Goal: Task Accomplishment & Management: Manage account settings

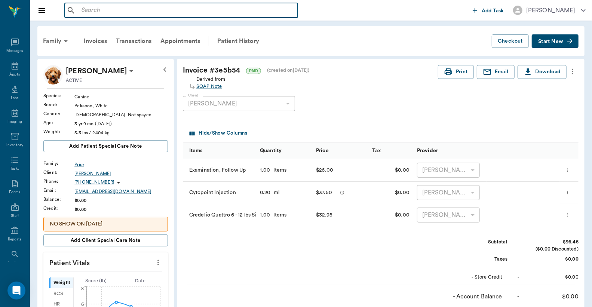
scroll to position [34, 0]
click at [81, 10] on input "text" at bounding box center [187, 10] width 216 height 10
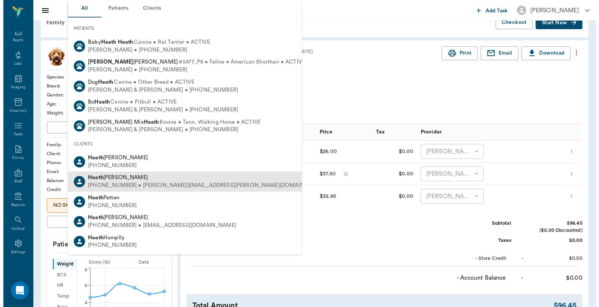
scroll to position [0, 0]
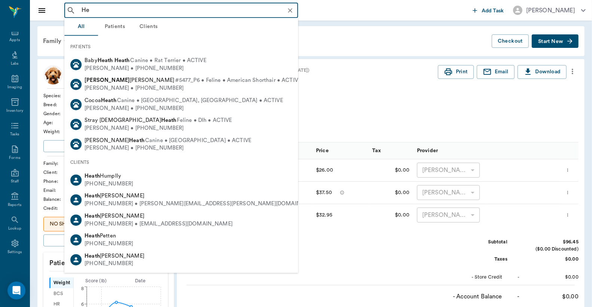
type input "H"
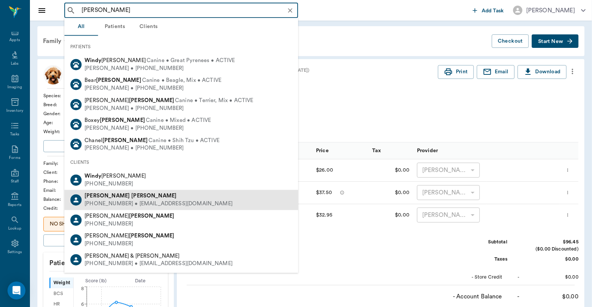
click at [143, 200] on div "(903) 799-9828 • wendymsatterfield@gmail.com" at bounding box center [159, 204] width 148 height 8
type input "Windy Satter"
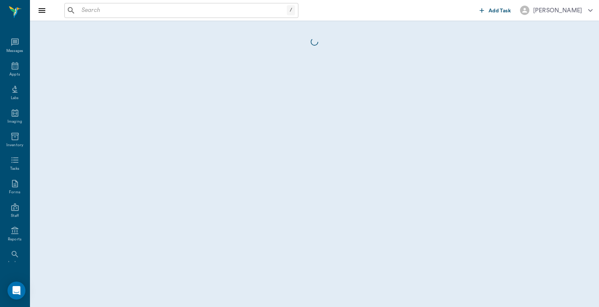
scroll to position [34, 0]
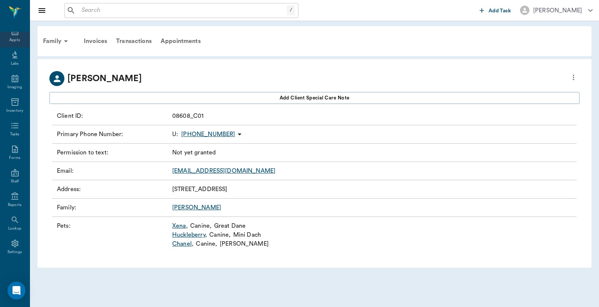
click at [12, 39] on div "Appts" at bounding box center [14, 40] width 10 height 6
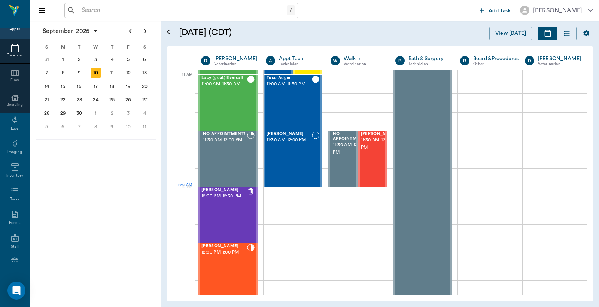
scroll to position [338, 0]
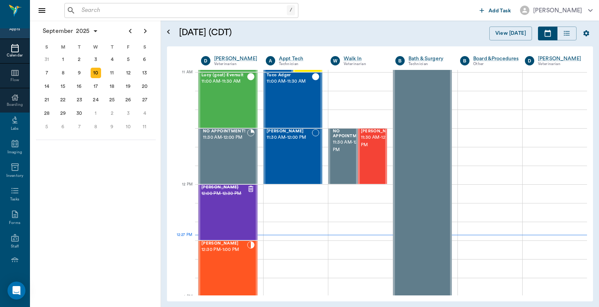
click at [85, 10] on input "text" at bounding box center [183, 10] width 208 height 10
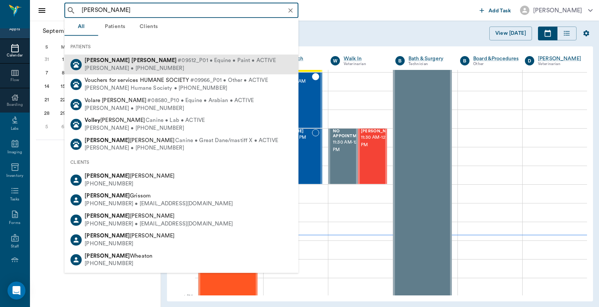
click at [150, 65] on div "Mandy Vowell • (903) 310-9410" at bounding box center [180, 68] width 191 height 8
type input "Patrick Vo"
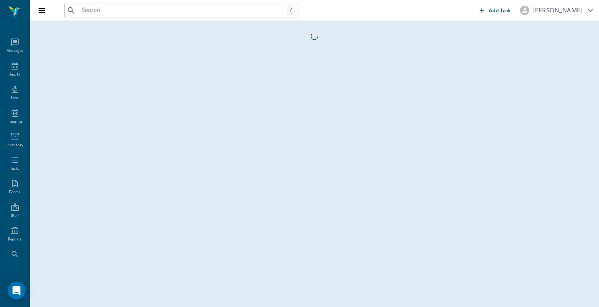
scroll to position [34, 0]
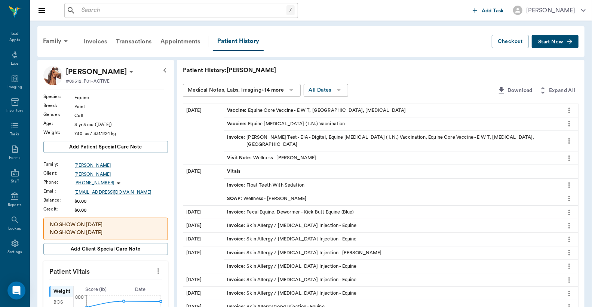
click at [98, 40] on div "Invoices" at bounding box center [95, 42] width 32 height 18
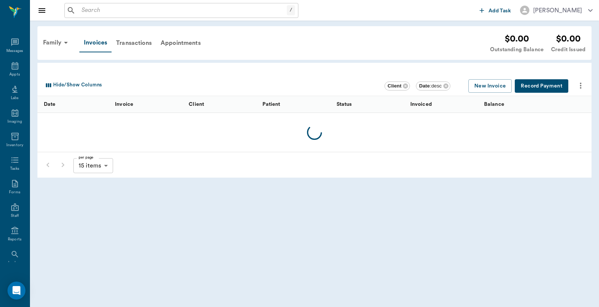
scroll to position [34, 0]
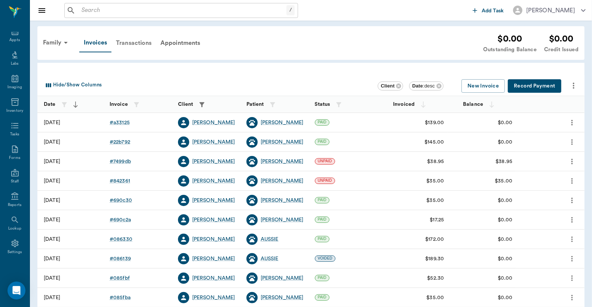
click at [130, 43] on div "Transactions" at bounding box center [134, 43] width 45 height 18
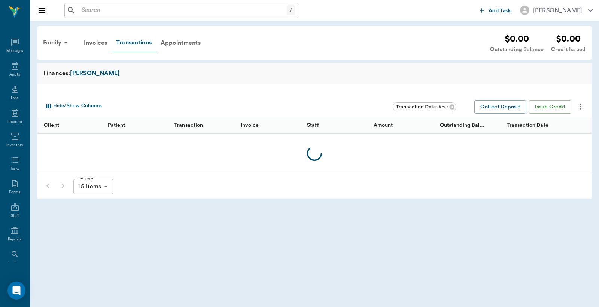
scroll to position [34, 0]
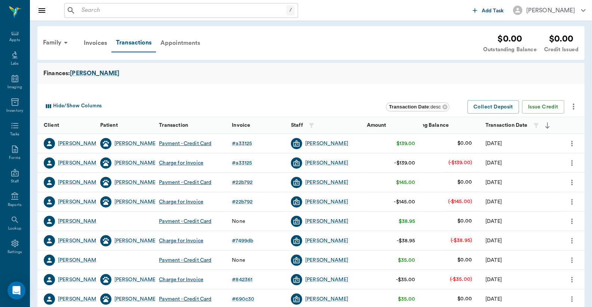
click at [175, 43] on div "Appointments" at bounding box center [180, 43] width 49 height 18
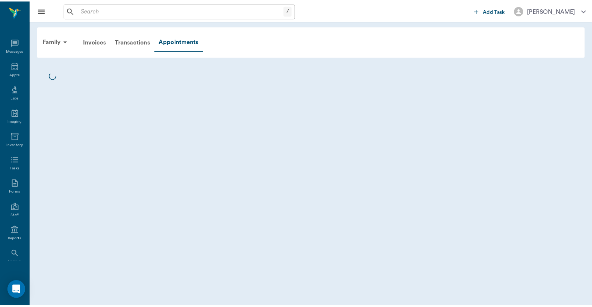
scroll to position [34, 0]
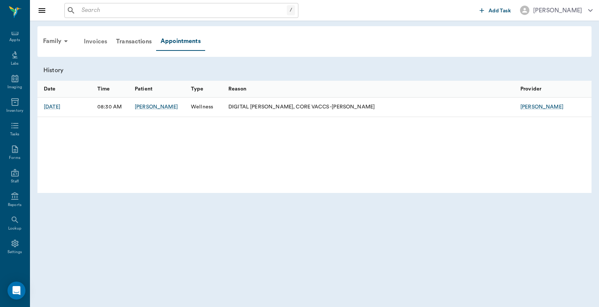
click at [99, 41] on div "Invoices" at bounding box center [95, 42] width 32 height 18
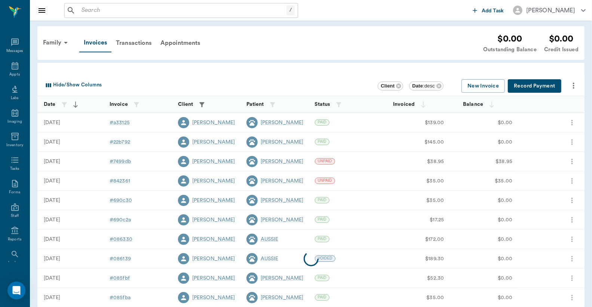
scroll to position [34, 0]
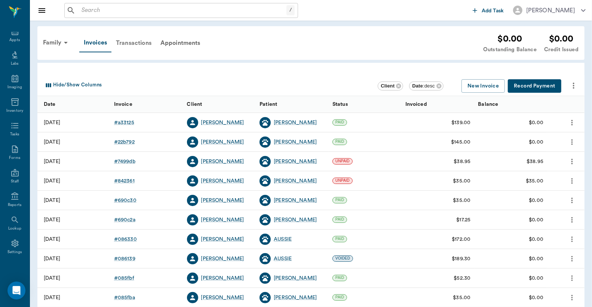
click at [137, 42] on div "Transactions" at bounding box center [134, 43] width 45 height 18
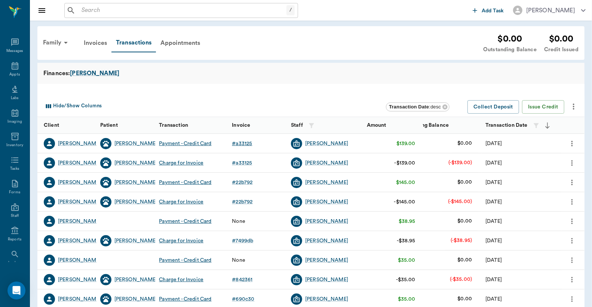
scroll to position [34, 0]
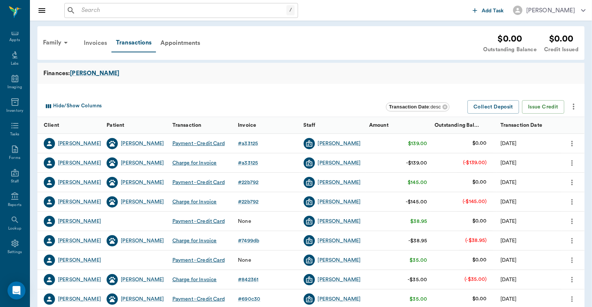
click at [98, 43] on div "Invoices" at bounding box center [95, 43] width 32 height 18
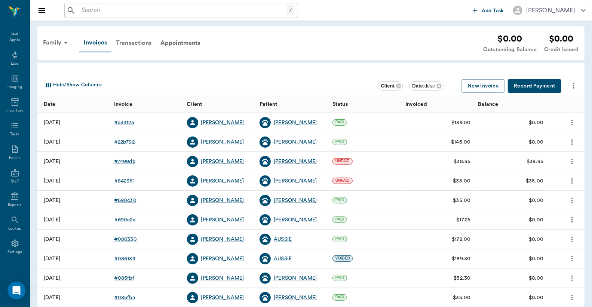
click at [143, 43] on div "Transactions" at bounding box center [134, 43] width 45 height 18
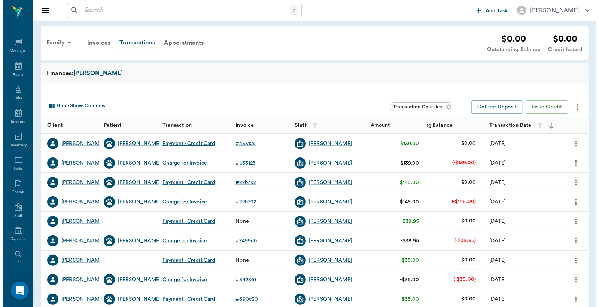
scroll to position [34, 0]
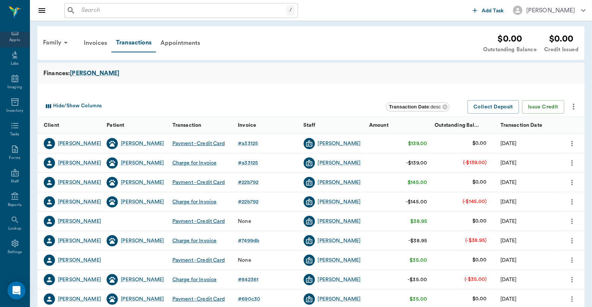
click at [14, 37] on div "Appts" at bounding box center [14, 40] width 10 height 6
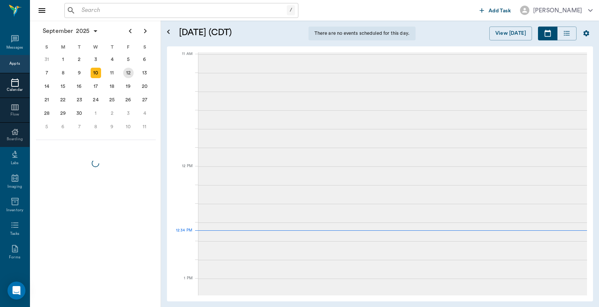
scroll to position [34, 0]
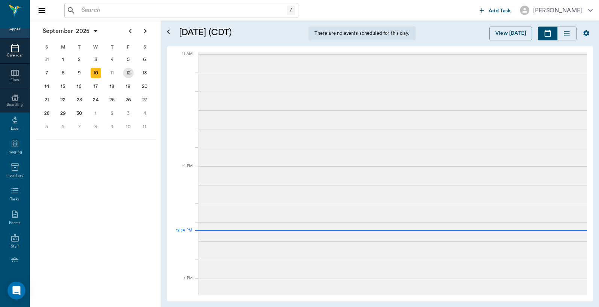
click at [129, 72] on div "12" at bounding box center [128, 73] width 10 height 10
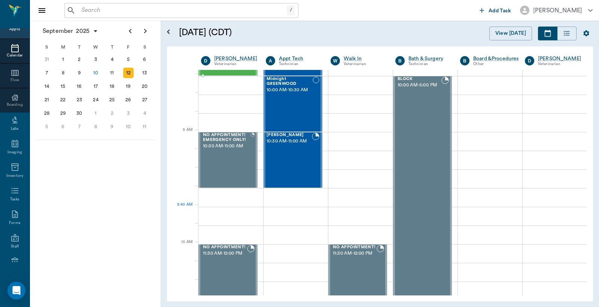
scroll to position [55, 0]
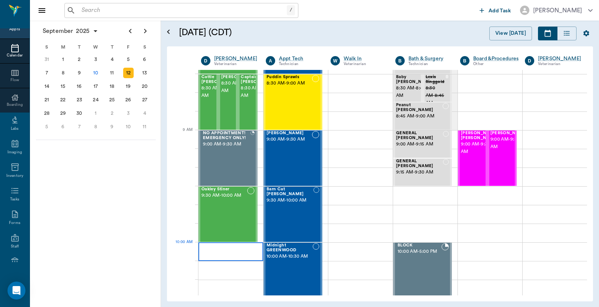
click at [233, 253] on div at bounding box center [230, 252] width 65 height 19
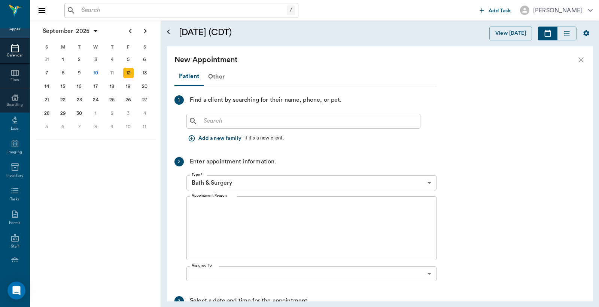
click at [204, 123] on input "text" at bounding box center [309, 121] width 216 height 10
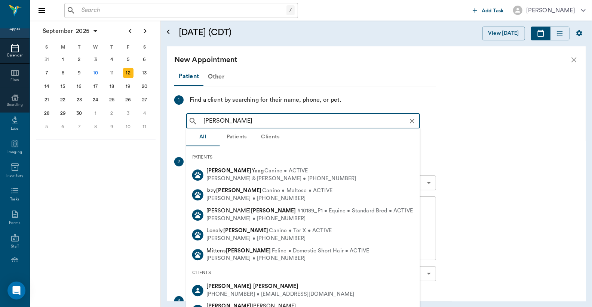
type input "Stacey Webb"
click at [429, 183] on body "/ ​ Add Task Dr. Bert Ellsworth Nectar Messages Appts Calendar Flow Boarding La…" at bounding box center [296, 153] width 592 height 307
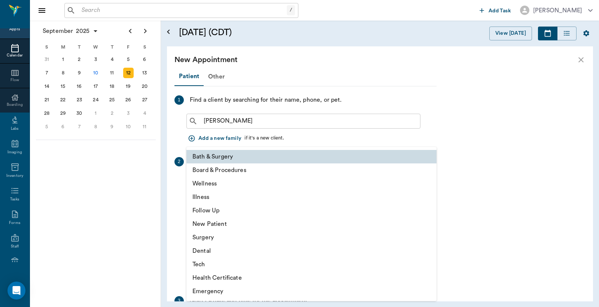
click at [231, 185] on li "Wellness" at bounding box center [311, 183] width 250 height 13
type input "65d2be4f46e3a538d89b8c14"
type input "10:30 AM"
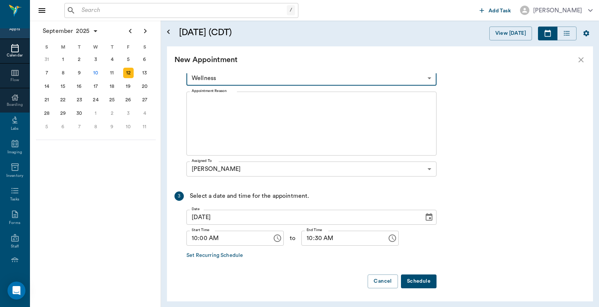
scroll to position [0, 0]
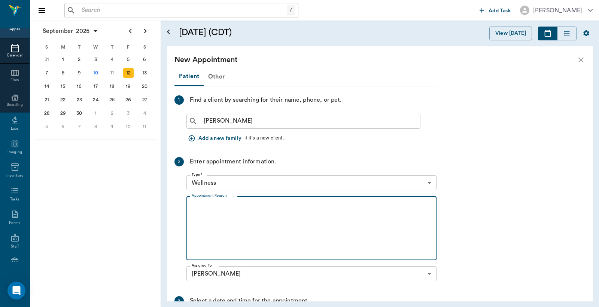
click at [194, 205] on textarea "Appointment Reason" at bounding box center [312, 229] width 240 height 52
type textarea "Pregnancy test for three hor"
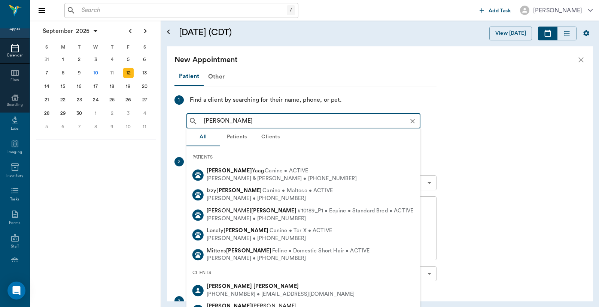
drag, startPoint x: 204, startPoint y: 118, endPoint x: 270, endPoint y: 114, distance: 66.3
click at [270, 114] on div "Stacey Webb ​" at bounding box center [303, 121] width 234 height 15
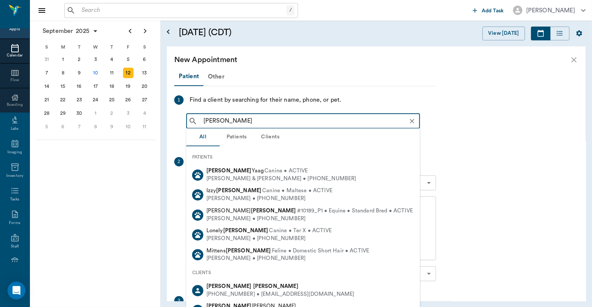
click at [244, 290] on div "Stacey Webb (903) 733-0419 • swebb1991@gmail.com" at bounding box center [279, 290] width 151 height 15
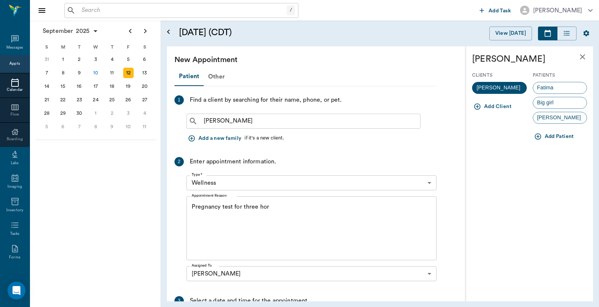
click at [545, 118] on span "[PERSON_NAME]" at bounding box center [559, 118] width 52 height 8
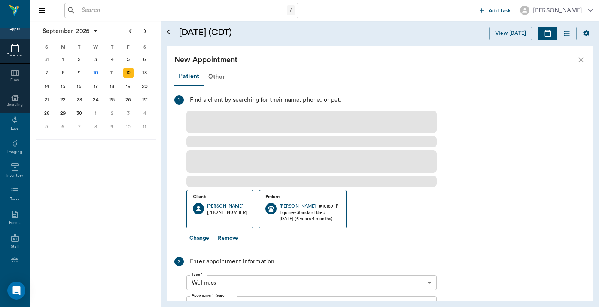
scroll to position [55, 0]
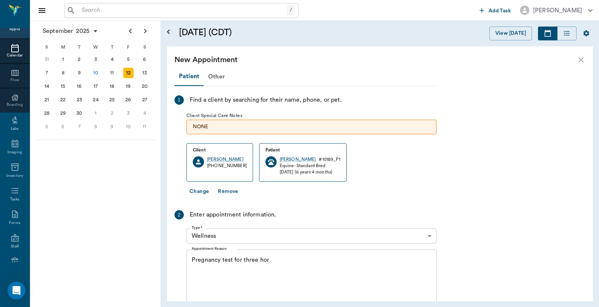
click at [271, 259] on textarea "Pregnancy test for three hor" at bounding box center [312, 282] width 240 height 52
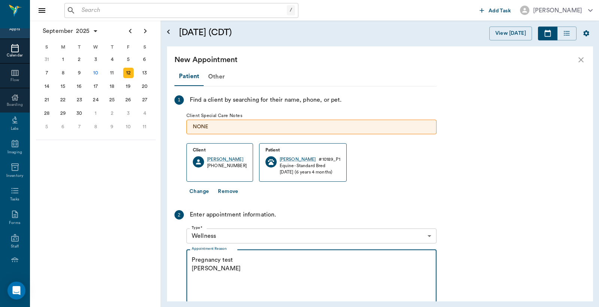
scroll to position [158, 0]
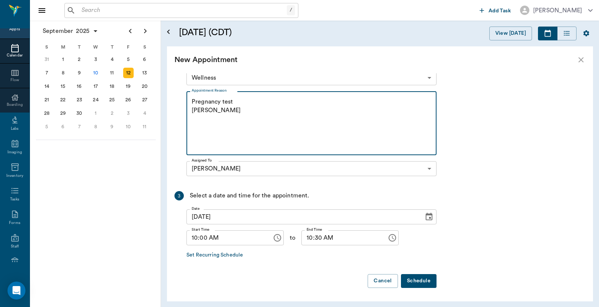
type textarea "Pregnancy test Christy"
click at [419, 282] on button "Schedule" at bounding box center [419, 281] width 36 height 14
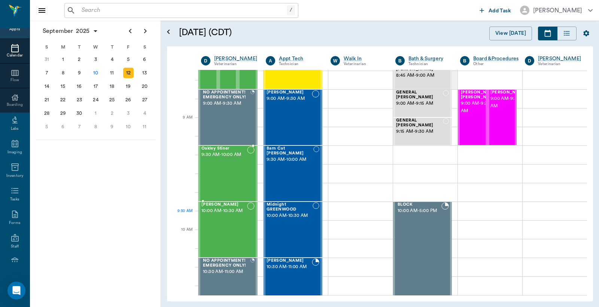
scroll to position [111, 0]
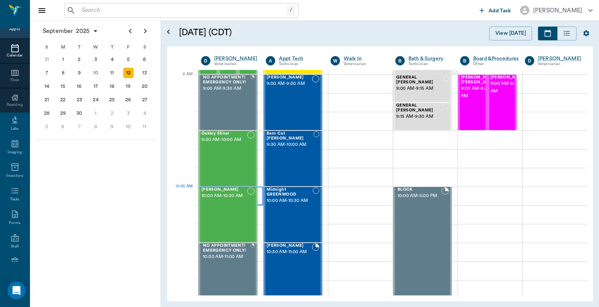
click at [259, 198] on div at bounding box center [230, 196] width 65 height 19
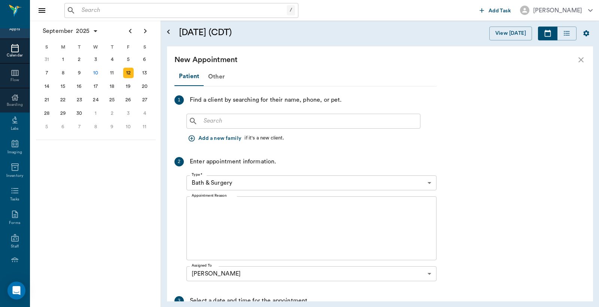
click at [203, 123] on input "text" at bounding box center [309, 121] width 216 height 10
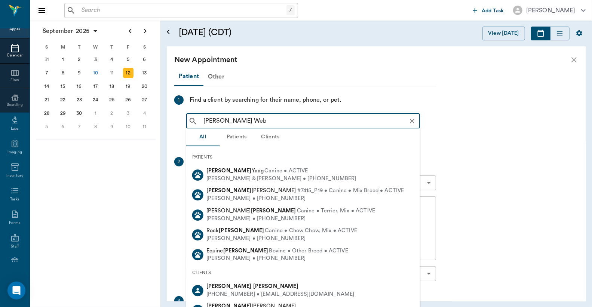
drag, startPoint x: 242, startPoint y: 291, endPoint x: 244, endPoint y: 283, distance: 8.1
click at [244, 291] on div "[PHONE_NUMBER] • [EMAIL_ADDRESS][DOMAIN_NAME]" at bounding box center [281, 295] width 148 height 8
type input "[PERSON_NAME] Web"
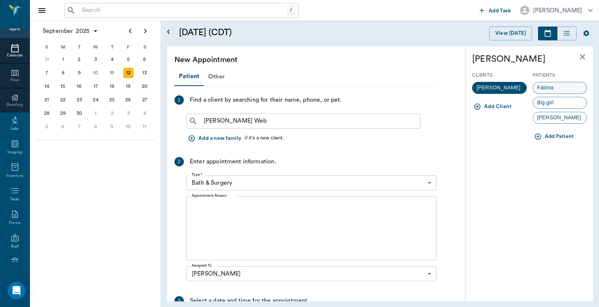
click at [549, 88] on span "Fatima" at bounding box center [545, 88] width 25 height 8
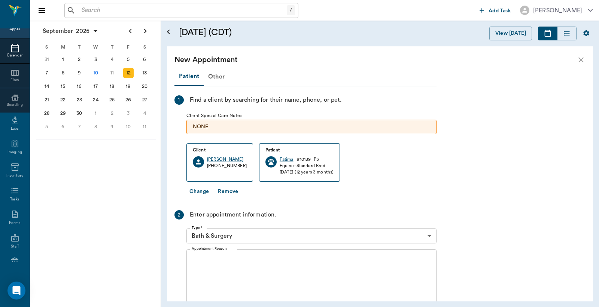
click at [428, 234] on body "/ ​ Add Task Dr. Bert Ellsworth Nectar Messages Appts Calendar Flow Boarding La…" at bounding box center [299, 153] width 599 height 307
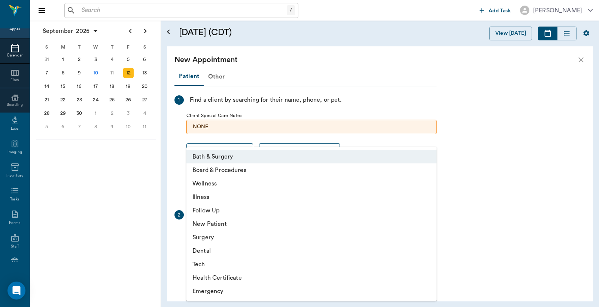
click at [215, 186] on li "Wellness" at bounding box center [311, 183] width 250 height 13
type input "65d2be4f46e3a538d89b8c14"
type input "10:30 AM"
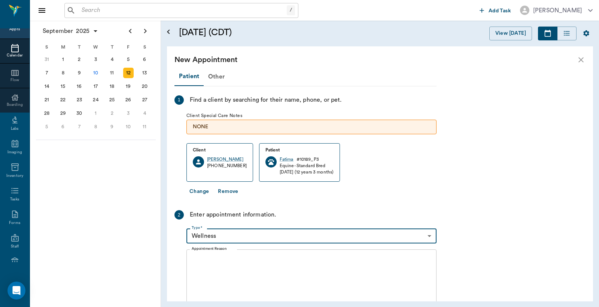
click at [192, 263] on textarea "Appointment Reason" at bounding box center [312, 282] width 240 height 52
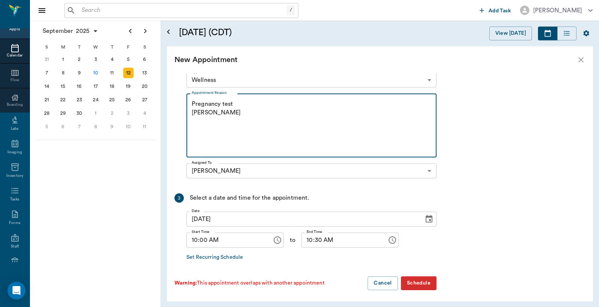
scroll to position [158, 0]
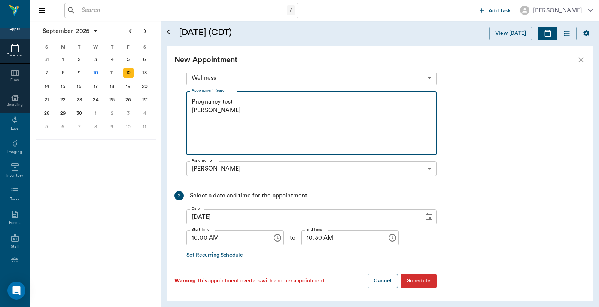
type textarea "Pregnancy test Christy"
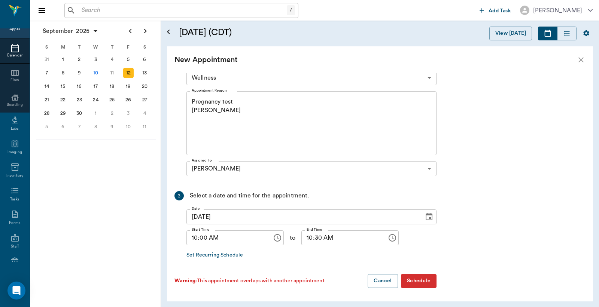
click at [423, 282] on button "Schedule" at bounding box center [419, 281] width 36 height 14
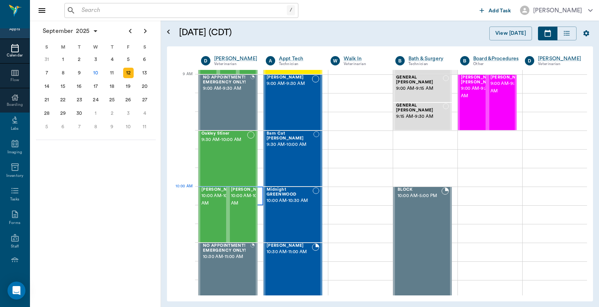
click at [259, 199] on div at bounding box center [230, 196] width 65 height 19
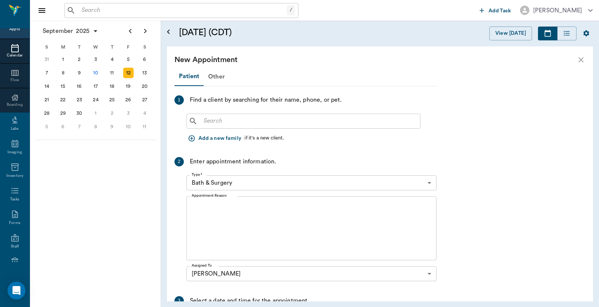
click at [202, 121] on input "text" at bounding box center [309, 121] width 216 height 10
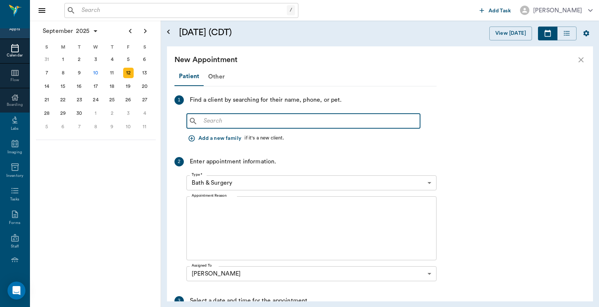
type input "A"
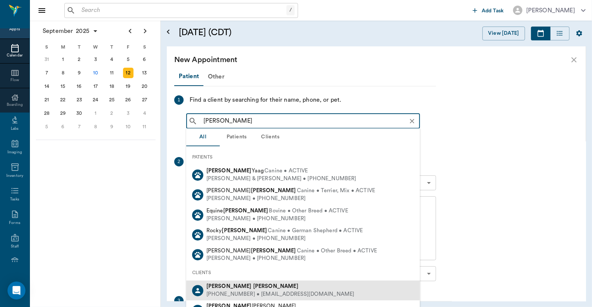
click at [245, 287] on div "Stacey Webb" at bounding box center [281, 287] width 148 height 8
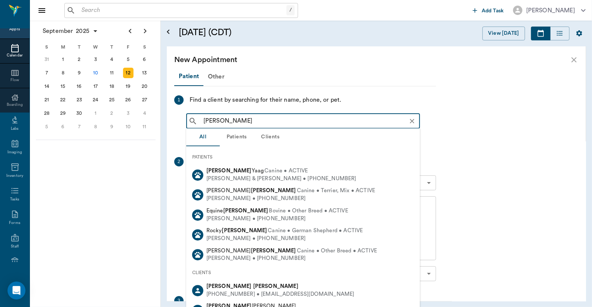
type input "Stacey Webb"
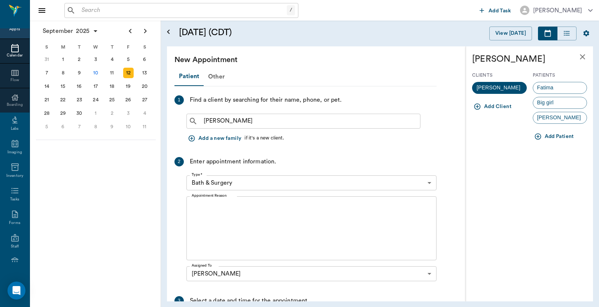
click at [551, 137] on button "Add Patient" at bounding box center [555, 137] width 44 height 14
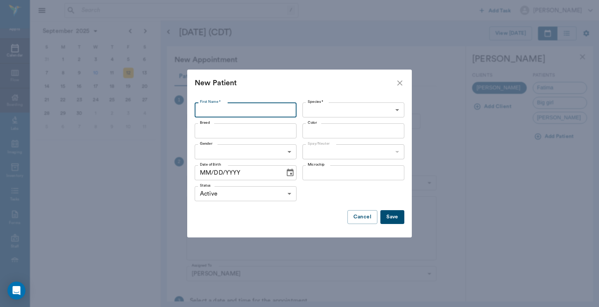
click at [201, 109] on input "First Name *" at bounding box center [246, 110] width 102 height 15
type input "No name"
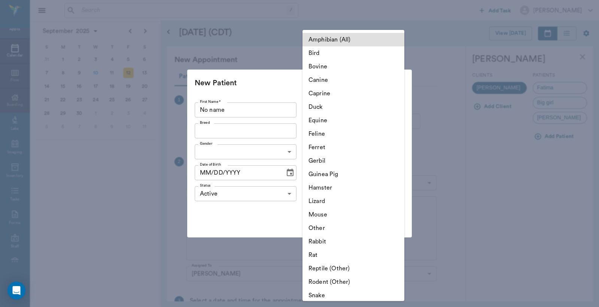
click at [394, 109] on body "/ ​ Add Task Dr. Bert Ellsworth Nectar Messages Appts Calendar Flow Boarding La…" at bounding box center [299, 153] width 599 height 307
click at [329, 120] on li "Equine" at bounding box center [353, 120] width 102 height 13
type input "Equine"
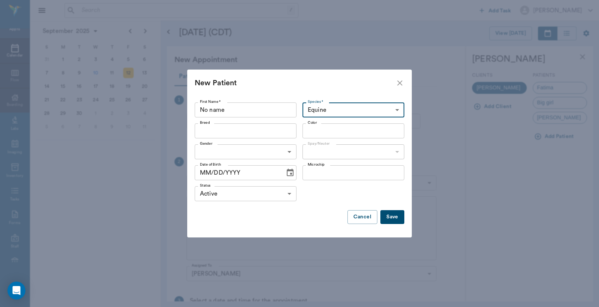
click at [201, 131] on input "Breed" at bounding box center [239, 131] width 85 height 10
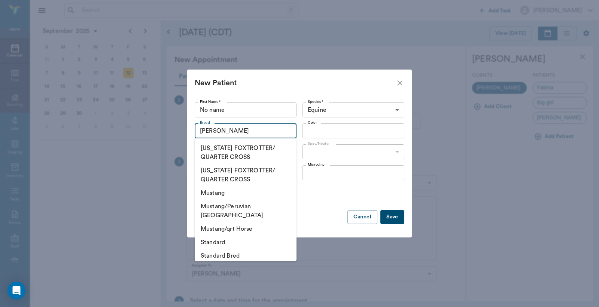
click at [236, 236] on li "Standard" at bounding box center [246, 242] width 102 height 13
type input "Standard"
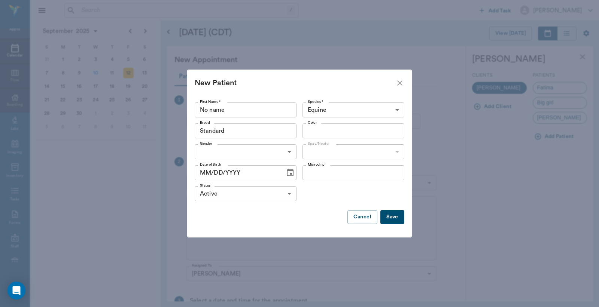
click at [309, 132] on input "Color" at bounding box center [347, 131] width 85 height 10
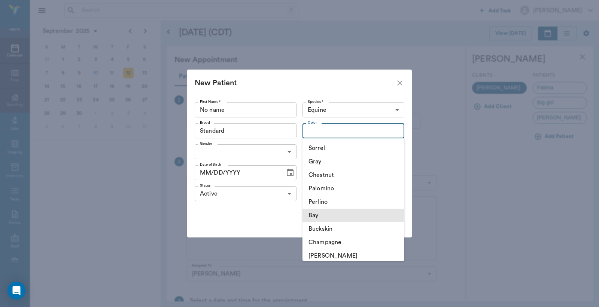
click at [318, 214] on li "Bay" at bounding box center [353, 215] width 102 height 13
type input "Bay"
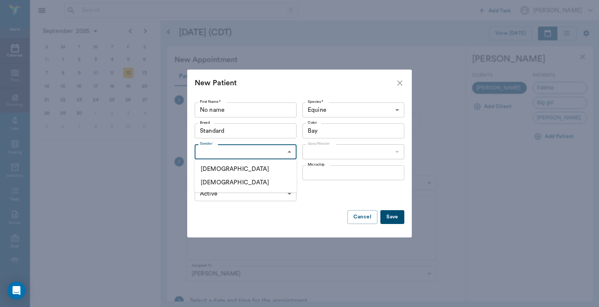
click at [289, 153] on body "/ ​ Add Task Dr. Bert Ellsworth Nectar Messages Appts Calendar Flow Boarding La…" at bounding box center [299, 153] width 599 height 307
click at [236, 184] on li "[DEMOGRAPHIC_DATA]" at bounding box center [246, 182] width 102 height 13
type input "[DEMOGRAPHIC_DATA]"
click at [394, 220] on button "Save" at bounding box center [392, 217] width 24 height 14
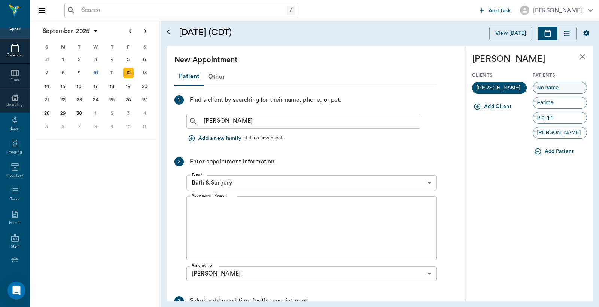
click at [547, 89] on span "No name" at bounding box center [548, 88] width 30 height 8
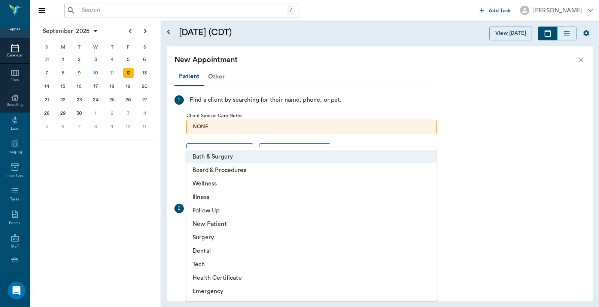
click at [431, 229] on body "/ ​ Add Task Dr. Bert Ellsworth Nectar Messages Appts Calendar Flow Boarding La…" at bounding box center [299, 153] width 599 height 307
click at [214, 185] on li "Wellness" at bounding box center [311, 183] width 250 height 13
type input "65d2be4f46e3a538d89b8c14"
type input "10:30 AM"
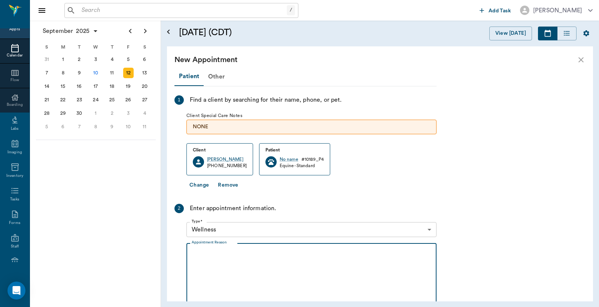
click at [196, 253] on textarea "Appointment Reason" at bounding box center [312, 276] width 240 height 52
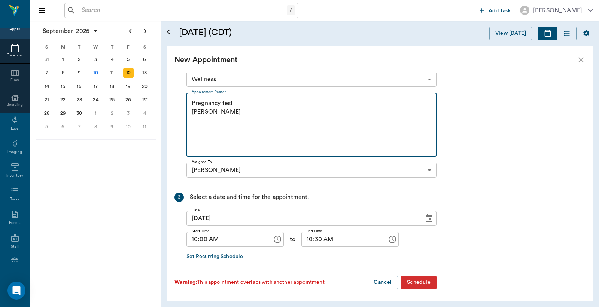
scroll to position [152, 0]
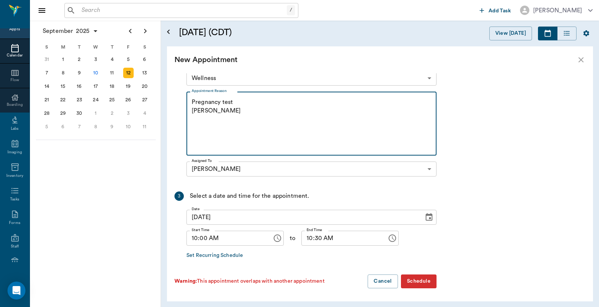
type textarea "Pregnancy test Christy"
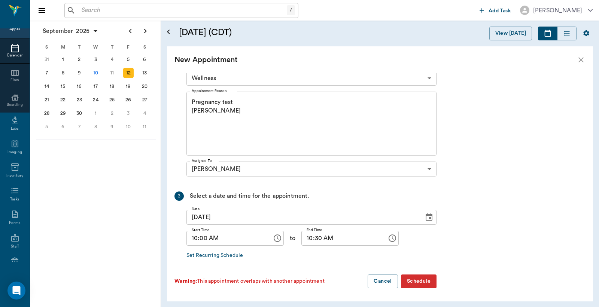
click at [426, 281] on button "Schedule" at bounding box center [419, 282] width 36 height 14
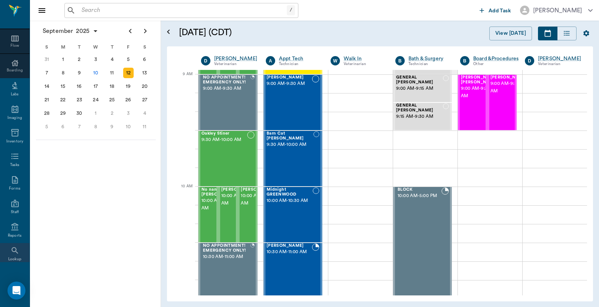
scroll to position [99, 0]
click at [12, 249] on div "Settings" at bounding box center [15, 249] width 30 height 24
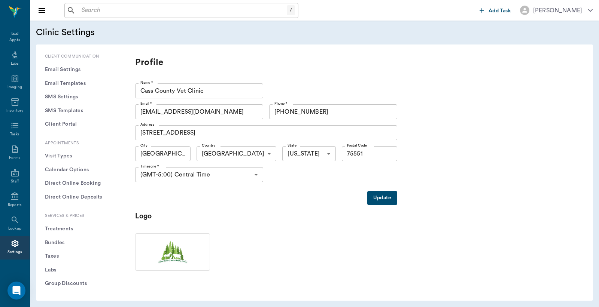
scroll to position [166, 0]
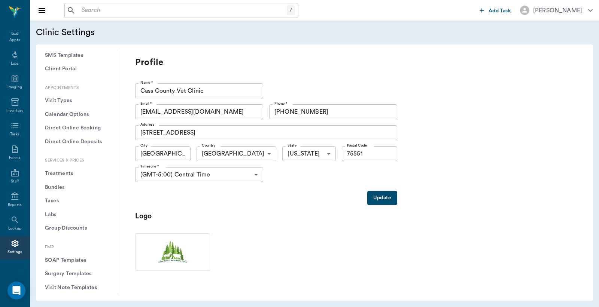
click at [73, 173] on button "Treatments" at bounding box center [76, 174] width 69 height 14
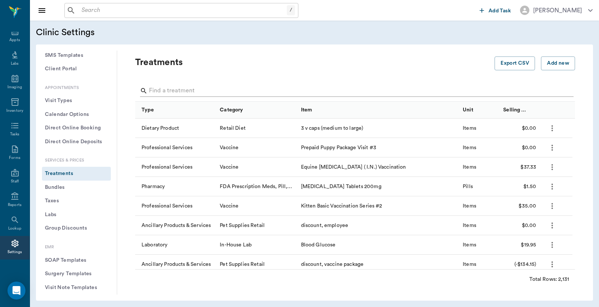
click at [151, 86] on input "Search" at bounding box center [355, 91] width 413 height 12
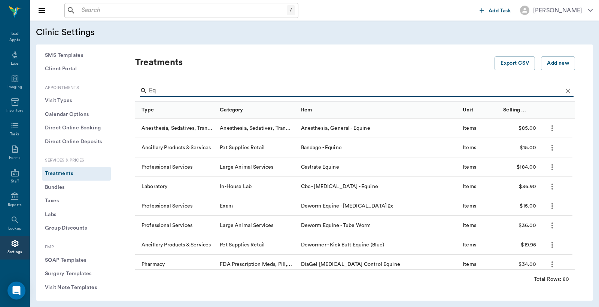
type input "E"
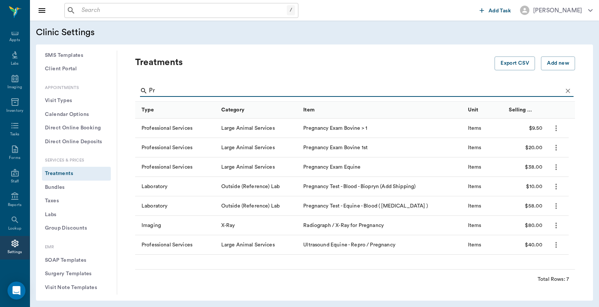
type input "P"
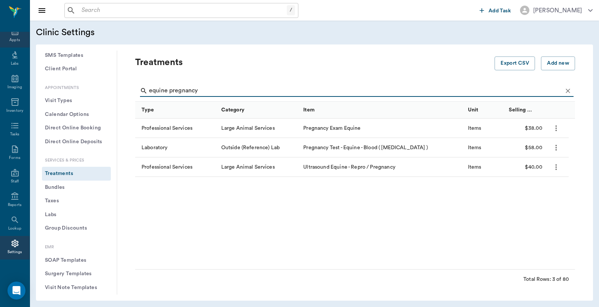
type input "equine pregnancy"
click at [9, 36] on div "Appts" at bounding box center [15, 36] width 30 height 24
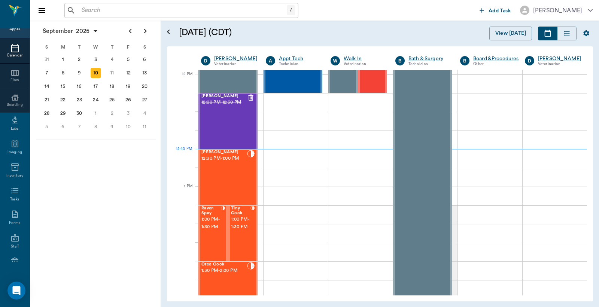
scroll to position [450, 0]
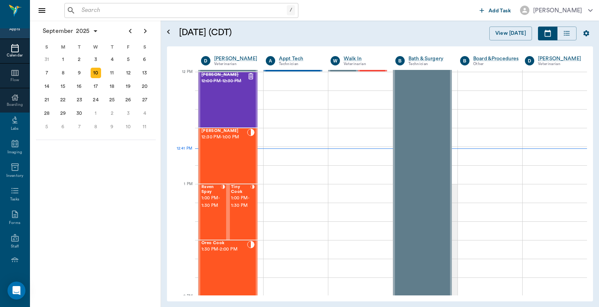
click at [82, 9] on input "text" at bounding box center [183, 10] width 208 height 10
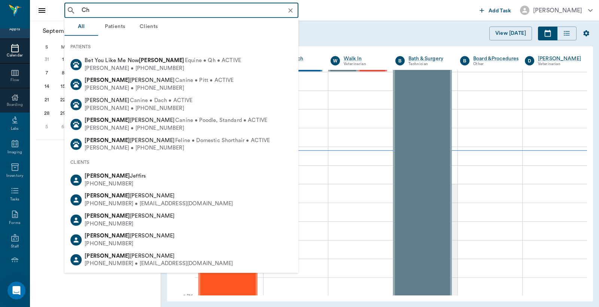
type input "C"
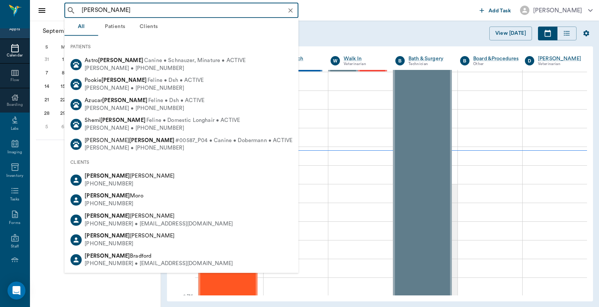
drag, startPoint x: 82, startPoint y: 9, endPoint x: 92, endPoint y: 4, distance: 10.7
click at [96, 12] on input "Kristie Rhy" at bounding box center [187, 10] width 217 height 10
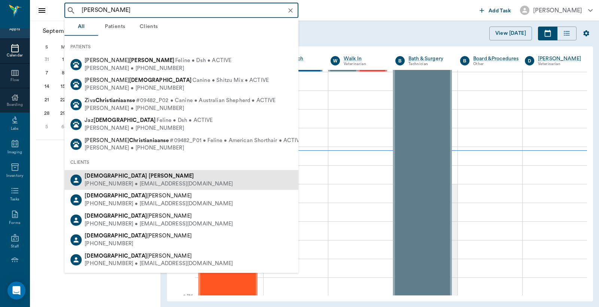
click at [149, 175] on b "Rhyne" at bounding box center [171, 176] width 45 height 6
type input "Christi Rhy"
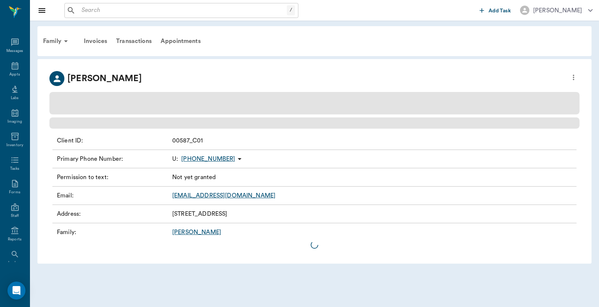
scroll to position [34, 0]
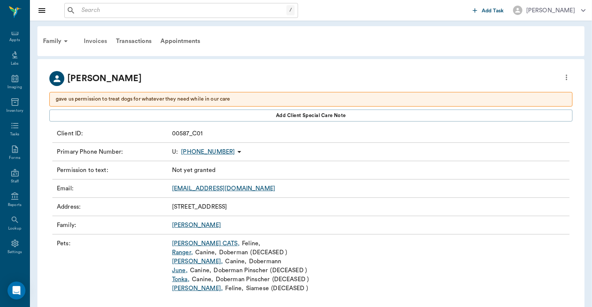
click at [104, 40] on div "Invoices" at bounding box center [95, 41] width 32 height 18
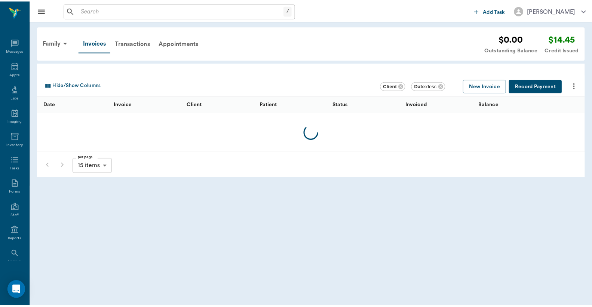
scroll to position [34, 0]
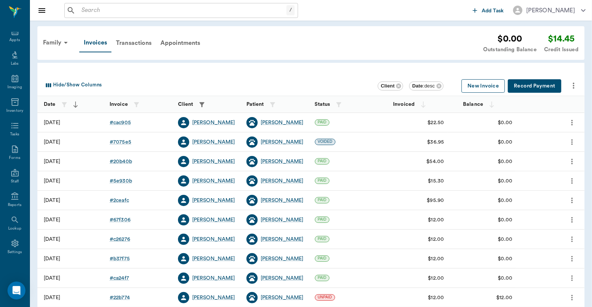
click at [488, 88] on button "New Invoice" at bounding box center [483, 86] width 43 height 14
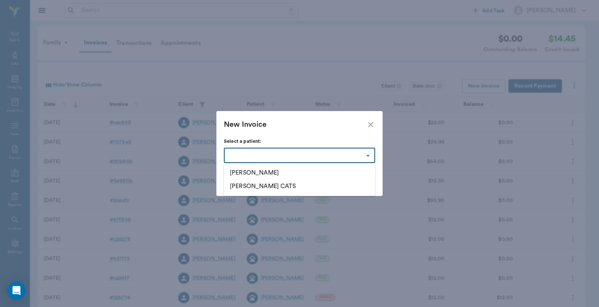
click at [367, 156] on body "/ ​ Add Task Dr. Bert Ellsworth Nectar Messages Appts Labs Imaging Inventory Ta…" at bounding box center [299, 219] width 599 height 439
click at [278, 174] on li "Kate" at bounding box center [299, 172] width 151 height 13
type input "6504a97d2c30683ff4417305"
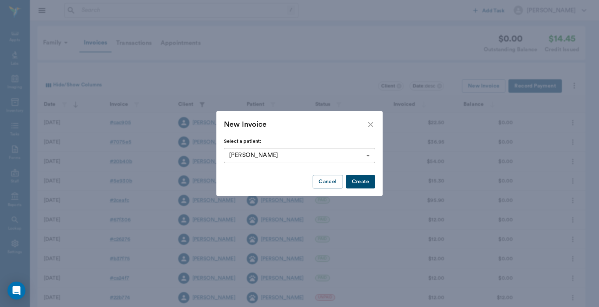
click at [361, 180] on button "Create" at bounding box center [360, 182] width 29 height 14
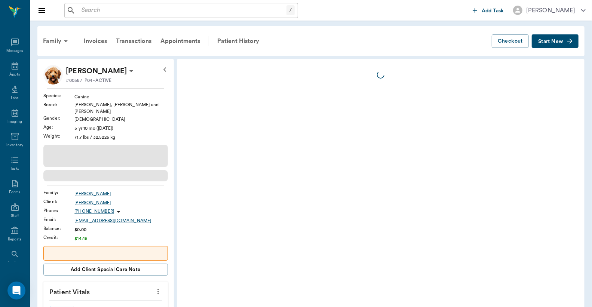
scroll to position [34, 0]
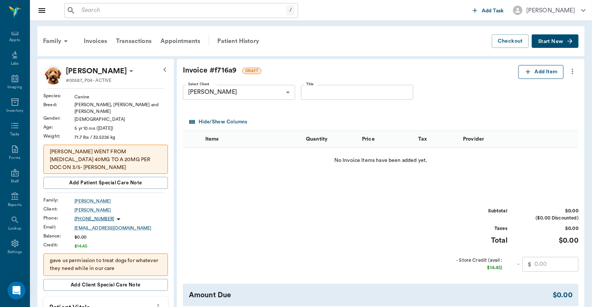
click at [530, 73] on icon "button" at bounding box center [528, 71] width 7 height 7
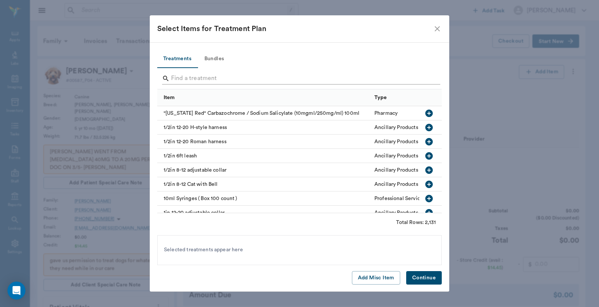
click at [171, 76] on input "Search" at bounding box center [300, 79] width 258 height 12
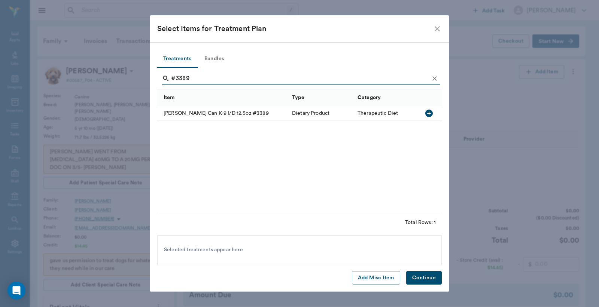
type input "#3389"
click at [429, 113] on icon "button" at bounding box center [428, 113] width 9 height 9
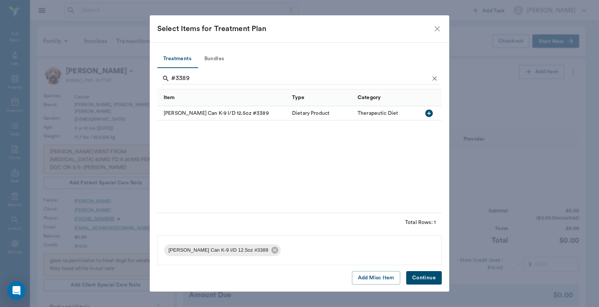
drag, startPoint x: 422, startPoint y: 281, endPoint x: 418, endPoint y: 279, distance: 4.5
click at [422, 280] on button "Continue" at bounding box center [424, 278] width 36 height 14
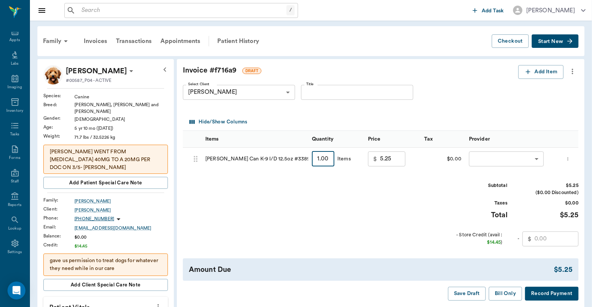
type input "3"
type input "15.75"
type input "3"
click at [494, 156] on body "/ ​ Add Task Dr. Bert Ellsworth Nectar Messages Appts Labs Imaging Inventory Ta…" at bounding box center [296, 310] width 592 height 620
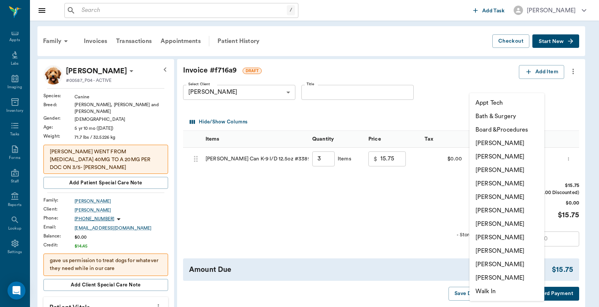
click at [498, 157] on li "[PERSON_NAME]" at bounding box center [506, 156] width 75 height 13
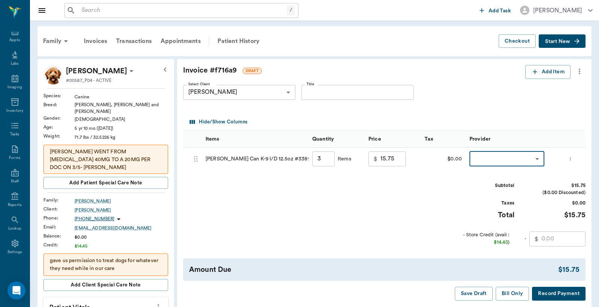
type input "none-63ec2e2852e12b0ba117910e"
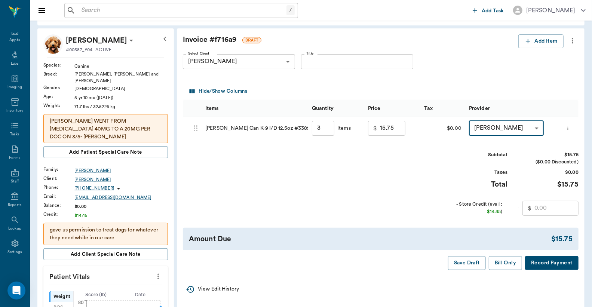
scroll to position [55, 0]
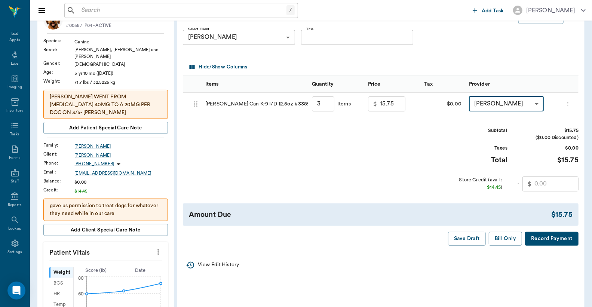
click at [540, 245] on button "Record Payment" at bounding box center [552, 239] width 54 height 14
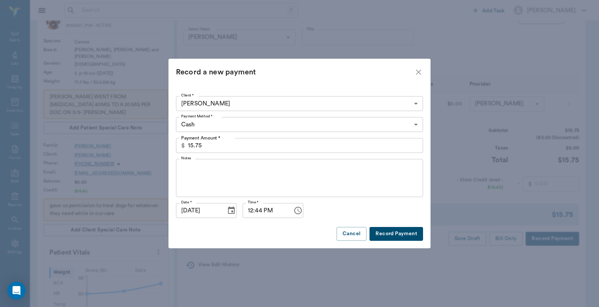
click at [416, 124] on body "/ ​ Add Task Dr. Bert Ellsworth Nectar Messages Appts Labs Imaging Inventory Ta…" at bounding box center [299, 255] width 599 height 620
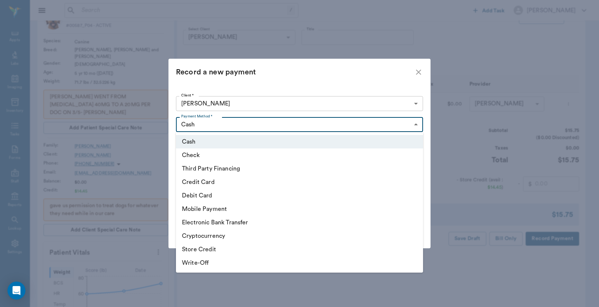
click at [232, 196] on li "Debit Card" at bounding box center [299, 195] width 247 height 13
type input "DEBIT_CARD"
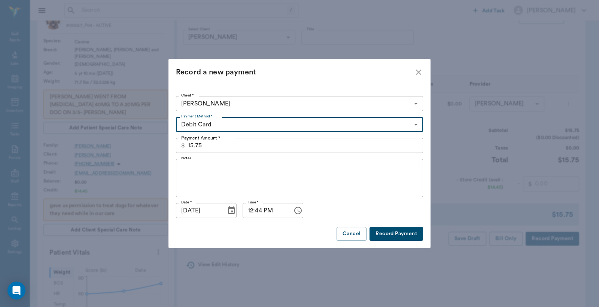
click at [395, 235] on button "Record Payment" at bounding box center [396, 234] width 54 height 14
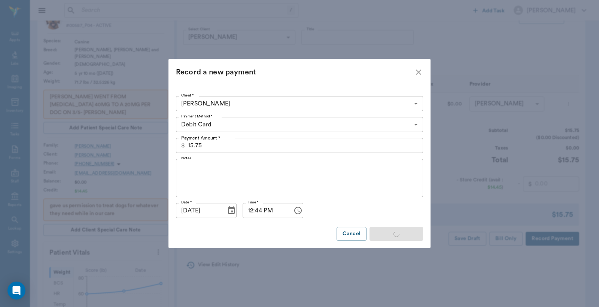
type input "3.00"
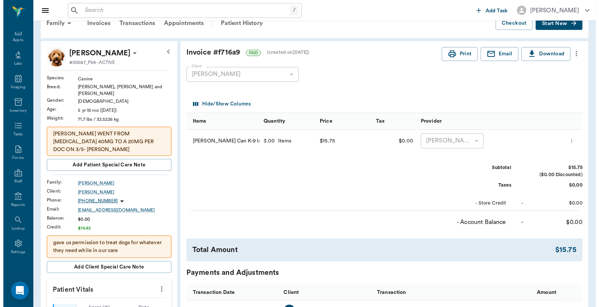
scroll to position [0, 0]
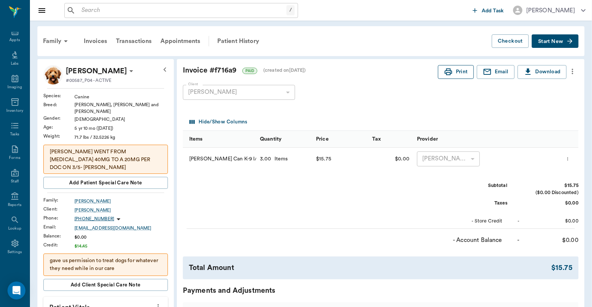
click at [457, 72] on button "Print" at bounding box center [456, 72] width 36 height 14
click at [10, 38] on div "Appts" at bounding box center [14, 40] width 10 height 6
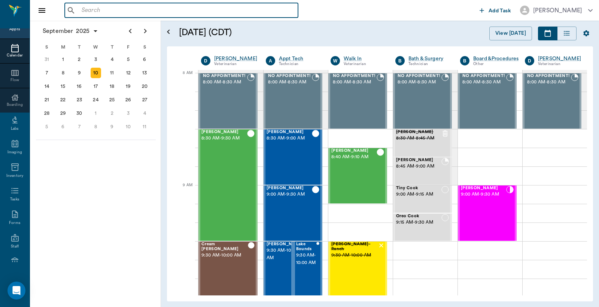
click at [80, 9] on input "text" at bounding box center [187, 10] width 216 height 10
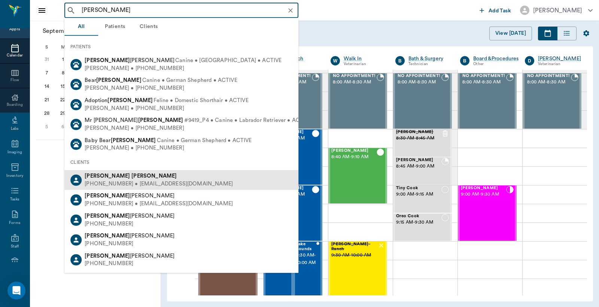
click at [99, 182] on div "(936) 585-0757 • chshwallace@gmail.com" at bounding box center [159, 184] width 148 height 8
type input "shannon wallace"
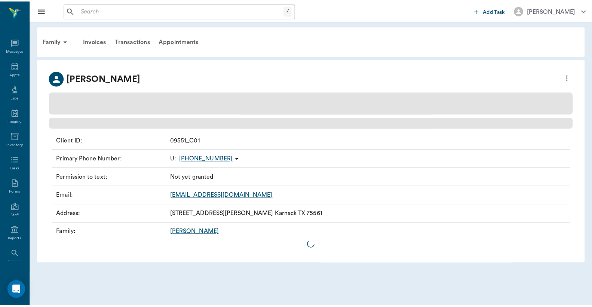
scroll to position [34, 0]
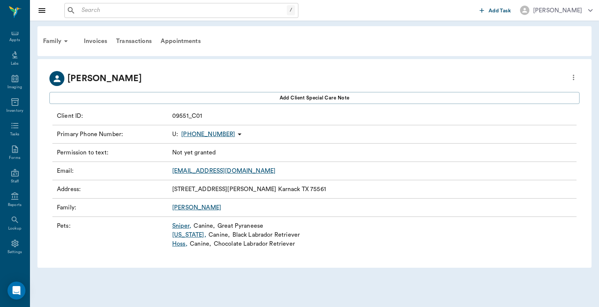
click at [180, 226] on link "Sniper ," at bounding box center [181, 226] width 19 height 9
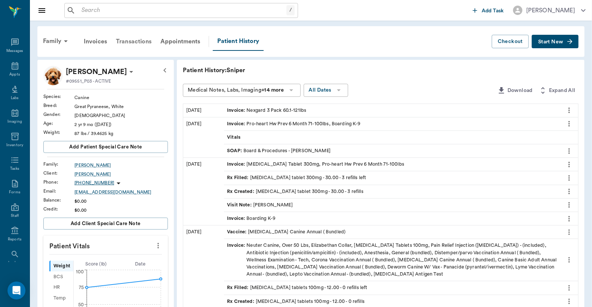
click at [126, 41] on div "Transactions" at bounding box center [134, 42] width 45 height 18
click at [12, 68] on icon at bounding box center [14, 65] width 9 height 9
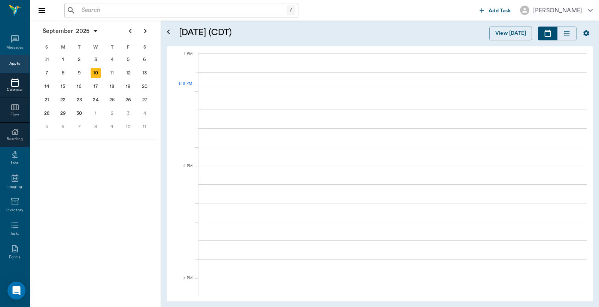
scroll to position [562, 0]
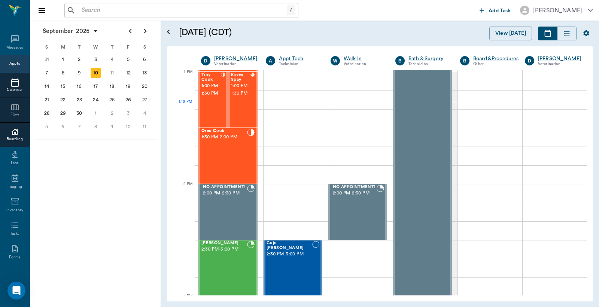
click at [13, 136] on icon at bounding box center [14, 132] width 9 height 9
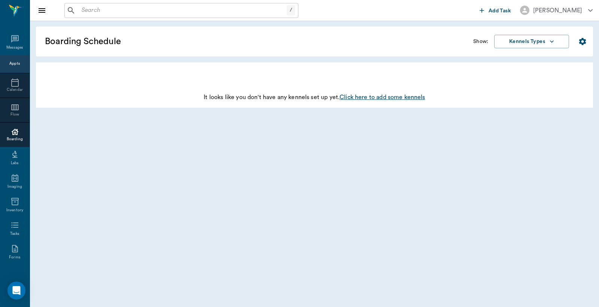
scroll to position [0, 194]
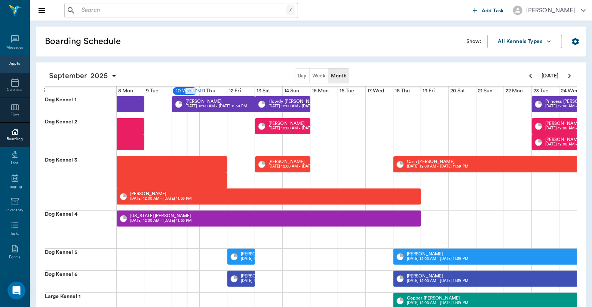
click at [12, 61] on div "Appts" at bounding box center [14, 64] width 10 height 6
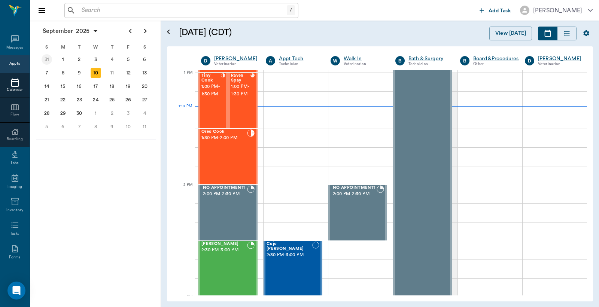
scroll to position [562, 0]
click at [62, 83] on div "15" at bounding box center [63, 86] width 10 height 10
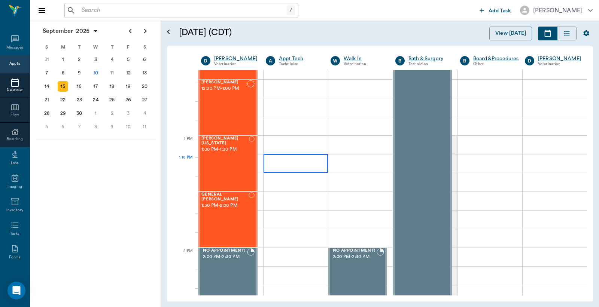
scroll to position [443, 0]
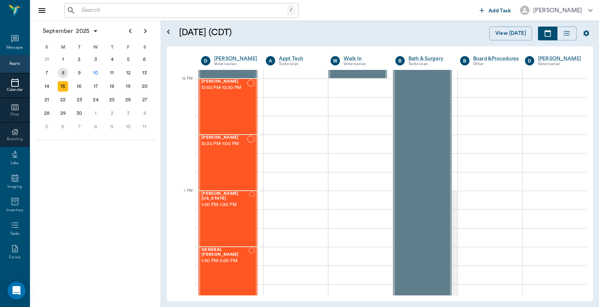
click at [61, 72] on div "8" at bounding box center [63, 73] width 10 height 10
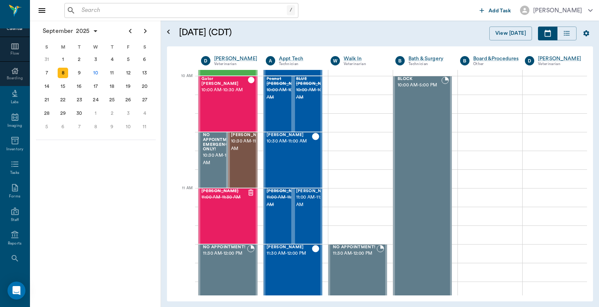
scroll to position [99, 0]
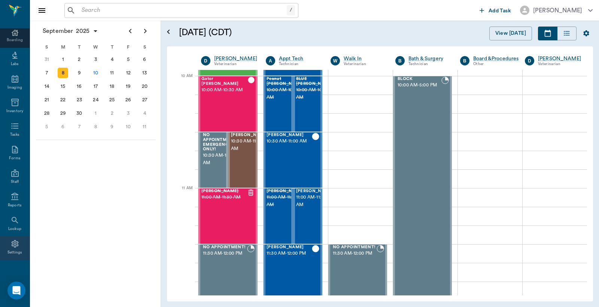
click at [15, 250] on div "Settings" at bounding box center [14, 253] width 15 height 6
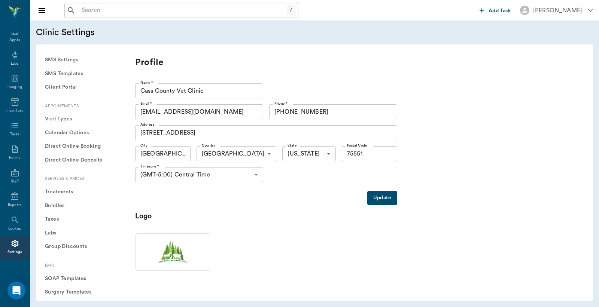
scroll to position [166, 0]
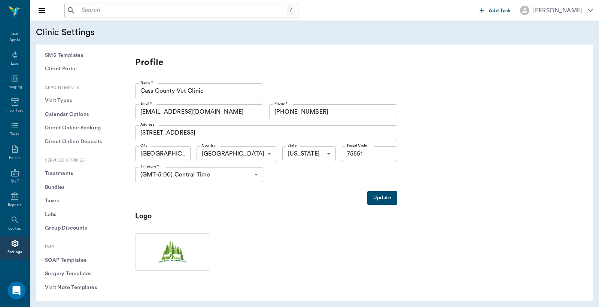
click at [59, 173] on button "Treatments" at bounding box center [76, 174] width 69 height 14
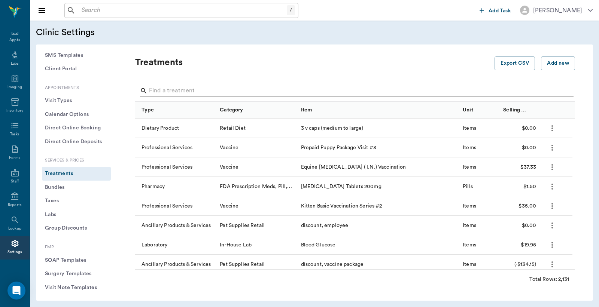
click at [151, 90] on input "Search" at bounding box center [355, 91] width 413 height 12
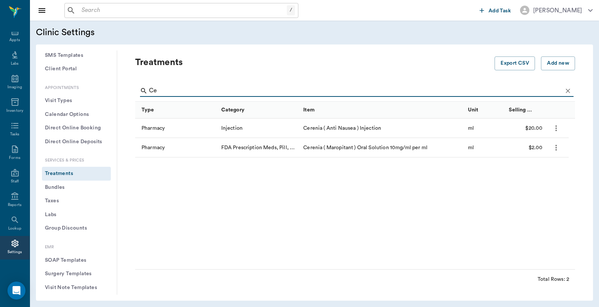
type input "C"
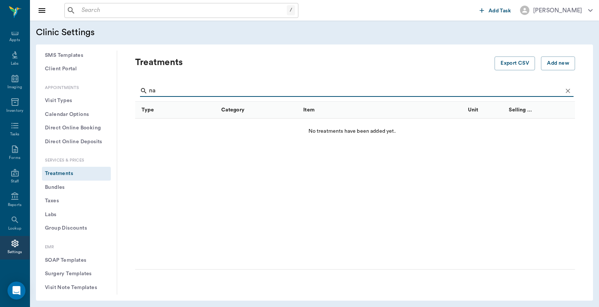
type input "n"
type input "s"
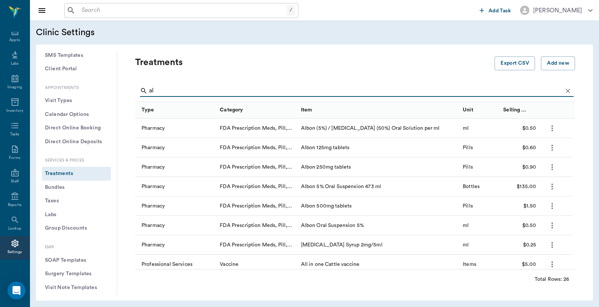
type input "a"
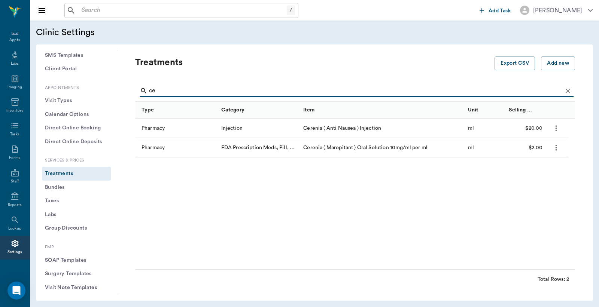
type input "c"
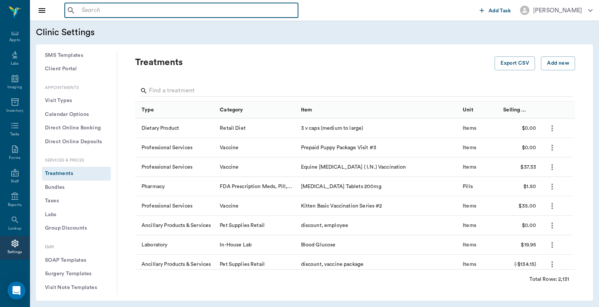
click at [85, 9] on input "text" at bounding box center [187, 10] width 216 height 10
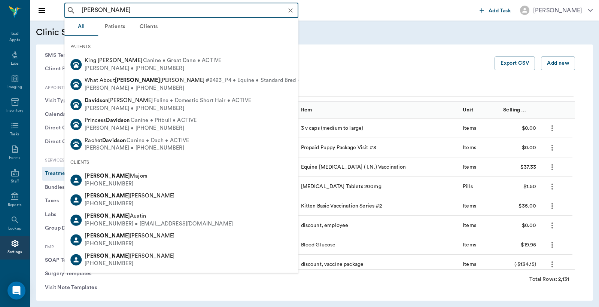
type input "david"
click at [362, 78] on div "Treatments" at bounding box center [314, 69] width 359 height 24
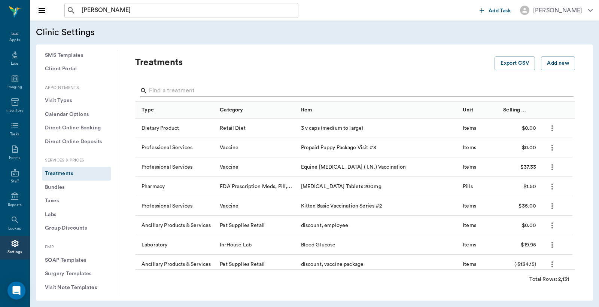
click at [153, 91] on input "Search" at bounding box center [355, 91] width 413 height 12
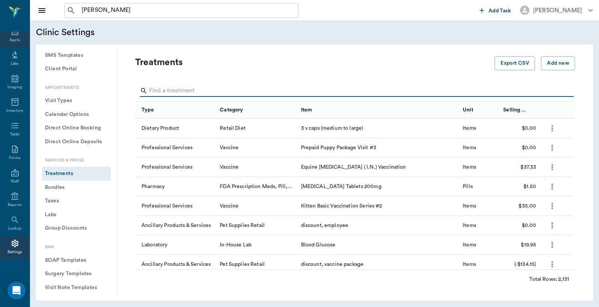
click at [14, 39] on div "Appts" at bounding box center [14, 40] width 10 height 6
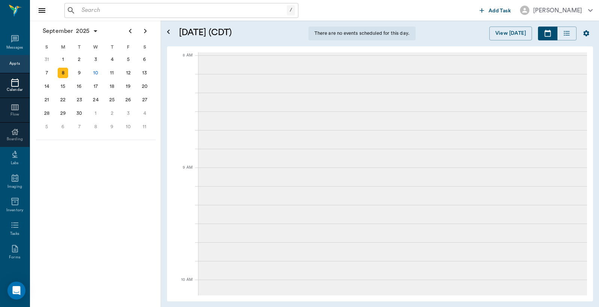
scroll to position [34, 0]
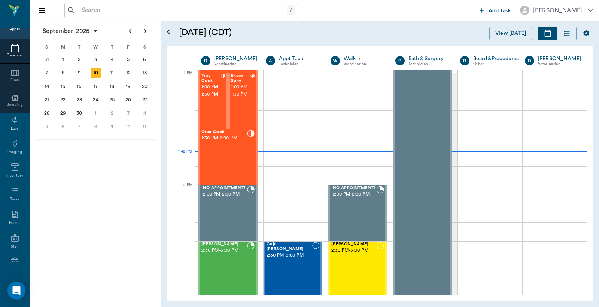
click at [96, 73] on div "10" at bounding box center [96, 73] width 10 height 10
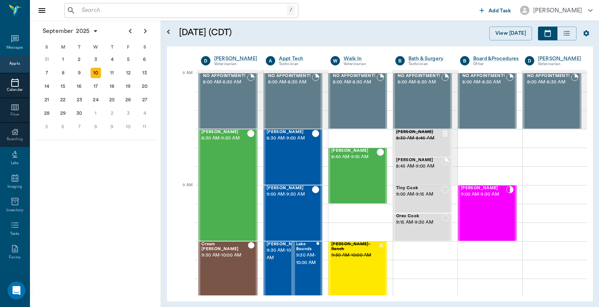
click at [10, 66] on div "Appts" at bounding box center [14, 64] width 10 height 6
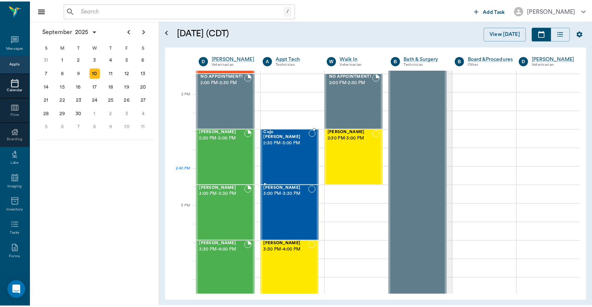
scroll to position [618, 0]
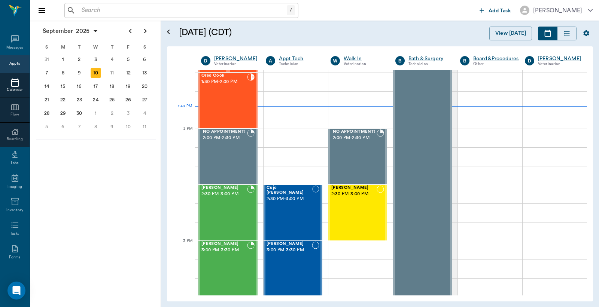
click at [83, 11] on input "text" at bounding box center [183, 10] width 208 height 10
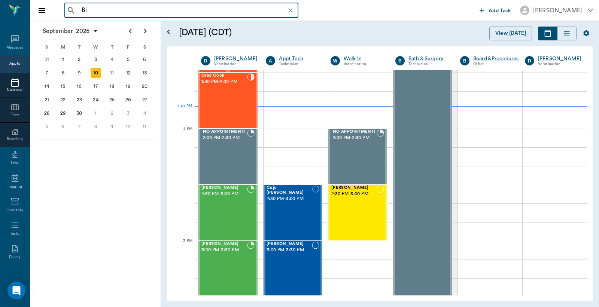
type input "B"
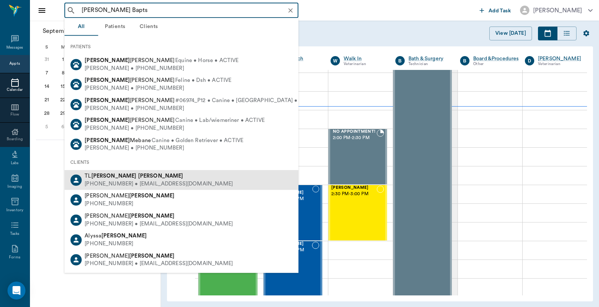
click at [130, 176] on div "TL BATTS Batts" at bounding box center [159, 177] width 148 height 8
type input "Sampson Bapts"
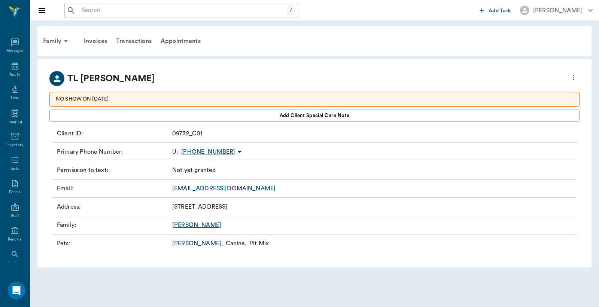
click at [192, 243] on link "Sampson Batts ," at bounding box center [197, 243] width 51 height 9
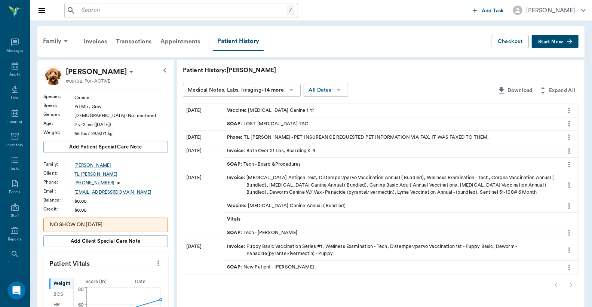
click at [293, 90] on icon at bounding box center [291, 90] width 9 height 9
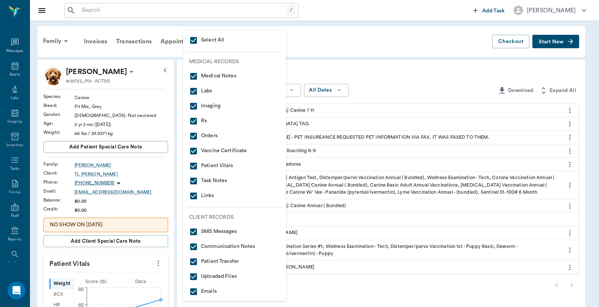
click at [340, 49] on div at bounding box center [299, 153] width 599 height 307
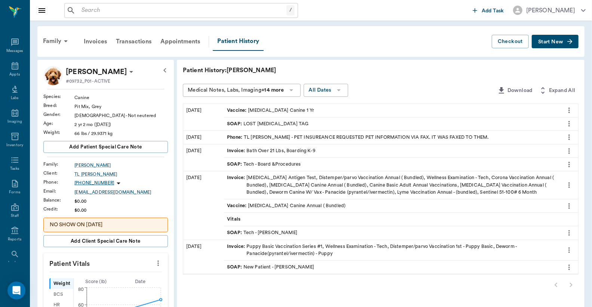
click at [293, 90] on icon at bounding box center [291, 90] width 9 height 9
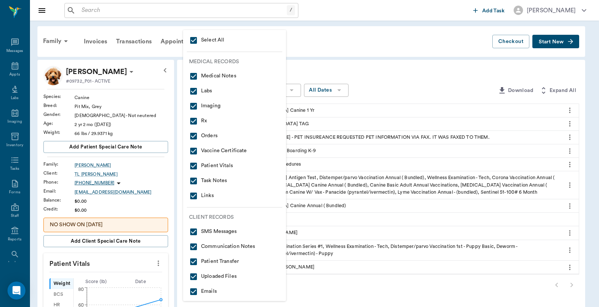
click at [365, 45] on div at bounding box center [299, 153] width 599 height 307
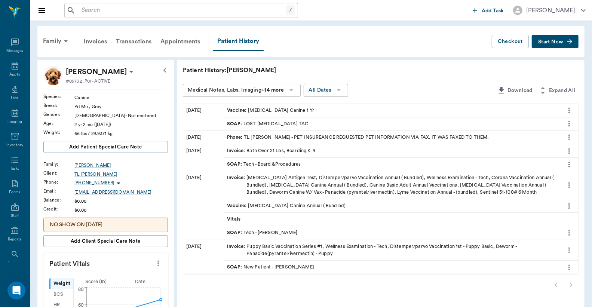
click at [510, 91] on button "Download" at bounding box center [515, 91] width 42 height 14
click at [294, 88] on icon at bounding box center [291, 90] width 9 height 9
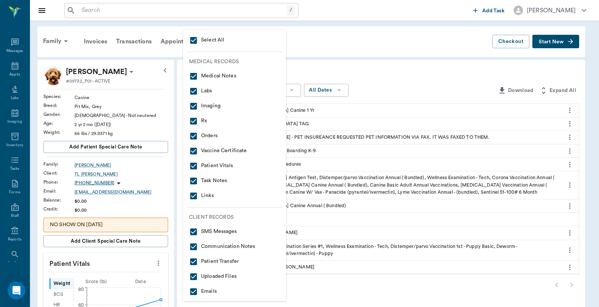
click at [373, 57] on div at bounding box center [299, 153] width 599 height 307
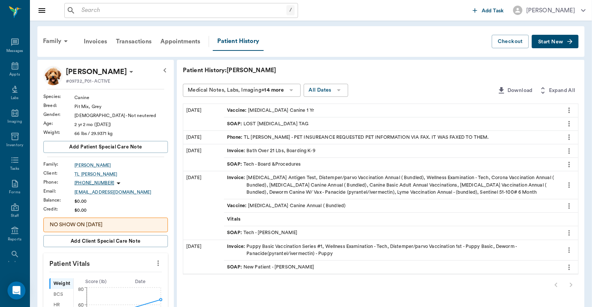
click at [293, 89] on icon at bounding box center [292, 90] width 4 height 2
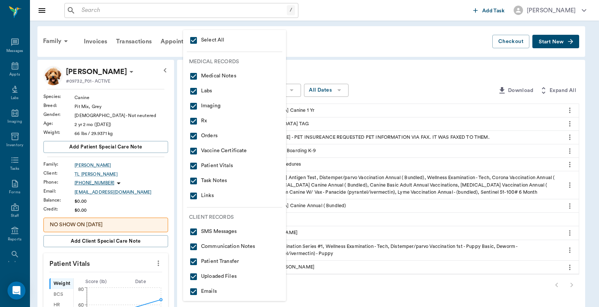
click at [343, 46] on div at bounding box center [299, 153] width 599 height 307
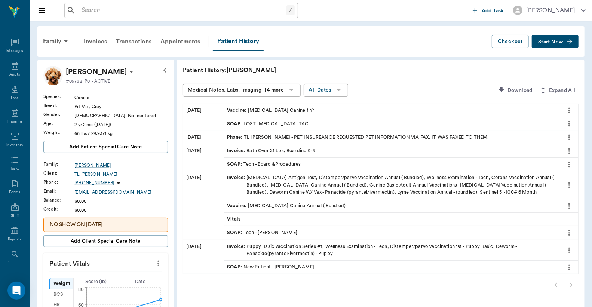
click at [293, 91] on icon at bounding box center [291, 90] width 9 height 9
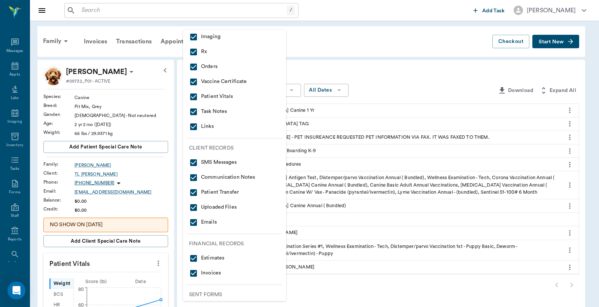
scroll to position [88, 0]
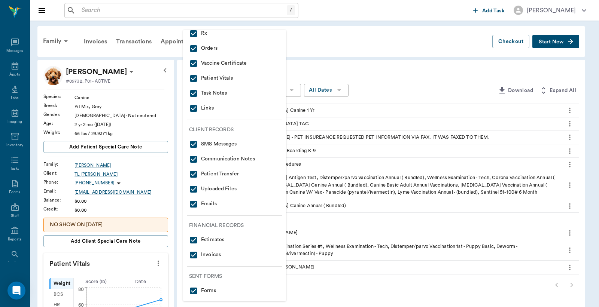
drag, startPoint x: 194, startPoint y: 290, endPoint x: 193, endPoint y: 270, distance: 20.6
click at [194, 290] on input "checkbox" at bounding box center [193, 291] width 9 height 9
click at [193, 253] on input "checkbox" at bounding box center [193, 255] width 9 height 9
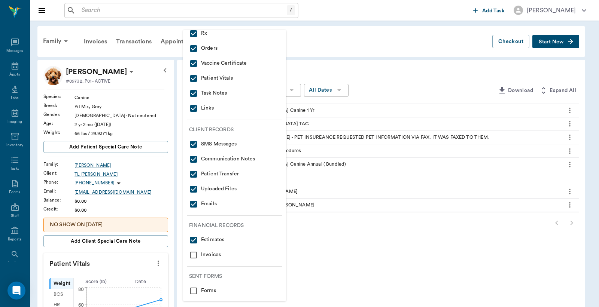
click at [193, 238] on input "checkbox" at bounding box center [193, 240] width 9 height 9
click at [193, 203] on input "checkbox" at bounding box center [193, 204] width 9 height 9
click at [191, 189] on input "checkbox" at bounding box center [193, 189] width 9 height 9
click at [192, 173] on input "checkbox" at bounding box center [193, 174] width 9 height 9
click at [193, 155] on input "checkbox" at bounding box center [193, 159] width 9 height 9
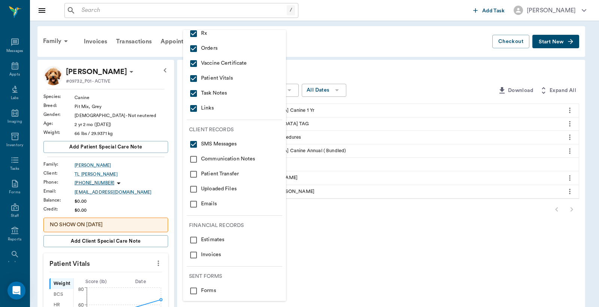
drag, startPoint x: 191, startPoint y: 144, endPoint x: 207, endPoint y: 116, distance: 31.3
click at [191, 143] on input "checkbox" at bounding box center [193, 144] width 9 height 9
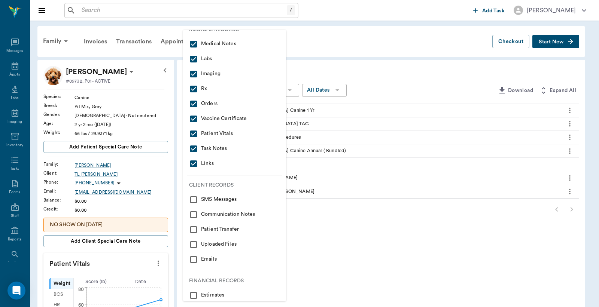
click at [191, 163] on input "checkbox" at bounding box center [193, 163] width 9 height 9
click at [192, 147] on input "checkbox" at bounding box center [193, 148] width 9 height 9
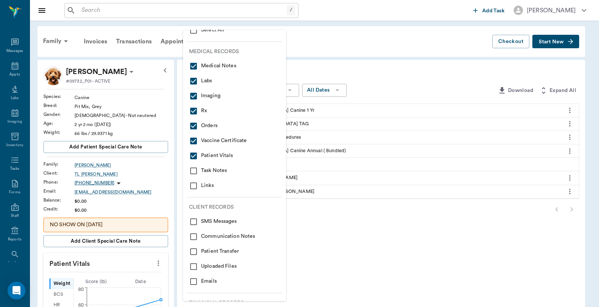
scroll to position [0, 0]
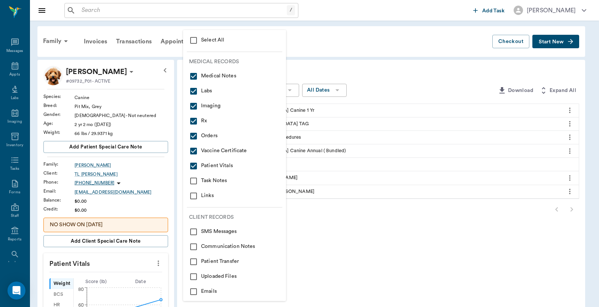
click at [378, 30] on div at bounding box center [299, 153] width 599 height 307
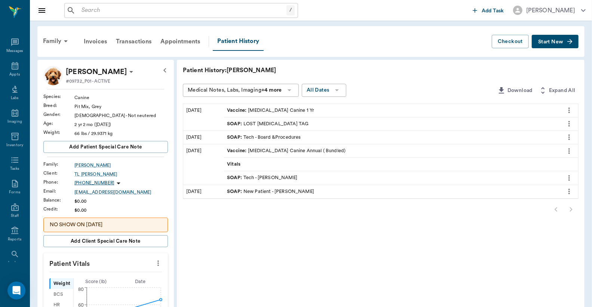
click at [511, 88] on button "Download" at bounding box center [515, 91] width 42 height 14
click at [12, 70] on div "Appts" at bounding box center [15, 70] width 30 height 24
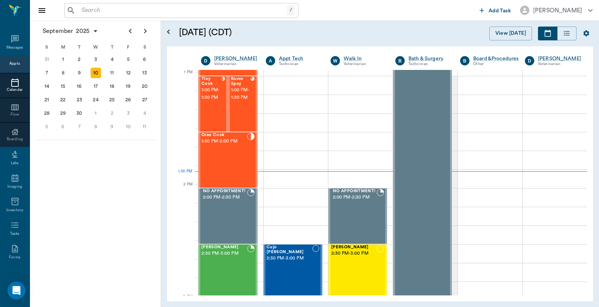
scroll to position [562, 0]
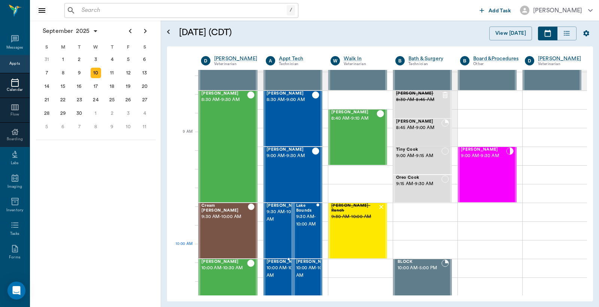
scroll to position [111, 0]
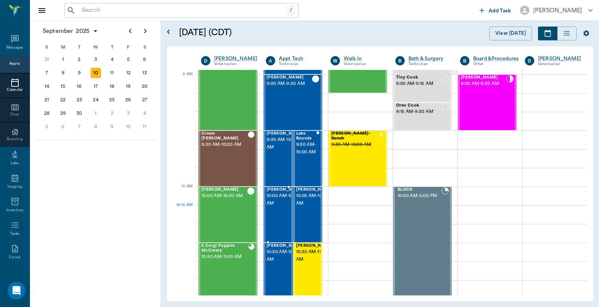
click at [275, 207] on span "10:00 AM - 10:30 AM" at bounding box center [284, 199] width 37 height 15
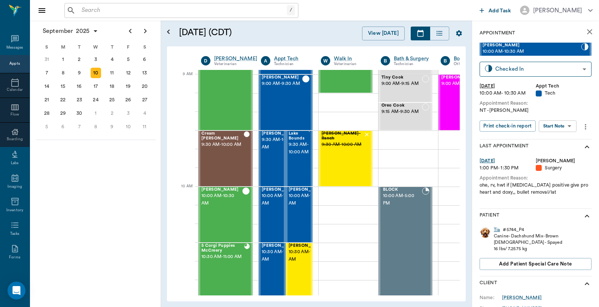
click at [497, 230] on div "Tia" at bounding box center [497, 230] width 6 height 6
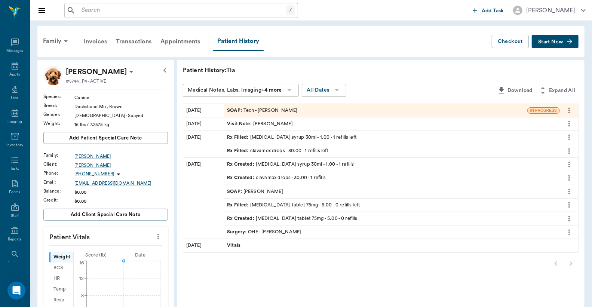
click at [95, 43] on div "Invoices" at bounding box center [95, 42] width 32 height 18
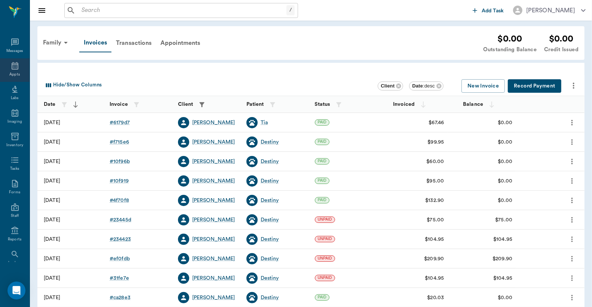
click at [13, 70] on icon at bounding box center [14, 65] width 9 height 9
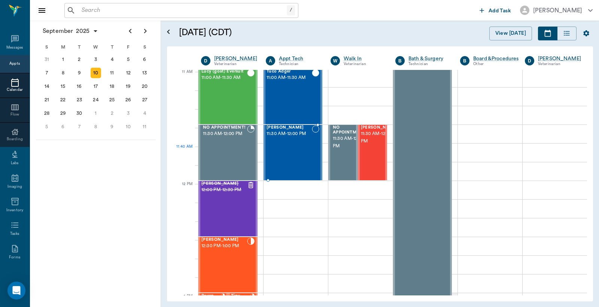
scroll to position [175, 0]
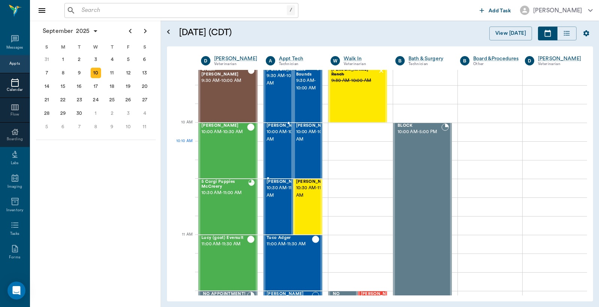
click at [281, 143] on span "10:00 AM - 10:30 AM" at bounding box center [284, 135] width 37 height 15
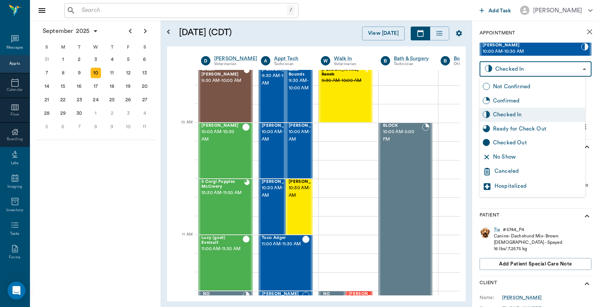
click at [513, 69] on body "/ ​ Add Task Dr. Bert Ellsworth Nectar Messages Appts Calendar Flow Boarding La…" at bounding box center [299, 153] width 599 height 307
click at [513, 141] on div "Checked Out" at bounding box center [537, 143] width 89 height 8
type input "CHECKED_OUT"
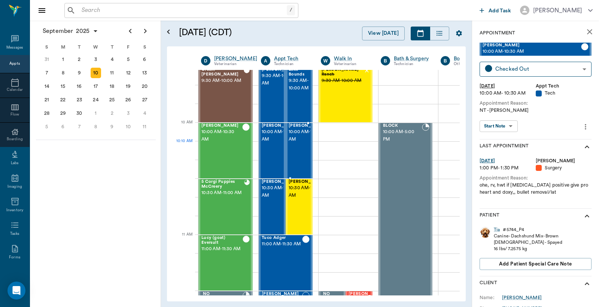
click at [301, 143] on span "10:00 AM - 10:30 AM" at bounding box center [307, 135] width 37 height 15
click at [267, 143] on span "10:00 AM - 10:30 AM" at bounding box center [280, 135] width 37 height 15
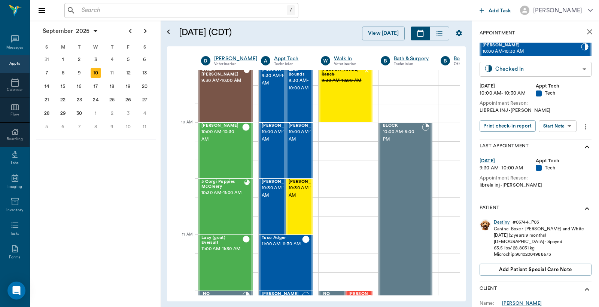
click at [501, 69] on body "/ ​ Add Task Dr. Bert Ellsworth Nectar Messages Appts Calendar Flow Boarding La…" at bounding box center [299, 153] width 599 height 307
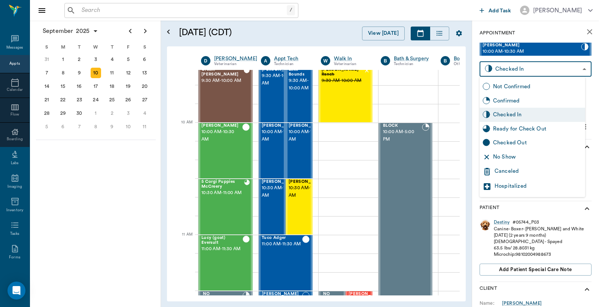
click at [500, 144] on div "Checked Out" at bounding box center [537, 143] width 89 height 8
type input "CHECKED_OUT"
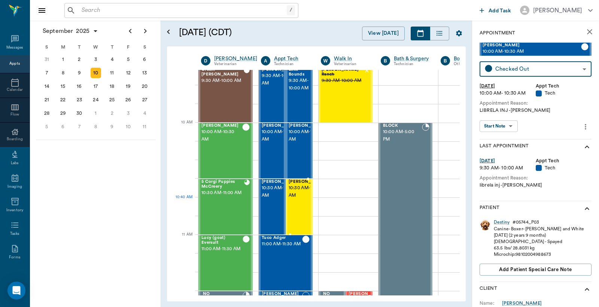
click at [299, 199] on span "10:30 AM - 11:00 AM" at bounding box center [307, 191] width 37 height 15
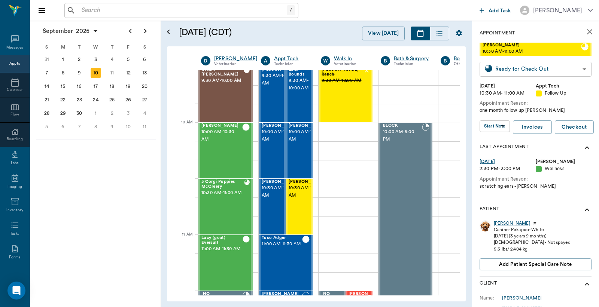
click at [513, 67] on body "/ ​ Add Task Dr. Bert Ellsworth Nectar Messages Appts Calendar Flow Boarding La…" at bounding box center [299, 153] width 599 height 307
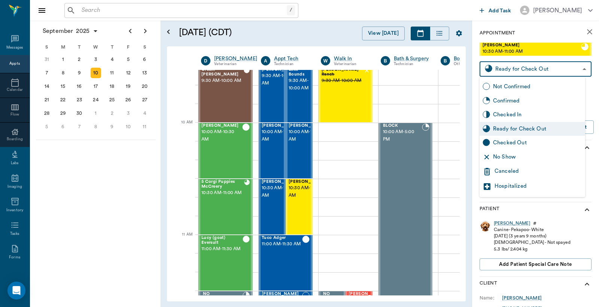
click at [504, 72] on div at bounding box center [299, 153] width 599 height 307
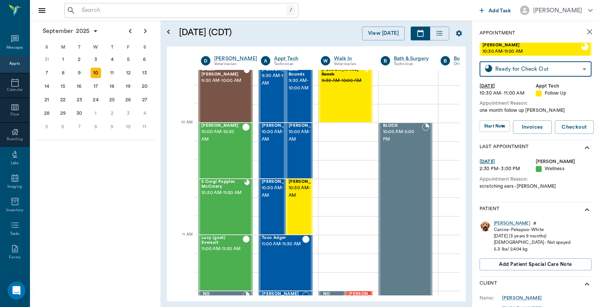
click at [504, 72] on body "/ ​ Add Task Dr. Bert Ellsworth Nectar Messages Appts Calendar Flow Boarding La…" at bounding box center [299, 153] width 599 height 307
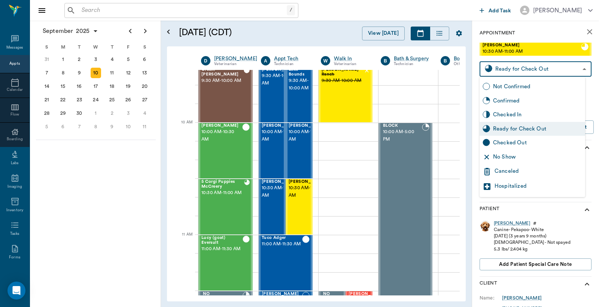
click at [300, 210] on div at bounding box center [299, 153] width 599 height 307
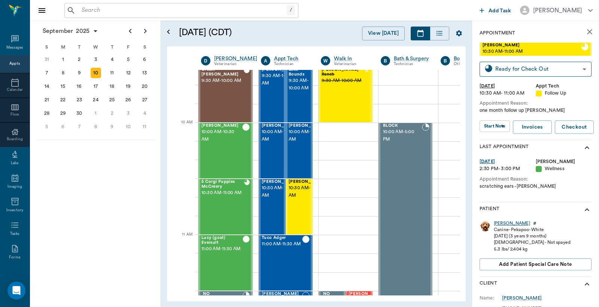
click at [501, 223] on div "Saddie" at bounding box center [512, 223] width 36 height 6
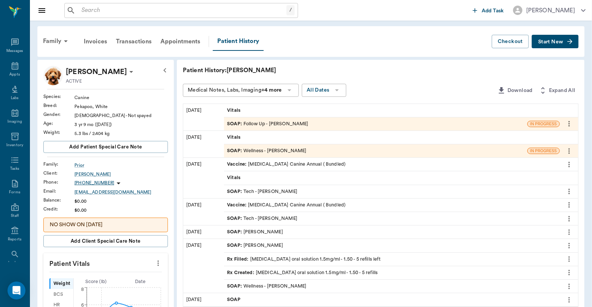
click at [93, 40] on div "Invoices" at bounding box center [95, 42] width 32 height 18
click at [14, 70] on div "Appts" at bounding box center [15, 70] width 30 height 24
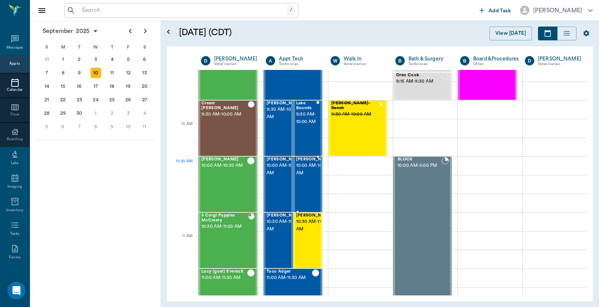
scroll to position [176, 0]
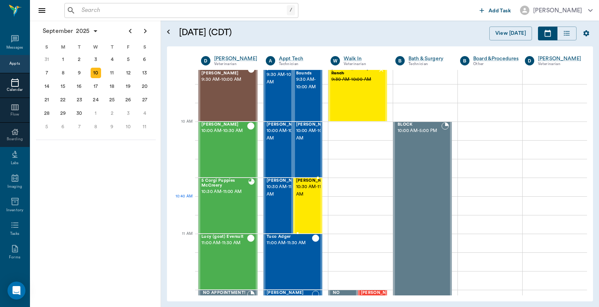
click at [297, 197] on span "10:30 AM - 11:00 AM" at bounding box center [314, 190] width 37 height 15
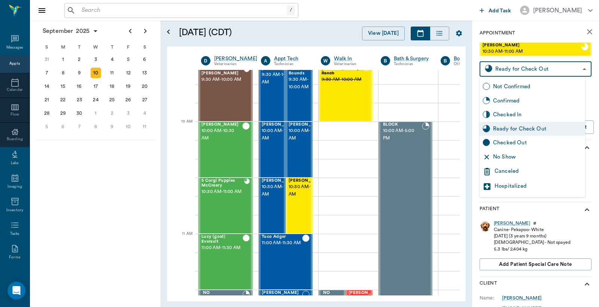
click at [521, 68] on body "/ ​ Add Task Dr. Bert Ellsworth Nectar Messages Appts Calendar Flow Boarding La…" at bounding box center [299, 153] width 599 height 307
click at [503, 141] on div "Checked Out" at bounding box center [537, 143] width 89 height 8
type input "CHECKED_OUT"
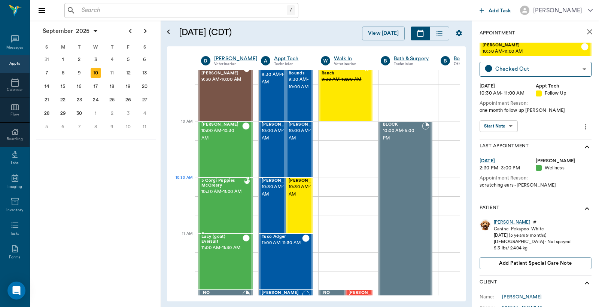
drag, startPoint x: 218, startPoint y: 196, endPoint x: 223, endPoint y: 193, distance: 6.2
click at [218, 196] on span "10:30 AM - 11:00 AM" at bounding box center [222, 191] width 43 height 7
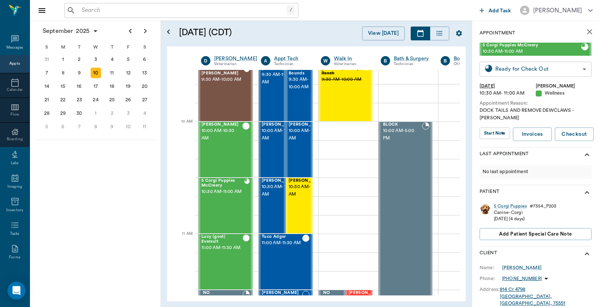
click at [518, 71] on body "/ ​ Add Task Dr. Bert Ellsworth Nectar Messages Appts Calendar Flow Boarding La…" at bounding box center [299, 153] width 599 height 307
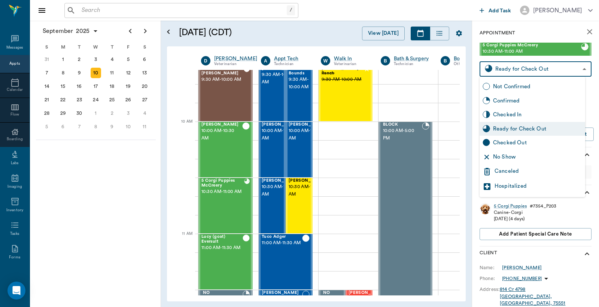
click at [510, 145] on div "Checked Out" at bounding box center [537, 143] width 89 height 8
type input "CHECKED_OUT"
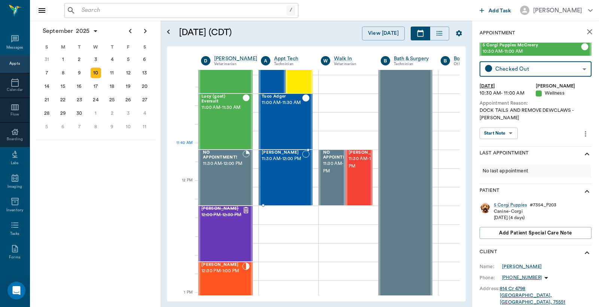
scroll to position [342, 0]
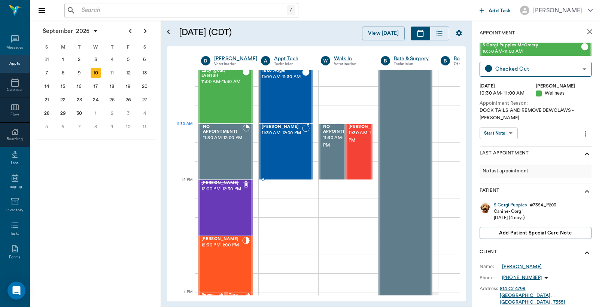
click at [289, 136] on span "11:30 AM - 12:00 PM" at bounding box center [282, 132] width 40 height 7
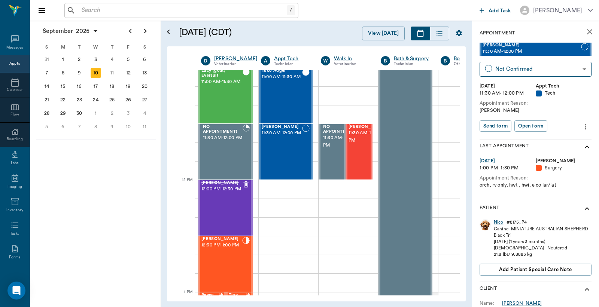
click at [498, 222] on div "Nico" at bounding box center [499, 222] width 10 height 6
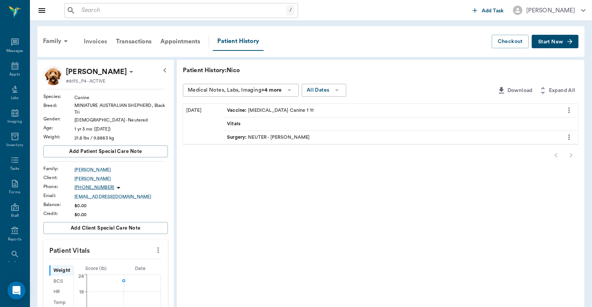
click at [99, 40] on div "Invoices" at bounding box center [95, 42] width 32 height 18
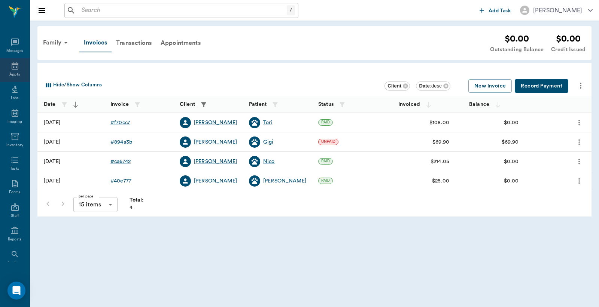
click at [13, 68] on icon at bounding box center [15, 65] width 7 height 7
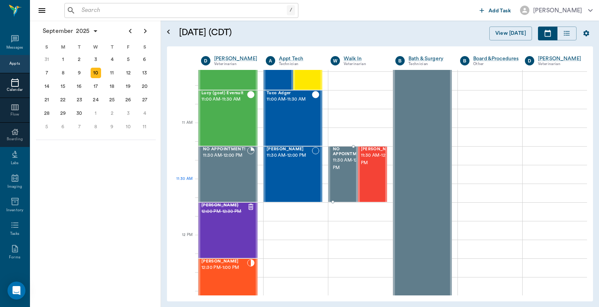
scroll to position [287, 0]
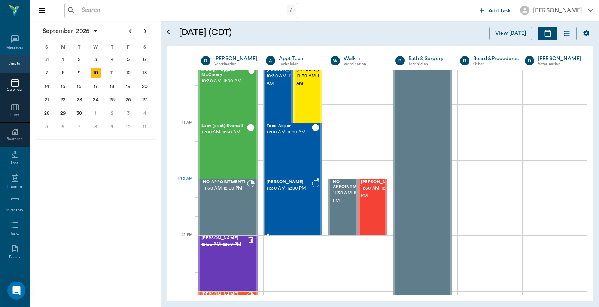
click at [290, 198] on div "Nico Earp 11:30 AM - 12:00 PM" at bounding box center [288, 207] width 45 height 55
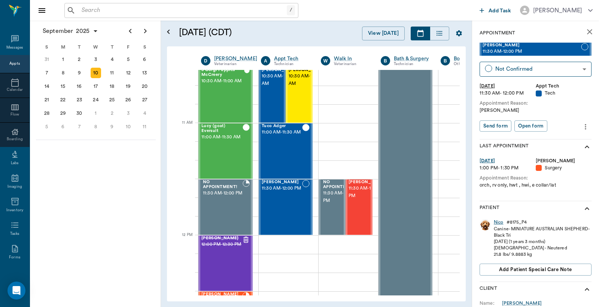
click at [497, 222] on div "Nico" at bounding box center [499, 222] width 10 height 6
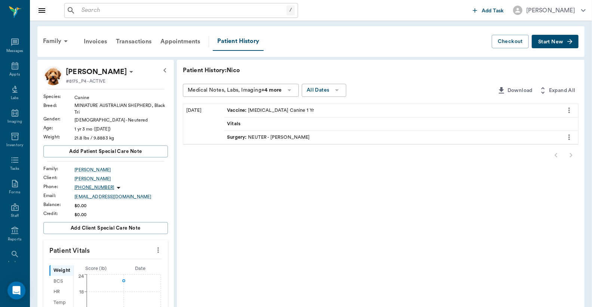
click at [140, 43] on div "Transactions" at bounding box center [134, 42] width 45 height 18
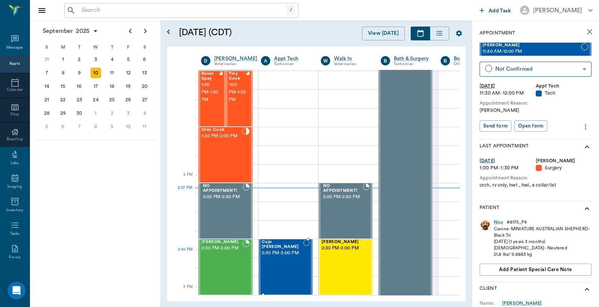
scroll to position [619, 0]
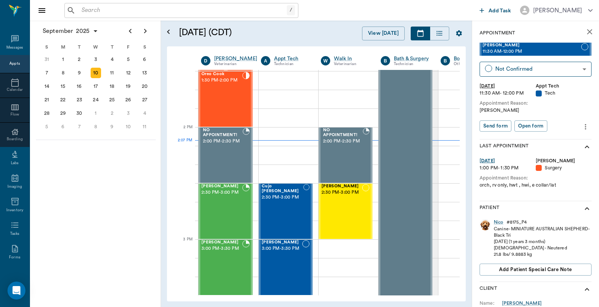
click at [12, 64] on div "Appts" at bounding box center [14, 64] width 10 height 6
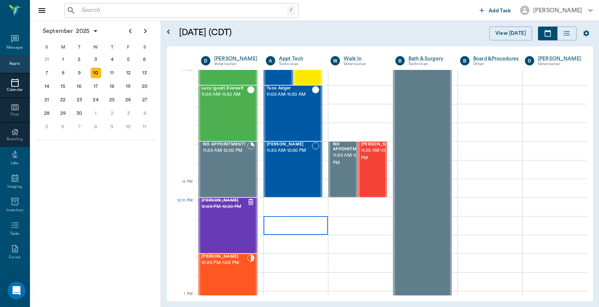
scroll to position [342, 0]
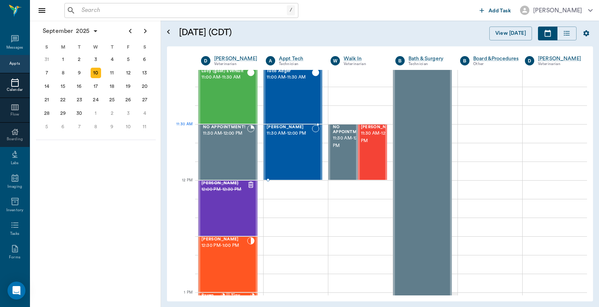
click at [296, 143] on div "Nico Earp 11:30 AM - 12:00 PM" at bounding box center [288, 152] width 45 height 55
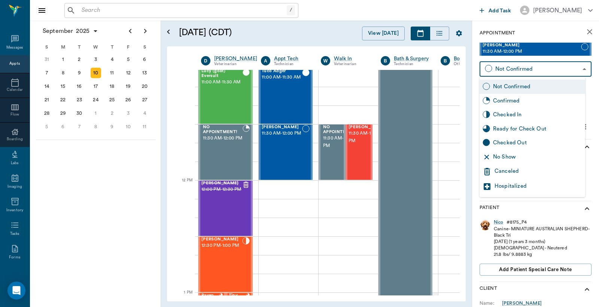
click at [508, 69] on body "/ ​ Add Task Dr. Bert Ellsworth Nectar Messages Appts Calendar Flow Boarding La…" at bounding box center [299, 153] width 599 height 307
click at [507, 173] on div "Canceled" at bounding box center [538, 171] width 88 height 9
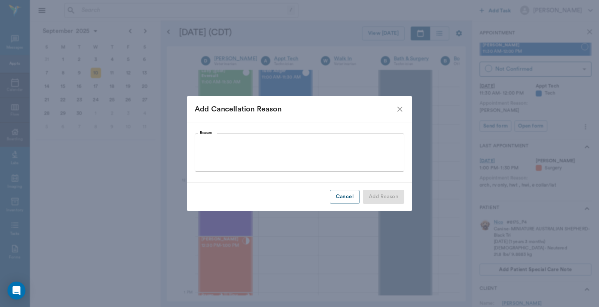
click at [201, 143] on textarea "Reason" at bounding box center [299, 153] width 199 height 26
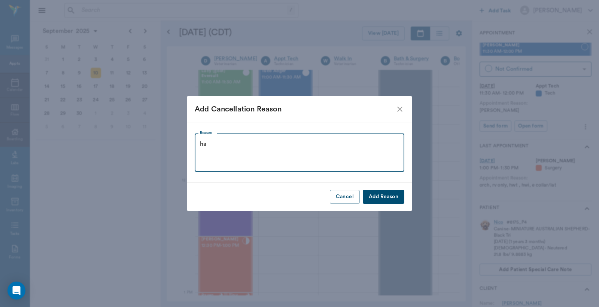
type textarea "h"
type textarea "Sick, couldn't come Christy"
click at [386, 196] on button "Add Reason" at bounding box center [384, 197] width 42 height 14
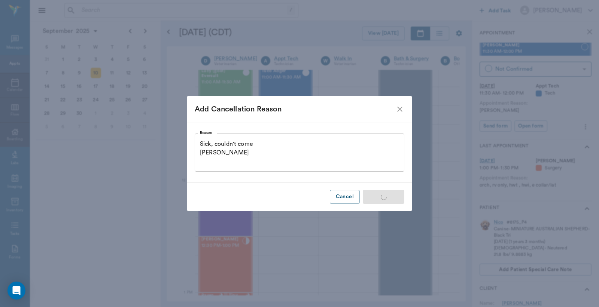
type input "CANCELED"
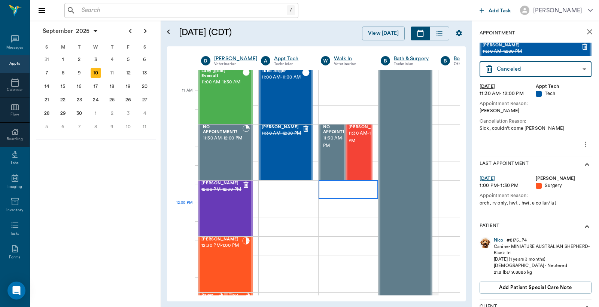
scroll to position [175, 0]
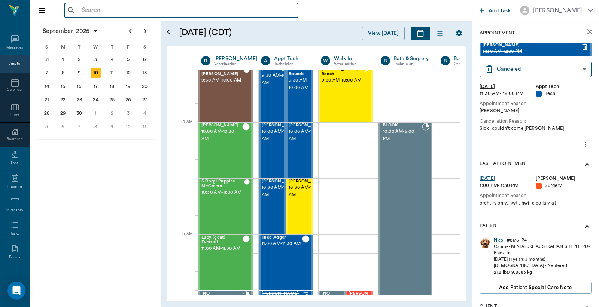
click at [83, 14] on input "text" at bounding box center [187, 10] width 216 height 10
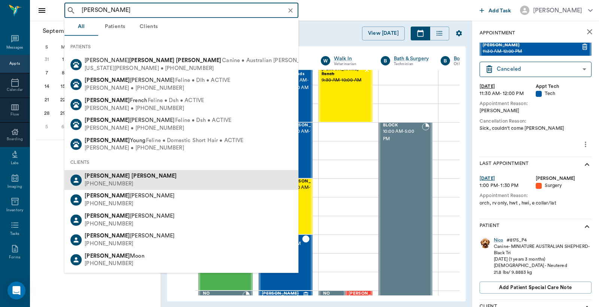
click at [129, 181] on div "Thomas Steward (903) 826-8842" at bounding box center [181, 180] width 234 height 20
type input "[PERSON_NAME]"
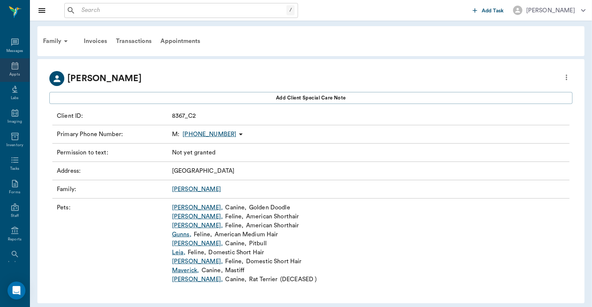
click at [12, 70] on div "Appts" at bounding box center [15, 70] width 30 height 24
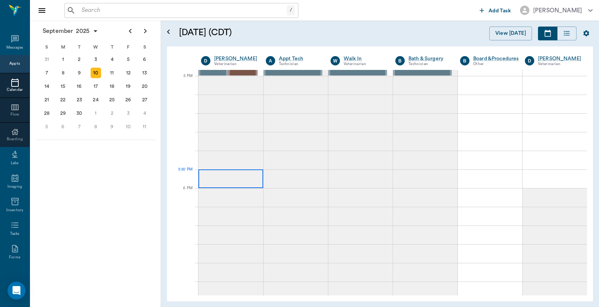
scroll to position [786, 0]
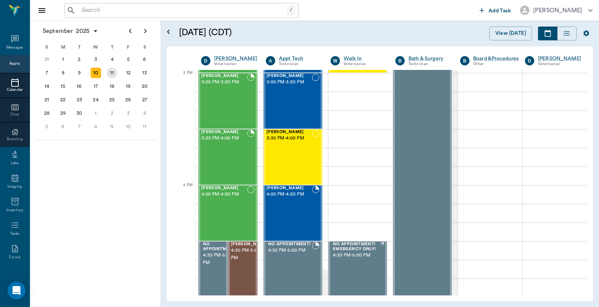
click at [114, 71] on div "11" at bounding box center [112, 73] width 10 height 10
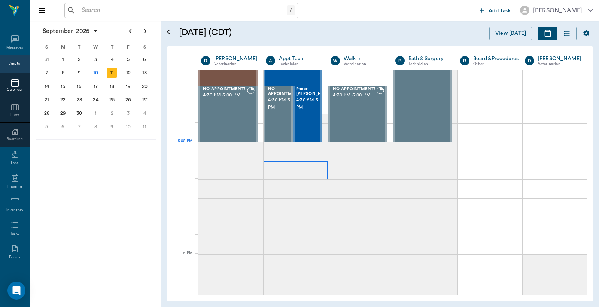
scroll to position [942, 0]
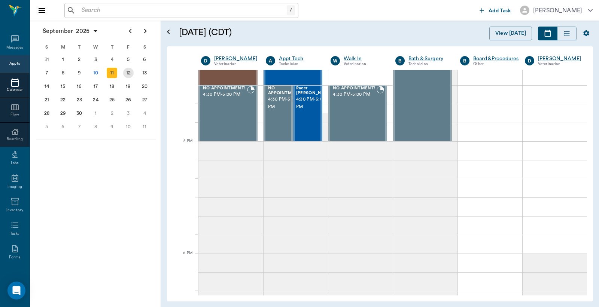
click at [128, 72] on div "12" at bounding box center [128, 73] width 10 height 10
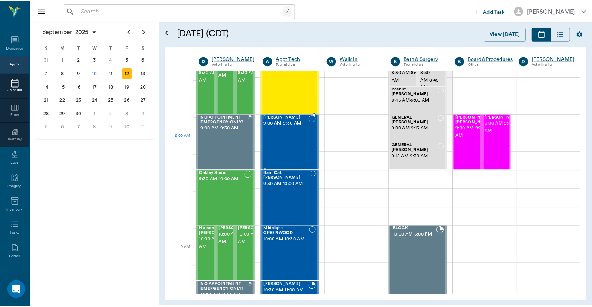
scroll to position [222, 0]
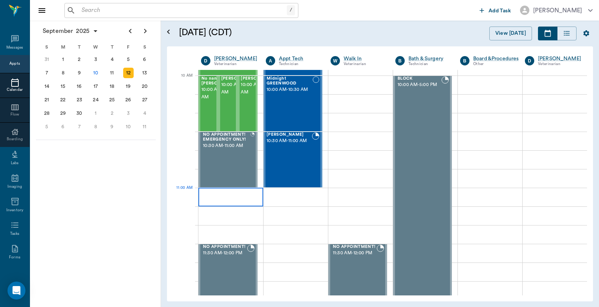
click at [211, 202] on div at bounding box center [230, 197] width 65 height 19
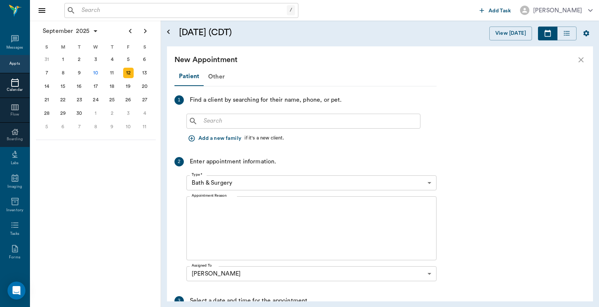
click at [206, 123] on input "text" at bounding box center [309, 121] width 216 height 10
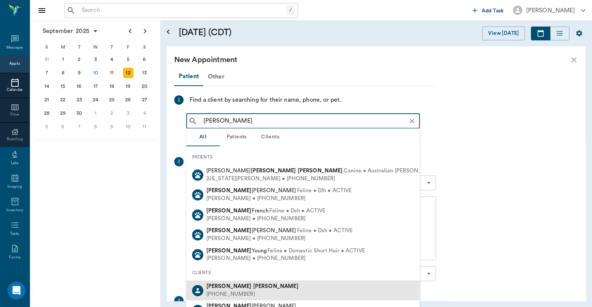
click at [248, 290] on div "Thomas Steward" at bounding box center [253, 287] width 92 height 8
type input "[PERSON_NAME]"
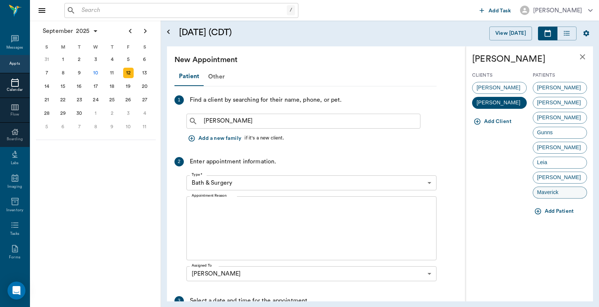
click at [551, 195] on span "Maverick" at bounding box center [548, 193] width 30 height 8
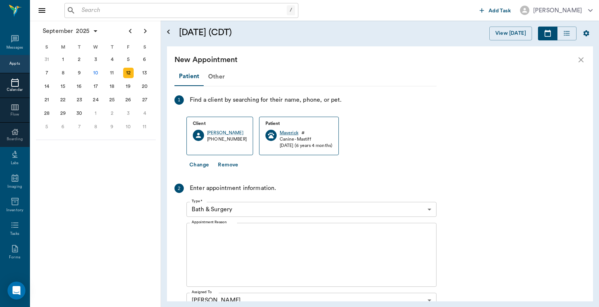
click at [286, 132] on div "Maverick" at bounding box center [289, 133] width 19 height 6
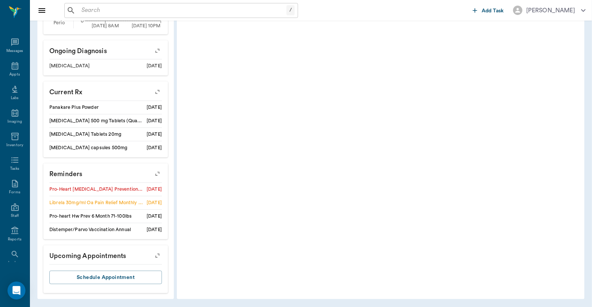
scroll to position [319, 0]
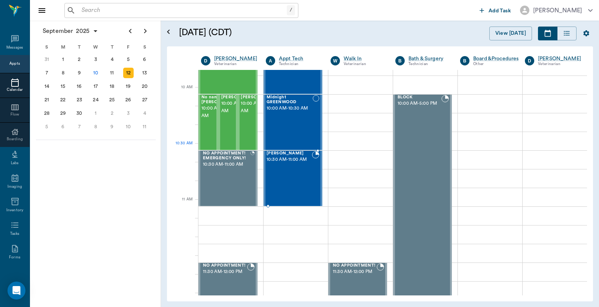
scroll to position [222, 0]
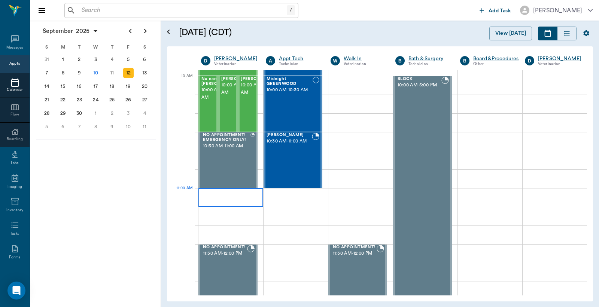
click at [207, 198] on div at bounding box center [230, 197] width 65 height 19
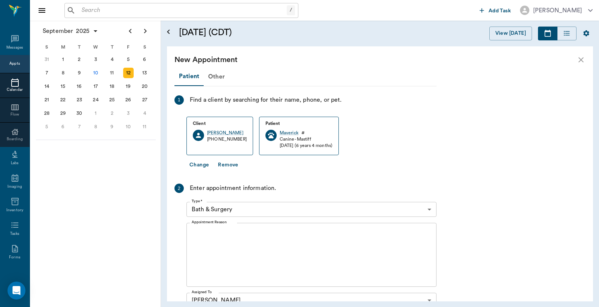
click at [428, 210] on body "/ ​ Add Task [PERSON_NAME] Nectar Messages Appts Calendar Flow Boarding Labs Im…" at bounding box center [299, 153] width 599 height 307
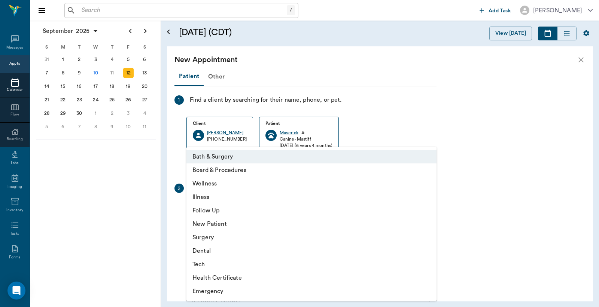
click at [216, 187] on li "Wellness" at bounding box center [311, 183] width 250 height 13
type input "65d2be4f46e3a538d89b8c14"
type input "11:30 AM"
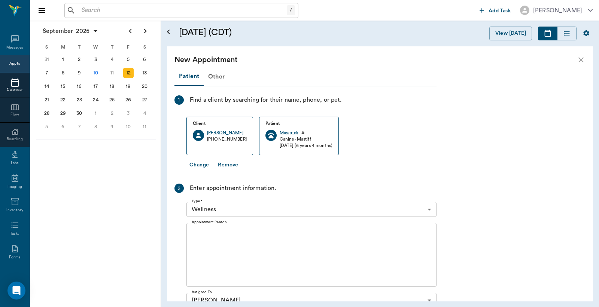
drag, startPoint x: 191, startPoint y: 235, endPoint x: 177, endPoint y: 190, distance: 47.0
click at [191, 234] on div "x Appointment Reason" at bounding box center [311, 255] width 250 height 64
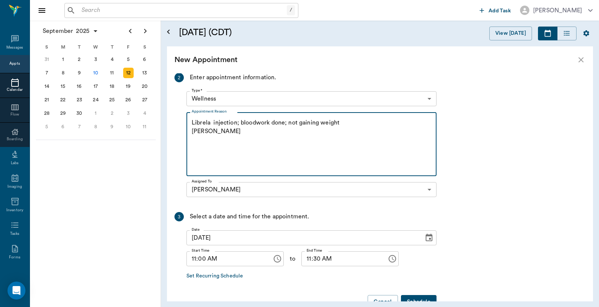
scroll to position [131, 0]
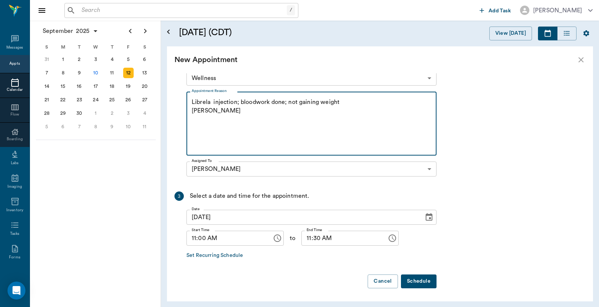
type textarea "Librela injection; bloodwork done; not gaining weight Christy"
click at [416, 281] on button "Schedule" at bounding box center [419, 282] width 36 height 14
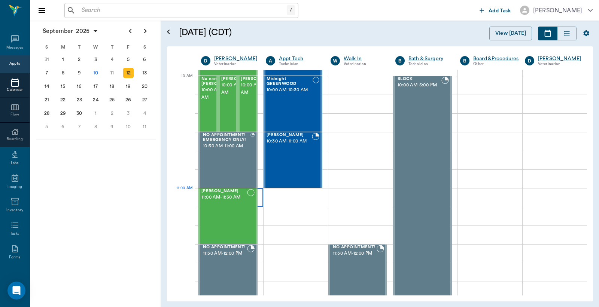
click at [259, 200] on div at bounding box center [230, 197] width 65 height 19
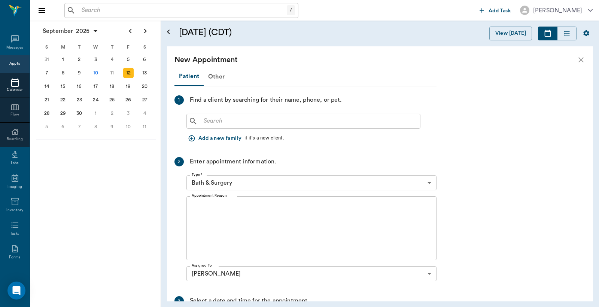
scroll to position [222, 0]
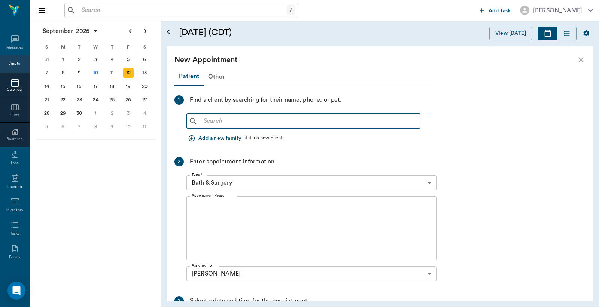
click at [206, 125] on input "text" at bounding box center [309, 121] width 216 height 10
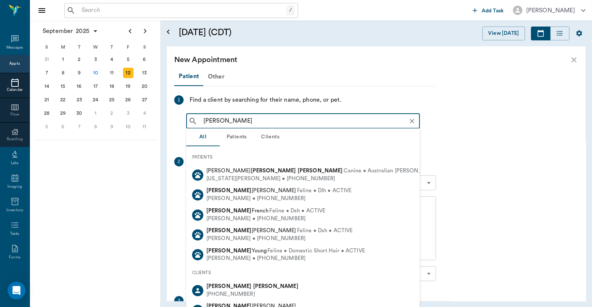
drag, startPoint x: 237, startPoint y: 288, endPoint x: 237, endPoint y: 283, distance: 5.6
click at [253, 287] on b "[PERSON_NAME]" at bounding box center [275, 287] width 45 height 6
type input "[PERSON_NAME]"
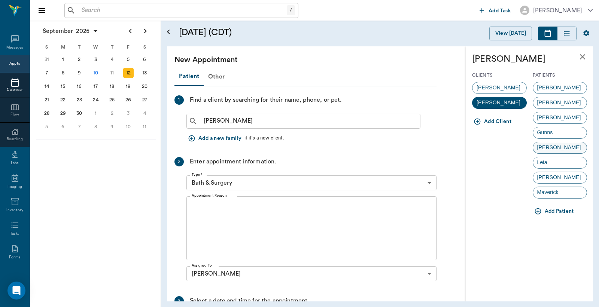
click at [550, 147] on span "[PERSON_NAME]" at bounding box center [559, 148] width 52 height 8
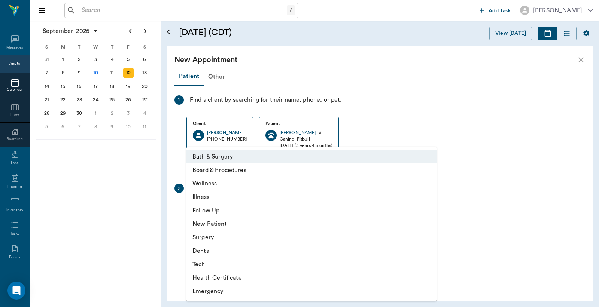
click at [429, 211] on body "/ ​ Add Task [PERSON_NAME] Nectar Messages Appts Calendar Flow Boarding Labs Im…" at bounding box center [299, 153] width 599 height 307
click at [226, 267] on li "Tech" at bounding box center [311, 264] width 250 height 13
type input "65d2be4f46e3a538d89b8c1a"
type input "11:30 AM"
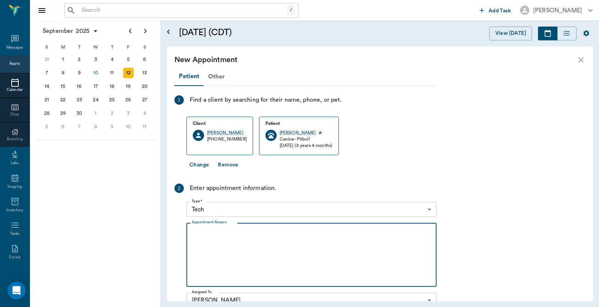
click at [196, 231] on textarea "Appointment Reason" at bounding box center [312, 255] width 240 height 52
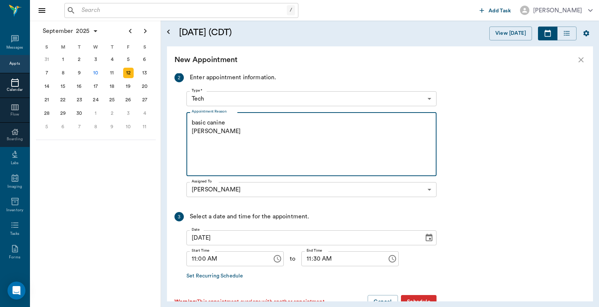
scroll to position [131, 0]
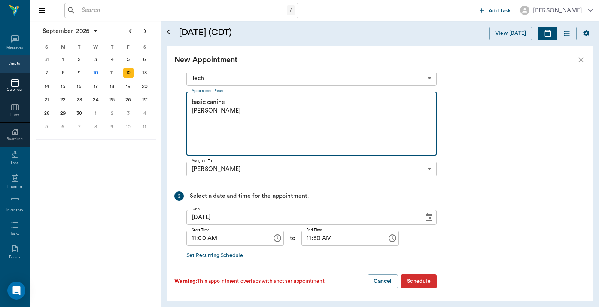
type textarea "basic canine [PERSON_NAME]"
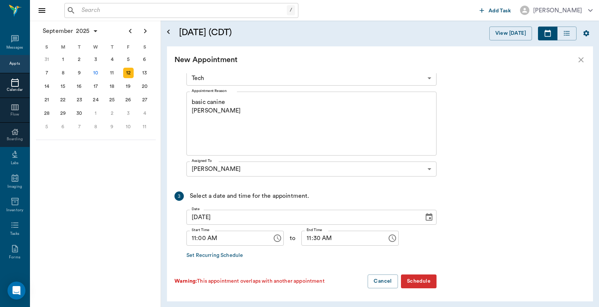
click at [426, 281] on button "Schedule" at bounding box center [419, 282] width 36 height 14
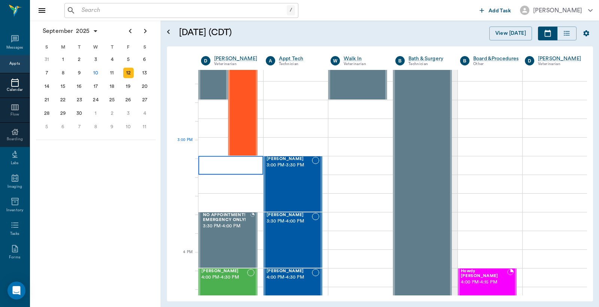
scroll to position [720, 0]
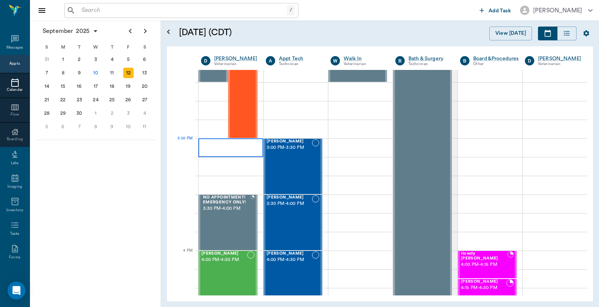
click at [211, 149] on div at bounding box center [230, 147] width 65 height 19
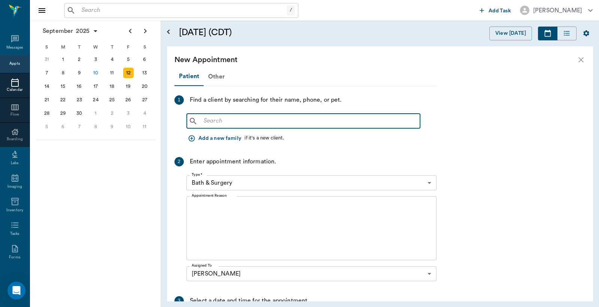
click at [202, 125] on input "text" at bounding box center [309, 121] width 216 height 10
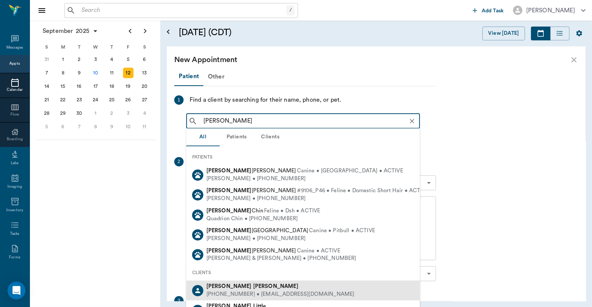
click at [228, 291] on div "[PHONE_NUMBER] • [EMAIL_ADDRESS][DOMAIN_NAME]" at bounding box center [281, 295] width 148 height 8
type input "[PERSON_NAME]"
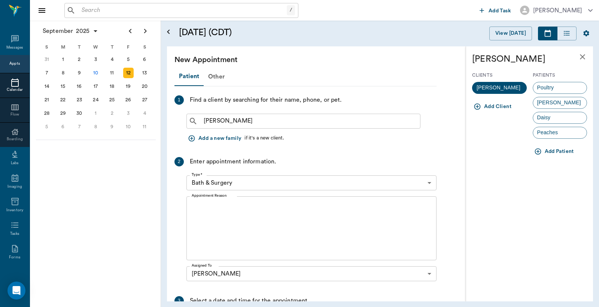
click at [554, 150] on button "Add Patient" at bounding box center [555, 152] width 44 height 14
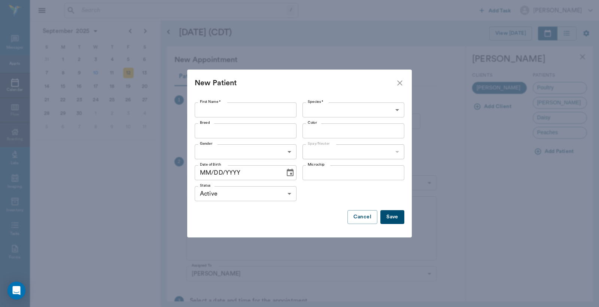
click at [206, 109] on input "First Name *" at bounding box center [246, 110] width 102 height 15
type input "[PERSON_NAME]"
click at [397, 109] on body "/ ​ Add Task [PERSON_NAME] Nectar Messages Appts Calendar Flow Boarding Labs Im…" at bounding box center [299, 153] width 599 height 307
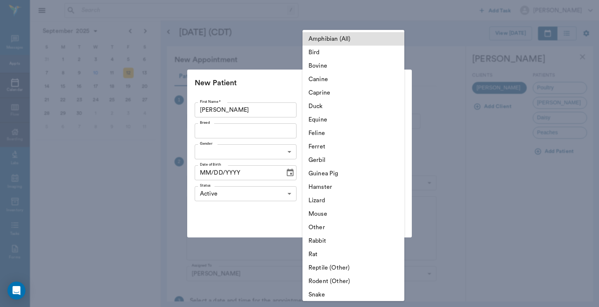
scroll to position [0, 0]
click at [315, 95] on li "Caprine" at bounding box center [353, 93] width 102 height 13
type input "Caprine"
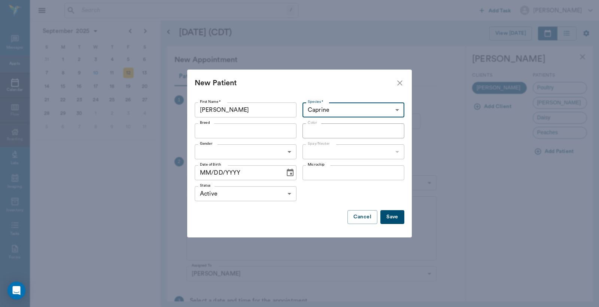
click at [205, 128] on input "Breed" at bounding box center [239, 131] width 85 height 10
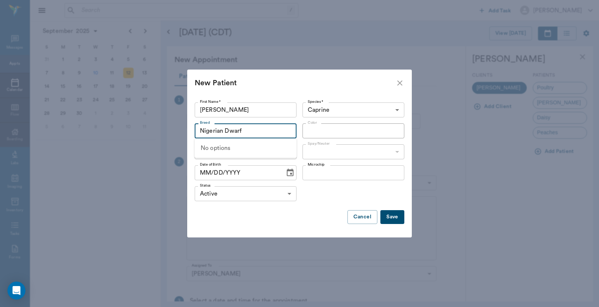
type input "Nigerian Dwarf"
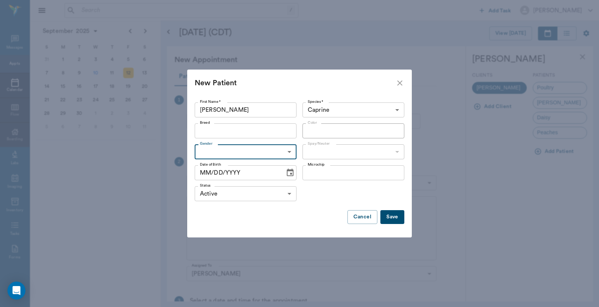
click at [289, 153] on body "/ ​ Add Task [PERSON_NAME] Nectar Messages Appts Calendar Flow Boarding Labs Im…" at bounding box center [299, 153] width 599 height 307
click at [250, 169] on li "[DEMOGRAPHIC_DATA]" at bounding box center [246, 168] width 102 height 13
type input "[DEMOGRAPHIC_DATA]"
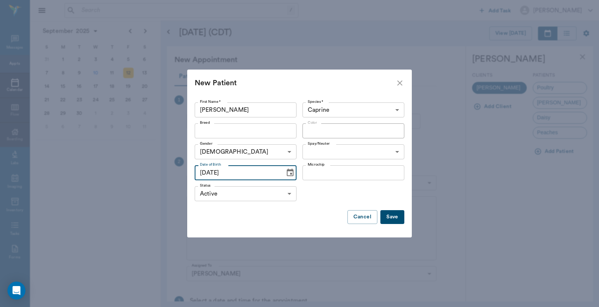
type input "[DATE]"
click at [396, 221] on button "Save" at bounding box center [392, 217] width 24 height 14
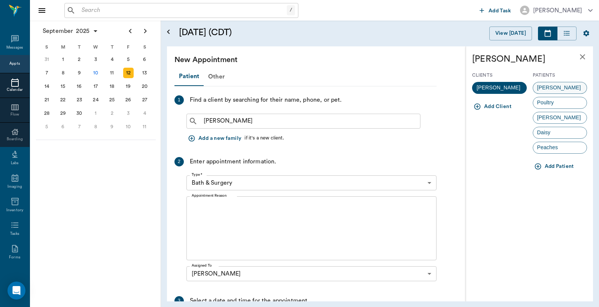
click at [554, 88] on div "[PERSON_NAME]" at bounding box center [560, 88] width 55 height 12
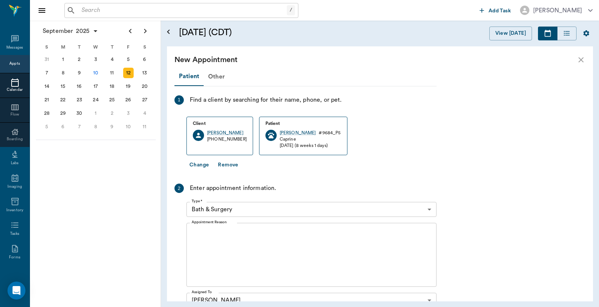
click at [429, 210] on body "/ ​ Add Task [PERSON_NAME] Nectar Messages Appts Calendar Flow Boarding Labs Im…" at bounding box center [299, 153] width 599 height 307
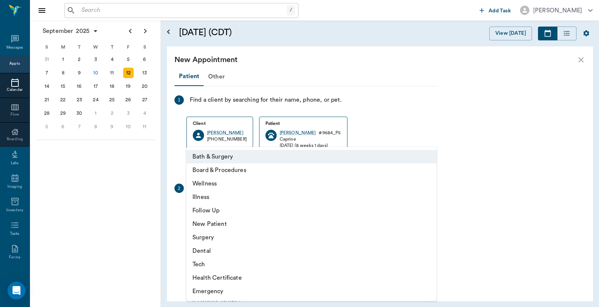
click at [248, 184] on li "Wellness" at bounding box center [311, 183] width 250 height 13
type input "65d2be4f46e3a538d89b8c14"
type input "03:30 PM"
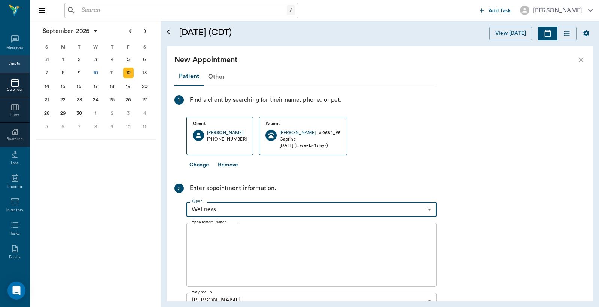
drag, startPoint x: 197, startPoint y: 231, endPoint x: 188, endPoint y: 197, distance: 34.9
click at [197, 229] on textarea "Appointment Reason" at bounding box center [312, 255] width 240 height 52
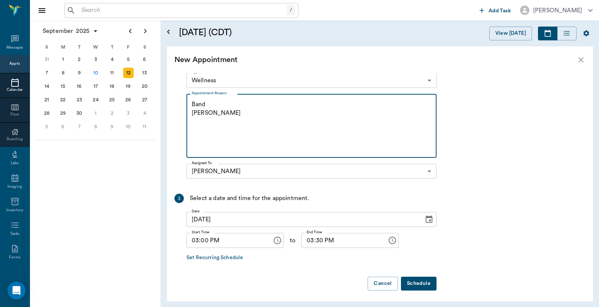
scroll to position [131, 0]
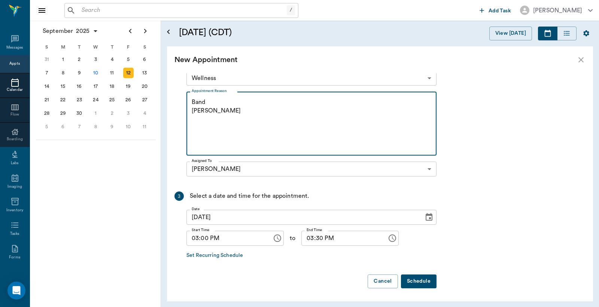
type textarea "Band [PERSON_NAME]"
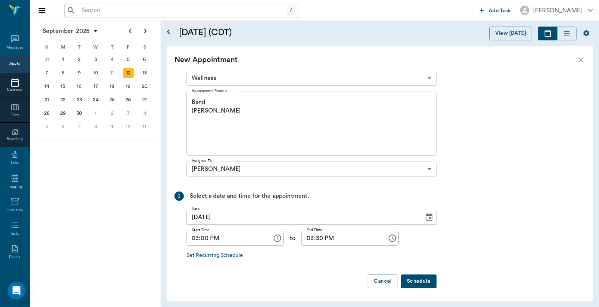
drag, startPoint x: 418, startPoint y: 284, endPoint x: 426, endPoint y: 272, distance: 14.1
click at [418, 283] on button "Schedule" at bounding box center [419, 282] width 36 height 14
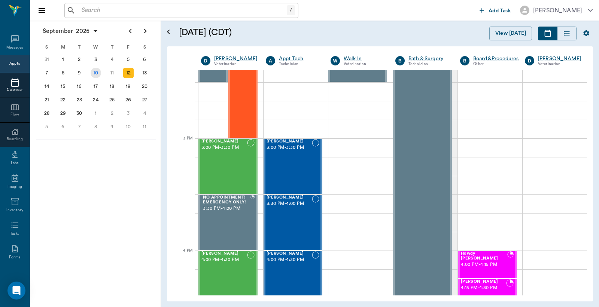
click at [95, 71] on div "10" at bounding box center [96, 73] width 10 height 10
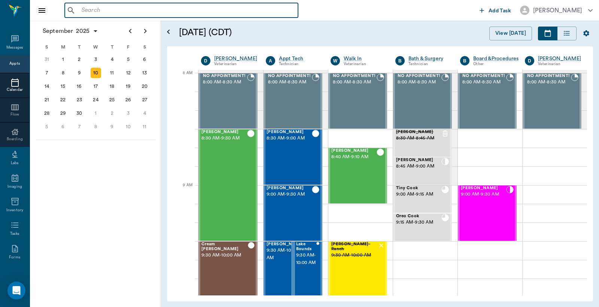
click at [83, 10] on input "text" at bounding box center [187, 10] width 216 height 10
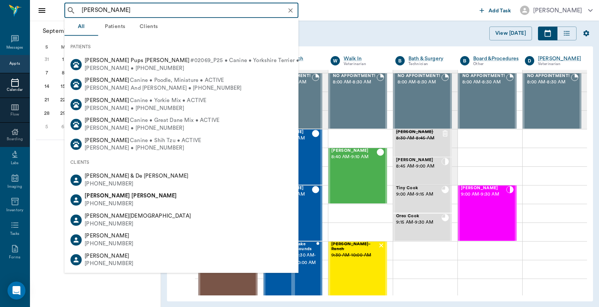
type input "[PERSON_NAME]"
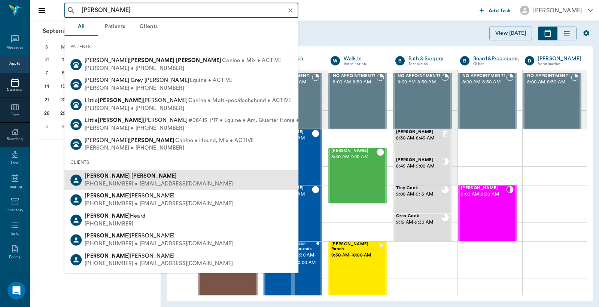
click at [123, 185] on div "[PHONE_NUMBER] • [EMAIL_ADDRESS][DOMAIN_NAME]" at bounding box center [159, 184] width 148 height 8
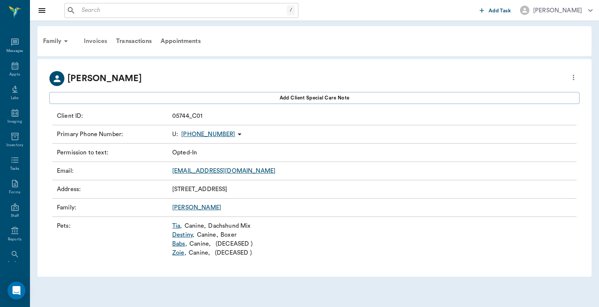
click at [94, 40] on div "Invoices" at bounding box center [95, 41] width 32 height 18
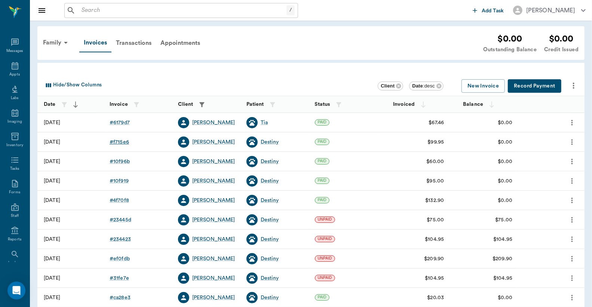
click at [120, 143] on div "# f715e6" at bounding box center [119, 141] width 19 height 7
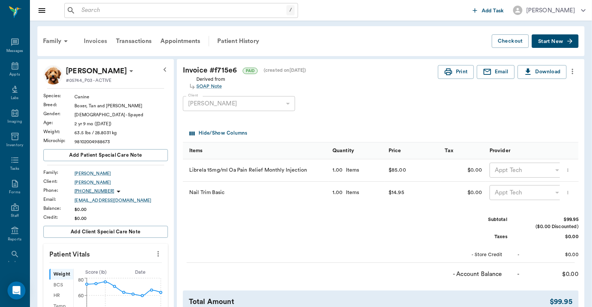
click at [98, 41] on div "Invoices" at bounding box center [95, 41] width 32 height 18
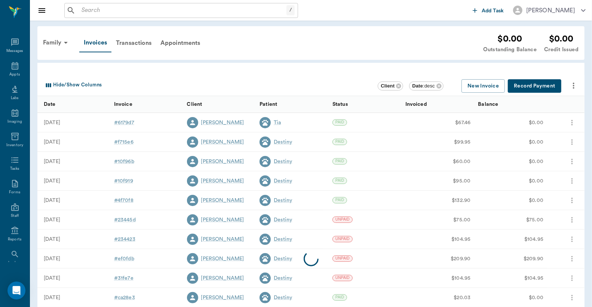
click at [124, 123] on div at bounding box center [311, 259] width 548 height 292
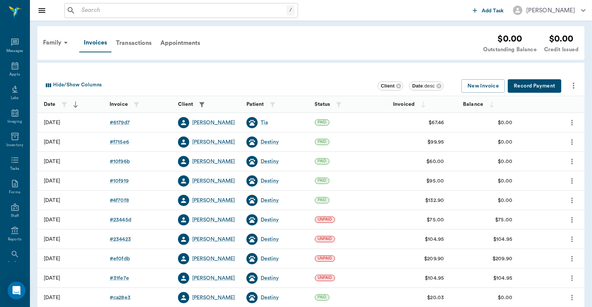
click at [123, 122] on div "# 6179d7" at bounding box center [120, 122] width 20 height 7
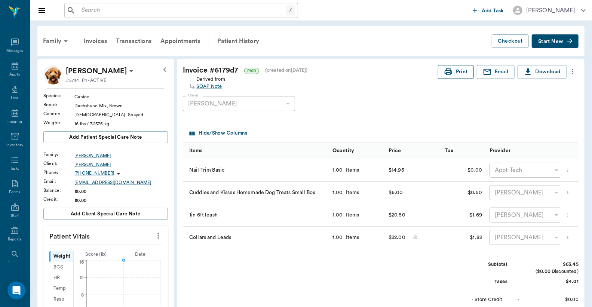
click at [457, 72] on button "Print" at bounding box center [456, 72] width 36 height 14
click at [13, 72] on div "Appts" at bounding box center [14, 75] width 10 height 6
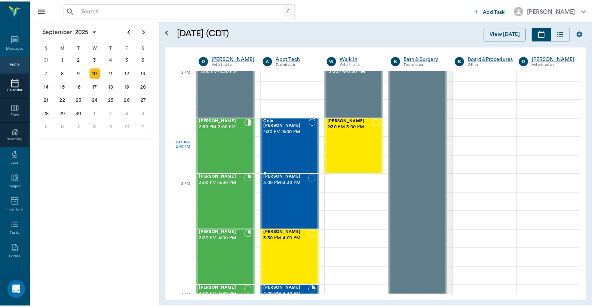
scroll to position [675, 0]
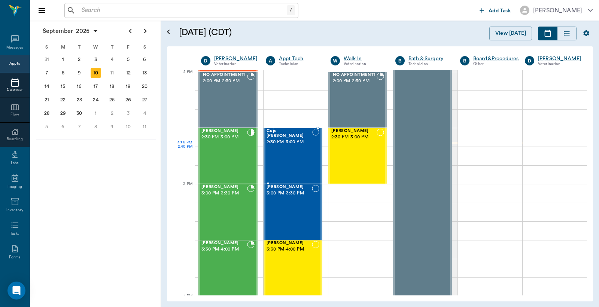
click at [285, 150] on div "Cujo [PERSON_NAME] 2:30 PM - 3:00 PM" at bounding box center [289, 156] width 46 height 55
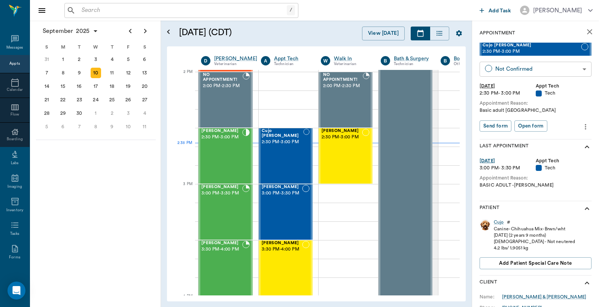
click at [507, 67] on body "/ ​ Add Task [PERSON_NAME] Nectar Messages Appts Calendar Flow Boarding Labs Im…" at bounding box center [299, 153] width 599 height 307
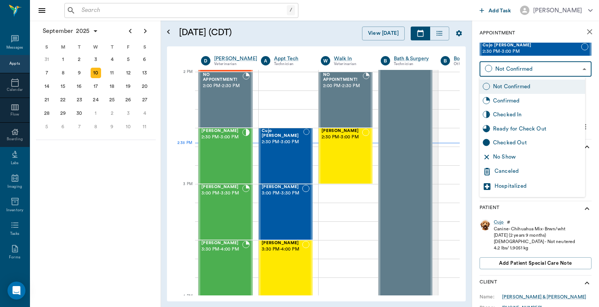
click at [502, 115] on div "Checked In" at bounding box center [537, 115] width 89 height 8
type input "CHECKED_IN"
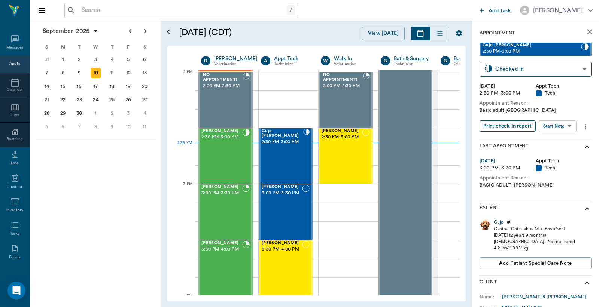
click at [503, 129] on button "Print check-in report" at bounding box center [507, 127] width 56 height 12
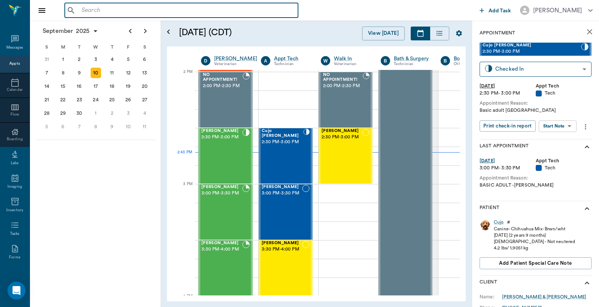
drag, startPoint x: 79, startPoint y: 12, endPoint x: 82, endPoint y: 2, distance: 10.3
click at [79, 10] on input "text" at bounding box center [187, 10] width 216 height 10
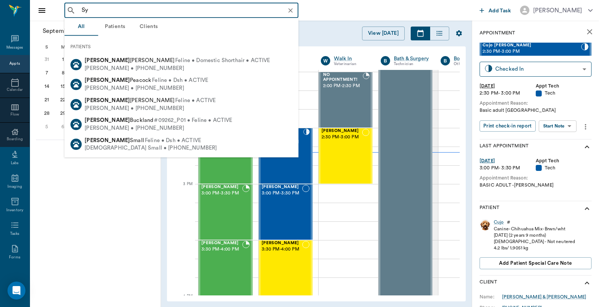
type input "S"
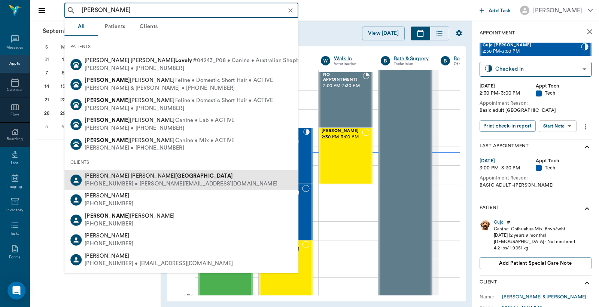
click at [107, 184] on div "[PHONE_NUMBER] • [PERSON_NAME][EMAIL_ADDRESS][DOMAIN_NAME]" at bounding box center [181, 184] width 193 height 8
type input "[PERSON_NAME]"
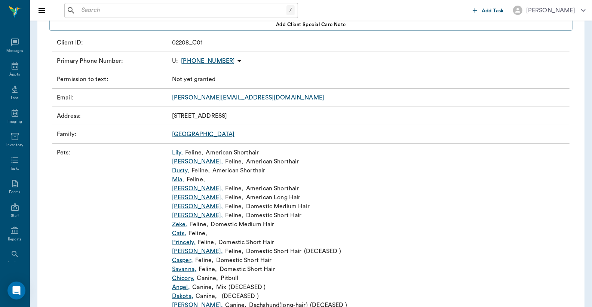
scroll to position [111, 0]
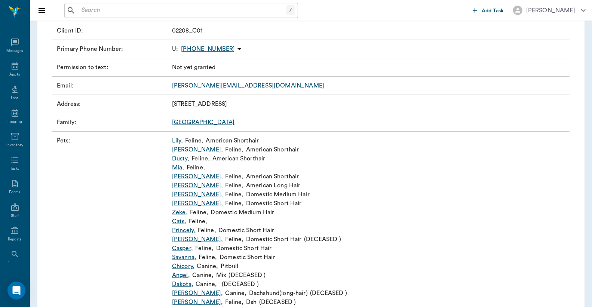
click at [180, 185] on link "[PERSON_NAME] ," at bounding box center [197, 185] width 51 height 9
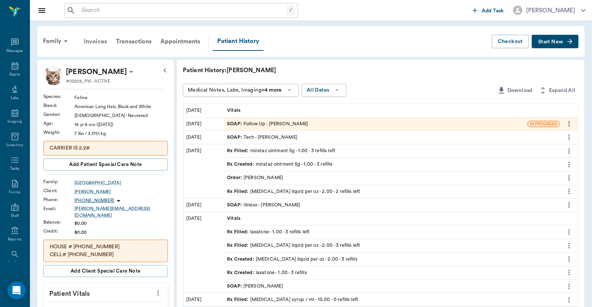
click at [100, 42] on div "Invoices" at bounding box center [95, 42] width 32 height 18
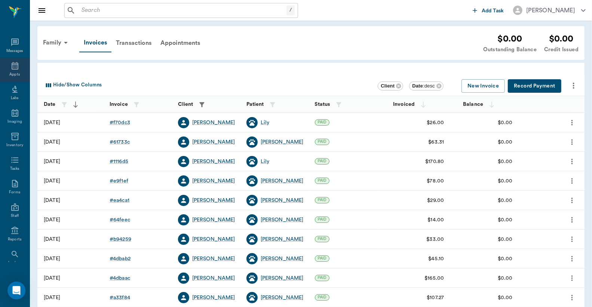
click at [9, 74] on div "Appts" at bounding box center [14, 75] width 10 height 6
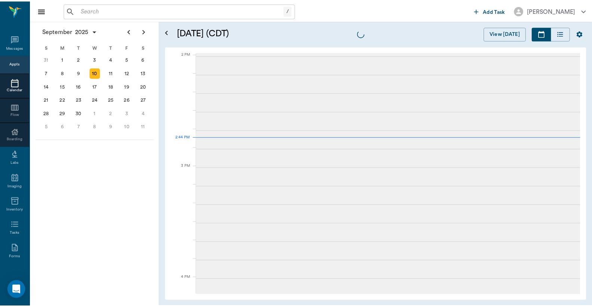
scroll to position [674, 0]
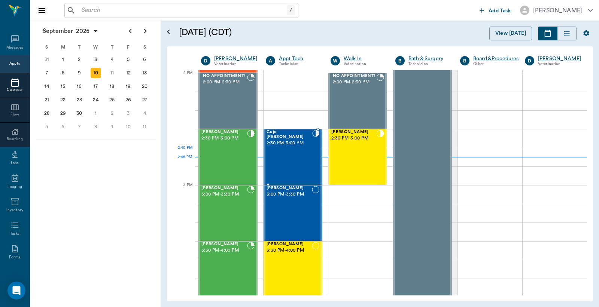
click at [294, 156] on div "Cujo [PERSON_NAME] 2:30 PM - 3:00 PM" at bounding box center [289, 157] width 46 height 55
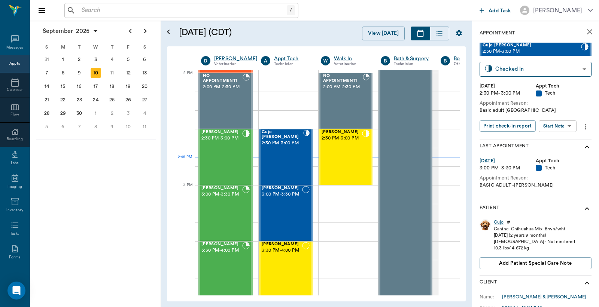
click at [498, 223] on div "Cujo" at bounding box center [499, 222] width 10 height 6
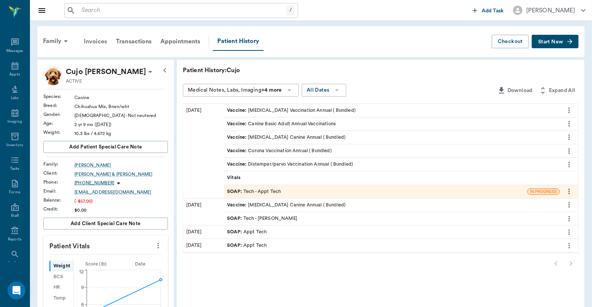
click at [103, 40] on div "Invoices" at bounding box center [95, 42] width 32 height 18
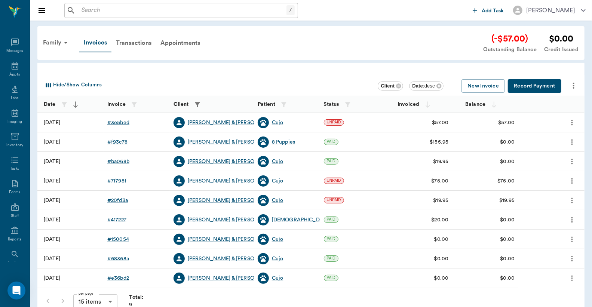
click at [117, 122] on div "# 3e5bed" at bounding box center [118, 122] width 22 height 7
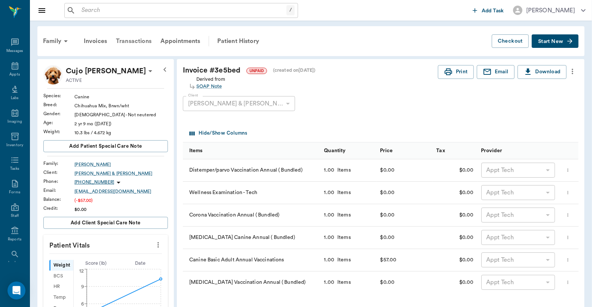
click at [138, 40] on div "Transactions" at bounding box center [134, 41] width 45 height 18
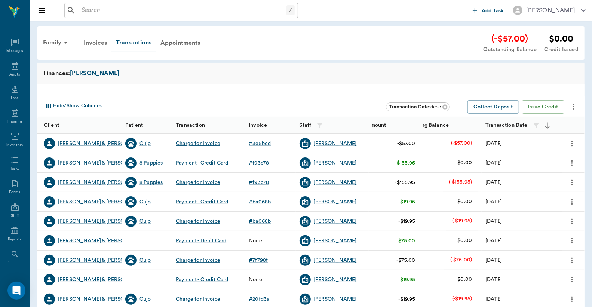
click at [94, 42] on div "Invoices" at bounding box center [95, 43] width 32 height 18
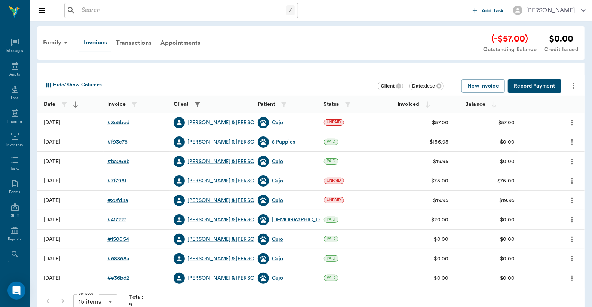
click at [122, 123] on div "# 3e5bed" at bounding box center [118, 122] width 22 height 7
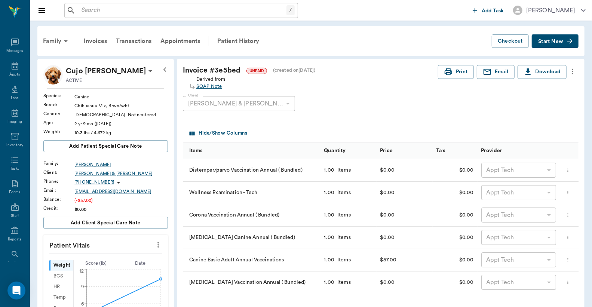
click at [212, 88] on div "SOAP Note" at bounding box center [210, 86] width 29 height 7
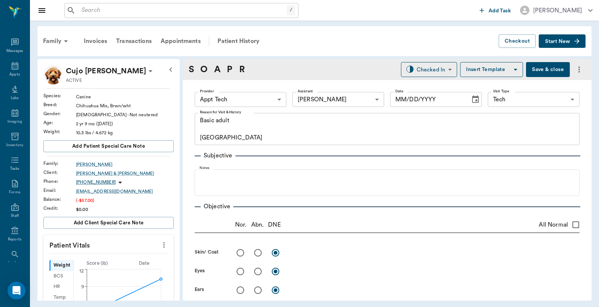
type input "63ec2f075fda476ae8351a4c"
type input "6740bf97de10e07744acf1eb"
type input "65d2be4f46e3a538d89b8c1a"
type textarea "Basic adult [GEOGRAPHIC_DATA]"
type input "[DATE]"
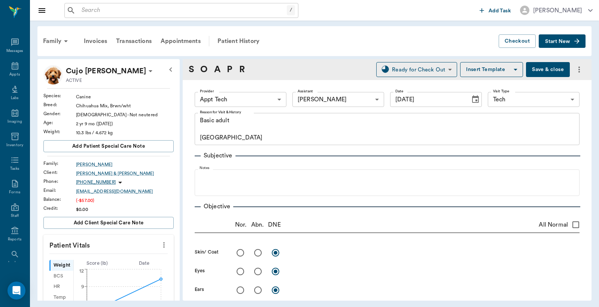
type input "READY_TO_CHECKOUT"
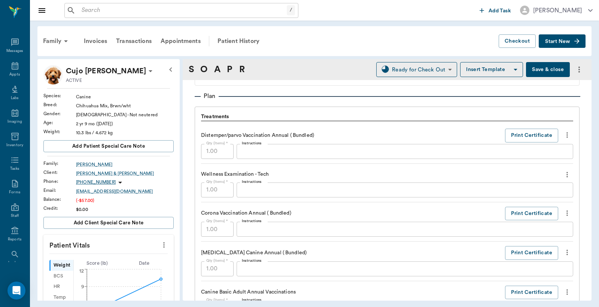
scroll to position [554, 0]
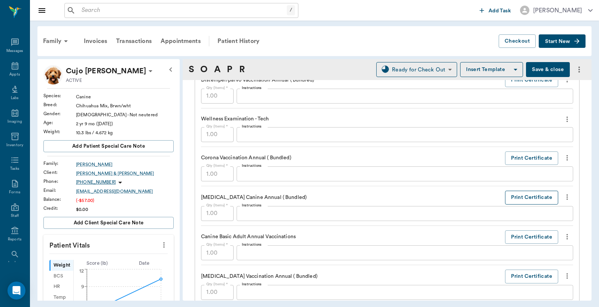
click at [529, 199] on button "Print Certificate" at bounding box center [531, 198] width 53 height 14
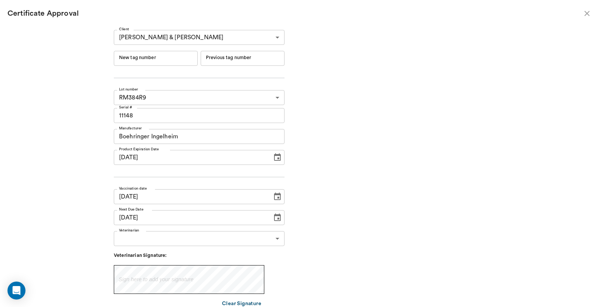
type input "241287"
type input "241286"
type input "[DATE]"
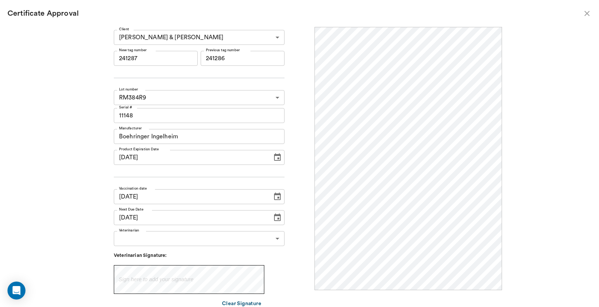
scroll to position [0, 0]
drag, startPoint x: 131, startPoint y: 58, endPoint x: 183, endPoint y: 58, distance: 52.4
click at [183, 58] on input "241287" at bounding box center [156, 58] width 84 height 15
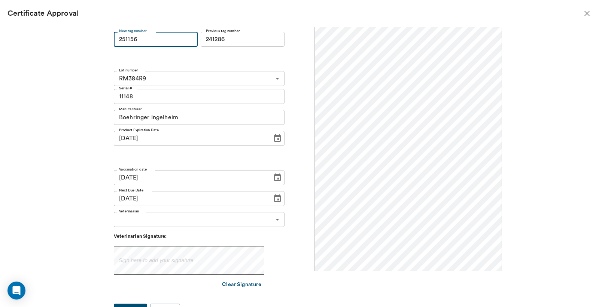
scroll to position [29, 0]
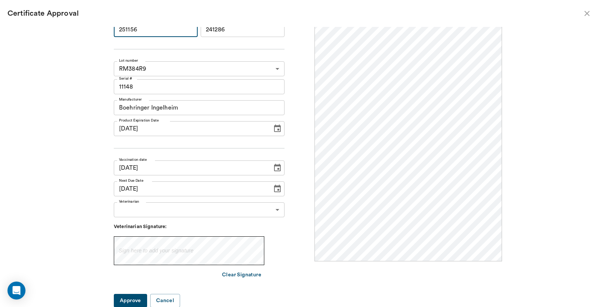
type input "251156"
click at [273, 210] on body "/ ​ Add Task [PERSON_NAME] Nectar Messages Appts Labs Imaging Inventory Tasks F…" at bounding box center [299, 153] width 599 height 307
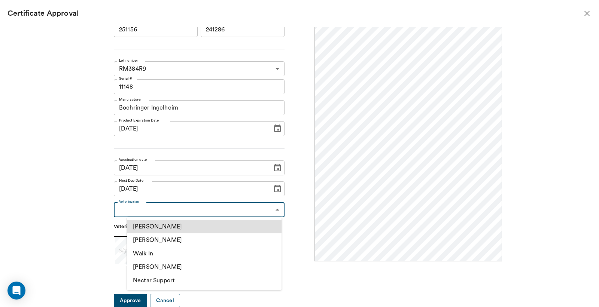
click at [169, 243] on li "[PERSON_NAME]" at bounding box center [204, 240] width 155 height 13
type input "63ec2f075fda476ae8351a4d"
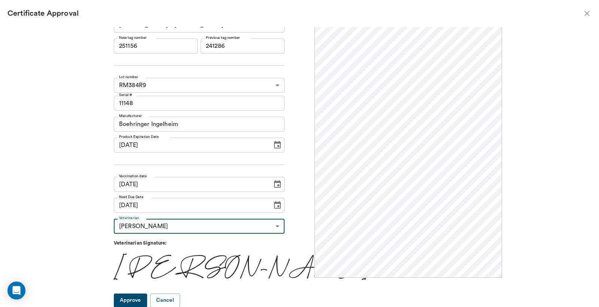
scroll to position [0, 0]
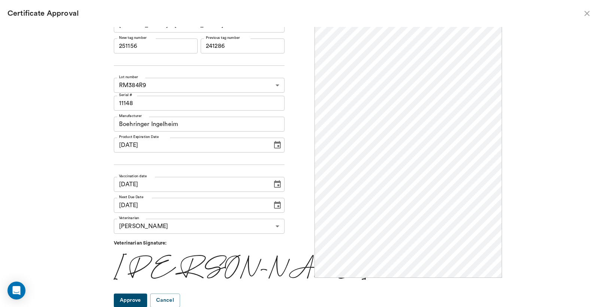
click at [139, 305] on button "Approve" at bounding box center [130, 301] width 33 height 14
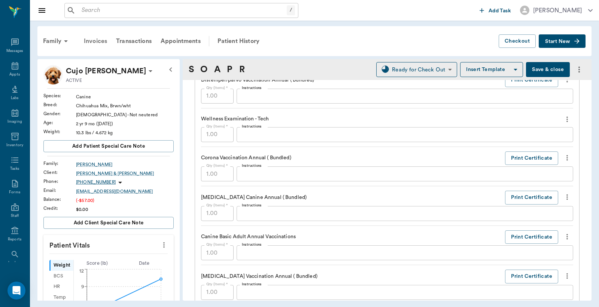
click at [94, 40] on div "Invoices" at bounding box center [95, 41] width 32 height 18
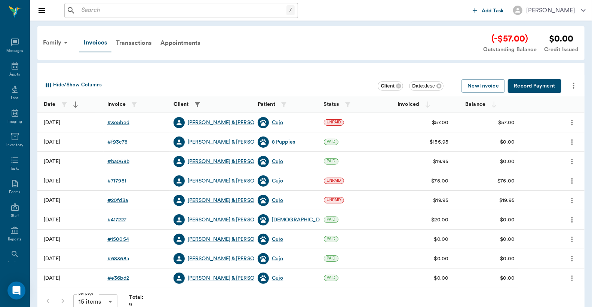
click at [118, 122] on div "# 3e5bed" at bounding box center [118, 122] width 22 height 7
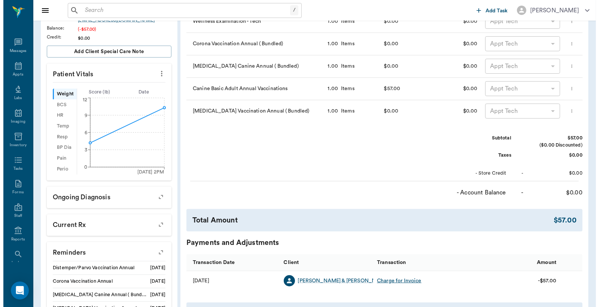
scroll to position [257, 0]
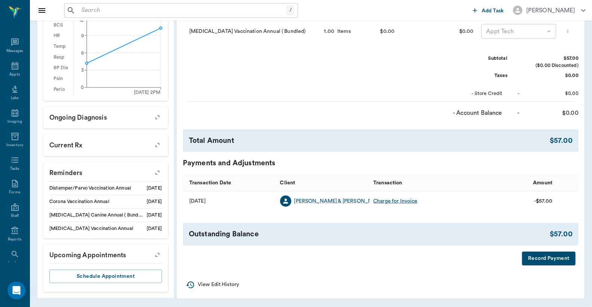
click at [553, 257] on button "Record Payment" at bounding box center [549, 259] width 54 height 14
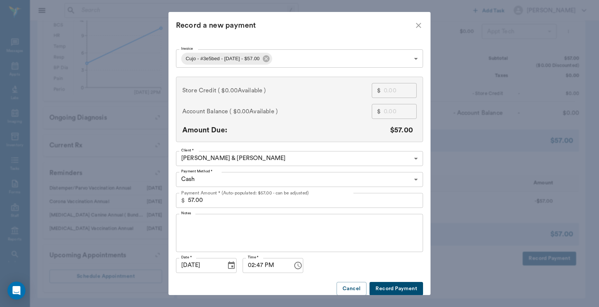
click at [412, 180] on body "/ ​ Add Task Dr. Bert Ellsworth Nectar Messages Appts Labs Imaging Inventory Ta…" at bounding box center [299, 28] width 599 height 558
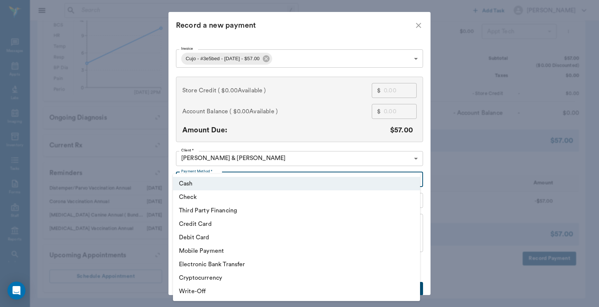
click at [215, 242] on li "Debit Card" at bounding box center [296, 237] width 247 height 13
type input "DEBIT_CARD"
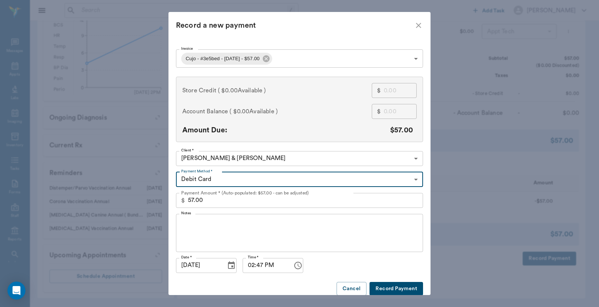
click at [378, 289] on button "Record Payment" at bounding box center [396, 289] width 54 height 14
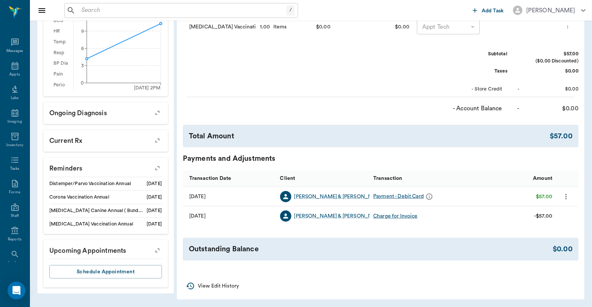
scroll to position [35, 0]
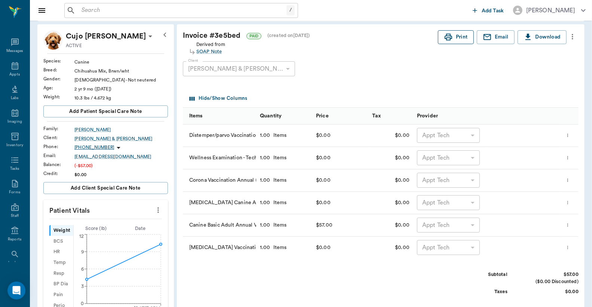
click at [452, 37] on icon "button" at bounding box center [448, 37] width 9 height 9
click at [80, 8] on input "text" at bounding box center [183, 10] width 208 height 10
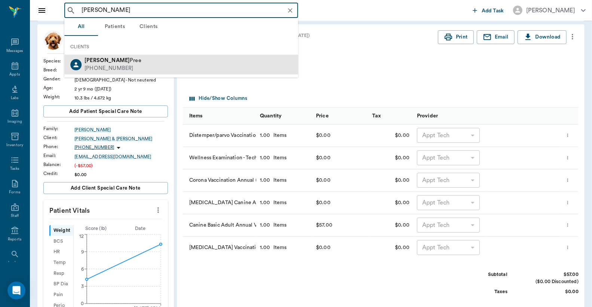
click at [121, 69] on div "[PHONE_NUMBER]" at bounding box center [113, 69] width 57 height 8
type input "[PERSON_NAME]"
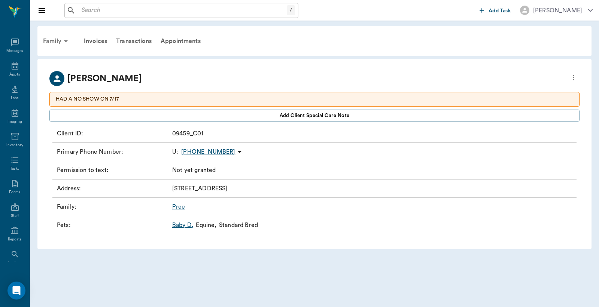
click at [57, 40] on div "Family" at bounding box center [57, 41] width 36 height 18
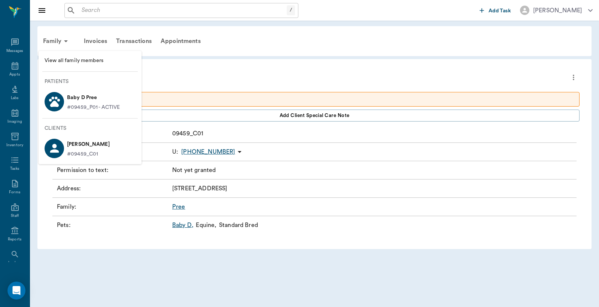
click at [77, 63] on span "View all family members" at bounding box center [90, 61] width 91 height 8
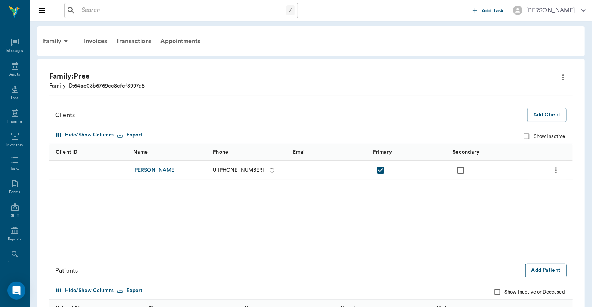
click at [546, 272] on button "Add Patient" at bounding box center [546, 271] width 41 height 14
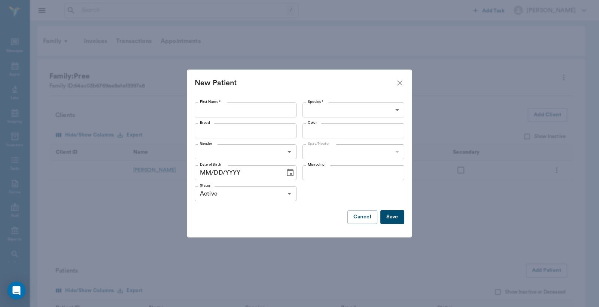
click at [203, 109] on input "First Name *" at bounding box center [246, 110] width 102 height 15
type input "Meomi"
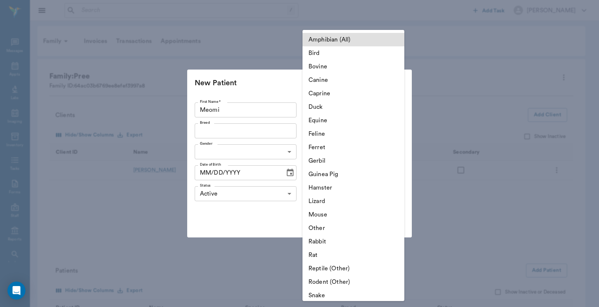
click at [394, 112] on body "/ ​ Add Task Dr. Bert Ellsworth Nectar Messages Appts Labs Imaging Inventory Ta…" at bounding box center [299, 211] width 599 height 422
click at [338, 81] on li "Canine" at bounding box center [353, 79] width 102 height 13
type input "Canine"
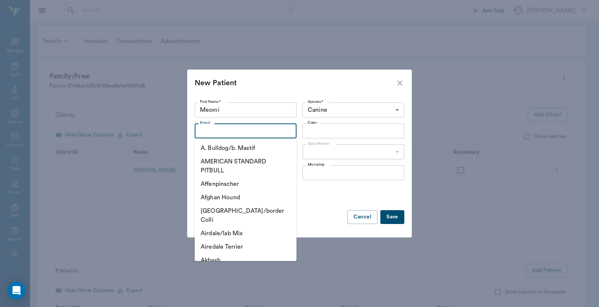
click at [208, 132] on input "Breed" at bounding box center [239, 131] width 85 height 10
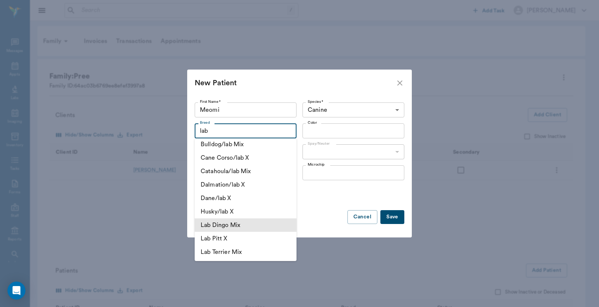
scroll to position [111, 0]
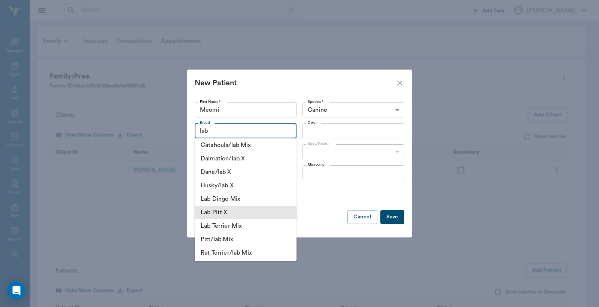
click at [240, 214] on li "Lab Pitt X" at bounding box center [246, 212] width 102 height 13
type input "Lab Pitt X"
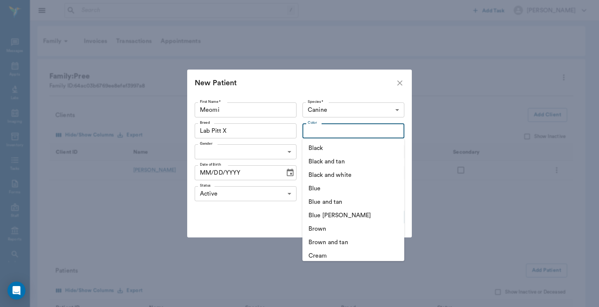
click at [312, 132] on input "Color" at bounding box center [347, 131] width 85 height 10
click at [316, 146] on li "Black" at bounding box center [353, 147] width 102 height 13
type input "Black"
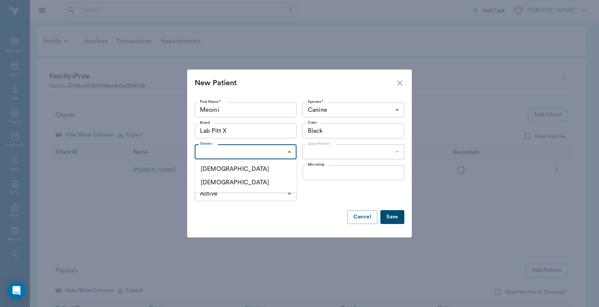
click at [290, 152] on body "/ ​ Add Task Dr. Bert Ellsworth Nectar Messages Appts Labs Imaging Inventory Ta…" at bounding box center [299, 211] width 599 height 422
click at [218, 184] on li "Female" at bounding box center [246, 182] width 102 height 13
type input "FEMALE"
click at [391, 218] on button "Save" at bounding box center [392, 217] width 24 height 14
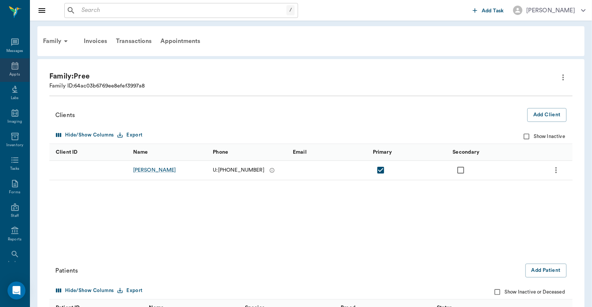
click at [16, 70] on div "Appts" at bounding box center [15, 70] width 30 height 24
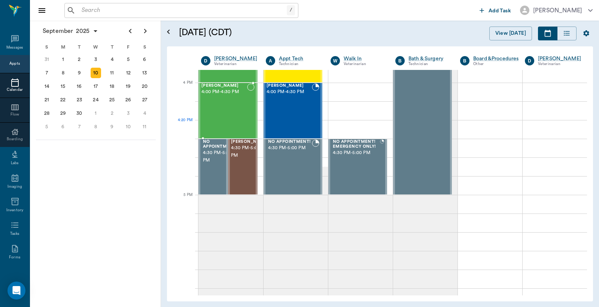
scroll to position [785, 0]
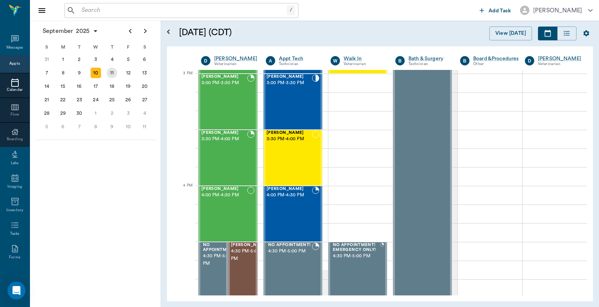
click at [111, 73] on div "11" at bounding box center [112, 73] width 10 height 10
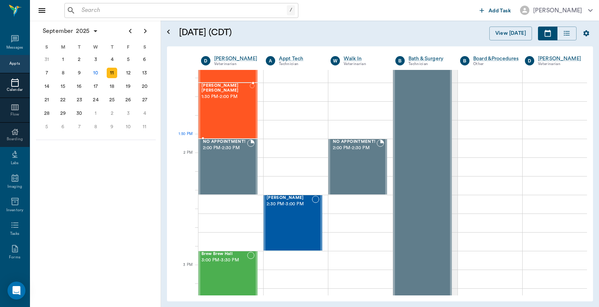
scroll to position [610, 0]
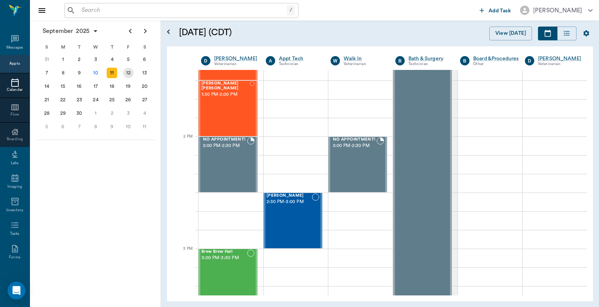
click at [125, 72] on div "12" at bounding box center [128, 73] width 10 height 10
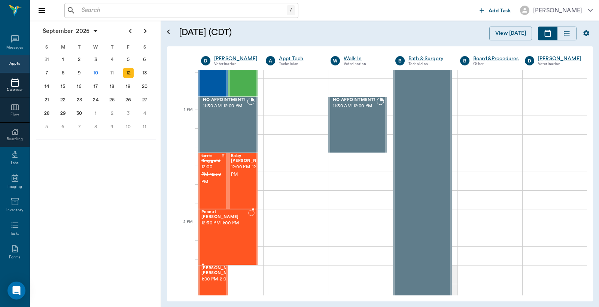
scroll to position [554, 0]
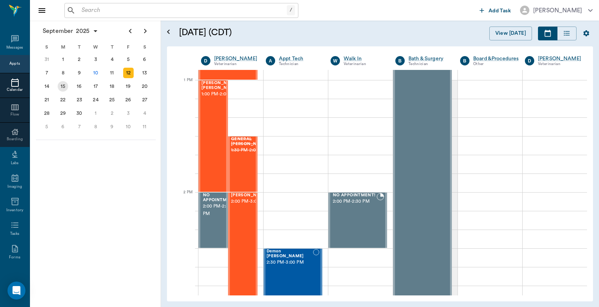
click at [61, 84] on div "15" at bounding box center [63, 86] width 10 height 10
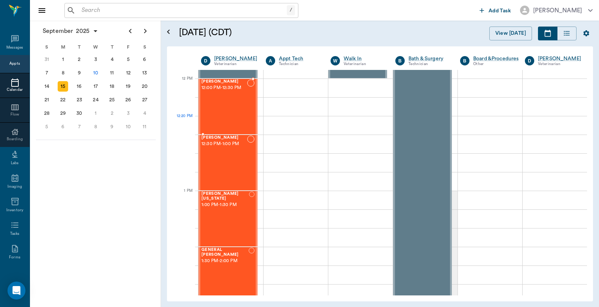
scroll to position [554, 0]
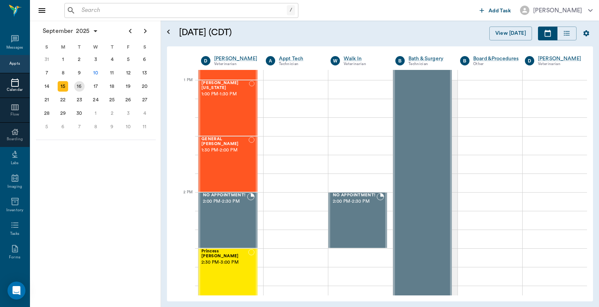
click at [81, 84] on div "16" at bounding box center [79, 86] width 10 height 10
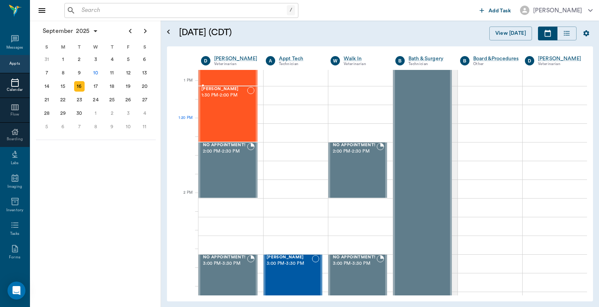
scroll to position [610, 0]
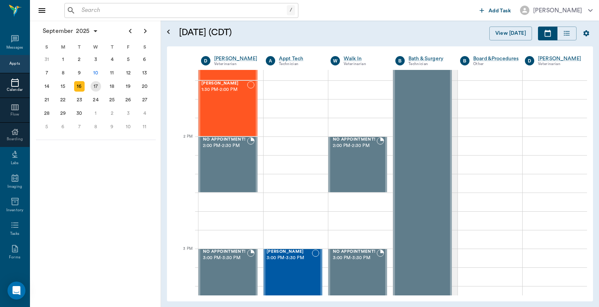
click at [96, 85] on div "17" at bounding box center [96, 86] width 10 height 10
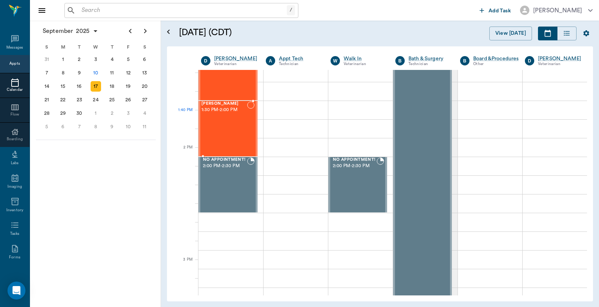
scroll to position [610, 0]
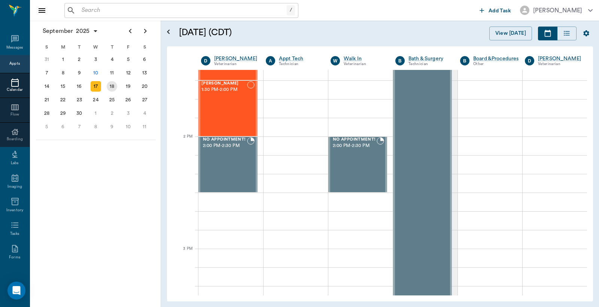
click at [113, 86] on div "18" at bounding box center [112, 86] width 10 height 10
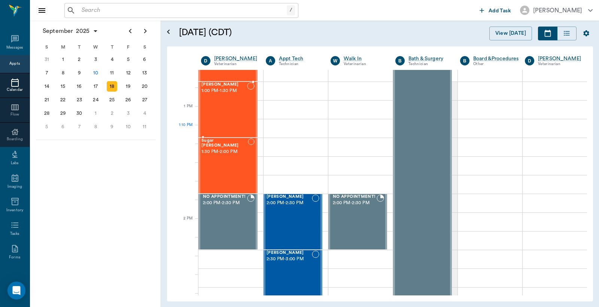
scroll to position [554, 0]
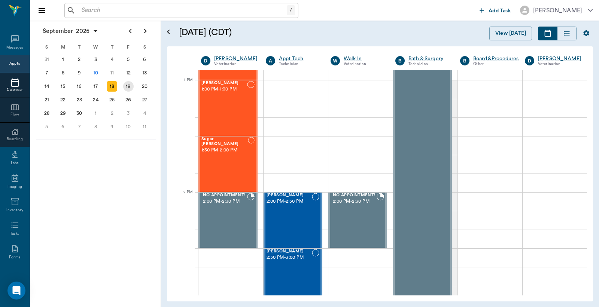
click at [129, 85] on div "19" at bounding box center [128, 86] width 10 height 10
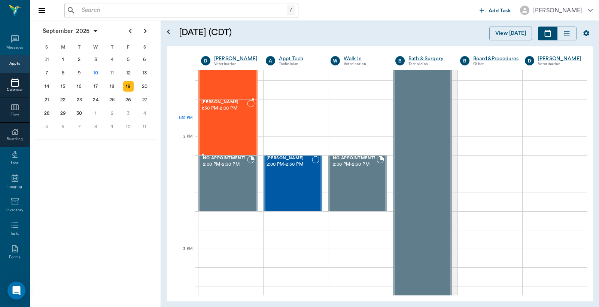
scroll to position [610, 0]
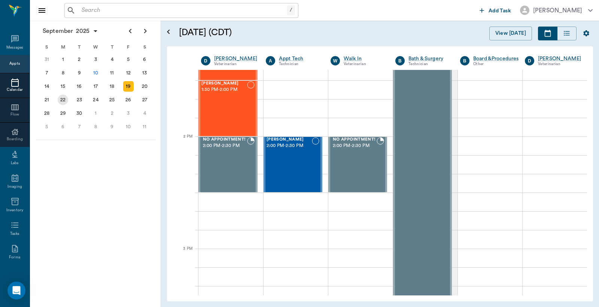
click at [64, 98] on div "22" at bounding box center [63, 100] width 10 height 10
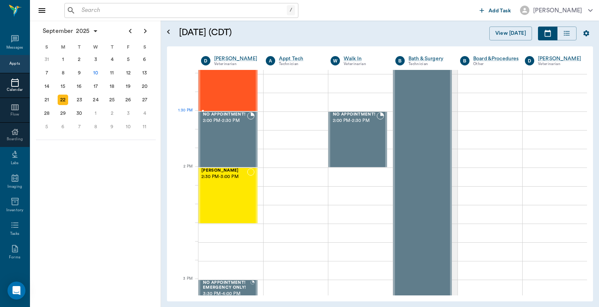
scroll to position [665, 0]
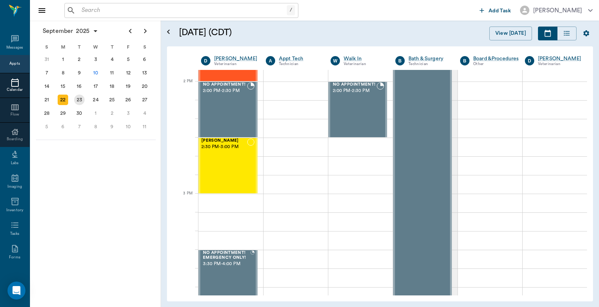
click at [79, 99] on div "23" at bounding box center [79, 100] width 10 height 10
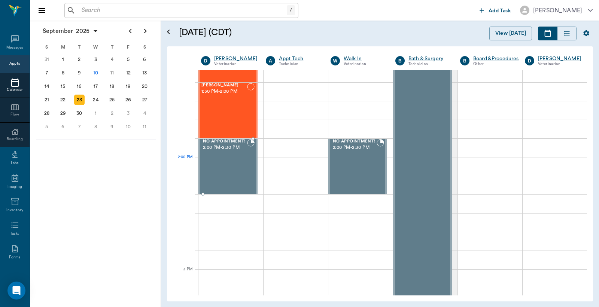
scroll to position [609, 0]
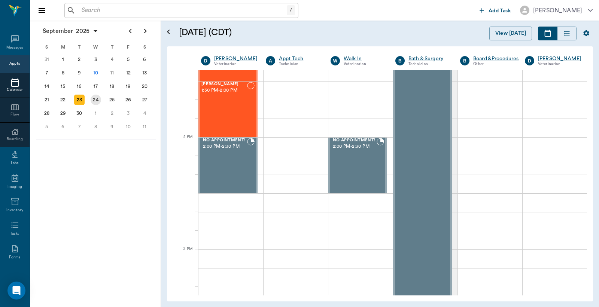
click at [95, 97] on div "24" at bounding box center [96, 100] width 10 height 10
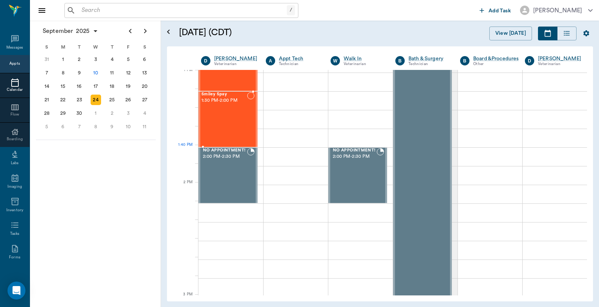
scroll to position [610, 0]
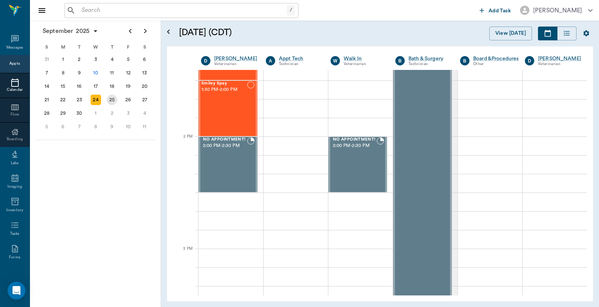
click at [113, 97] on div "25" at bounding box center [112, 100] width 10 height 10
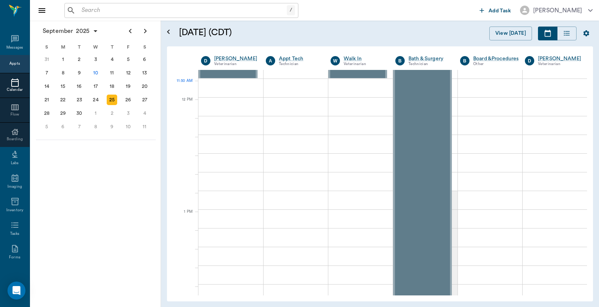
scroll to position [388, 0]
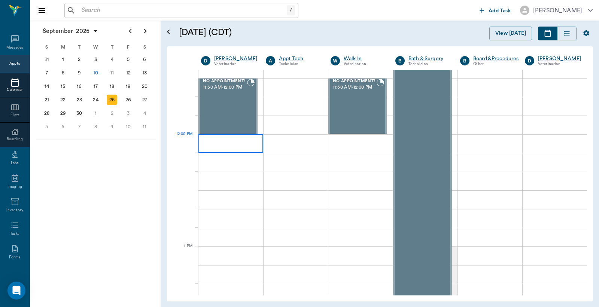
click at [219, 147] on div at bounding box center [230, 143] width 65 height 19
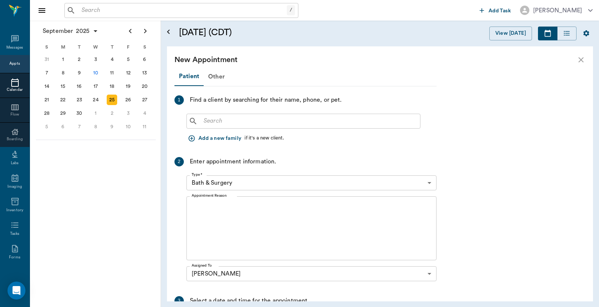
drag, startPoint x: 208, startPoint y: 121, endPoint x: 206, endPoint y: 103, distance: 17.7
click at [208, 120] on input "text" at bounding box center [309, 121] width 216 height 10
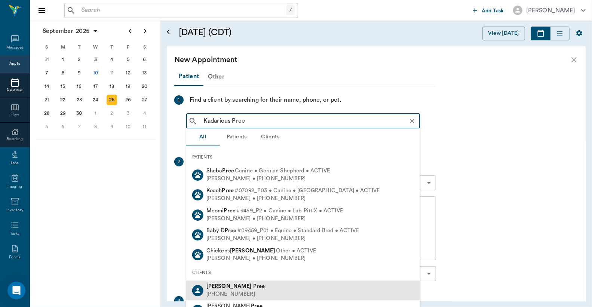
click at [245, 295] on div "[PERSON_NAME] [PHONE_NUMBER]" at bounding box center [303, 291] width 234 height 20
type input "Kadarious Pree"
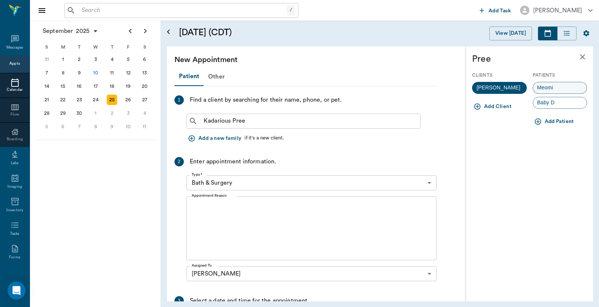
click at [551, 86] on span "Meomi" at bounding box center [545, 88] width 24 height 8
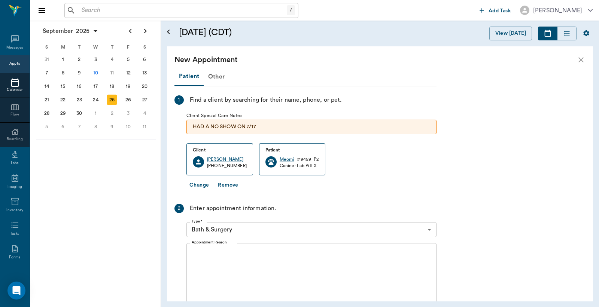
click at [433, 226] on body "/ ​ Add Task [PERSON_NAME] Nectar Messages Appts Calendar Flow Boarding Labs Im…" at bounding box center [299, 153] width 599 height 307
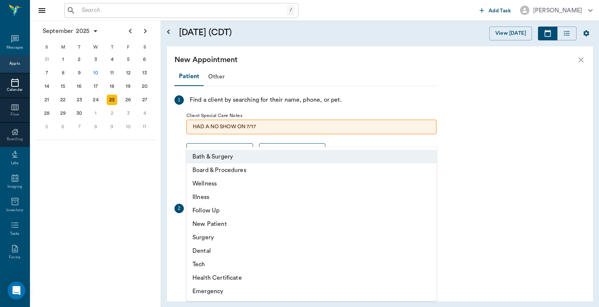
click at [209, 241] on li "Surgery" at bounding box center [311, 237] width 250 height 13
type input "65d2be4f46e3a538d89b8c18"
type input "12:30 PM"
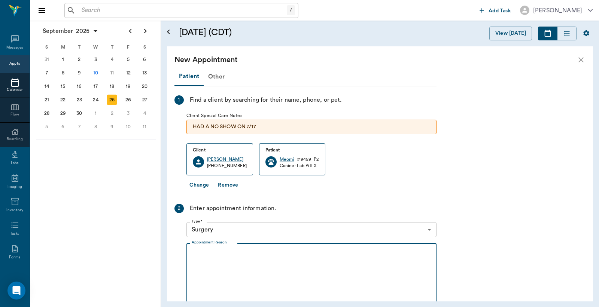
click at [197, 256] on textarea "Appointment Reason" at bounding box center [312, 276] width 240 height 52
type textarea "f"
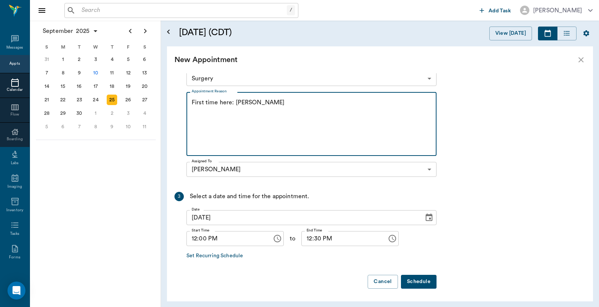
scroll to position [152, 0]
type textarea "First time here: [PERSON_NAME]"
click at [415, 280] on button "Schedule" at bounding box center [419, 282] width 36 height 14
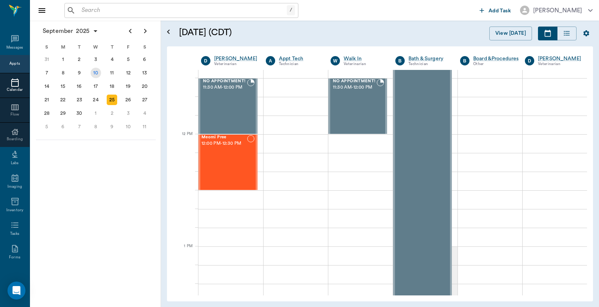
click at [95, 73] on div "10" at bounding box center [96, 73] width 10 height 10
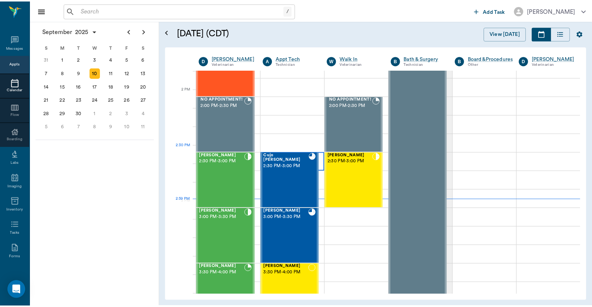
scroll to position [665, 0]
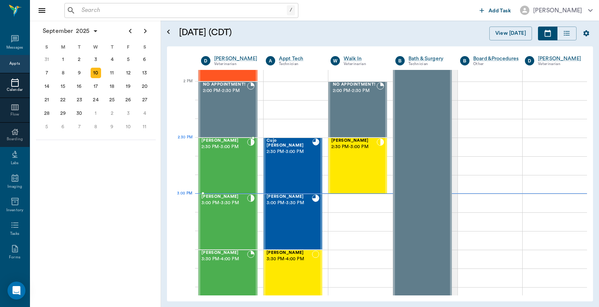
click at [222, 155] on div "Talou Yarman 2:30 PM - 3:00 PM" at bounding box center [224, 165] width 46 height 55
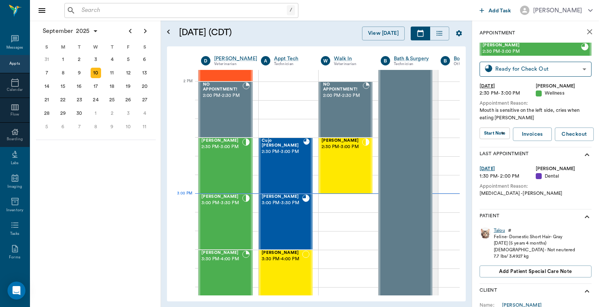
click at [499, 231] on div "Talou" at bounding box center [499, 231] width 11 height 6
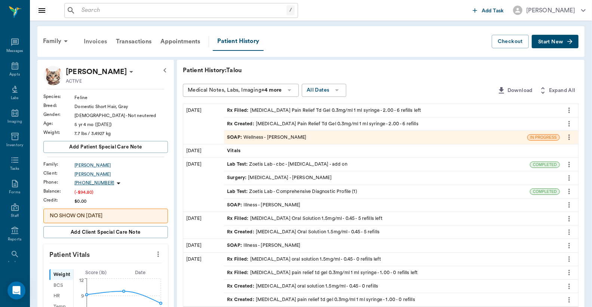
click at [98, 42] on div "Invoices" at bounding box center [95, 42] width 32 height 18
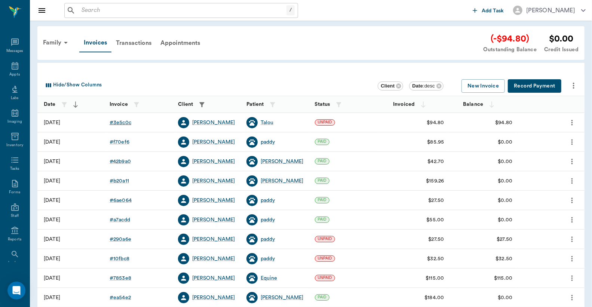
click at [119, 123] on div "# 3e5c0c" at bounding box center [121, 122] width 22 height 7
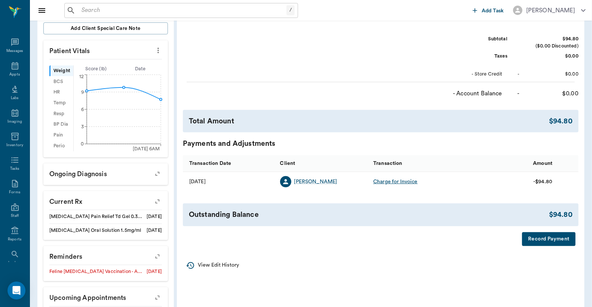
scroll to position [222, 0]
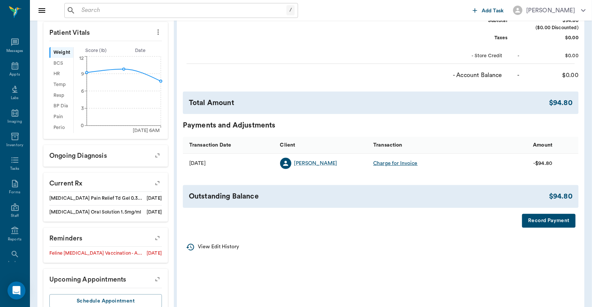
click at [550, 226] on button "Record Payment" at bounding box center [549, 221] width 54 height 14
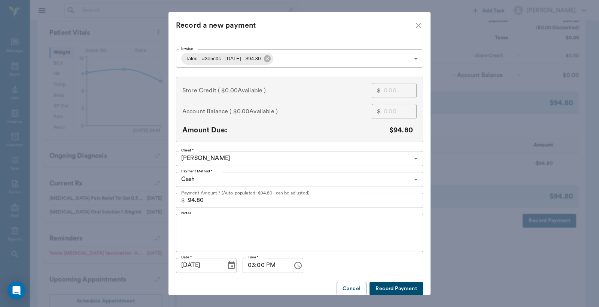
click at [412, 180] on body "/ ​ Add Task Dr. Bert Ellsworth Nectar Messages Appts Labs Imaging Inventory Ta…" at bounding box center [299, 54] width 599 height 553
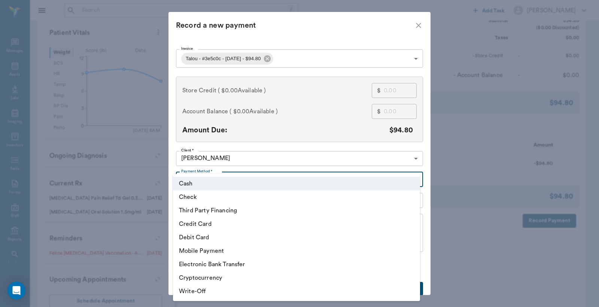
click at [236, 199] on li "Check" at bounding box center [296, 196] width 247 height 13
type input "CHECK"
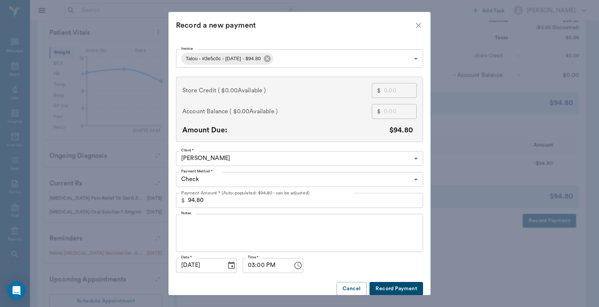
click at [391, 290] on button "Record Payment" at bounding box center [396, 289] width 54 height 14
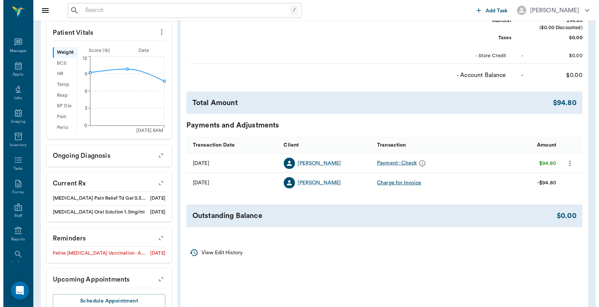
scroll to position [0, 0]
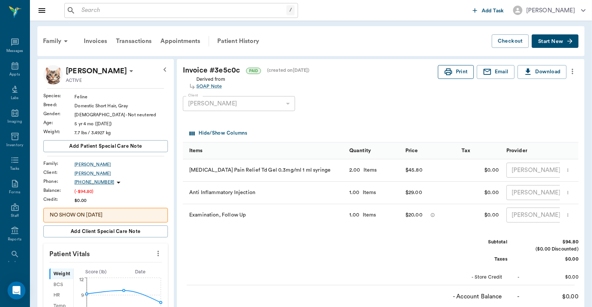
click at [458, 73] on button "Print" at bounding box center [456, 72] width 36 height 14
click at [10, 68] on icon at bounding box center [14, 65] width 9 height 9
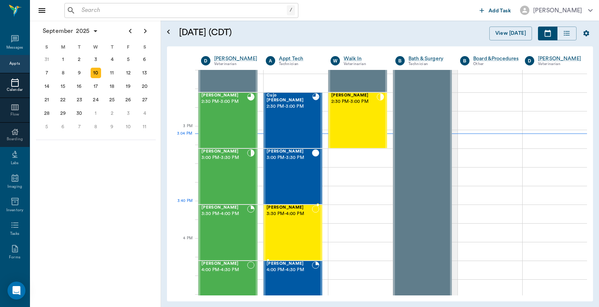
scroll to position [732, 0]
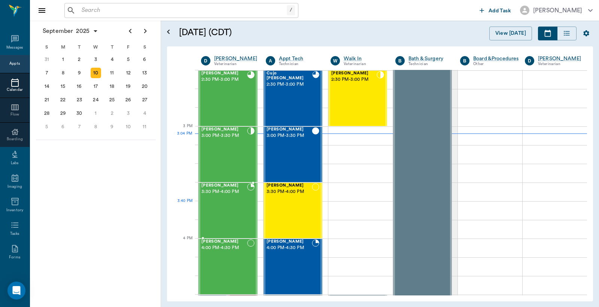
click at [230, 202] on div "[PERSON_NAME] 3:30 PM - 4:00 PM" at bounding box center [224, 210] width 46 height 55
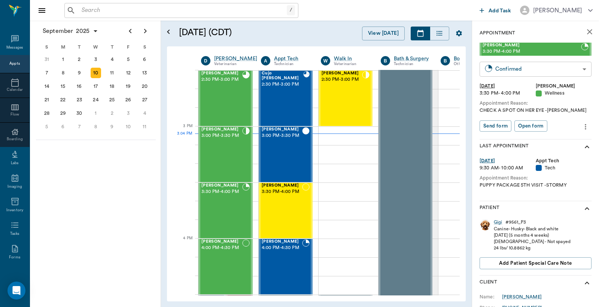
click at [523, 69] on body "/ ​ Add Task Dr. Bert Ellsworth Nectar Messages Appts Calendar Flow Boarding La…" at bounding box center [299, 153] width 599 height 307
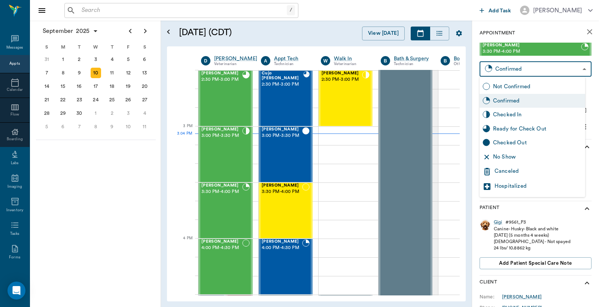
click at [506, 114] on div "Checked In" at bounding box center [537, 115] width 89 height 8
type input "CHECKED_IN"
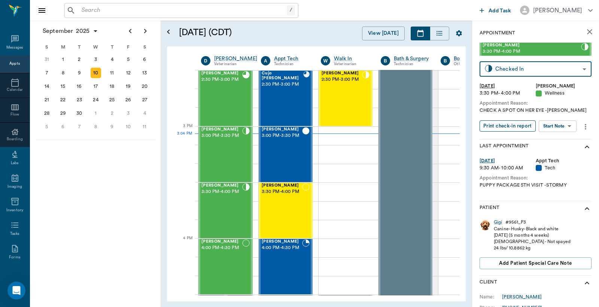
click at [500, 126] on button "Print check-in report" at bounding box center [507, 127] width 56 height 12
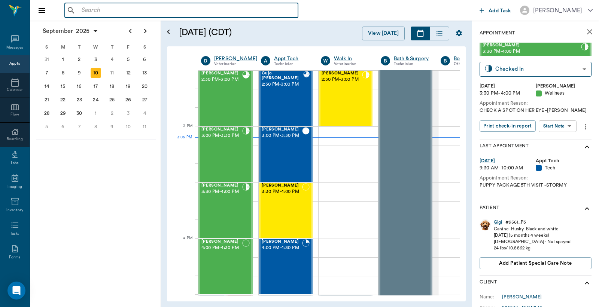
click at [83, 9] on input "text" at bounding box center [187, 10] width 216 height 10
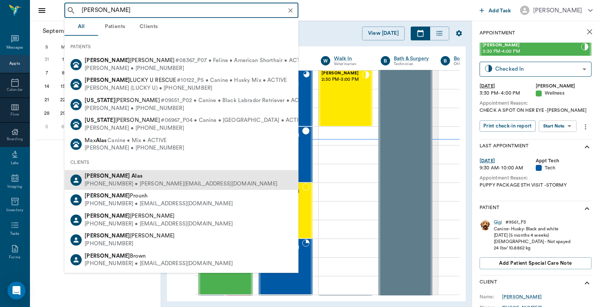
click at [125, 181] on div "(430) 342-2181 • davila.natasha27@gmail.com" at bounding box center [181, 184] width 193 height 8
type input "Natasha Alas"
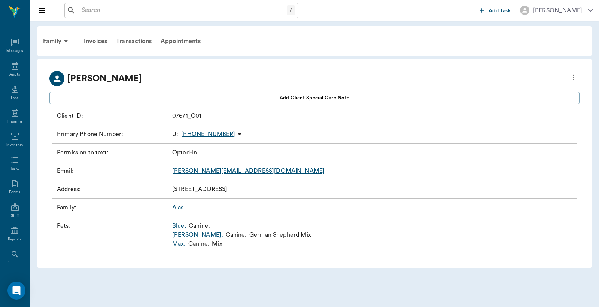
click at [178, 244] on link "Max ," at bounding box center [179, 244] width 14 height 9
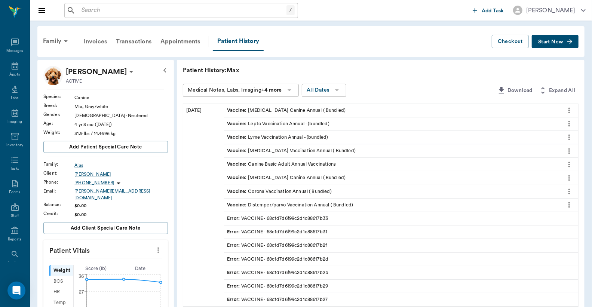
click at [99, 43] on div "Invoices" at bounding box center [95, 42] width 32 height 18
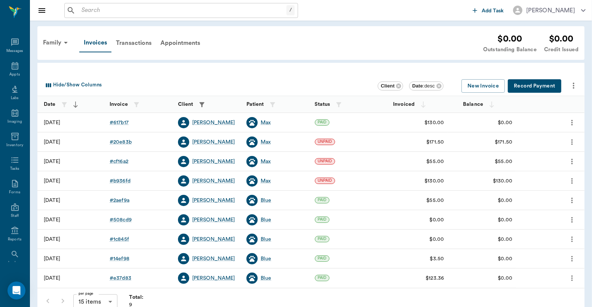
click at [77, 10] on div "/ ​" at bounding box center [181, 10] width 234 height 15
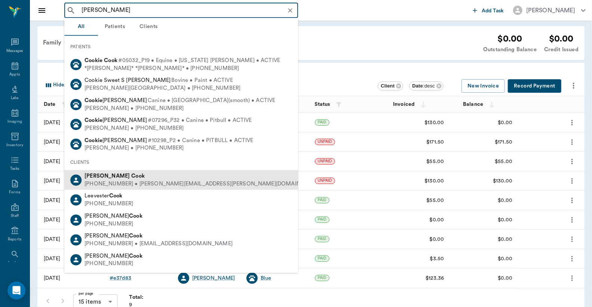
click at [131, 176] on b "Cook" at bounding box center [137, 176] width 13 height 6
type input "Yalonda Cook"
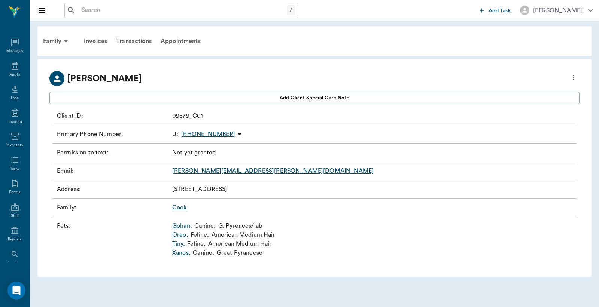
click at [180, 236] on link "Oreo ," at bounding box center [180, 235] width 16 height 9
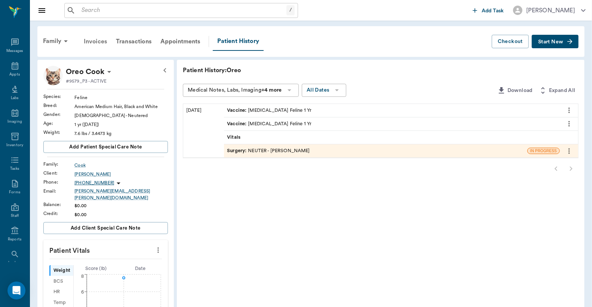
click at [99, 40] on div "Invoices" at bounding box center [95, 42] width 32 height 18
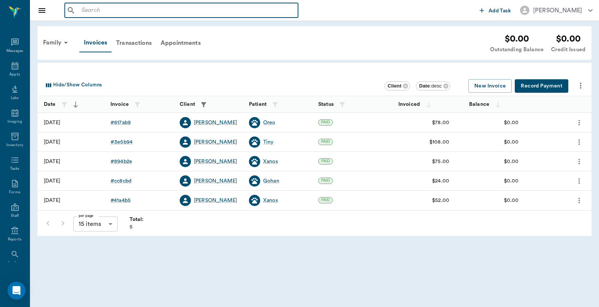
click at [85, 10] on input "text" at bounding box center [187, 10] width 216 height 10
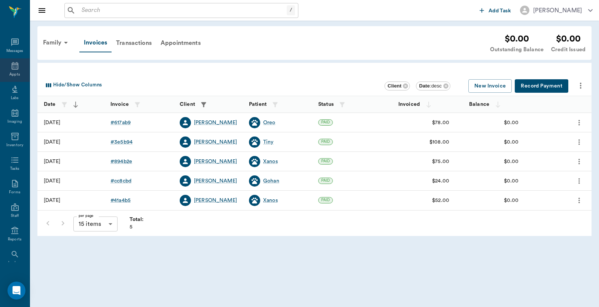
click at [11, 68] on icon at bounding box center [14, 65] width 9 height 9
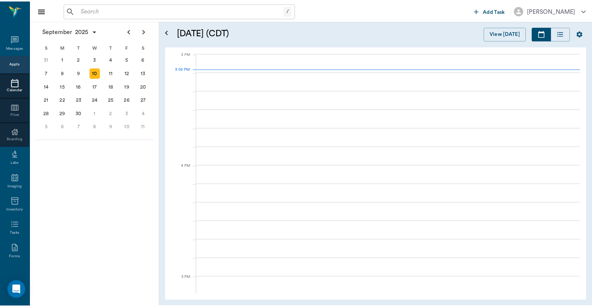
scroll to position [787, 0]
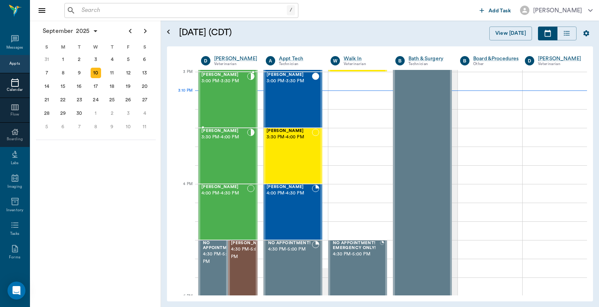
click at [226, 102] on div "Logan Caver 3:00 PM - 3:30 PM" at bounding box center [224, 100] width 46 height 55
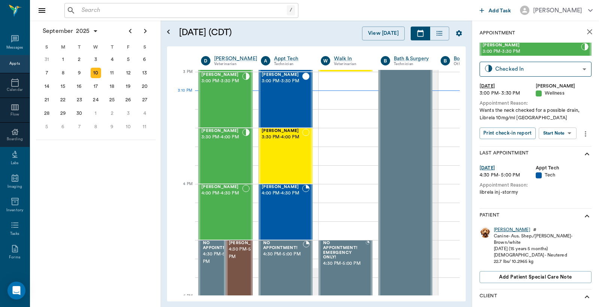
click at [500, 231] on div "Logan" at bounding box center [512, 230] width 36 height 6
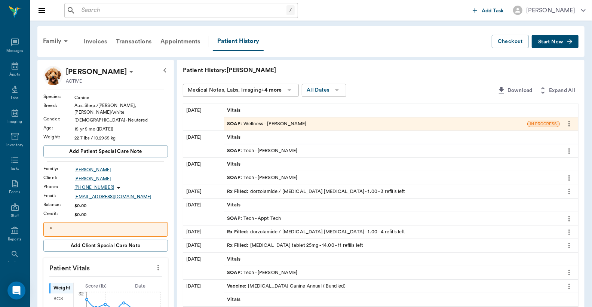
click at [98, 42] on div "Invoices" at bounding box center [95, 42] width 32 height 18
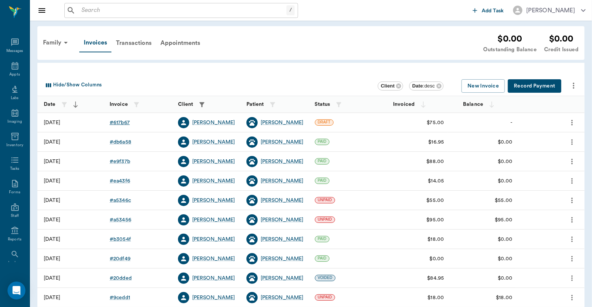
click at [121, 122] on div "# 617b67" at bounding box center [120, 122] width 20 height 7
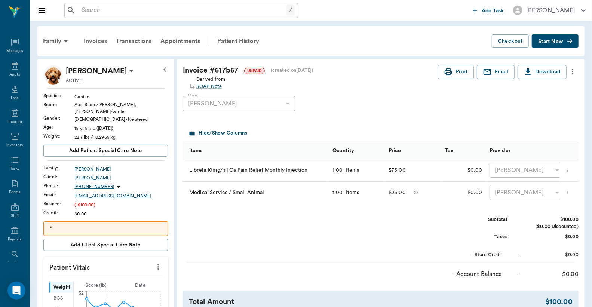
click at [96, 40] on div "Invoices" at bounding box center [95, 41] width 32 height 18
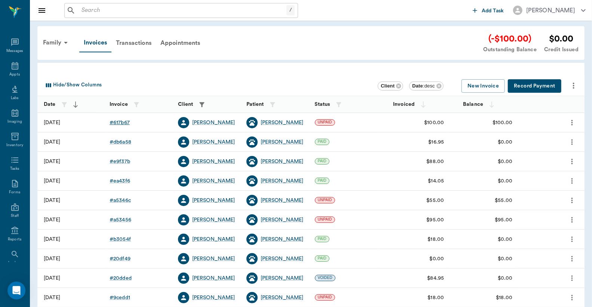
click at [117, 123] on div "# 617b67" at bounding box center [120, 122] width 20 height 7
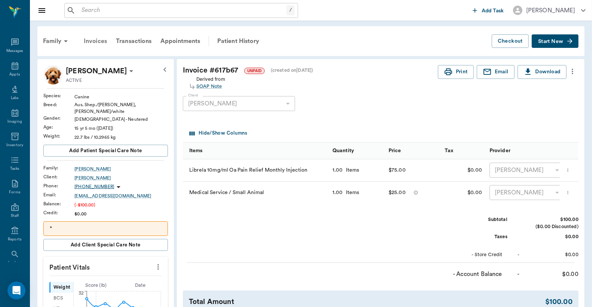
click at [92, 41] on div "Invoices" at bounding box center [95, 41] width 32 height 18
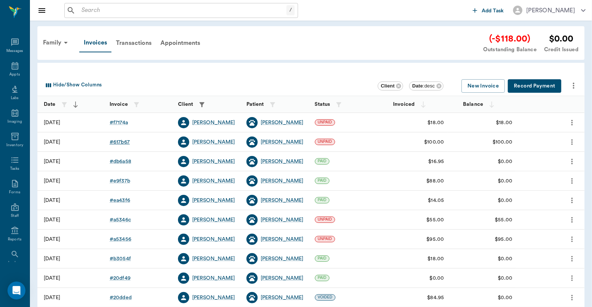
click at [119, 142] on div "# 617b67" at bounding box center [120, 141] width 20 height 7
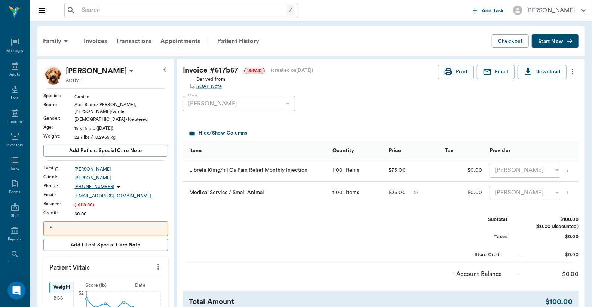
click at [92, 42] on div "Invoices" at bounding box center [95, 41] width 32 height 18
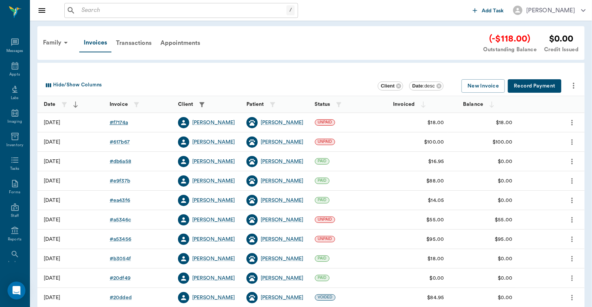
click at [121, 123] on div "# f7174a" at bounding box center [119, 122] width 18 height 7
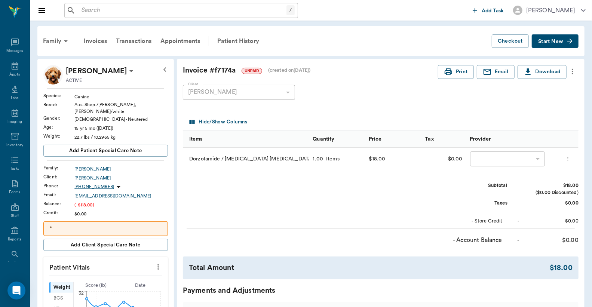
click at [489, 160] on div "​" at bounding box center [507, 159] width 75 height 15
click at [94, 42] on div "Invoices" at bounding box center [95, 41] width 32 height 18
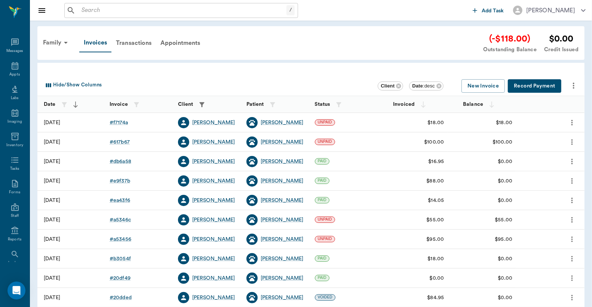
click at [530, 86] on button "Record Payment" at bounding box center [535, 86] width 54 height 14
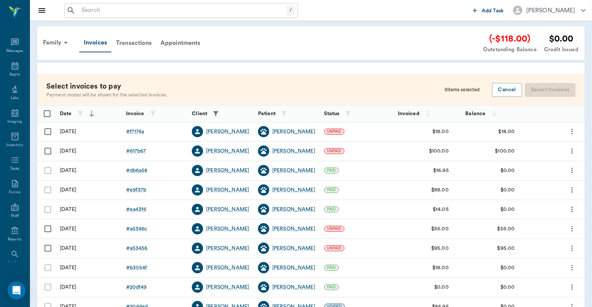
click at [48, 131] on input "Select row" at bounding box center [48, 132] width 16 height 16
checkbox input "false"
checkbox input "true"
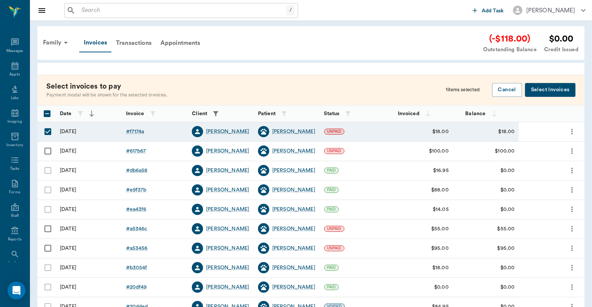
click at [47, 152] on input "Select row" at bounding box center [48, 151] width 16 height 16
checkbox input "true"
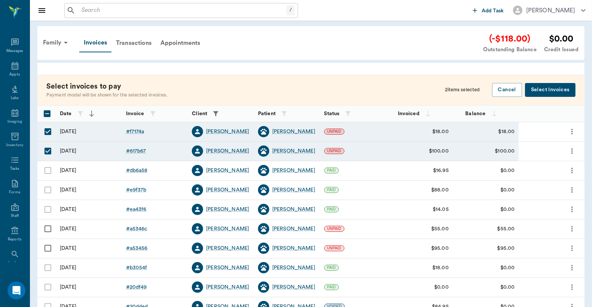
click at [554, 87] on button "Select Invoices" at bounding box center [550, 90] width 51 height 14
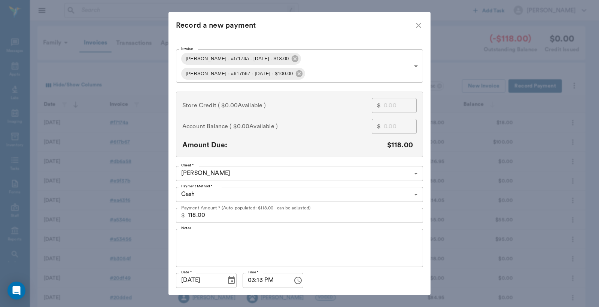
scroll to position [14, 0]
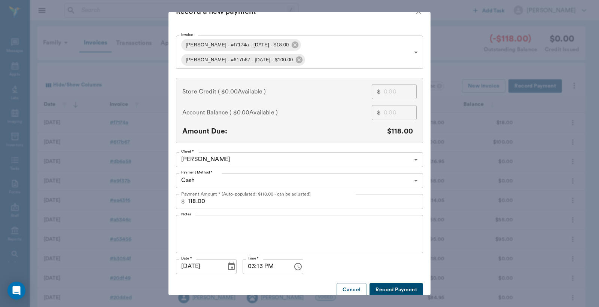
click at [411, 167] on body "/ ​ Add Task [PERSON_NAME] Nectar Messages Appts Labs Imaging Inventory Tasks F…" at bounding box center [299, 219] width 599 height 439
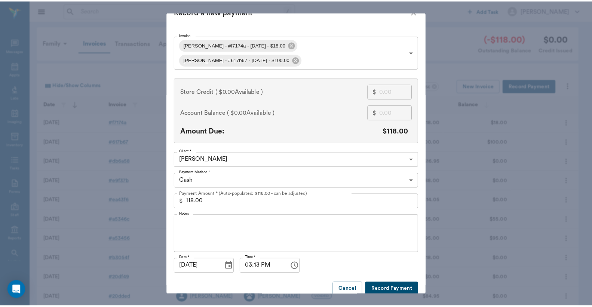
scroll to position [8, 0]
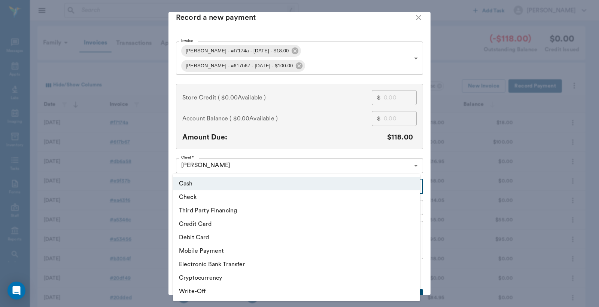
click at [199, 240] on li "Debit Card" at bounding box center [296, 237] width 247 height 13
type input "DEBIT_CARD"
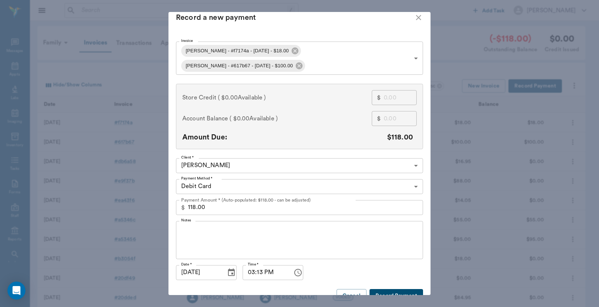
click at [394, 289] on button "Record Payment" at bounding box center [396, 296] width 54 height 14
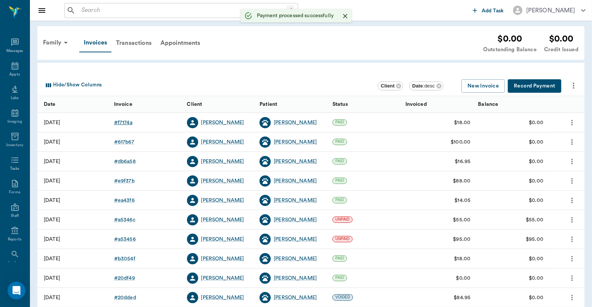
click at [124, 123] on div "# f7174a" at bounding box center [123, 122] width 18 height 7
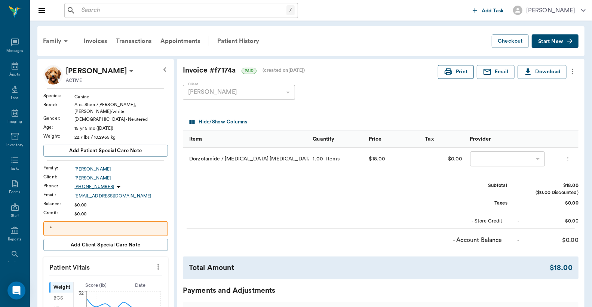
click at [463, 69] on button "Print" at bounding box center [456, 72] width 36 height 14
click at [94, 39] on div "Invoices" at bounding box center [95, 41] width 32 height 18
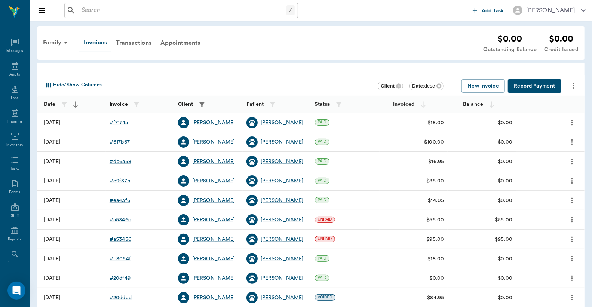
click at [124, 143] on div "# 617b67" at bounding box center [120, 141] width 20 height 7
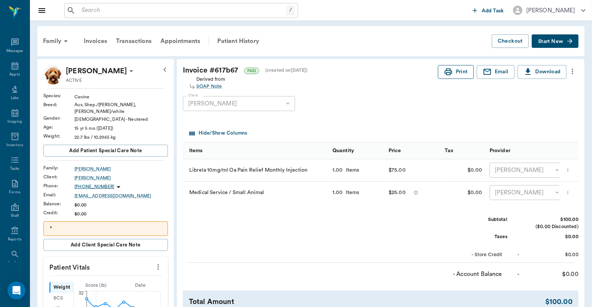
click at [451, 69] on icon "button" at bounding box center [448, 71] width 9 height 9
click at [15, 69] on icon at bounding box center [14, 65] width 9 height 9
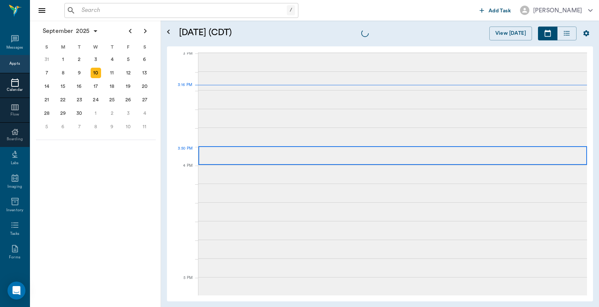
scroll to position [786, 0]
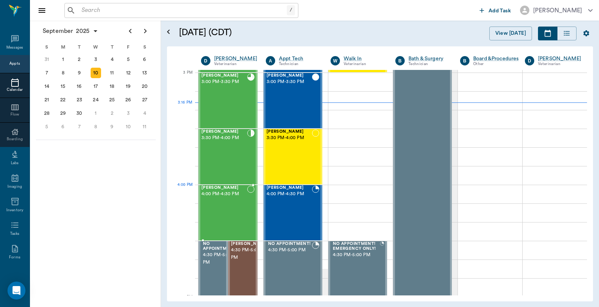
click at [225, 202] on div "[PERSON_NAME] 4:00 PM - 4:30 PM" at bounding box center [224, 213] width 46 height 55
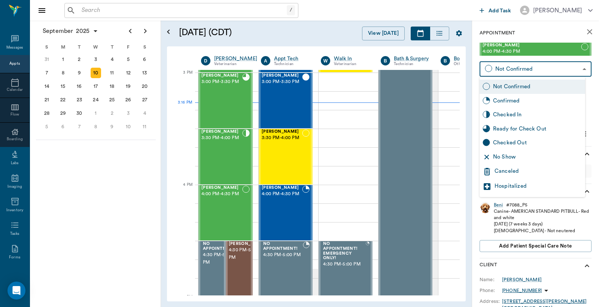
click at [525, 69] on body "/ ​ Add Task [PERSON_NAME] Nectar Messages Appts Calendar Flow Boarding Labs Im…" at bounding box center [299, 153] width 599 height 307
click at [515, 171] on div "Canceled" at bounding box center [538, 171] width 88 height 9
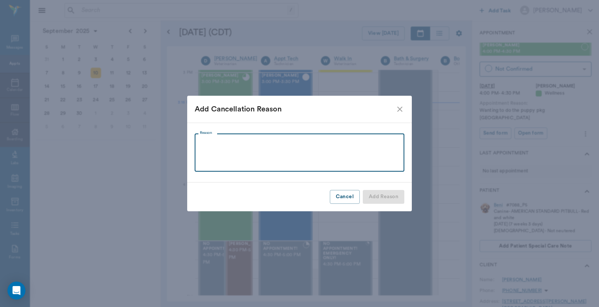
click at [202, 143] on textarea "Reason" at bounding box center [299, 153] width 199 height 26
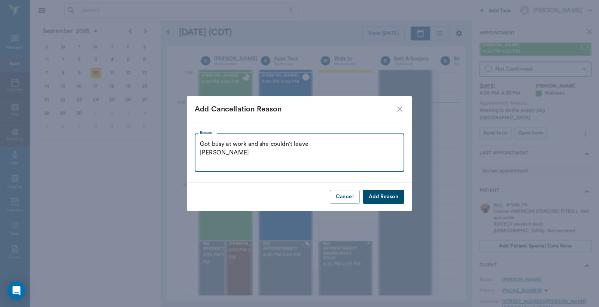
type textarea "Got busy at work and she couldn't leave Christy"
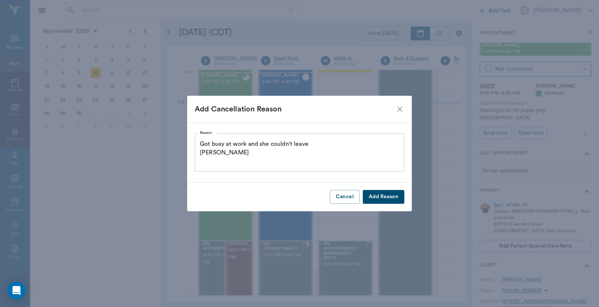
click at [379, 198] on button "Add Reason" at bounding box center [384, 197] width 42 height 14
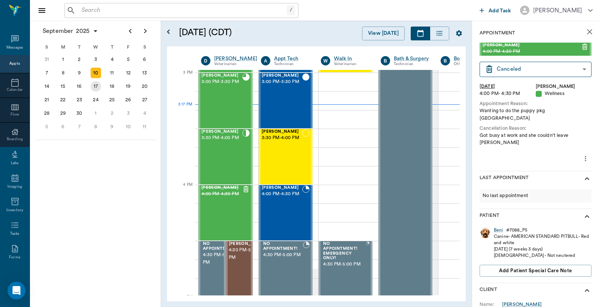
click at [96, 85] on div "17" at bounding box center [96, 86] width 10 height 10
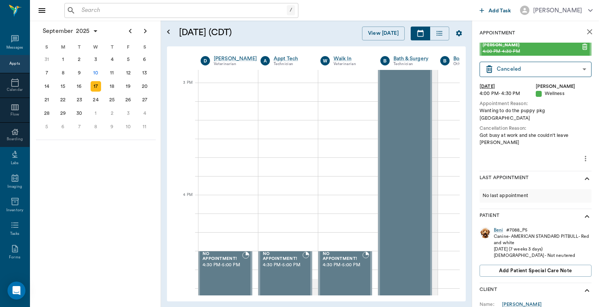
scroll to position [775, 0]
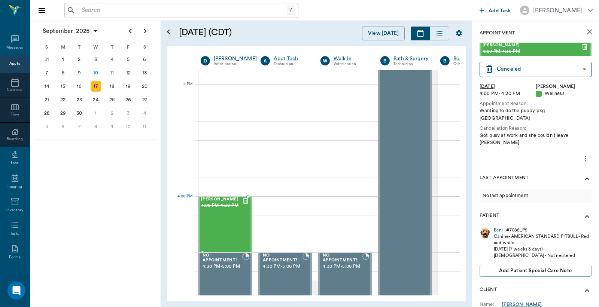
drag, startPoint x: 513, startPoint y: 49, endPoint x: 229, endPoint y: 206, distance: 324.3
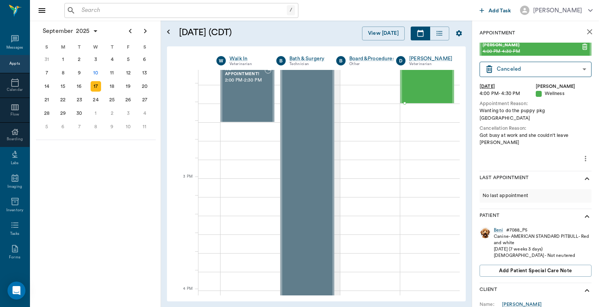
drag, startPoint x: 213, startPoint y: 218, endPoint x: 542, endPoint y: 40, distance: 373.4
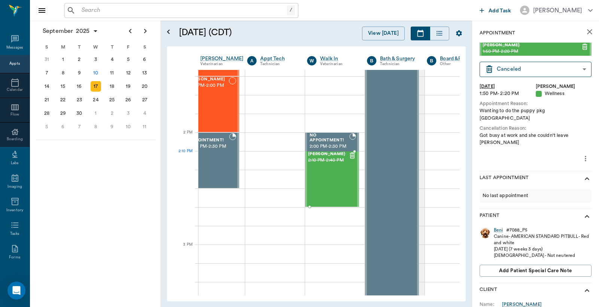
scroll to position [614, 0]
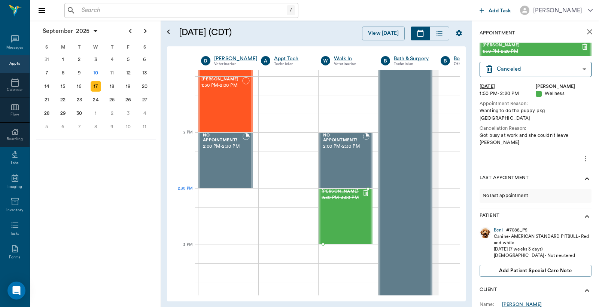
drag, startPoint x: 426, startPoint y: 90, endPoint x: 222, endPoint y: 210, distance: 236.4
drag, startPoint x: 338, startPoint y: 207, endPoint x: 114, endPoint y: 174, distance: 226.5
click at [114, 174] on div "September 2025 S M T W T F S 27 28 29 30 31 Aug 1 2 3 4 5 6 7 8 9 10 11 12 13 1…" at bounding box center [95, 164] width 131 height 287
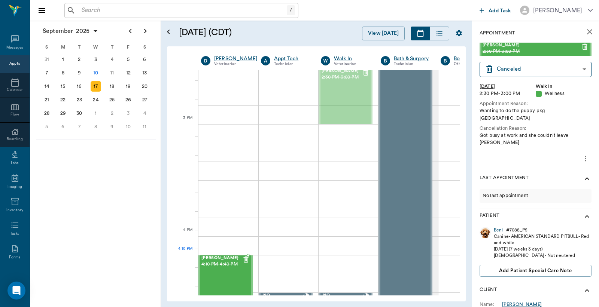
scroll to position [741, 0]
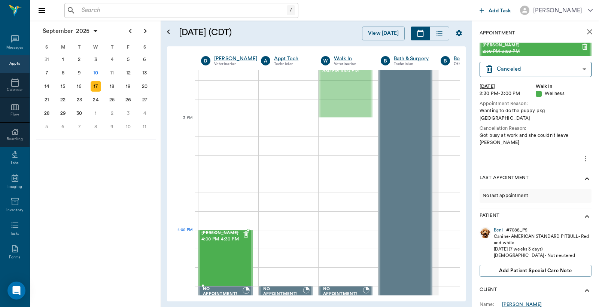
drag, startPoint x: 344, startPoint y: 207, endPoint x: 221, endPoint y: 257, distance: 133.2
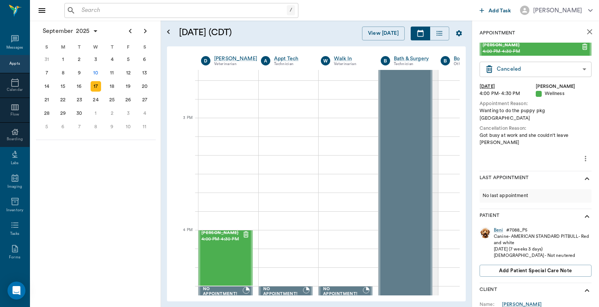
click at [519, 68] on body "/ ​ Add Task Dr. Bert Ellsworth Nectar Messages Appts Calendar Flow Boarding La…" at bounding box center [299, 153] width 599 height 307
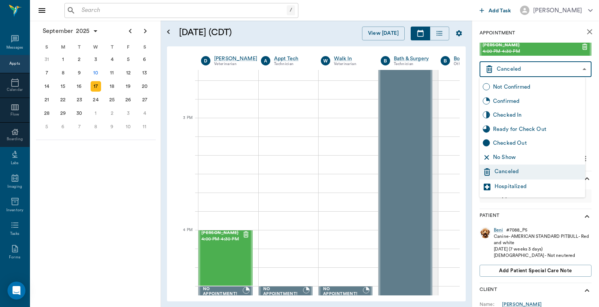
click at [514, 87] on div "Not Confirmed" at bounding box center [537, 87] width 89 height 8
type input "NOT_CONFIRMED"
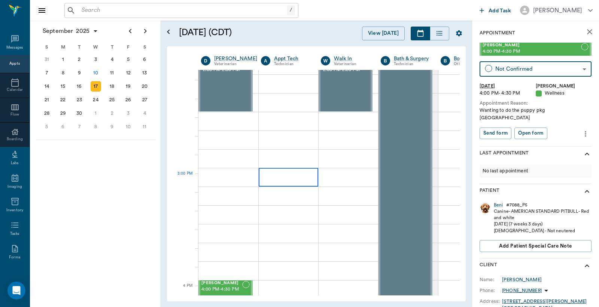
scroll to position [685, 0]
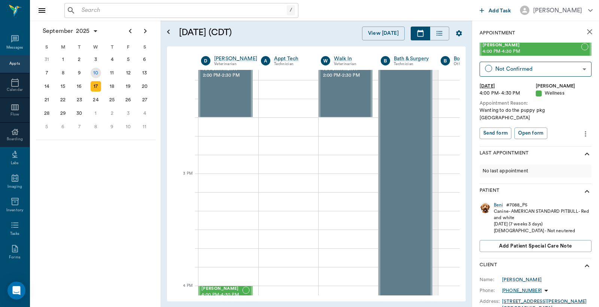
click at [95, 72] on div "10" at bounding box center [96, 73] width 10 height 10
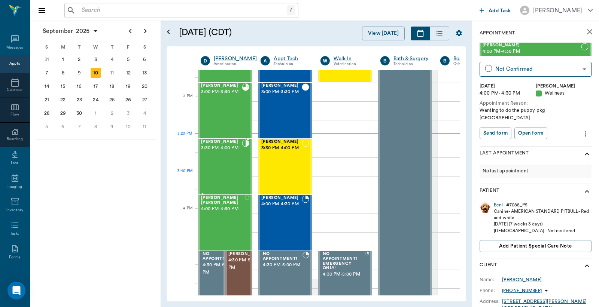
scroll to position [721, 0]
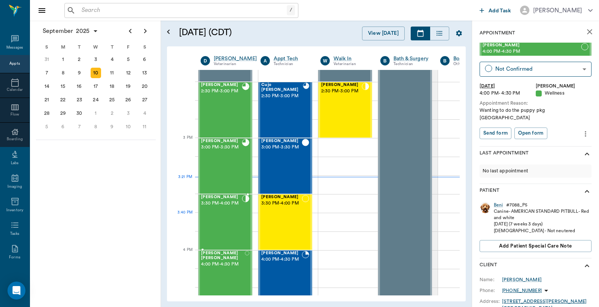
click at [220, 219] on div "Gigi SHEARIN 3:30 PM - 4:00 PM" at bounding box center [221, 222] width 41 height 55
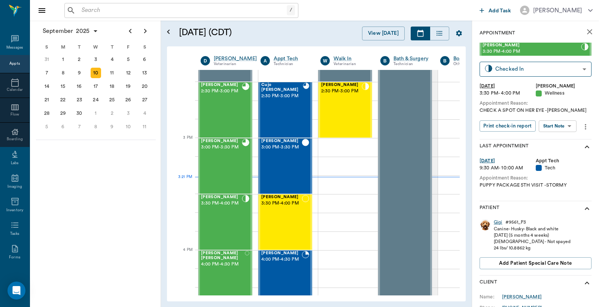
click at [496, 222] on div "Gigi" at bounding box center [498, 222] width 9 height 6
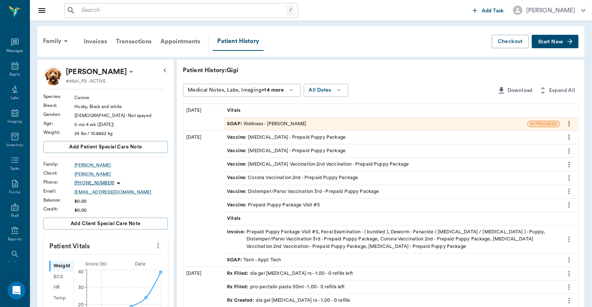
click at [97, 43] on div "Invoices" at bounding box center [95, 42] width 32 height 18
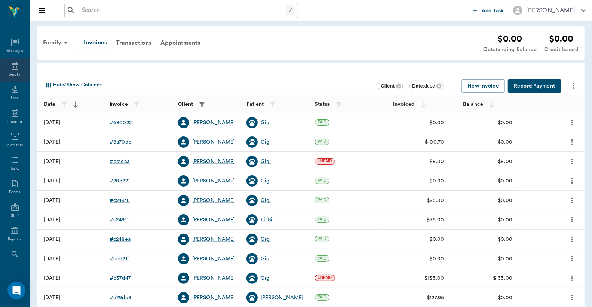
click at [12, 72] on div "Appts" at bounding box center [14, 75] width 10 height 6
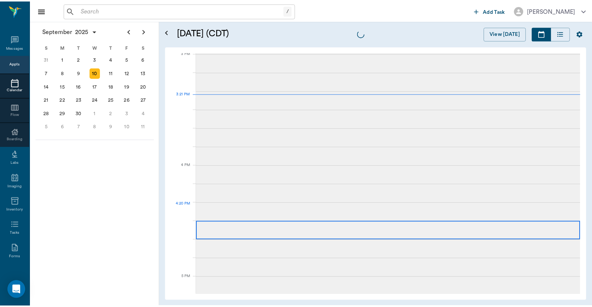
scroll to position [787, 0]
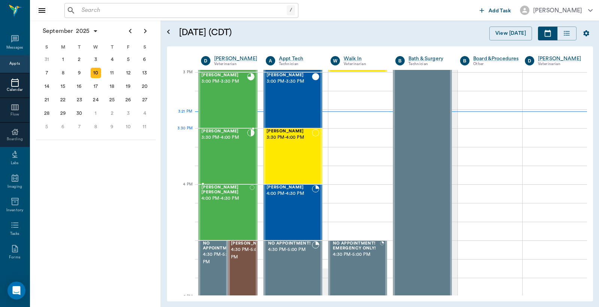
click at [226, 147] on div "Gigi SHEARIN 3:30 PM - 4:00 PM" at bounding box center [224, 156] width 46 height 55
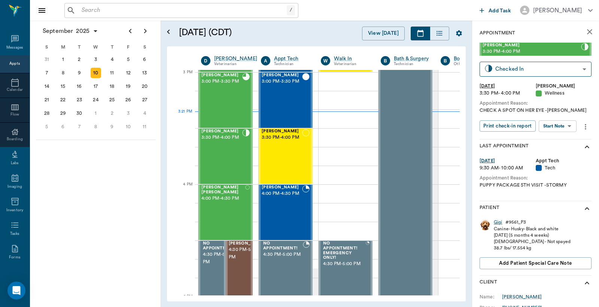
click at [496, 222] on div "Gigi" at bounding box center [498, 222] width 9 height 6
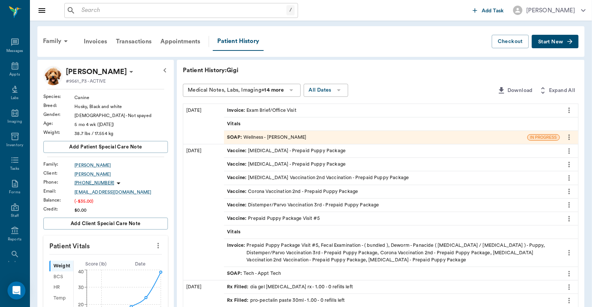
click at [265, 110] on div "Invoice : Exam Brief/Office Visit" at bounding box center [262, 110] width 70 height 7
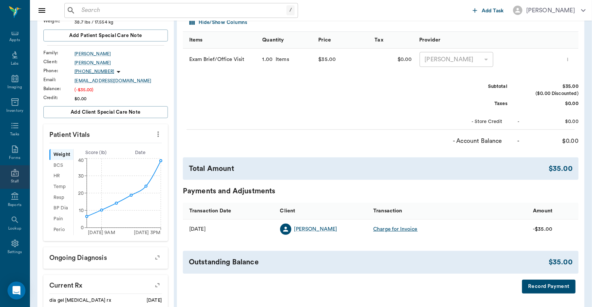
scroll to position [166, 0]
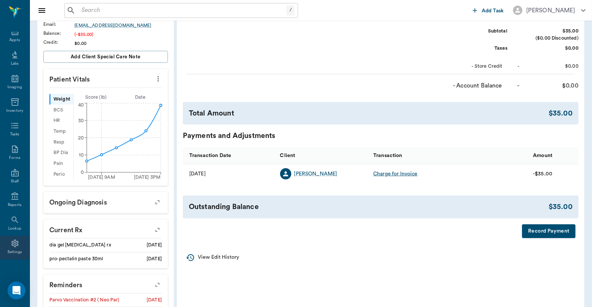
click at [13, 248] on div "Settings" at bounding box center [15, 248] width 30 height 24
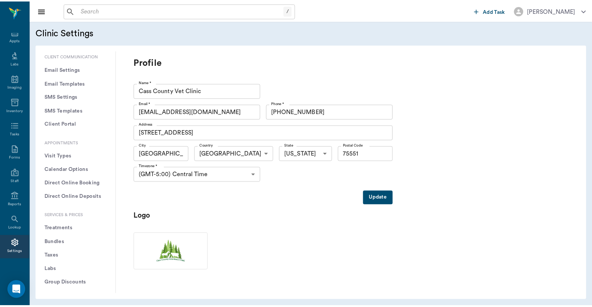
scroll to position [166, 0]
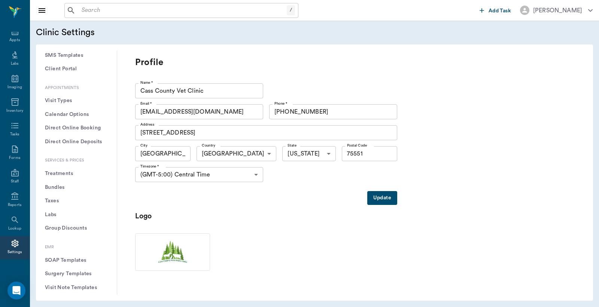
click at [67, 174] on button "Treatments" at bounding box center [76, 174] width 69 height 14
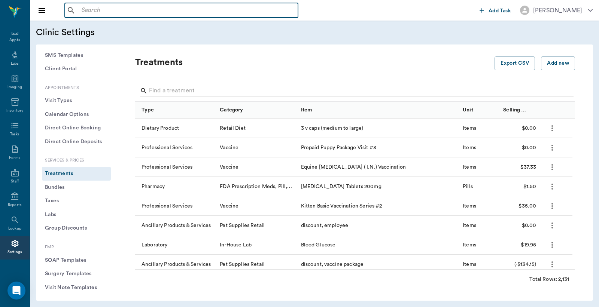
click at [83, 10] on input "text" at bounding box center [187, 10] width 216 height 10
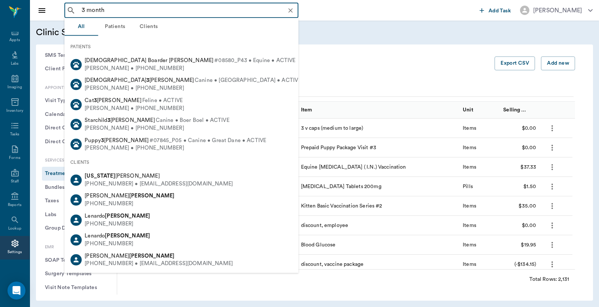
type input "3 month"
click at [344, 33] on div "Clinic Settings" at bounding box center [314, 33] width 557 height 12
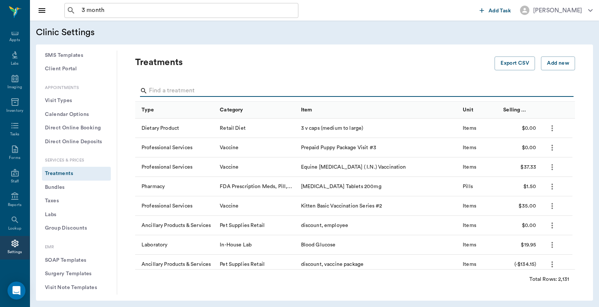
click at [154, 88] on input "Search" at bounding box center [355, 91] width 413 height 12
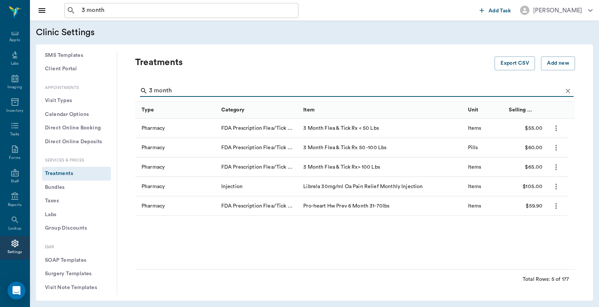
type input "3 month"
click at [565, 91] on icon "Clear" at bounding box center [567, 91] width 4 height 4
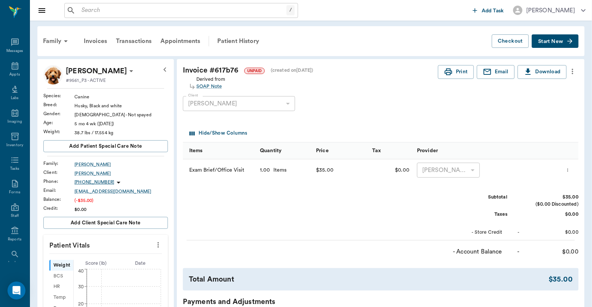
scroll to position [34, 0]
click at [573, 73] on icon "more" at bounding box center [572, 72] width 1 height 6
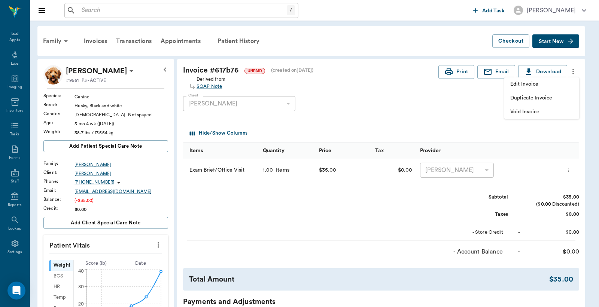
click at [538, 85] on span "Edit Invoice" at bounding box center [541, 84] width 63 height 8
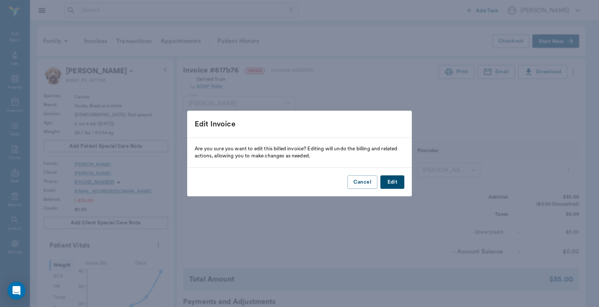
click at [388, 183] on button "Edit" at bounding box center [392, 183] width 24 height 14
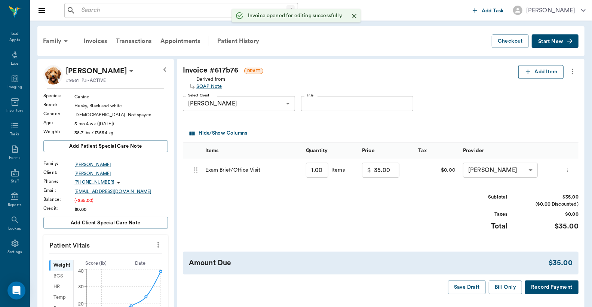
click at [540, 68] on button "Add Item" at bounding box center [541, 72] width 45 height 14
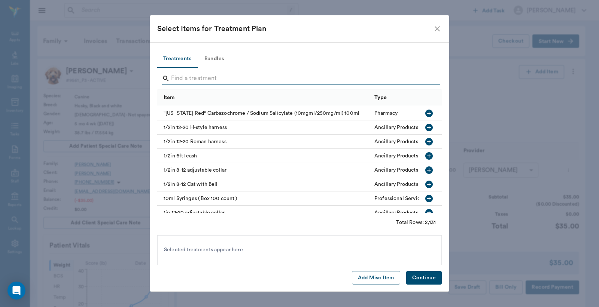
click at [171, 79] on input "Search" at bounding box center [300, 79] width 258 height 12
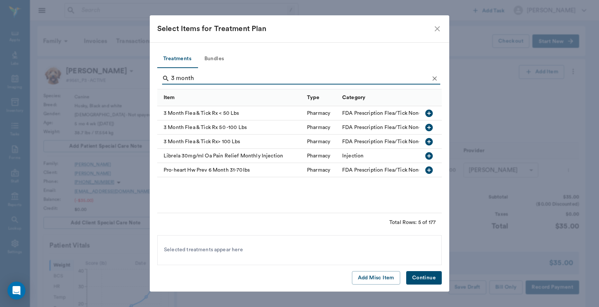
type input "3 month"
click at [430, 114] on icon "button" at bounding box center [428, 113] width 7 height 7
click at [417, 281] on button "Continue" at bounding box center [424, 278] width 36 height 14
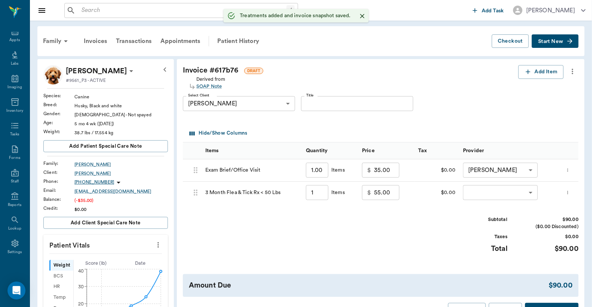
type input "1.00"
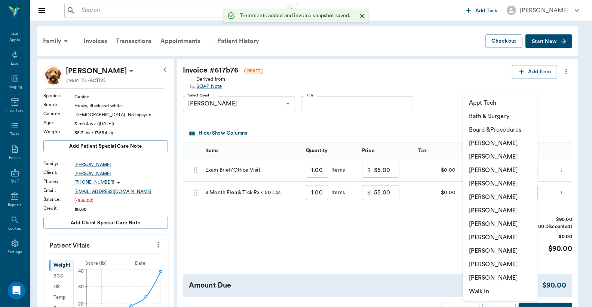
click at [500, 192] on body "/ ​ Add Task Dr. Bert Ellsworth Nectar Messages Appts Labs Imaging Inventory Ta…" at bounding box center [296, 299] width 592 height 599
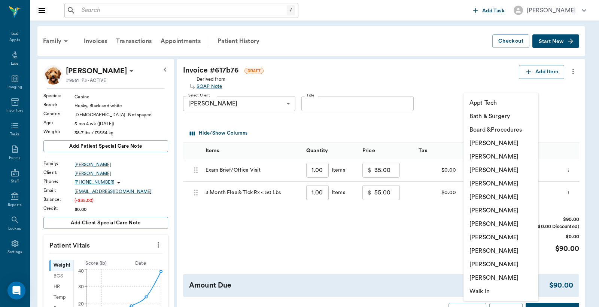
click at [485, 158] on li "Christy Dudley" at bounding box center [500, 156] width 75 height 13
type input "none-63ec2e2852e12b0ba117910e"
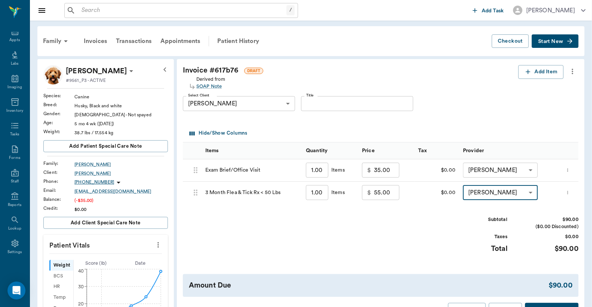
scroll to position [55, 0]
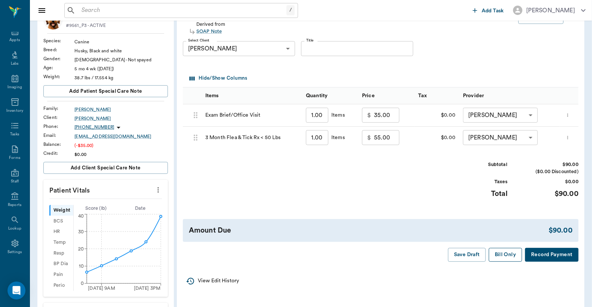
click at [499, 253] on button "Bill Only" at bounding box center [506, 255] width 34 height 14
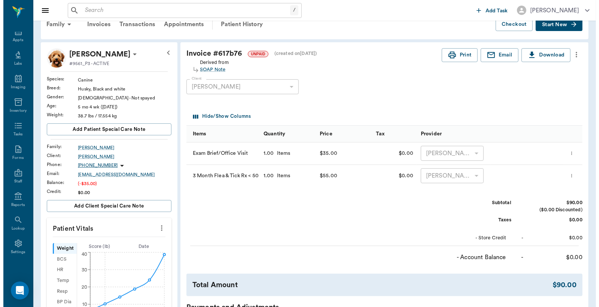
scroll to position [0, 0]
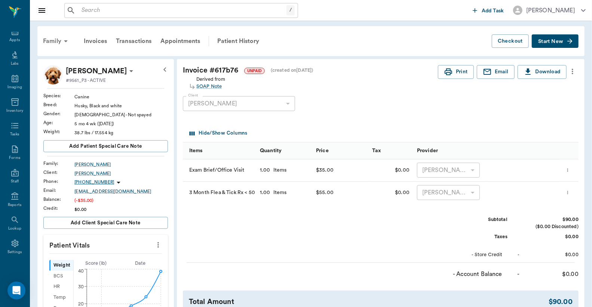
click at [58, 40] on div "Family" at bounding box center [57, 41] width 36 height 18
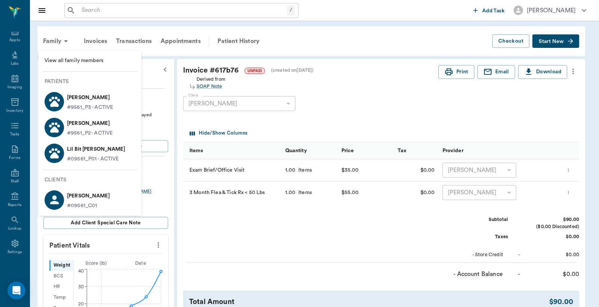
click at [81, 152] on p "Lil Bit SHEARIN" at bounding box center [96, 149] width 58 height 12
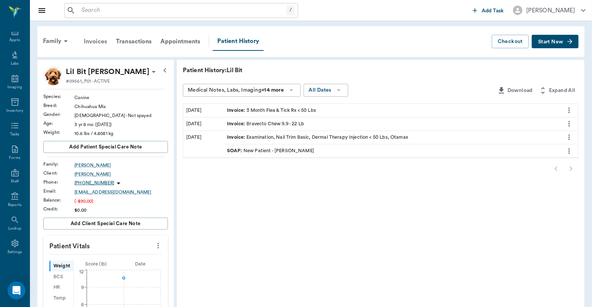
click at [95, 42] on div "Invoices" at bounding box center [95, 42] width 32 height 18
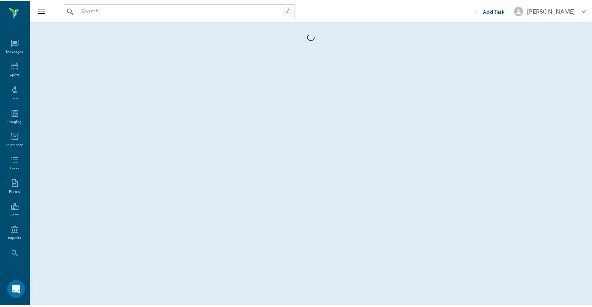
scroll to position [34, 0]
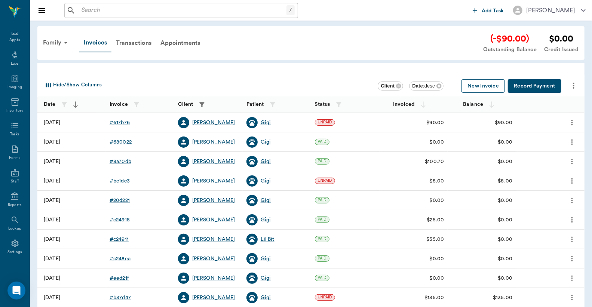
click at [494, 85] on button "New Invoice" at bounding box center [483, 86] width 43 height 14
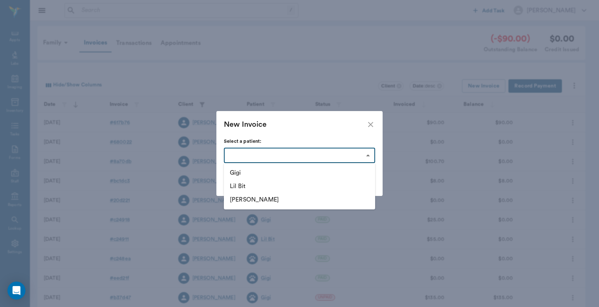
click at [367, 155] on body "/ ​ Add Task Dr. Bert Ellsworth Nectar Messages Appts Labs Imaging Inventory Ta…" at bounding box center [299, 200] width 599 height 400
drag, startPoint x: 236, startPoint y: 188, endPoint x: 250, endPoint y: 184, distance: 14.3
click at [236, 188] on li "Lil Bit" at bounding box center [299, 186] width 151 height 13
type input "6511d8a82c30683ff441910d"
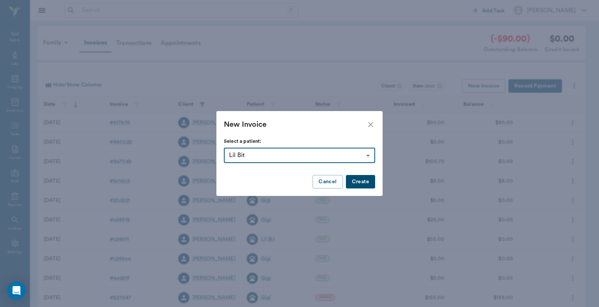
click at [354, 180] on button "Create" at bounding box center [360, 182] width 29 height 14
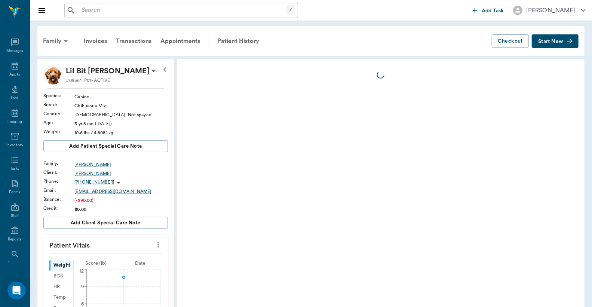
scroll to position [34, 0]
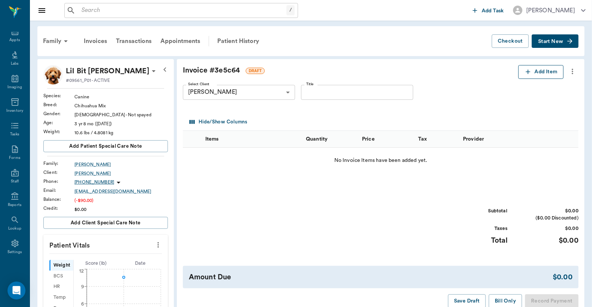
click at [536, 74] on button "Add Item" at bounding box center [541, 72] width 45 height 14
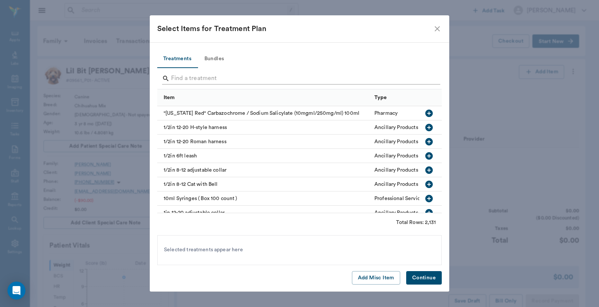
click at [173, 77] on input "Search" at bounding box center [300, 79] width 258 height 12
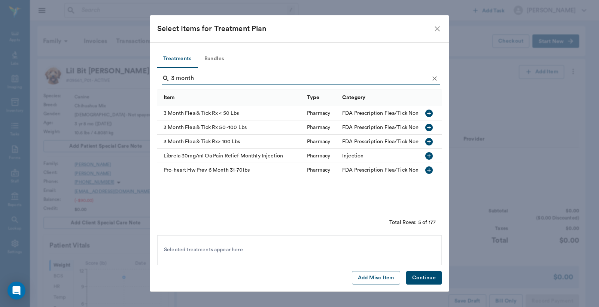
type input "3 month"
click at [429, 113] on icon "button" at bounding box center [428, 113] width 9 height 9
click at [418, 279] on button "Continue" at bounding box center [424, 278] width 36 height 14
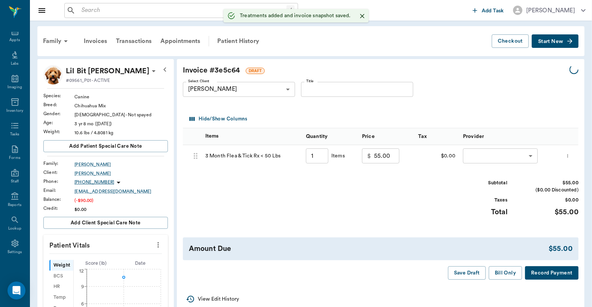
type input "1.00"
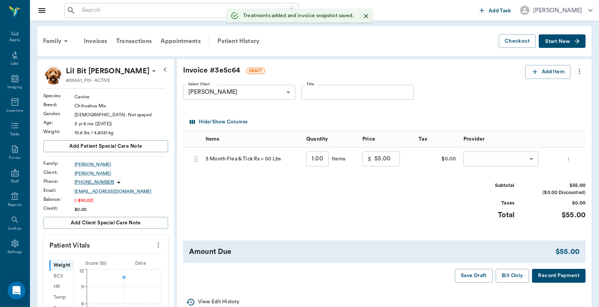
click at [485, 158] on body "/ ​ Add Task Dr. Bert Ellsworth Nectar Messages Appts Labs Imaging Inventory Ta…" at bounding box center [299, 259] width 599 height 518
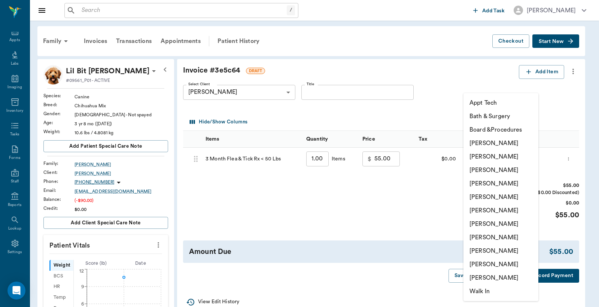
click at [484, 158] on li "[PERSON_NAME]" at bounding box center [500, 156] width 75 height 13
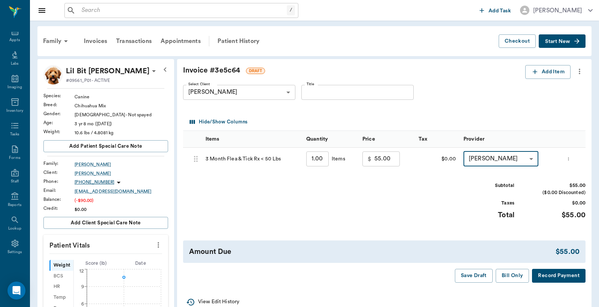
type input "none-63ec2e2852e12b0ba117910e"
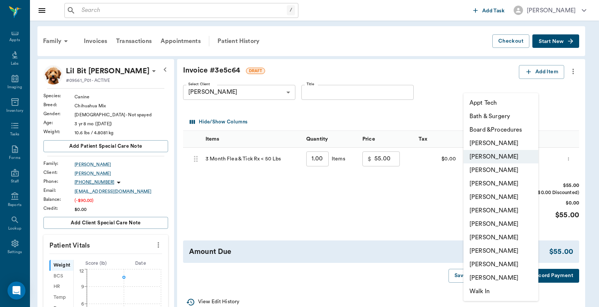
click at [336, 195] on div at bounding box center [299, 153] width 599 height 307
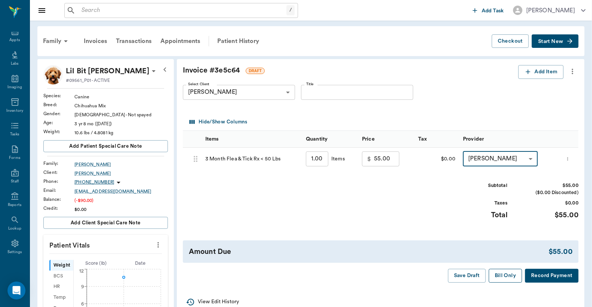
click at [506, 278] on button "Bill Only" at bounding box center [506, 276] width 34 height 14
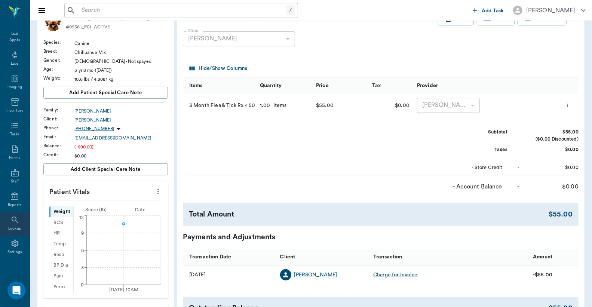
scroll to position [55, 0]
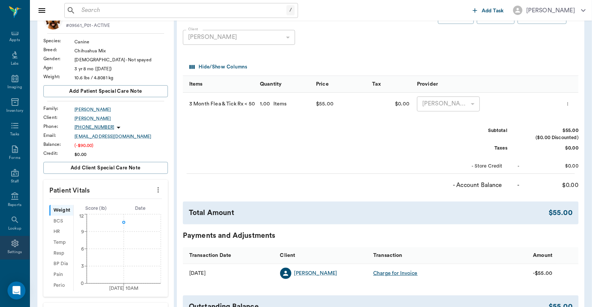
click at [10, 247] on icon at bounding box center [14, 243] width 9 height 9
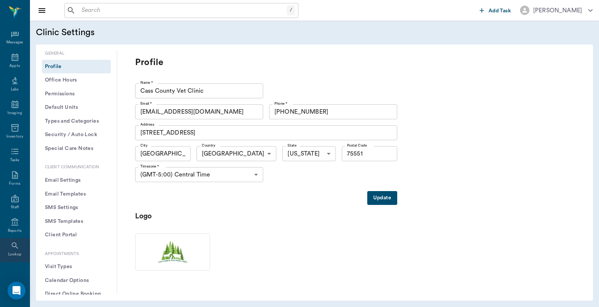
scroll to position [34, 0]
click at [13, 245] on icon at bounding box center [14, 243] width 9 height 9
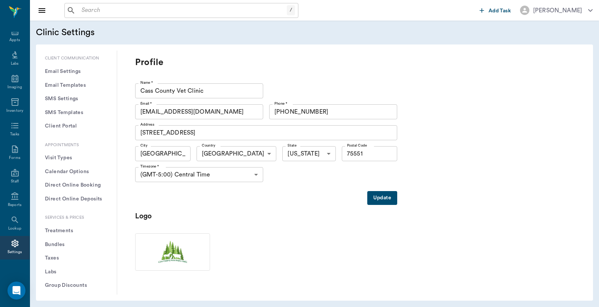
scroll to position [111, 0]
click at [66, 229] on button "Treatments" at bounding box center [76, 229] width 69 height 14
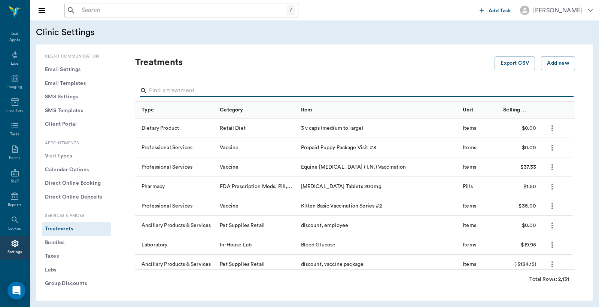
click at [151, 92] on input "Search" at bounding box center [355, 91] width 413 height 12
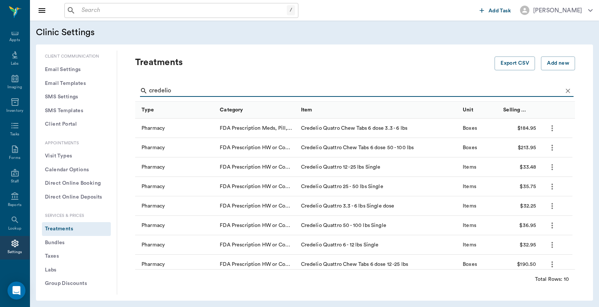
scroll to position [43, 0]
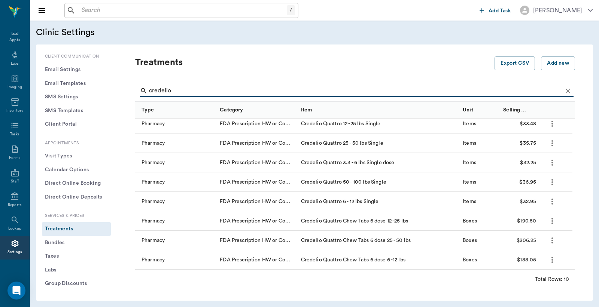
type input "credelio"
click at [551, 241] on icon "more" at bounding box center [552, 240] width 9 height 9
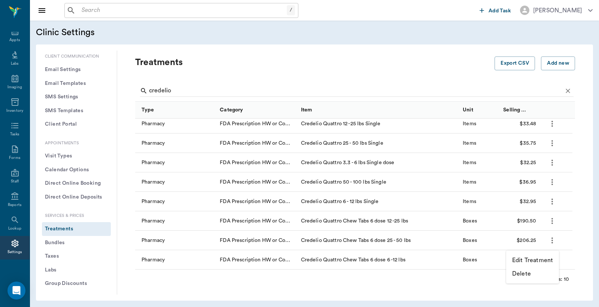
click at [436, 278] on div at bounding box center [299, 153] width 599 height 307
click at [296, 241] on div "FDA Prescription HW or Combination HW/Parasite Control" at bounding box center [256, 240] width 81 height 19
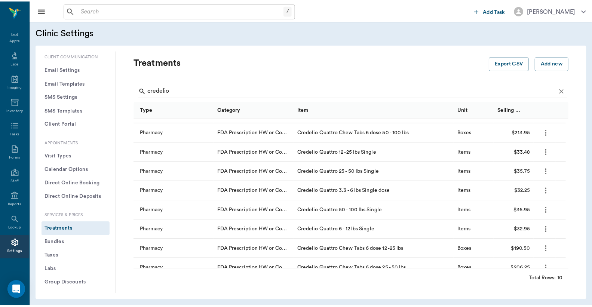
scroll to position [0, 0]
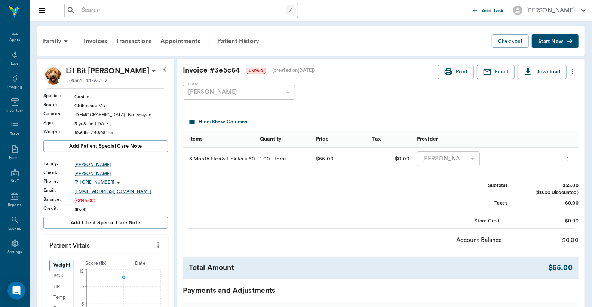
click at [575, 73] on icon "more" at bounding box center [573, 71] width 8 height 9
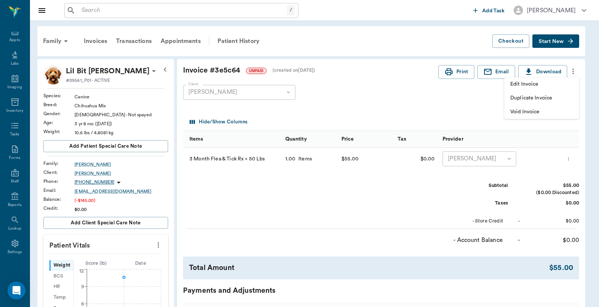
click at [91, 40] on div at bounding box center [299, 153] width 599 height 307
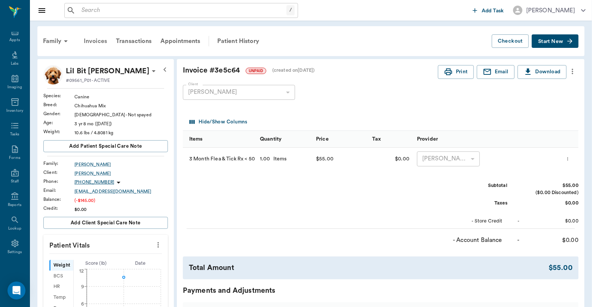
click at [96, 40] on div "Invoices" at bounding box center [95, 41] width 32 height 18
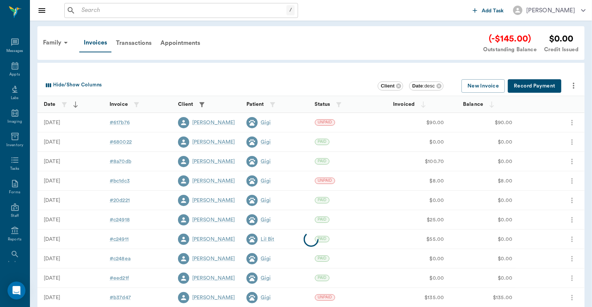
scroll to position [34, 0]
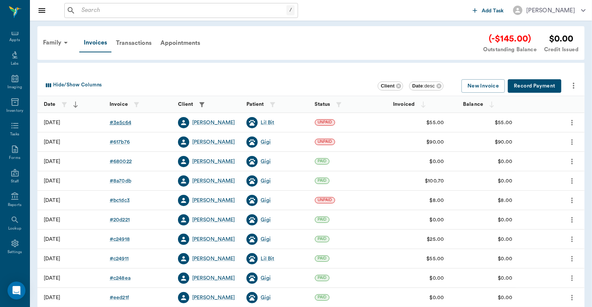
click at [123, 122] on div "# 3e5c64" at bounding box center [121, 122] width 22 height 7
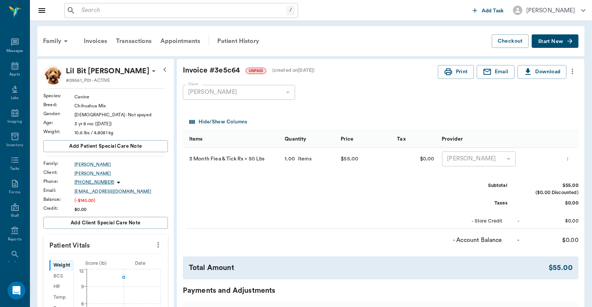
scroll to position [34, 0]
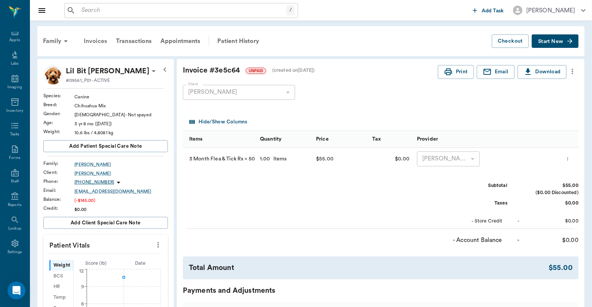
click at [97, 40] on div "Invoices" at bounding box center [95, 41] width 32 height 18
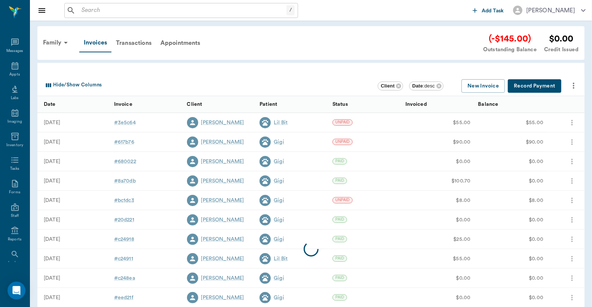
scroll to position [34, 0]
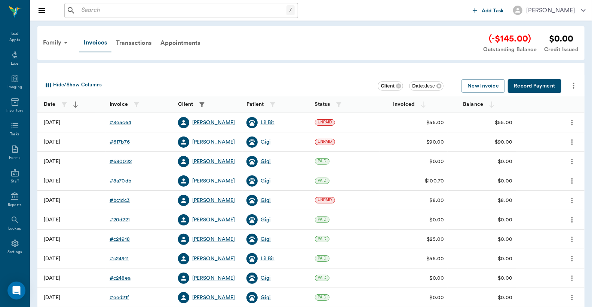
click at [125, 142] on div "# 617b76" at bounding box center [120, 141] width 20 height 7
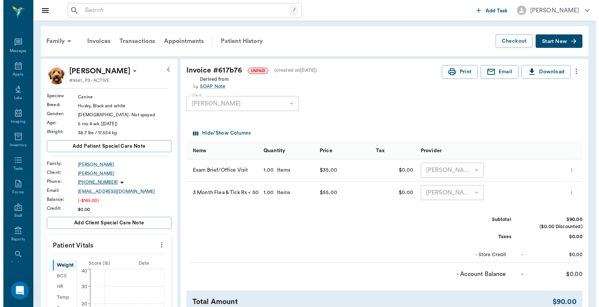
scroll to position [34, 0]
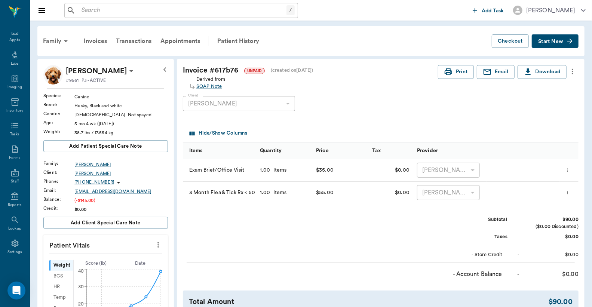
click at [569, 193] on icon "more" at bounding box center [568, 192] width 5 height 9
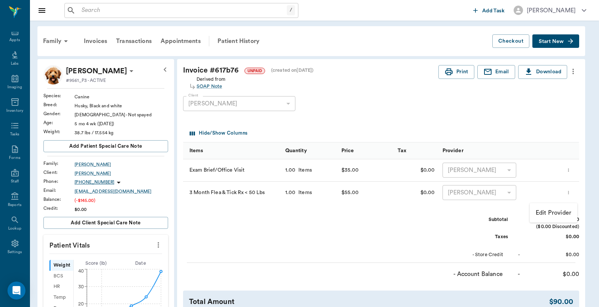
click at [337, 234] on div at bounding box center [299, 153] width 599 height 307
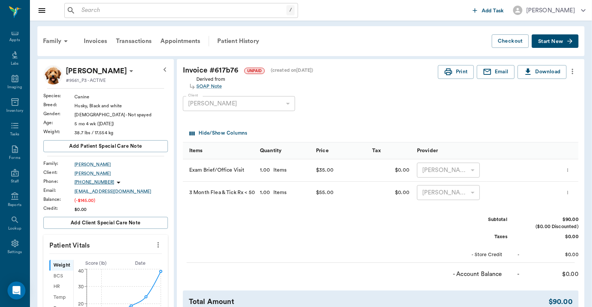
click at [574, 72] on icon "more" at bounding box center [573, 71] width 8 height 9
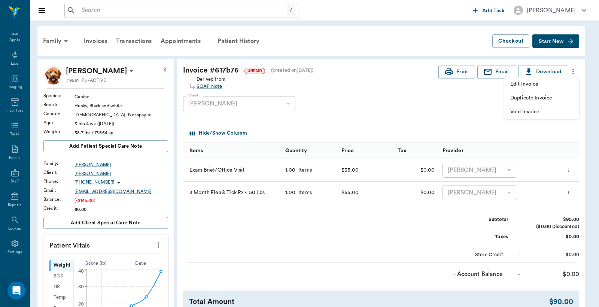
click at [547, 83] on span "Edit Invoice" at bounding box center [541, 84] width 63 height 8
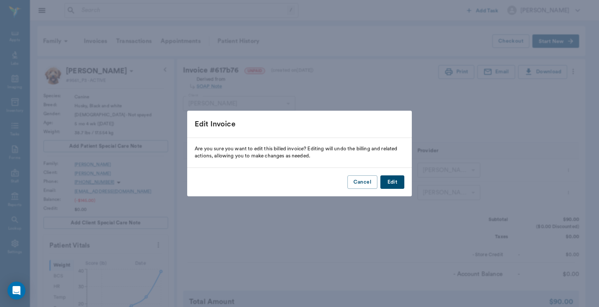
click at [390, 182] on button "Edit" at bounding box center [392, 183] width 24 height 14
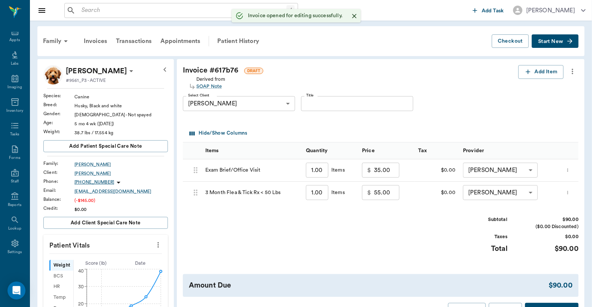
click at [568, 192] on icon "more" at bounding box center [568, 192] width 1 height 3
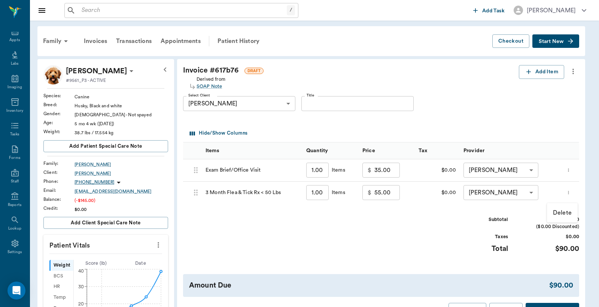
click at [559, 212] on p "Delete" at bounding box center [562, 212] width 19 height 9
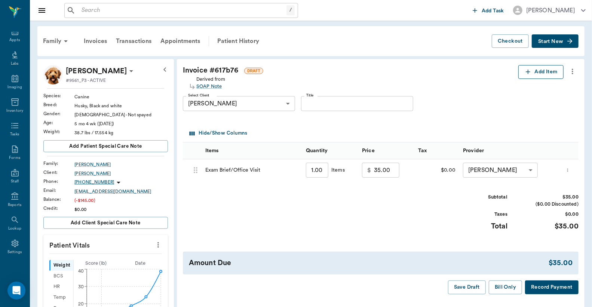
click at [535, 71] on button "Add Item" at bounding box center [541, 72] width 45 height 14
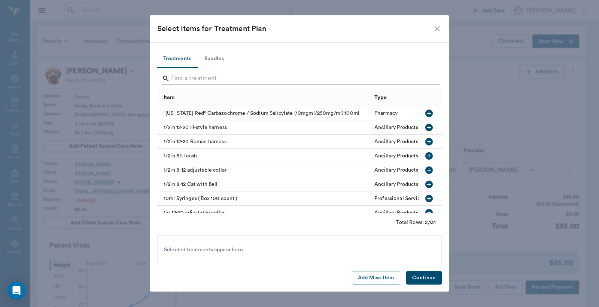
click at [167, 77] on icon "Search" at bounding box center [165, 78] width 7 height 7
click at [175, 80] on input "Search" at bounding box center [300, 79] width 258 height 12
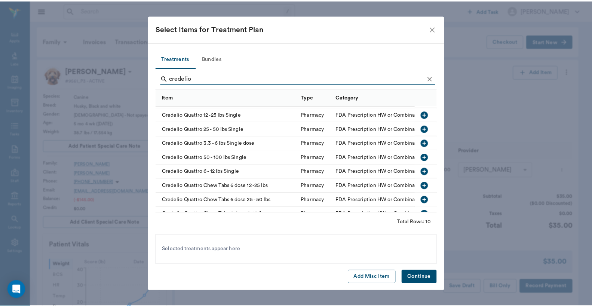
scroll to position [42, 0]
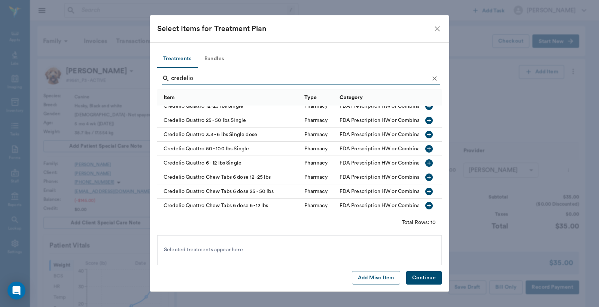
type input "credelio"
click at [425, 188] on icon "button" at bounding box center [428, 191] width 7 height 7
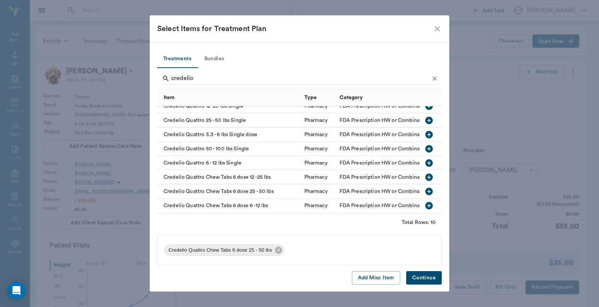
click at [426, 279] on button "Continue" at bounding box center [424, 278] width 36 height 14
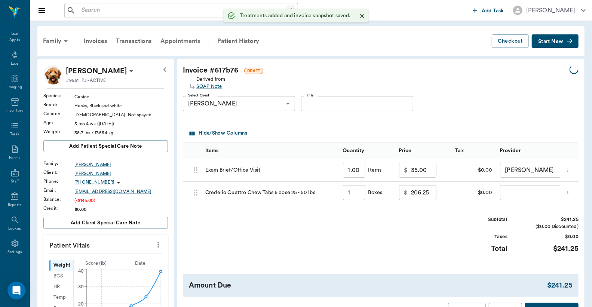
type input "1.00"
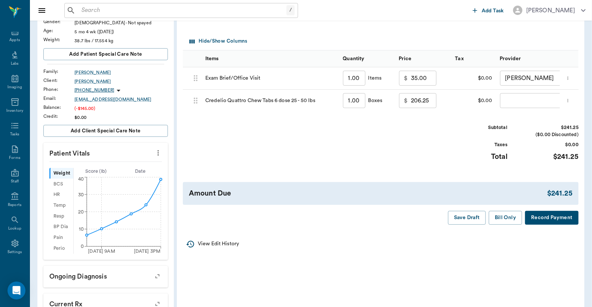
scroll to position [111, 0]
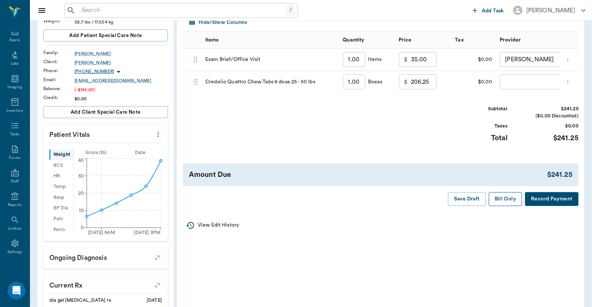
click at [506, 206] on button "Bill Only" at bounding box center [506, 199] width 34 height 14
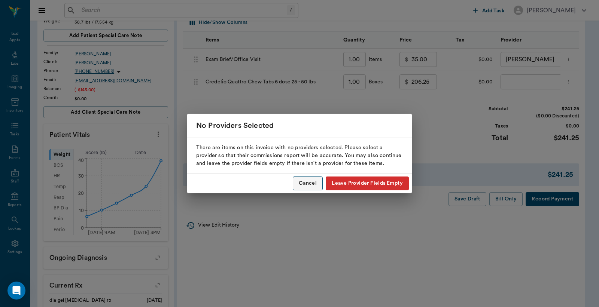
click at [308, 183] on button "Cancel" at bounding box center [308, 184] width 30 height 14
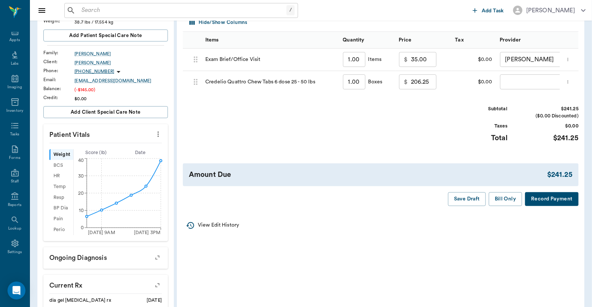
click at [509, 83] on body "/ ​ Add Task Dr. Bert Ellsworth Nectar Messages Appts Labs Imaging Inventory Ta…" at bounding box center [296, 181] width 592 height 585
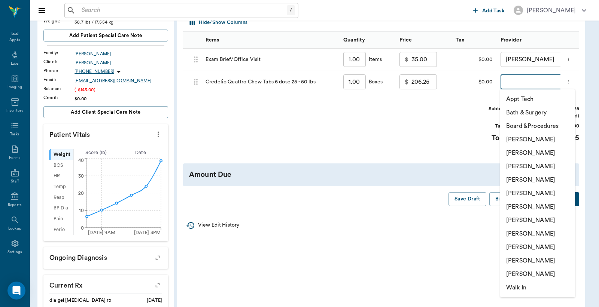
click at [508, 151] on li "[PERSON_NAME]" at bounding box center [537, 152] width 75 height 13
type input "none-63ec2e2852e12b0ba117910e"
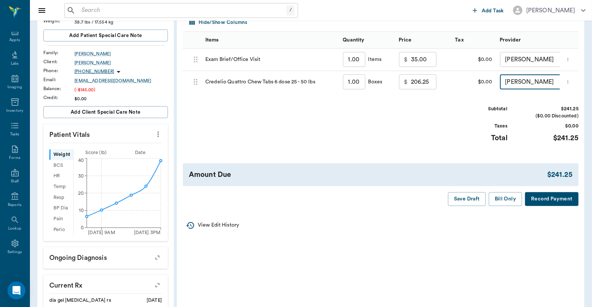
scroll to position [0, 0]
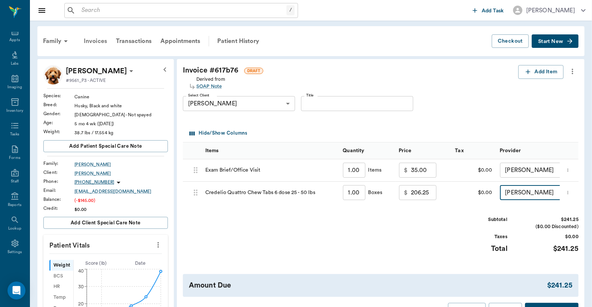
click at [100, 42] on div "Invoices" at bounding box center [95, 41] width 32 height 18
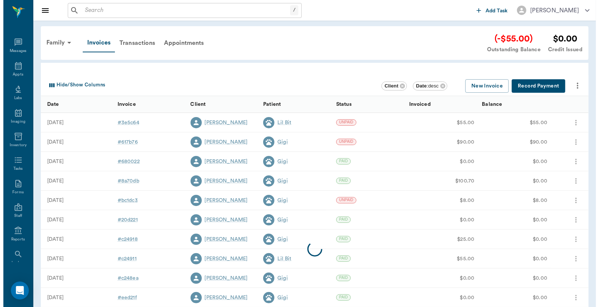
scroll to position [34, 0]
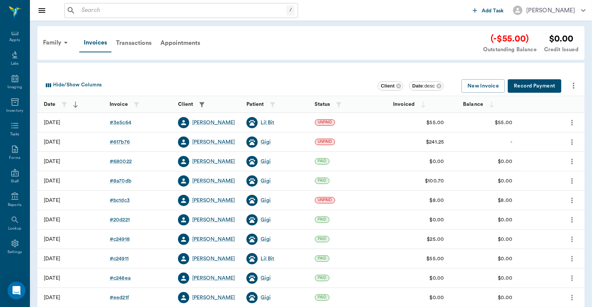
click at [534, 87] on button "Record Payment" at bounding box center [535, 86] width 54 height 14
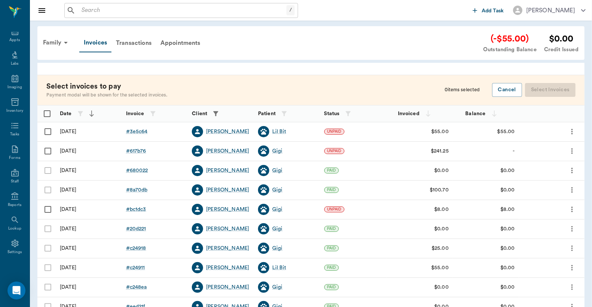
click at [49, 132] on input "Select row" at bounding box center [48, 132] width 16 height 16
checkbox input "false"
checkbox input "true"
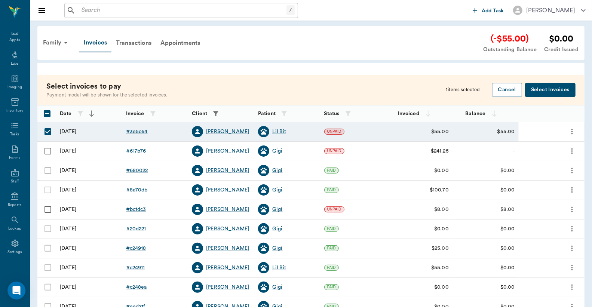
click at [50, 151] on input "Select row" at bounding box center [48, 151] width 16 height 16
checkbox input "true"
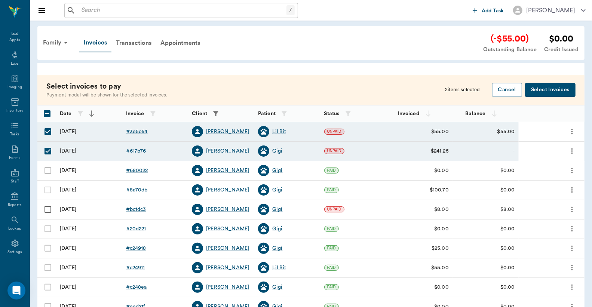
click at [541, 90] on button "Select Invoices" at bounding box center [550, 90] width 51 height 14
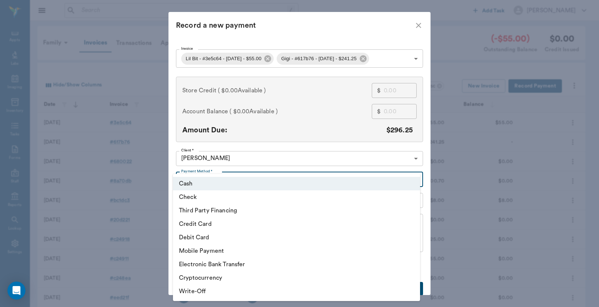
click at [412, 180] on body "/ ​ Add Task Dr. Bert Ellsworth Nectar Messages Appts Labs Imaging Inventory Ta…" at bounding box center [299, 210] width 599 height 420
click at [203, 237] on li "Debit Card" at bounding box center [296, 237] width 247 height 13
type input "DEBIT_CARD"
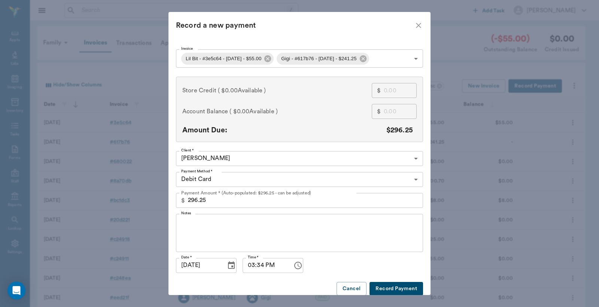
click at [393, 286] on button "Record Payment" at bounding box center [396, 289] width 54 height 14
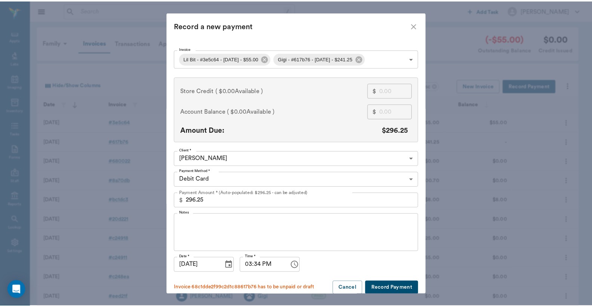
scroll to position [8, 0]
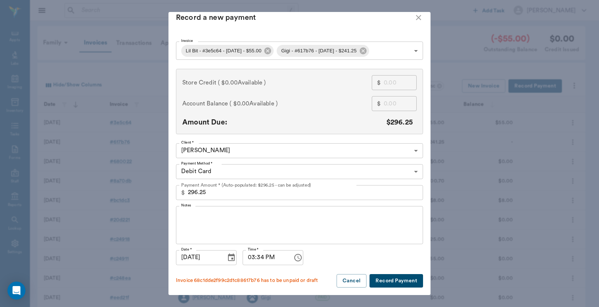
click at [391, 281] on button "Record Payment" at bounding box center [396, 281] width 54 height 14
click at [394, 281] on button "Record Payment" at bounding box center [396, 281] width 54 height 14
click at [351, 281] on button "Cancel" at bounding box center [351, 281] width 30 height 14
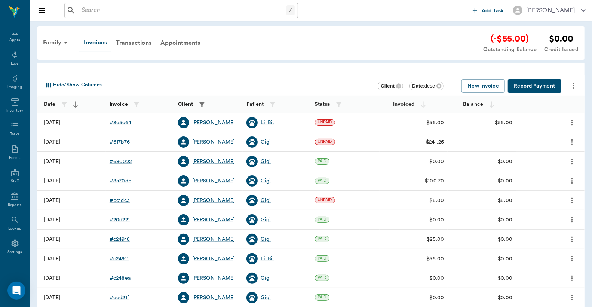
click at [124, 143] on div "# 617b76" at bounding box center [120, 141] width 20 height 7
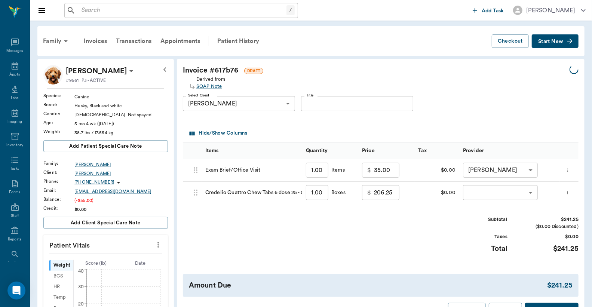
scroll to position [34, 0]
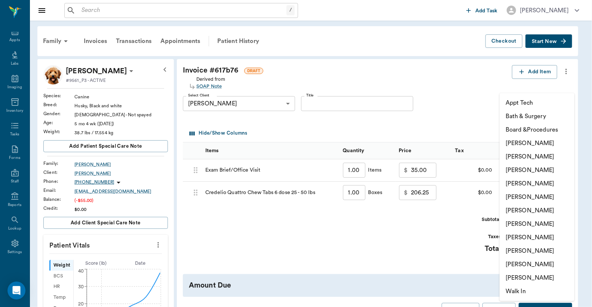
click at [511, 193] on body "/ ​ Add Task Dr. Bert Ellsworth Nectar Messages Appts Labs Imaging Inventory Ta…" at bounding box center [296, 292] width 592 height 585
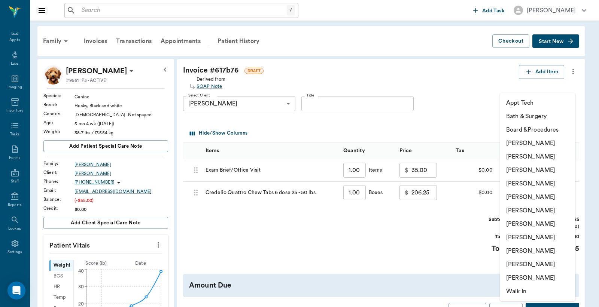
click at [513, 156] on li "[PERSON_NAME]" at bounding box center [537, 156] width 75 height 13
type input "none-63ec2e2852e12b0ba117910e"
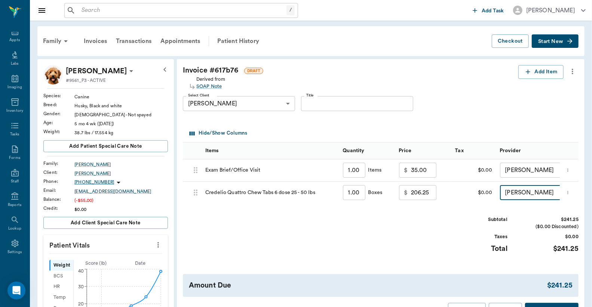
scroll to position [55, 0]
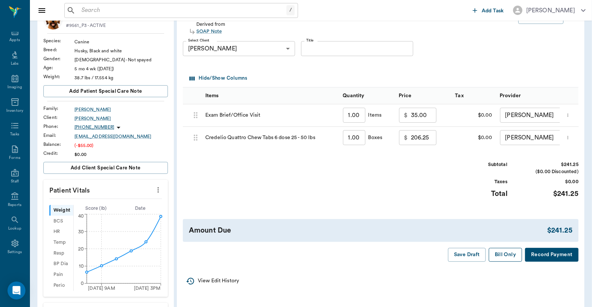
click at [508, 262] on button "Bill Only" at bounding box center [506, 255] width 34 height 14
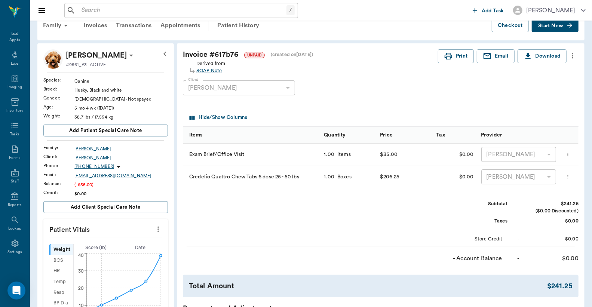
scroll to position [0, 0]
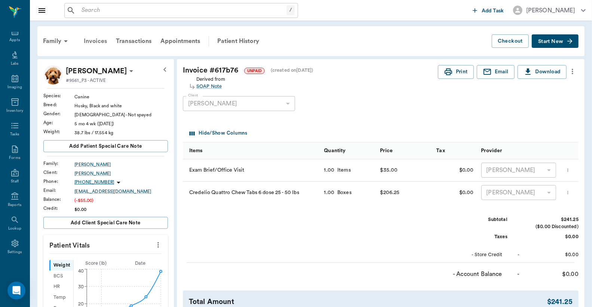
click at [100, 42] on div "Invoices" at bounding box center [95, 41] width 32 height 18
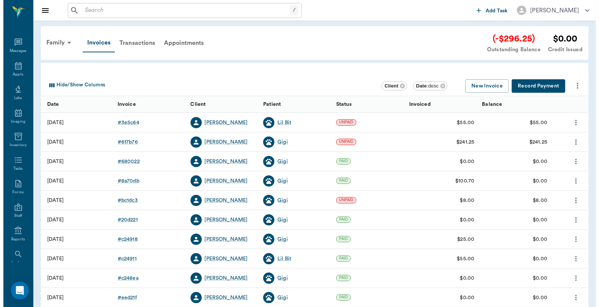
scroll to position [34, 0]
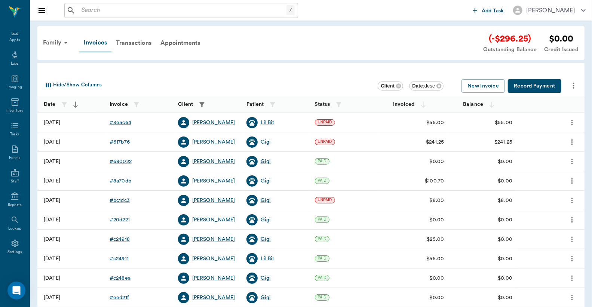
click at [121, 122] on div "# 3e5c64" at bounding box center [121, 122] width 22 height 7
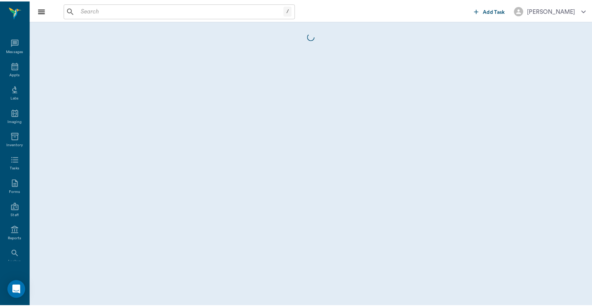
scroll to position [34, 0]
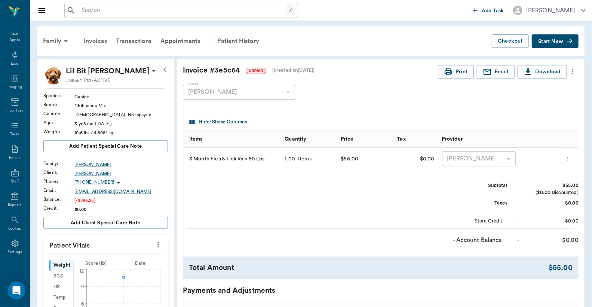
click at [95, 42] on div "Invoices" at bounding box center [95, 41] width 32 height 18
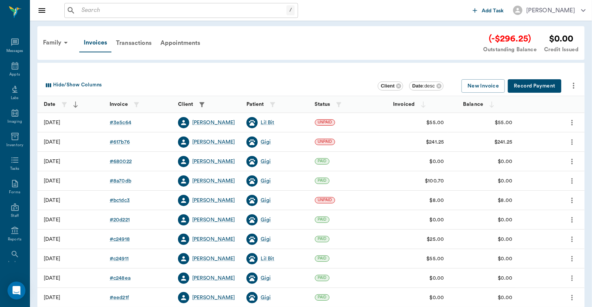
scroll to position [34, 0]
click at [125, 141] on div "# 617b76" at bounding box center [120, 141] width 20 height 7
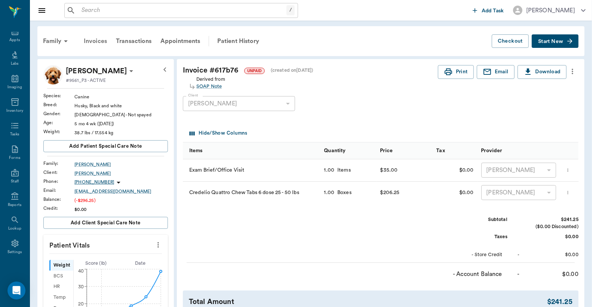
click at [96, 40] on div "Invoices" at bounding box center [95, 41] width 32 height 18
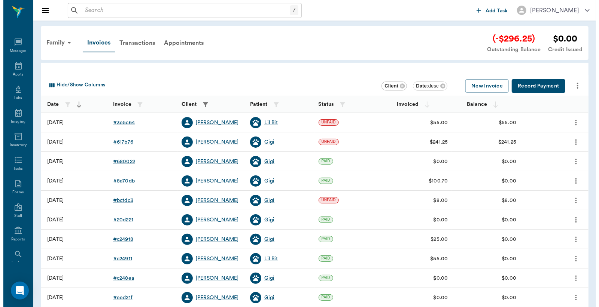
scroll to position [34, 0]
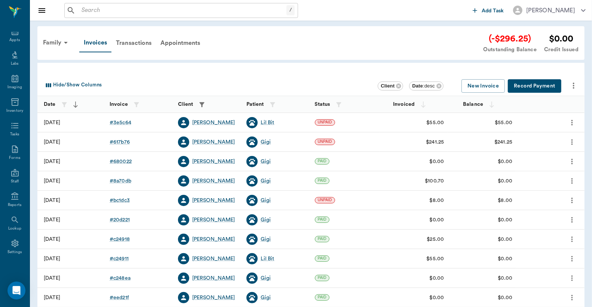
click at [533, 83] on button "Record Payment" at bounding box center [535, 86] width 54 height 14
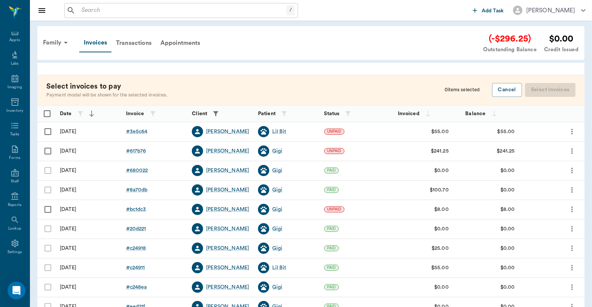
drag, startPoint x: 48, startPoint y: 131, endPoint x: 49, endPoint y: 142, distance: 11.3
click at [48, 130] on input "Select row" at bounding box center [48, 132] width 16 height 16
checkbox input "false"
checkbox input "true"
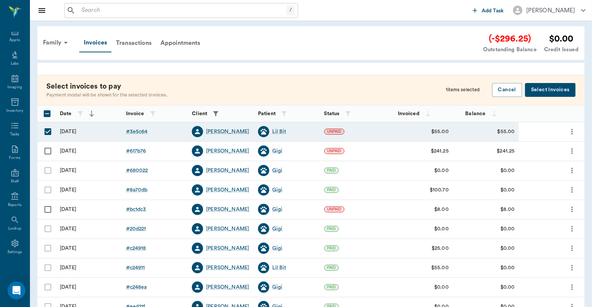
click at [46, 152] on input "Select row" at bounding box center [48, 151] width 16 height 16
checkbox input "true"
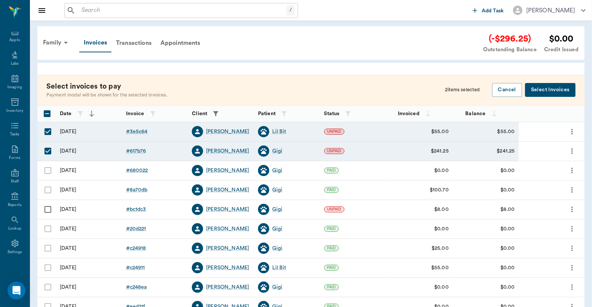
click at [560, 92] on button "Select Invoices" at bounding box center [550, 90] width 51 height 14
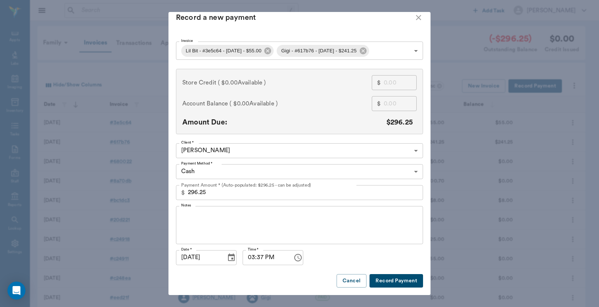
click at [413, 166] on body "/ ​ Add Task Dr. Bert Ellsworth Nectar Messages Appts Labs Imaging Inventory Ta…" at bounding box center [299, 210] width 599 height 420
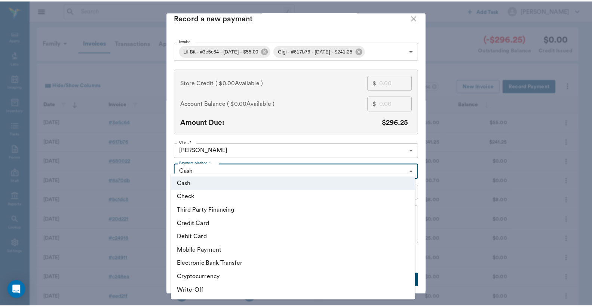
scroll to position [8, 0]
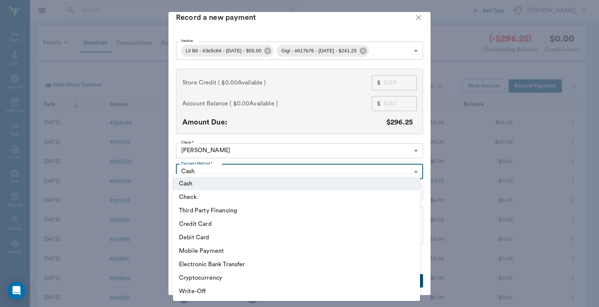
click at [231, 235] on li "Debit Card" at bounding box center [296, 237] width 247 height 13
type input "DEBIT_CARD"
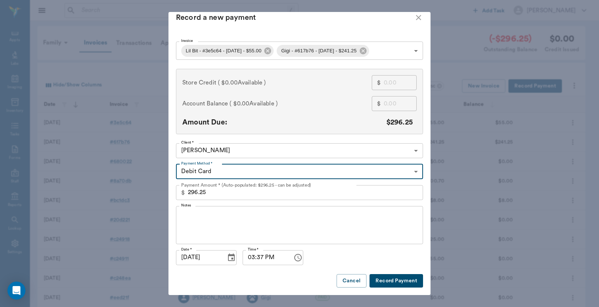
click at [388, 280] on button "Record Payment" at bounding box center [396, 281] width 54 height 14
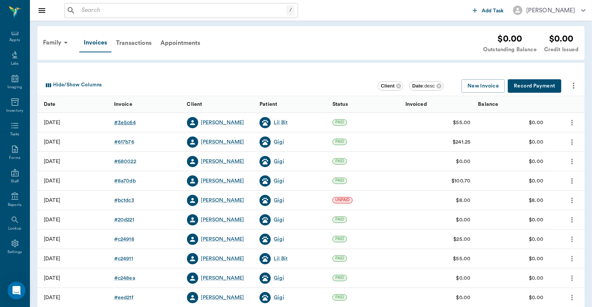
click at [121, 122] on div "# 3e5c64" at bounding box center [125, 122] width 22 height 7
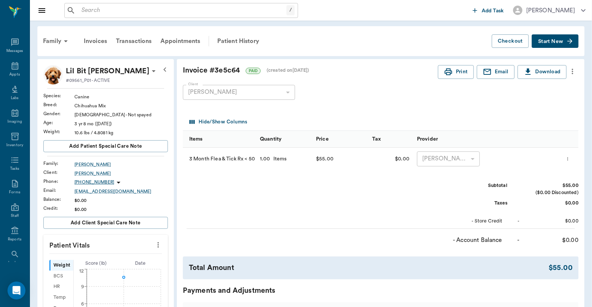
scroll to position [34, 0]
click at [453, 75] on button "Print" at bounding box center [456, 72] width 36 height 14
click at [103, 39] on div "Invoices" at bounding box center [95, 41] width 32 height 18
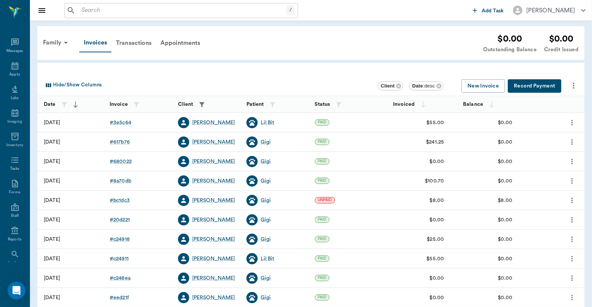
scroll to position [34, 0]
click at [118, 140] on div "# 617b76" at bounding box center [120, 141] width 20 height 7
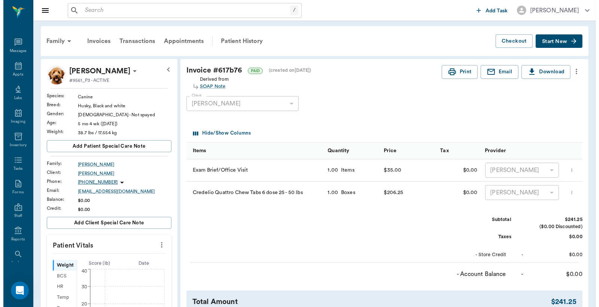
scroll to position [34, 0]
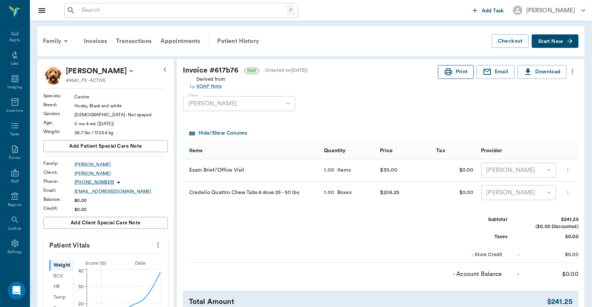
click at [454, 71] on button "Print" at bounding box center [456, 72] width 36 height 14
click at [13, 42] on div "Appts" at bounding box center [14, 40] width 10 height 6
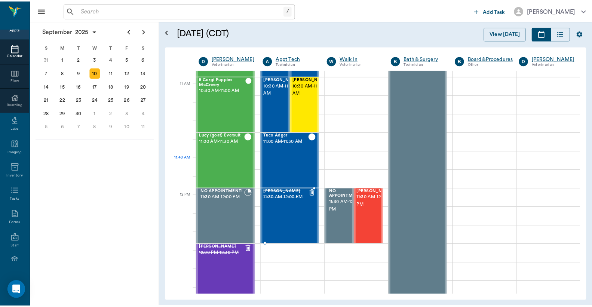
scroll to position [332, 0]
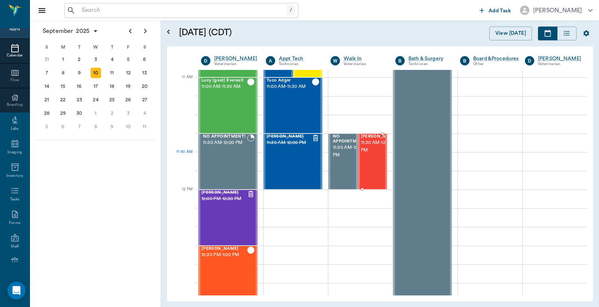
click at [366, 154] on span "11:30 AM - 12:00 PM" at bounding box center [379, 146] width 37 height 15
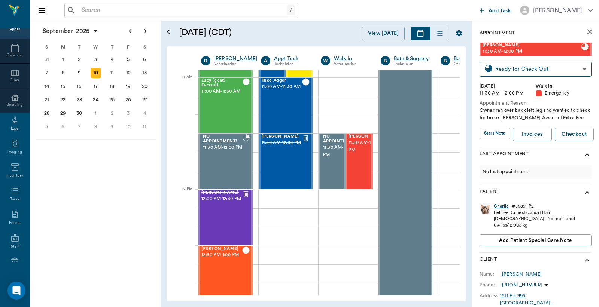
click at [502, 207] on div "Charile" at bounding box center [501, 206] width 15 height 6
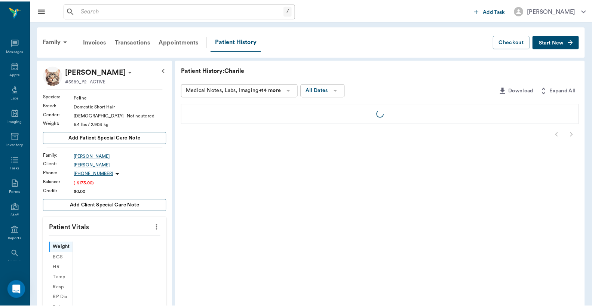
scroll to position [34, 0]
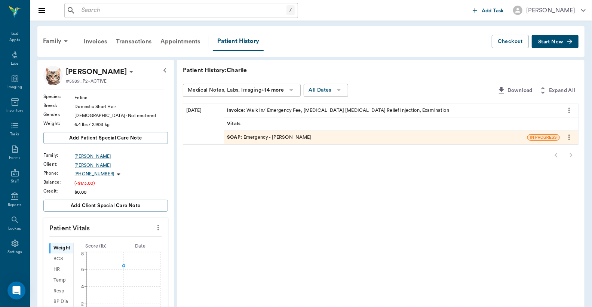
click at [285, 109] on div "Invoice : Walk In/ Emergency Fee, Splint Leg, Pain Relief Injection, Examination" at bounding box center [338, 110] width 222 height 7
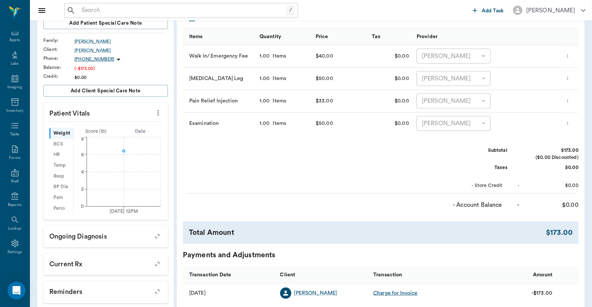
scroll to position [206, 0]
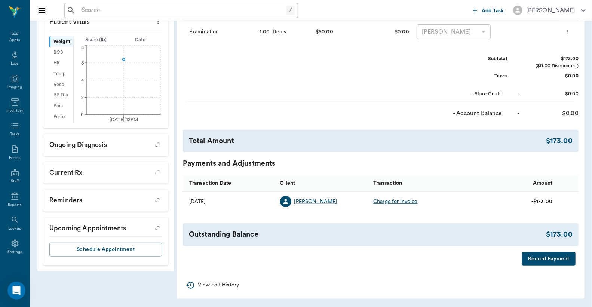
click at [536, 260] on button "Record Payment" at bounding box center [549, 259] width 54 height 14
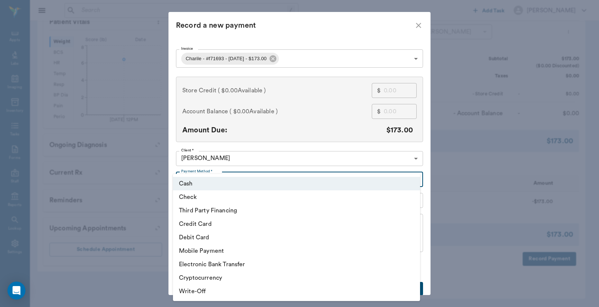
click at [413, 179] on body "/ ​ Add Task Dr. Bert Ellsworth Nectar Messages Appts Labs Imaging Inventory Ta…" at bounding box center [299, 50] width 599 height 513
click at [200, 238] on li "Debit Card" at bounding box center [296, 237] width 247 height 13
type input "DEBIT_CARD"
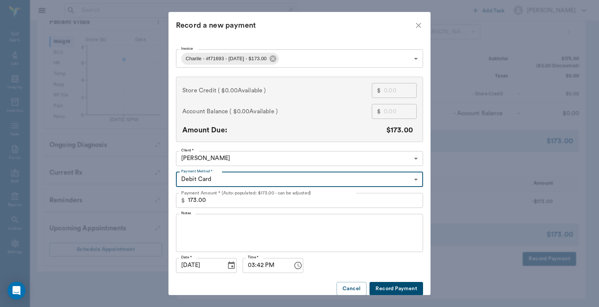
click at [394, 289] on button "Record Payment" at bounding box center [396, 289] width 54 height 14
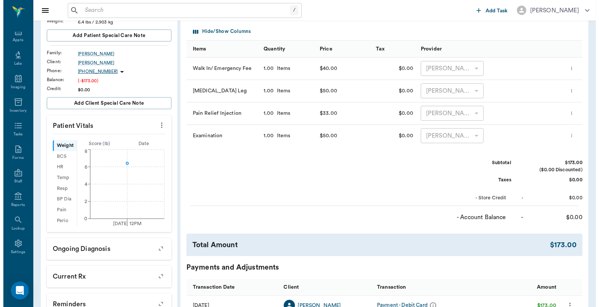
scroll to position [0, 0]
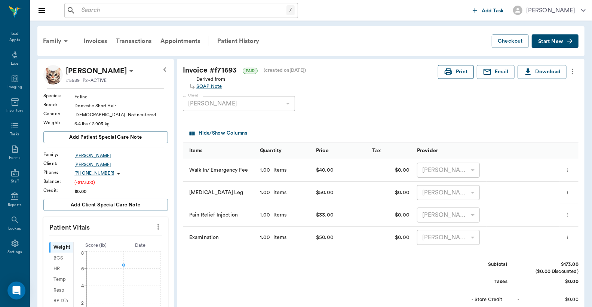
click at [453, 70] on button "Print" at bounding box center [456, 72] width 36 height 14
click at [12, 41] on div "Appts" at bounding box center [14, 40] width 10 height 6
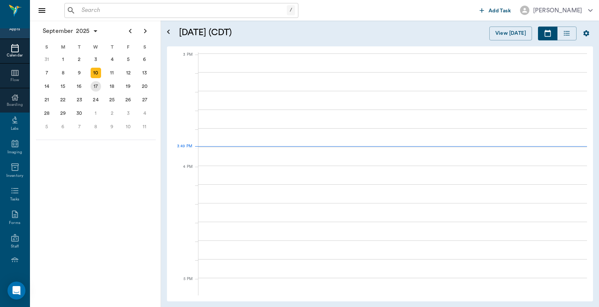
scroll to position [786, 0]
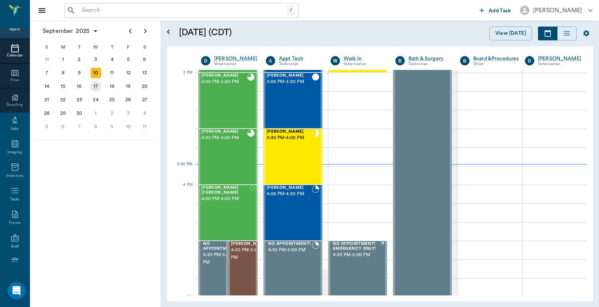
click at [95, 85] on div "17" at bounding box center [96, 86] width 10 height 10
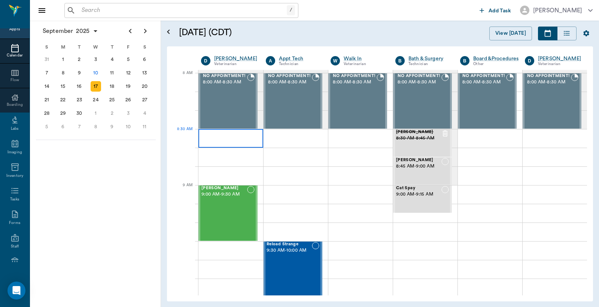
click at [217, 137] on div at bounding box center [230, 138] width 65 height 19
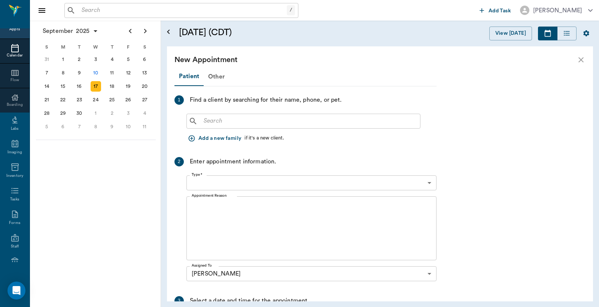
type input "09/17/2025"
type input "08:30 AM"
type input "08:45 AM"
click at [204, 121] on input "text" at bounding box center [309, 121] width 216 height 10
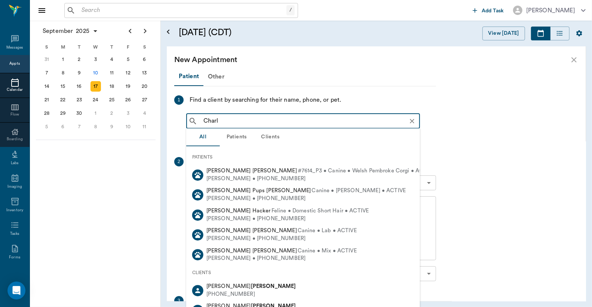
type input "Charl"
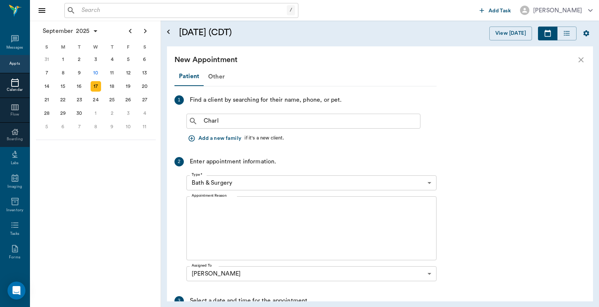
click at [11, 61] on div "Appts" at bounding box center [14, 64] width 10 height 6
click at [12, 65] on div "Appts" at bounding box center [14, 64] width 10 height 6
click at [582, 59] on icon "close" at bounding box center [580, 59] width 9 height 9
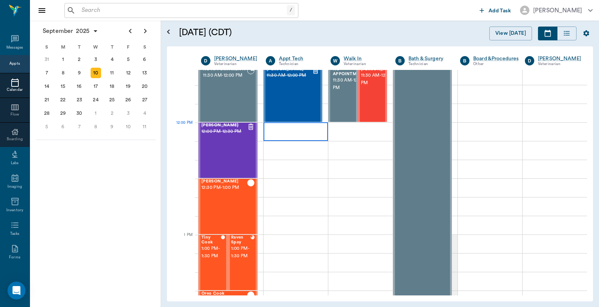
scroll to position [344, 0]
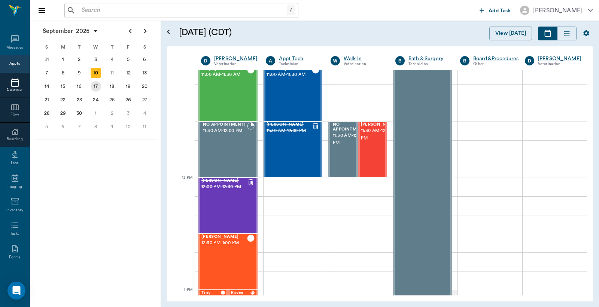
click at [96, 85] on div "17" at bounding box center [96, 86] width 10 height 10
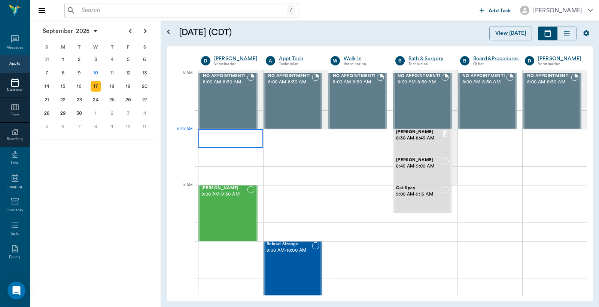
click at [208, 140] on div at bounding box center [230, 138] width 65 height 19
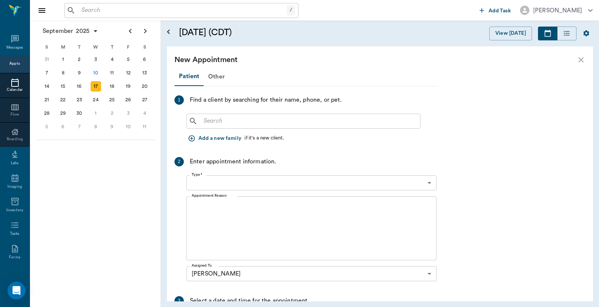
type input "09/17/2025"
type input "08:30 AM"
type input "08:45 AM"
click at [201, 120] on input "text" at bounding box center [309, 121] width 216 height 10
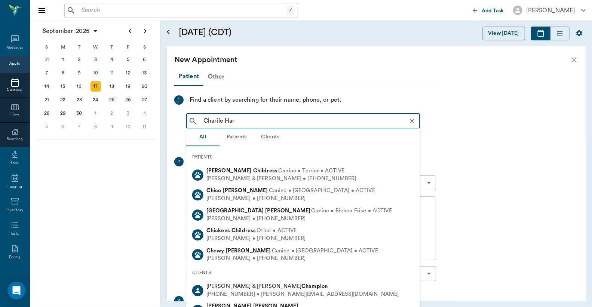
type input "Charile Hart"
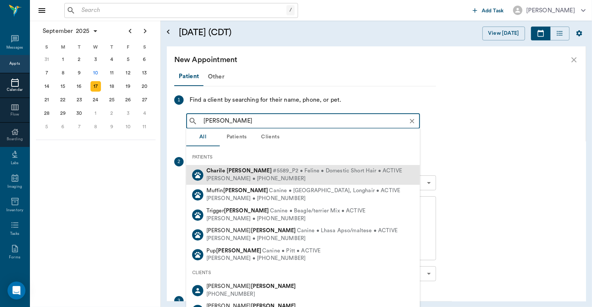
click at [231, 174] on div "Charile Hart #5589_P2 • Feline • Domestic Short Hair • ACTIVE Randy Hart • (903…" at bounding box center [303, 174] width 199 height 15
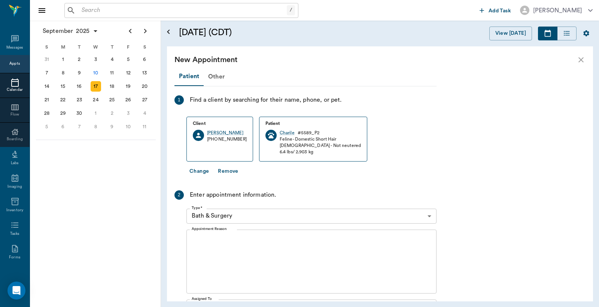
click at [429, 215] on body "/ ​ Add Task Dr. Bert Ellsworth Nectar Messages Appts Calendar Flow Boarding La…" at bounding box center [299, 153] width 599 height 307
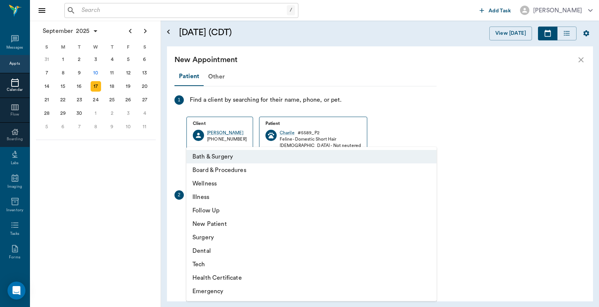
click at [210, 212] on li "Follow Up" at bounding box center [311, 210] width 250 height 13
type input "65d2be4f46e3a538d89b8c16"
type input "09:00 AM"
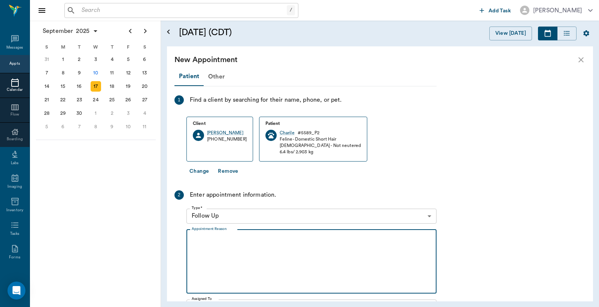
click at [192, 242] on textarea "Appointment Reason" at bounding box center [312, 262] width 240 height 52
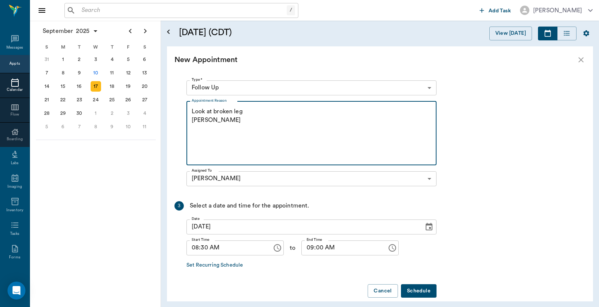
scroll to position [138, 0]
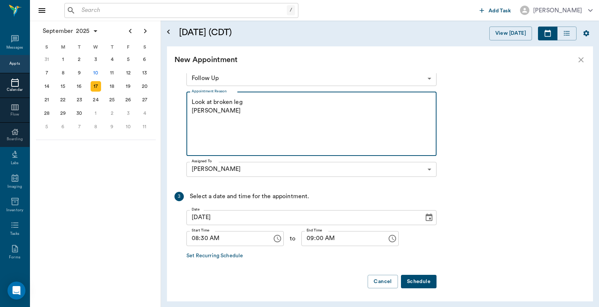
type textarea "Look at broken leg Christy"
click at [421, 280] on button "Schedule" at bounding box center [419, 282] width 36 height 14
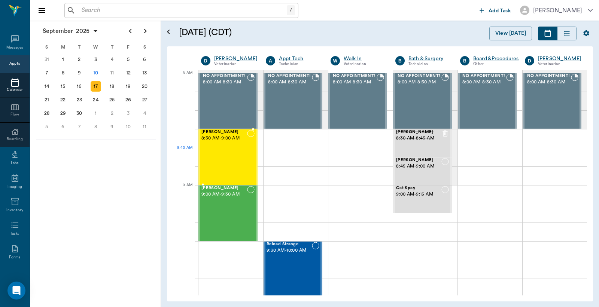
click at [217, 163] on div "Charile Hart 8:30 AM - 9:00 AM" at bounding box center [224, 157] width 46 height 55
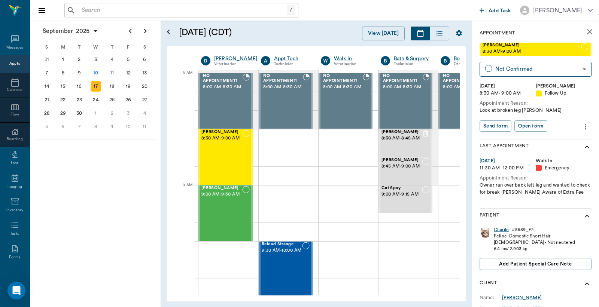
click at [502, 229] on div "Charile" at bounding box center [501, 230] width 15 height 6
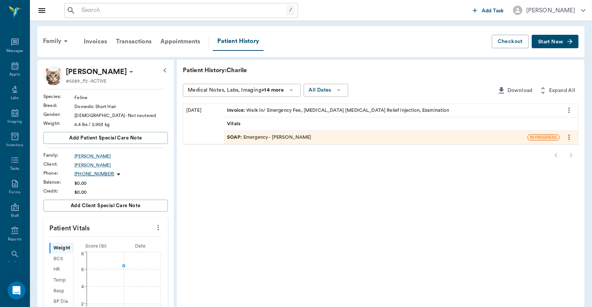
click at [129, 71] on icon at bounding box center [131, 72] width 4 height 2
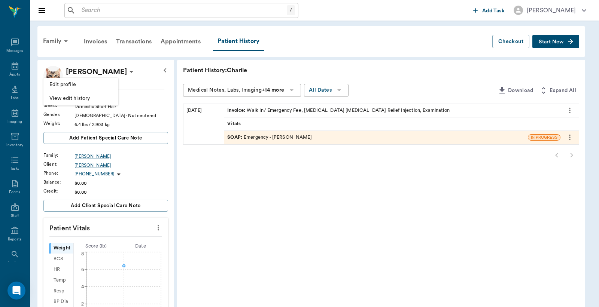
click at [99, 87] on span "Edit profile" at bounding box center [80, 85] width 63 height 8
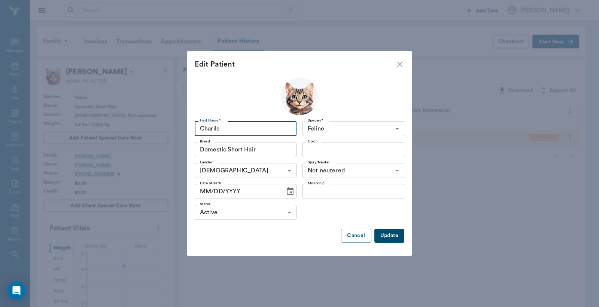
click at [221, 128] on input "Charile" at bounding box center [246, 128] width 102 height 15
type input "Charlie"
click at [393, 234] on button "Update" at bounding box center [389, 236] width 30 height 14
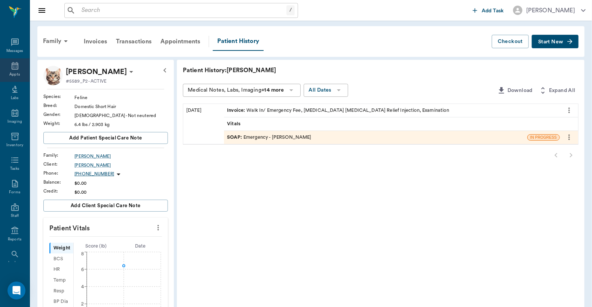
click at [14, 65] on icon at bounding box center [15, 65] width 7 height 7
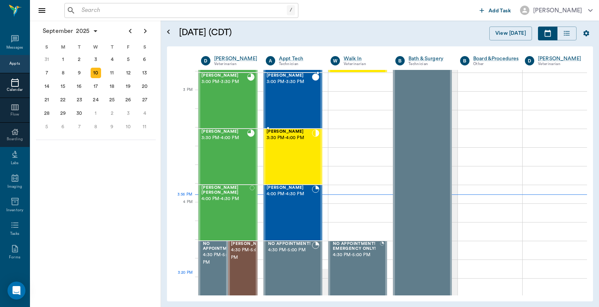
scroll to position [787, 0]
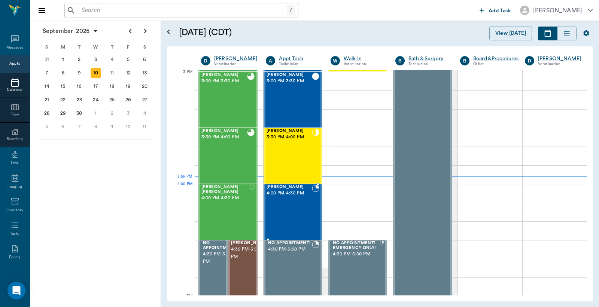
click at [300, 202] on div "Boomer Drew 4:00 PM - 4:30 PM" at bounding box center [288, 212] width 45 height 55
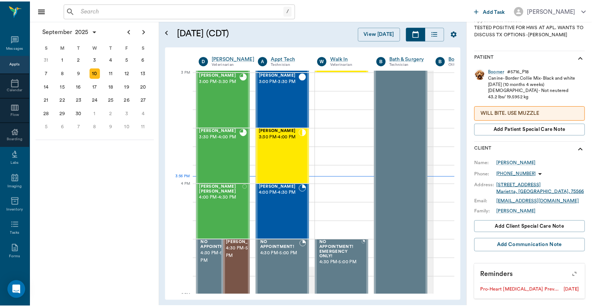
scroll to position [159, 0]
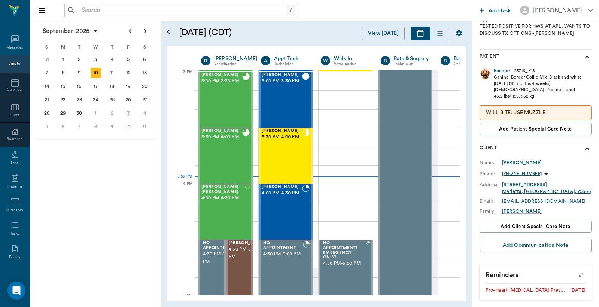
click at [514, 162] on div "[PERSON_NAME]" at bounding box center [522, 162] width 40 height 7
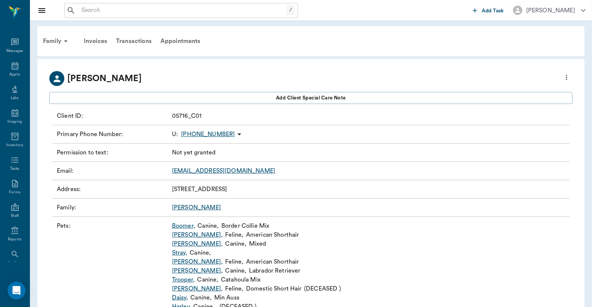
click at [184, 224] on link "Boomer ," at bounding box center [183, 226] width 23 height 9
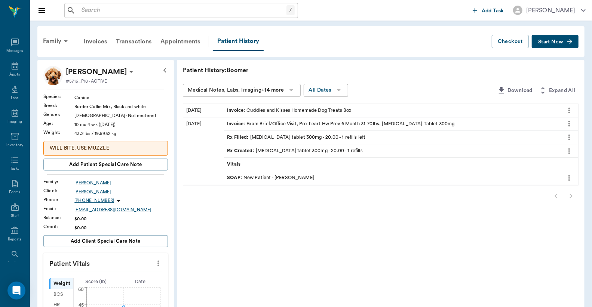
click at [334, 178] on div "SOAP : New Patient - [PERSON_NAME]" at bounding box center [392, 177] width 336 height 13
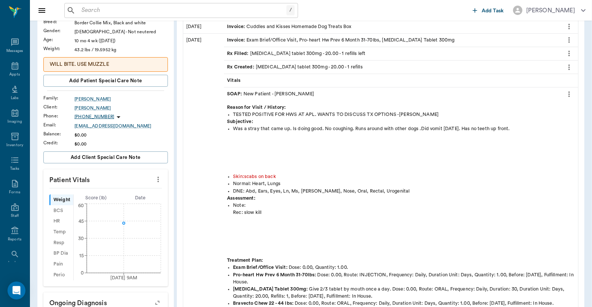
scroll to position [111, 0]
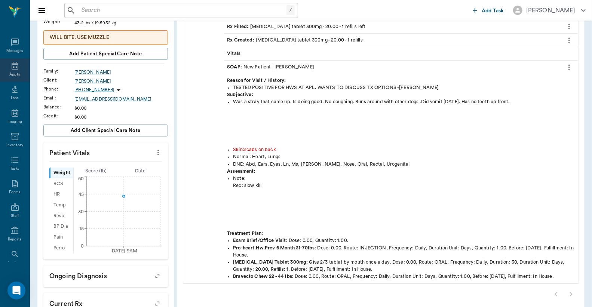
click at [10, 68] on icon at bounding box center [14, 65] width 9 height 9
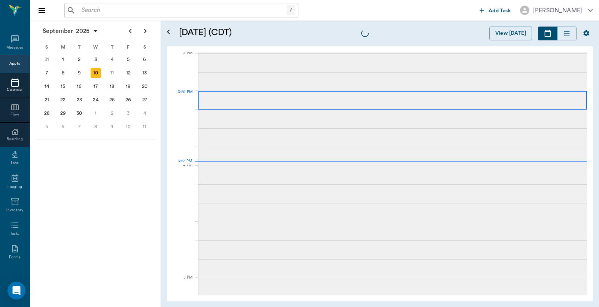
scroll to position [787, 0]
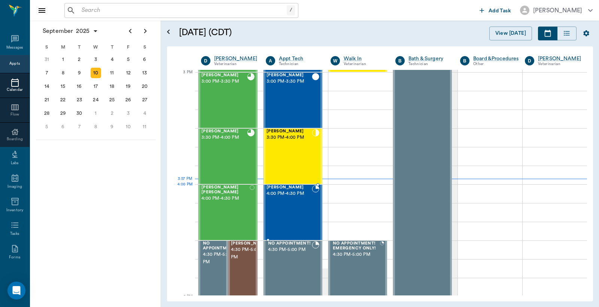
click at [302, 199] on div "[PERSON_NAME] 4:00 PM - 4:30 PM" at bounding box center [288, 212] width 45 height 55
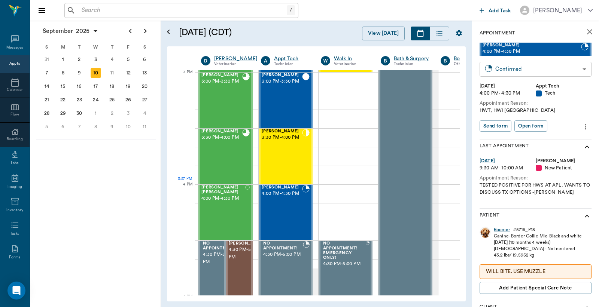
click at [563, 64] on body "/ ​ Add Task [PERSON_NAME] Nectar Messages Appts Calendar Flow Boarding Labs Im…" at bounding box center [299, 153] width 599 height 307
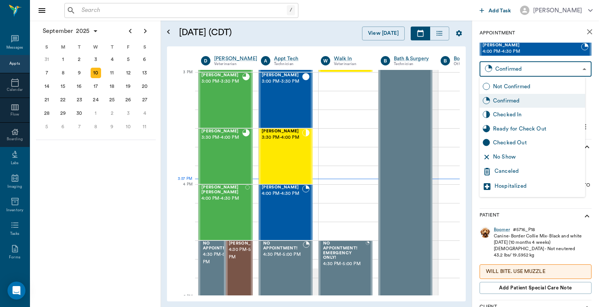
click at [547, 113] on div "Checked In" at bounding box center [537, 115] width 89 height 8
type input "CHECKED_IN"
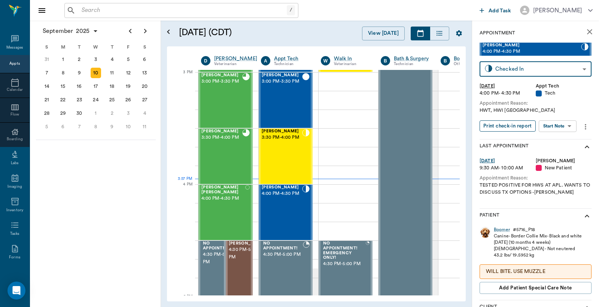
click at [511, 128] on button "Print check-in report" at bounding box center [507, 127] width 56 height 12
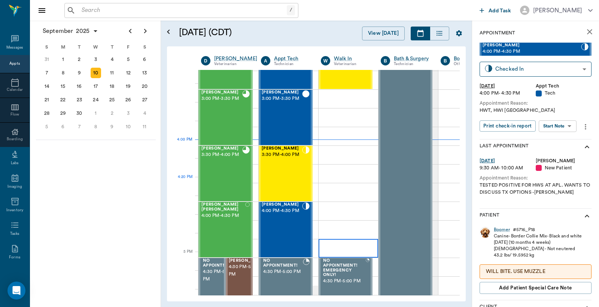
scroll to position [832, 0]
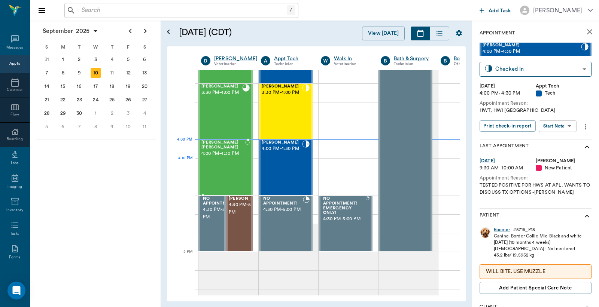
click at [221, 175] on div "[PERSON_NAME] [PERSON_NAME] 4:00 PM - 4:30 PM" at bounding box center [223, 167] width 44 height 55
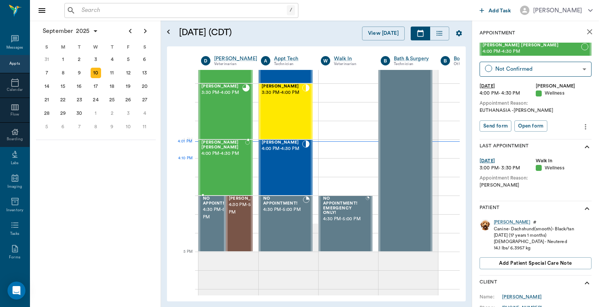
click at [231, 169] on div "[PERSON_NAME] [PERSON_NAME] 4:00 PM - 4:30 PM" at bounding box center [223, 167] width 44 height 55
click at [539, 68] on body "/ ​ Add Task Dr. Bert Ellsworth Nectar Messages Appts Calendar Flow Boarding La…" at bounding box center [299, 153] width 599 height 307
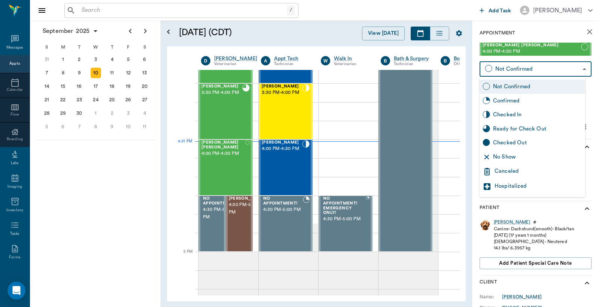
click at [510, 118] on div "Checked In" at bounding box center [537, 115] width 89 height 8
type input "CHECKED_IN"
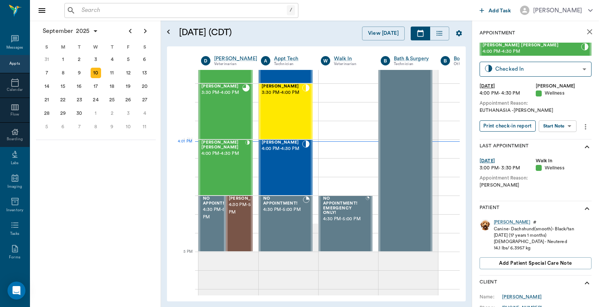
click at [512, 126] on button "Print check-in report" at bounding box center [507, 127] width 56 height 12
click at [564, 124] on body "/ ​ Add Task Dr. Bert Ellsworth Nectar Messages Appts Calendar Flow Boarding La…" at bounding box center [299, 153] width 599 height 307
click at [556, 141] on button "Start SOAP" at bounding box center [548, 141] width 25 height 9
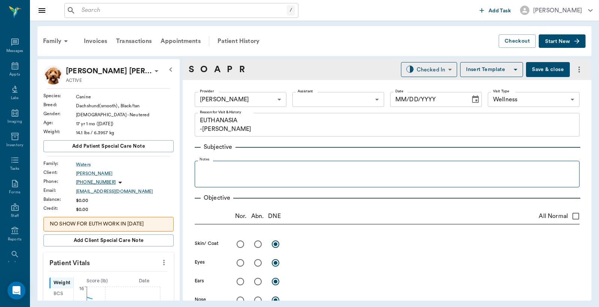
type input "63ec2f075fda476ae8351a4d"
type input "65d2be4f46e3a538d89b8c14"
type textarea "EUTHANASIA -[PERSON_NAME]"
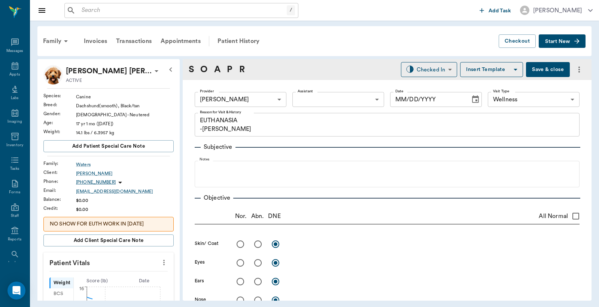
type input "[DATE]"
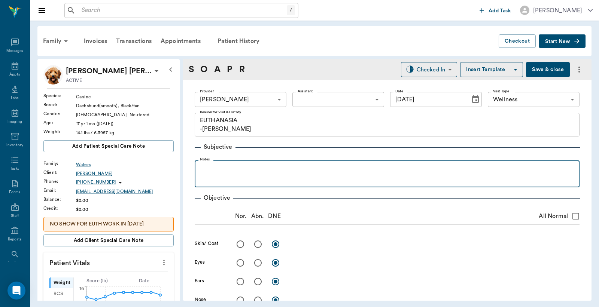
click at [203, 170] on p at bounding box center [386, 168] width 377 height 9
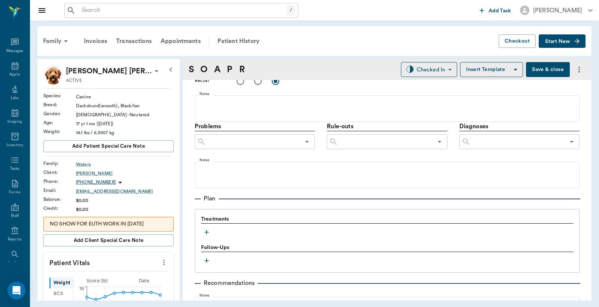
scroll to position [443, 0]
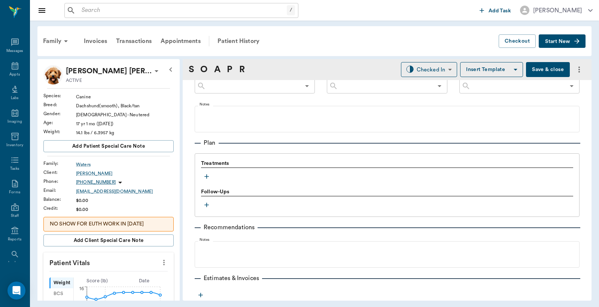
click at [207, 177] on icon "button" at bounding box center [206, 176] width 4 height 4
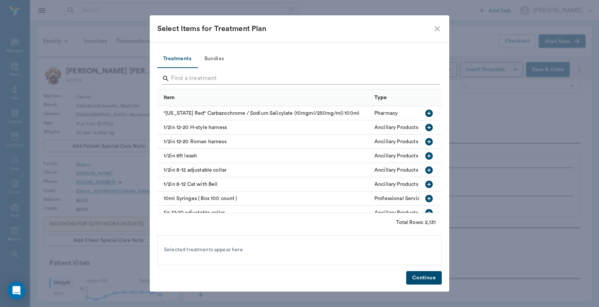
click at [170, 79] on div "Search" at bounding box center [301, 79] width 278 height 12
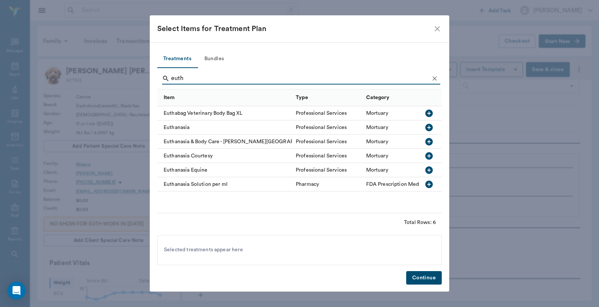
type input "euth"
click at [428, 127] on icon "button" at bounding box center [428, 127] width 9 height 9
click at [428, 128] on icon "button" at bounding box center [428, 127] width 9 height 9
click at [244, 251] on icon at bounding box center [244, 250] width 8 height 8
click at [418, 279] on button "Continue" at bounding box center [424, 278] width 36 height 14
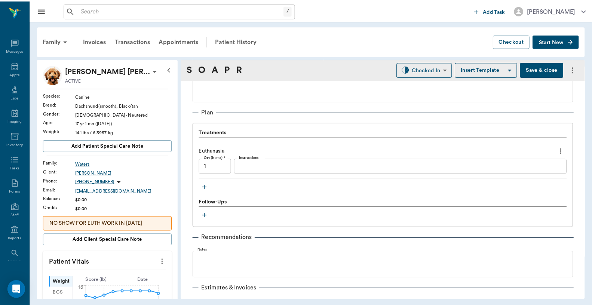
scroll to position [418, 0]
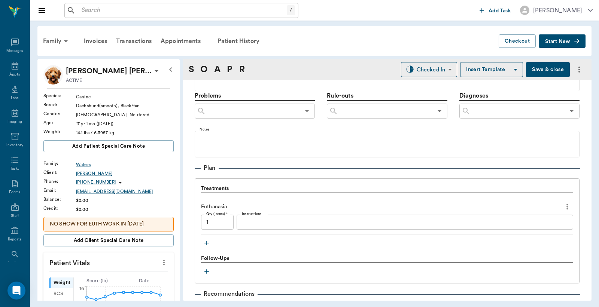
click at [526, 64] on button "Save & close" at bounding box center [548, 69] width 44 height 15
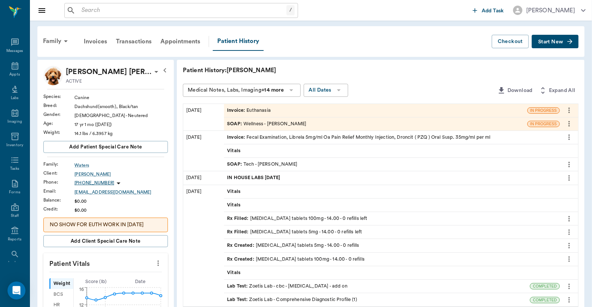
click at [276, 113] on div "Invoice : Euthanasia" at bounding box center [376, 110] width 304 height 13
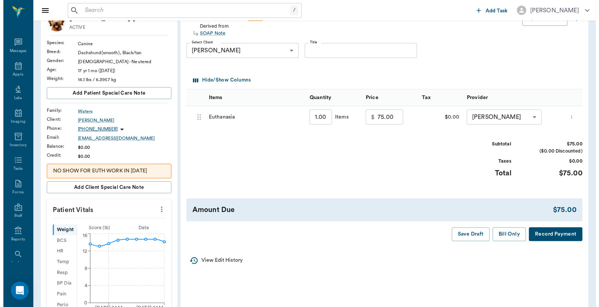
scroll to position [55, 0]
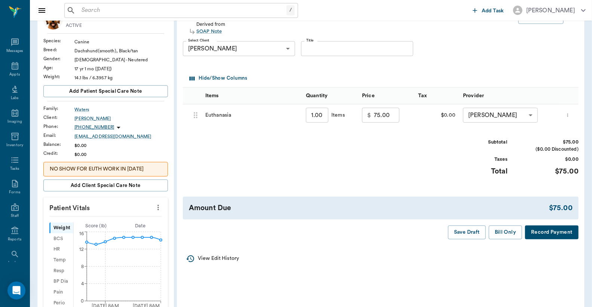
click at [548, 232] on button "Record Payment" at bounding box center [552, 233] width 54 height 14
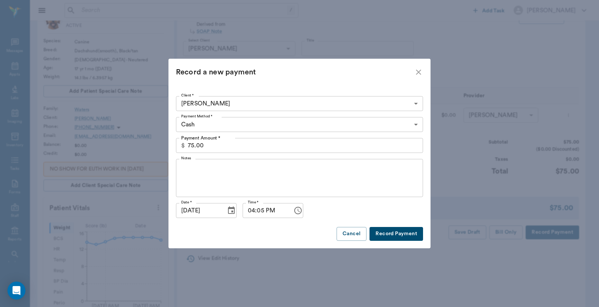
click at [416, 125] on body "/ ​ Add Task Dr. Bert Ellsworth Nectar Messages Appts Labs Imaging Inventory Ta…" at bounding box center [299, 246] width 599 height 603
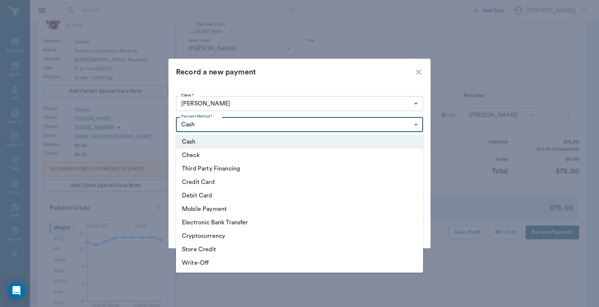
click at [251, 170] on li "Third Party Financing" at bounding box center [299, 168] width 247 height 13
type input "CREDIT"
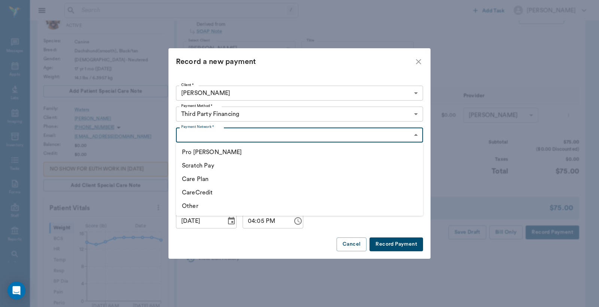
click at [415, 135] on body "/ ​ Add Task Dr. Bert Ellsworth Nectar Messages Appts Labs Imaging Inventory Ta…" at bounding box center [299, 246] width 599 height 603
click at [204, 191] on li "CareCredit" at bounding box center [299, 192] width 247 height 13
type input "CARE_CREDIT"
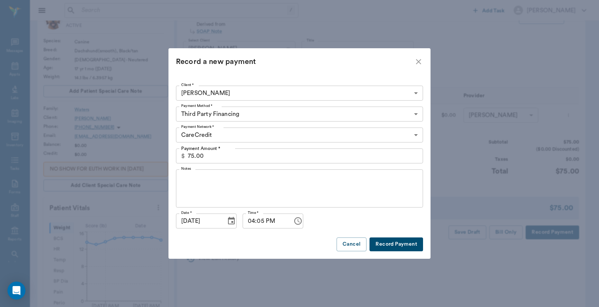
click at [394, 245] on button "Record Payment" at bounding box center [396, 245] width 54 height 14
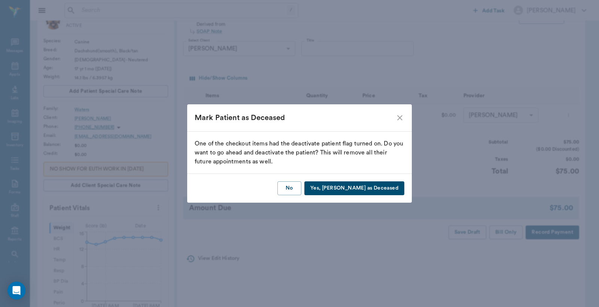
click at [360, 189] on button "Yes, Mark as Deceased" at bounding box center [354, 189] width 100 height 14
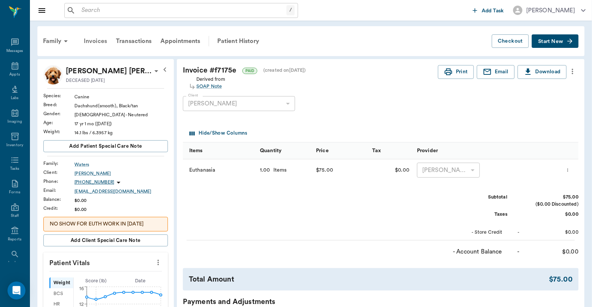
click at [99, 41] on div "Invoices" at bounding box center [95, 41] width 32 height 18
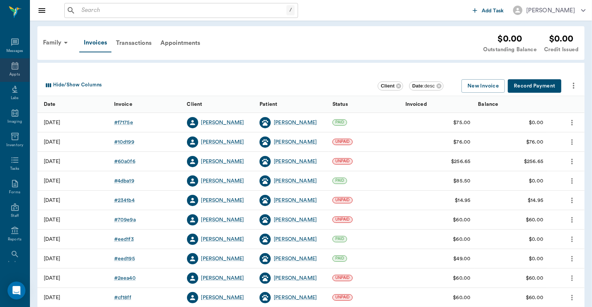
click at [11, 73] on div "Appts" at bounding box center [14, 75] width 10 height 6
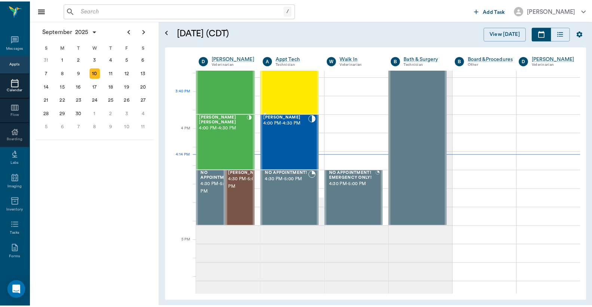
scroll to position [843, 0]
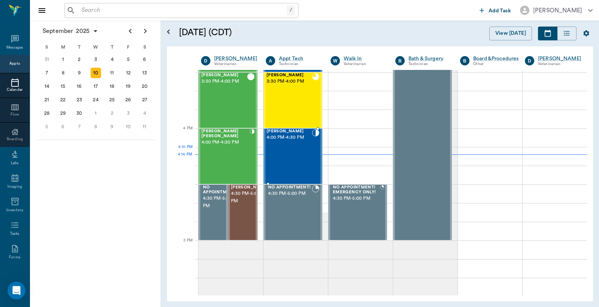
click at [290, 155] on div "[PERSON_NAME] 4:00 PM - 4:30 PM" at bounding box center [288, 156] width 45 height 55
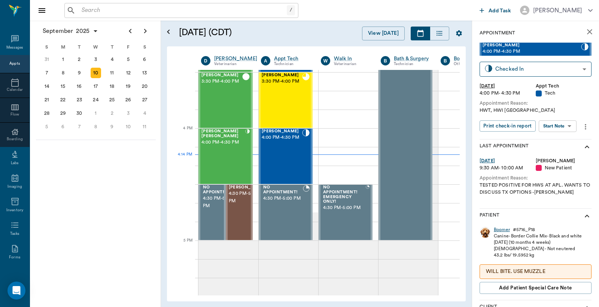
click at [499, 230] on div "Boomer" at bounding box center [502, 230] width 16 height 6
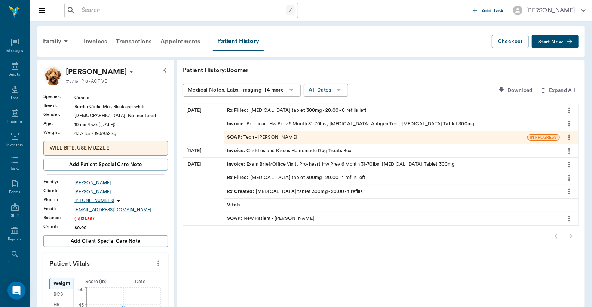
click at [266, 125] on div "Invoice : Pro-heart Hw Prev 6 Month 31-70lbs, [MEDICAL_DATA] Antigen Test, [MED…" at bounding box center [350, 124] width 247 height 7
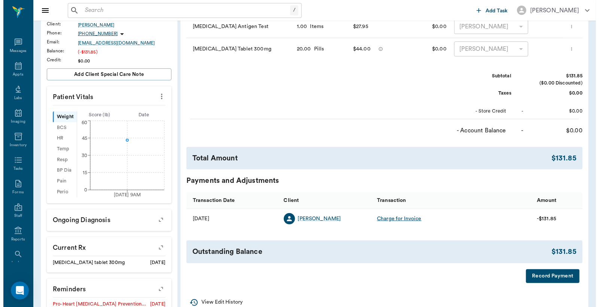
scroll to position [222, 0]
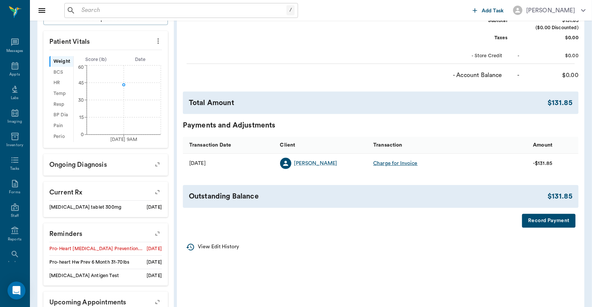
click at [541, 222] on button "Record Payment" at bounding box center [549, 221] width 54 height 14
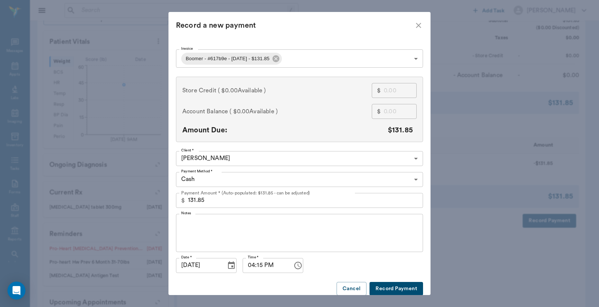
click at [412, 180] on body "/ ​ Add Task [PERSON_NAME] Nectar Messages Appts Labs Imaging Inventory Tasks F…" at bounding box center [299, 66] width 599 height 576
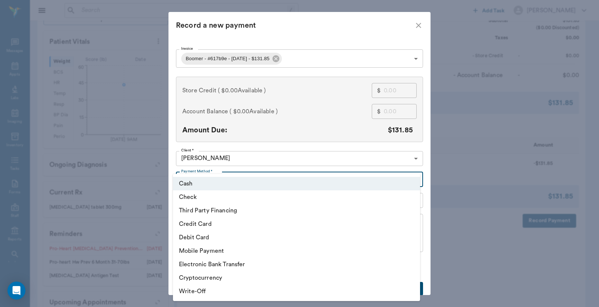
click at [231, 225] on li "Credit Card" at bounding box center [296, 223] width 247 height 13
type input "CREDIT_CARD"
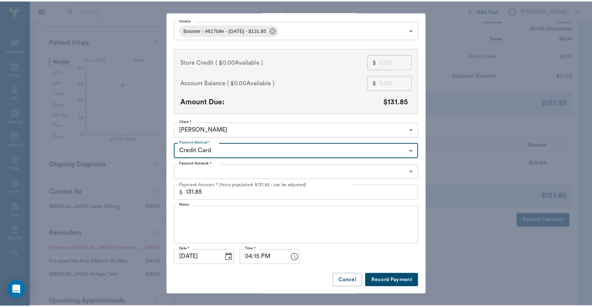
scroll to position [29, 0]
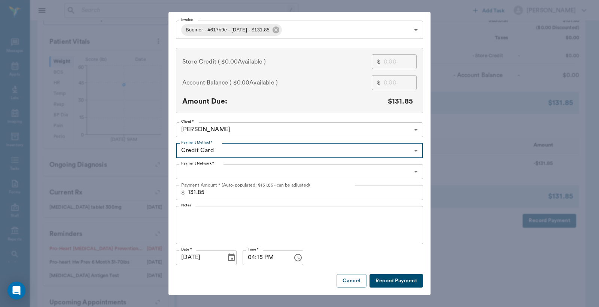
click at [412, 171] on body "/ ​ Add Task [PERSON_NAME] Nectar Messages Appts Labs Imaging Inventory Tasks F…" at bounding box center [299, 66] width 599 height 576
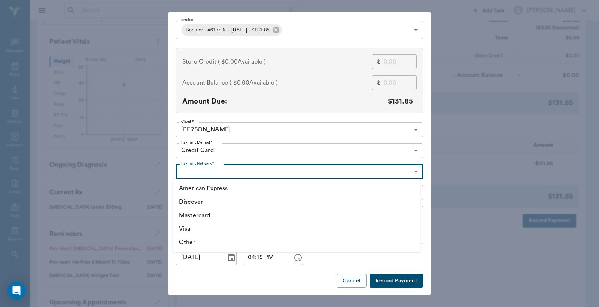
click at [220, 216] on li "Mastercard" at bounding box center [296, 215] width 247 height 13
type input "MASTERCARD"
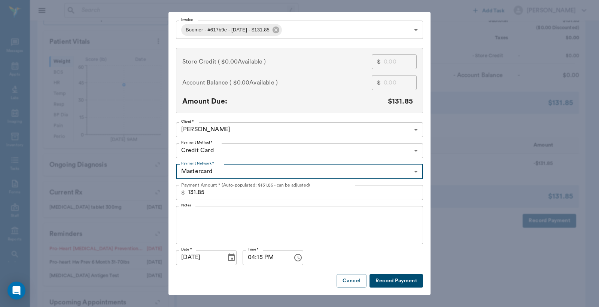
click at [390, 282] on button "Record Payment" at bounding box center [396, 281] width 54 height 14
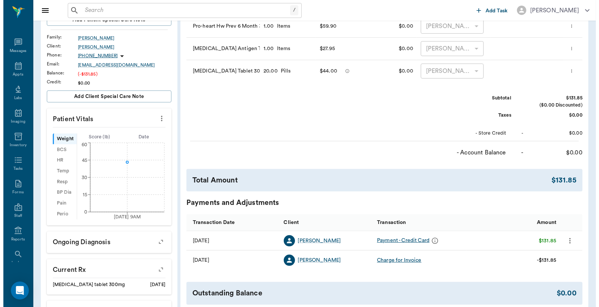
scroll to position [0, 0]
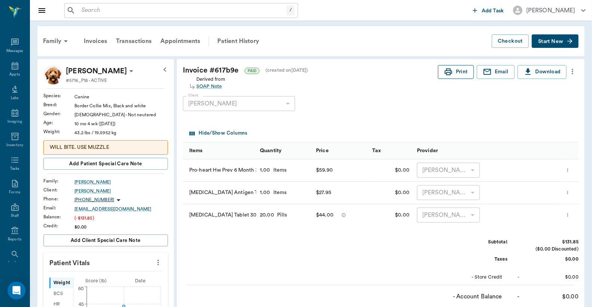
click at [458, 73] on button "Print" at bounding box center [456, 72] width 36 height 14
click at [10, 68] on icon at bounding box center [14, 65] width 9 height 9
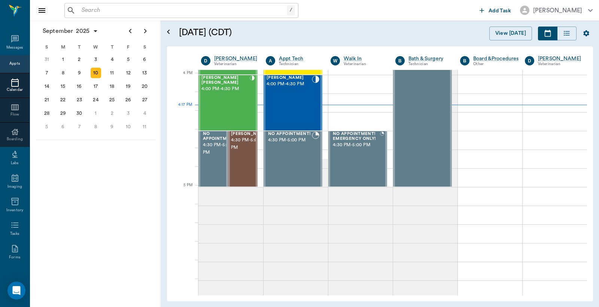
scroll to position [900, 0]
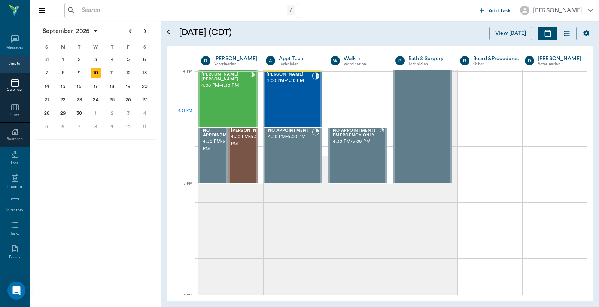
click at [84, 12] on input "text" at bounding box center [183, 10] width 208 height 10
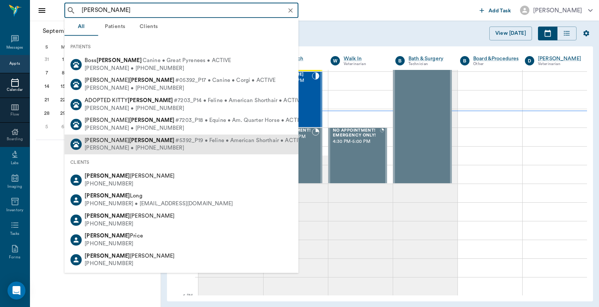
click at [133, 145] on div "Becky Trotter • (817) 773-6548" at bounding box center [195, 148] width 220 height 8
type input "Rebecca Trotter"
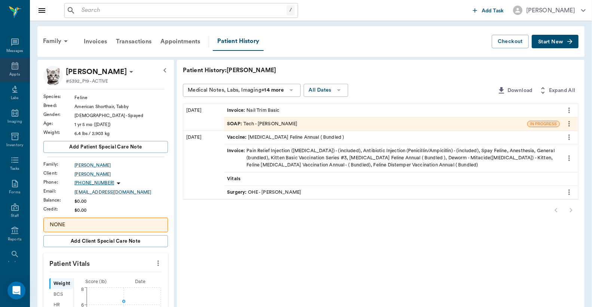
click at [12, 71] on div "Appts" at bounding box center [15, 70] width 30 height 24
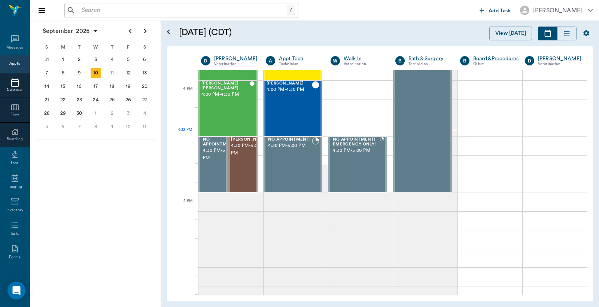
scroll to position [899, 0]
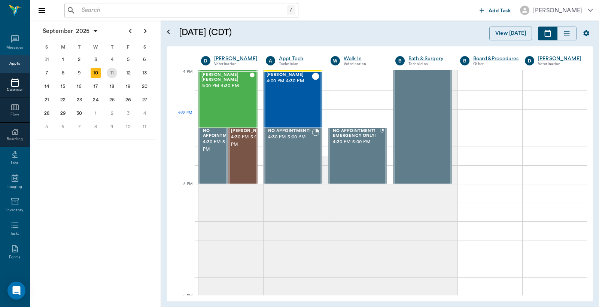
click at [113, 72] on div "11" at bounding box center [112, 73] width 10 height 10
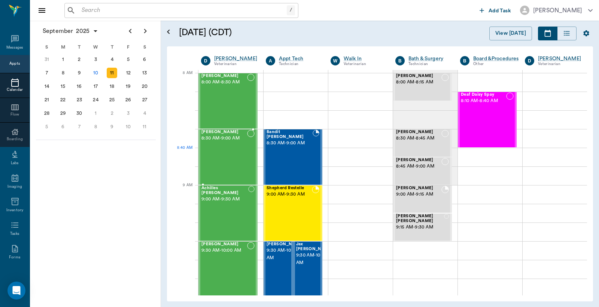
drag, startPoint x: 235, startPoint y: 151, endPoint x: 237, endPoint y: 147, distance: 4.4
click at [236, 151] on div "Jake Hawkins 8:30 AM - 9:00 AM" at bounding box center [224, 157] width 46 height 55
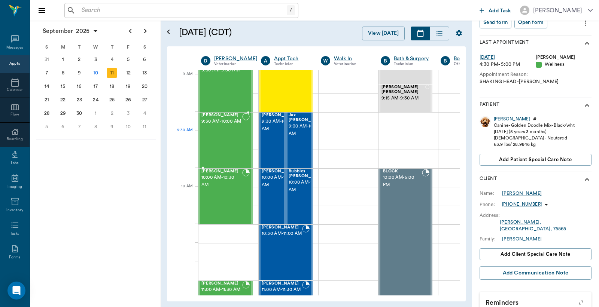
scroll to position [111, 0]
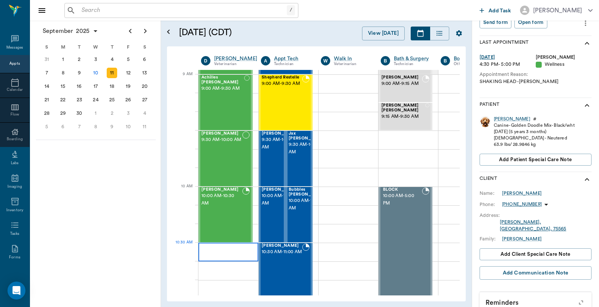
click at [211, 251] on div at bounding box center [228, 252] width 60 height 19
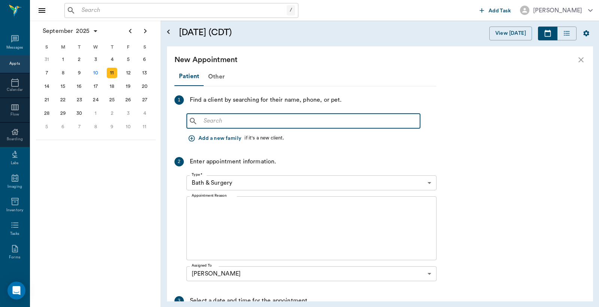
drag, startPoint x: 208, startPoint y: 122, endPoint x: 203, endPoint y: 122, distance: 4.5
click at [208, 122] on input "text" at bounding box center [309, 121] width 216 height 10
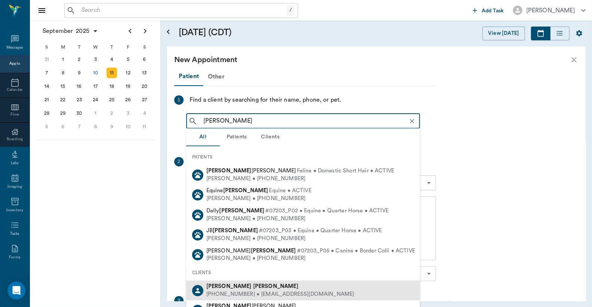
click at [243, 293] on div "(817) 773-6548 • CCVC75551@gmail.com" at bounding box center [281, 295] width 148 height 8
type input "Becky Trotter"
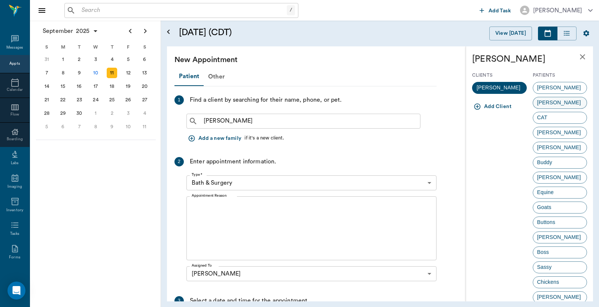
click at [549, 101] on span "CALLIE" at bounding box center [559, 103] width 52 height 8
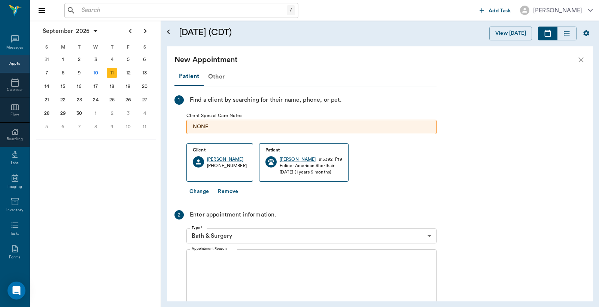
click at [430, 234] on body "/ ​ Add Task Dr. Bert Ellsworth Nectar Messages Appts Calendar Flow Boarding La…" at bounding box center [299, 153] width 599 height 307
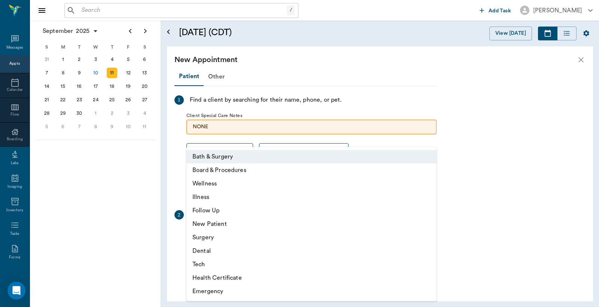
click at [219, 183] on li "Wellness" at bounding box center [311, 183] width 250 height 13
type input "65d2be4f46e3a538d89b8c14"
type input "11:00 AM"
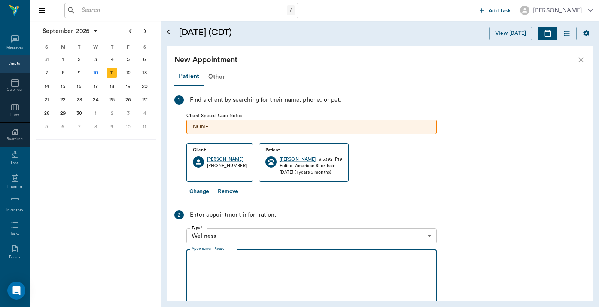
click at [196, 263] on textarea "Appointment Reason" at bounding box center [312, 282] width 240 height 52
click at [359, 259] on textarea "Won't get out of its box and acting like it doesn't feel good.\ Christy" at bounding box center [312, 282] width 240 height 52
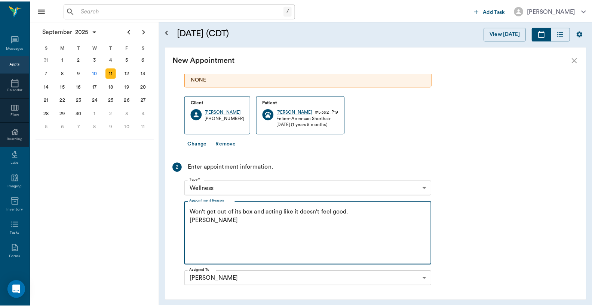
scroll to position [158, 0]
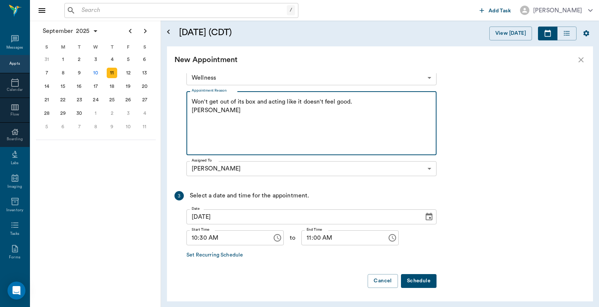
type textarea "Won't get out of its box and acting like it doesn't feel good. Christy"
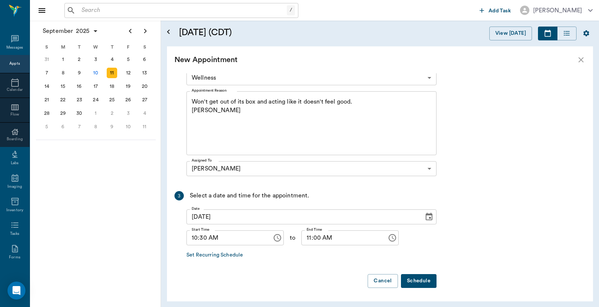
click at [415, 287] on button "Schedule" at bounding box center [419, 281] width 36 height 14
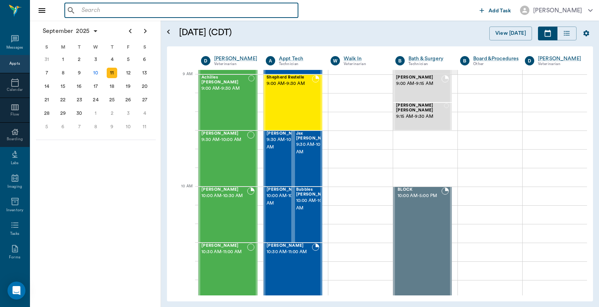
click at [83, 9] on input "text" at bounding box center [187, 10] width 216 height 10
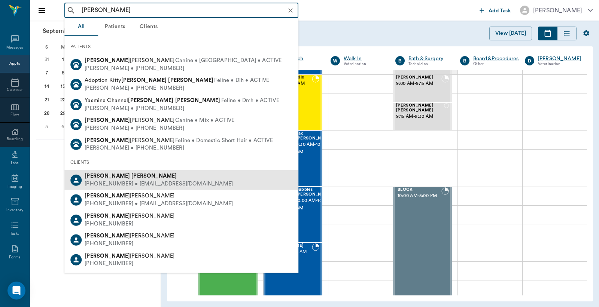
click at [140, 182] on div "(214) 603-7211 • PEGGYSCHUMACHER@gmail.com" at bounding box center [159, 184] width 148 height 8
type input "[PERSON_NAME]"
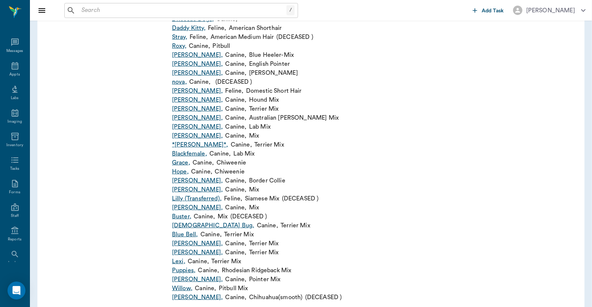
scroll to position [356, 0]
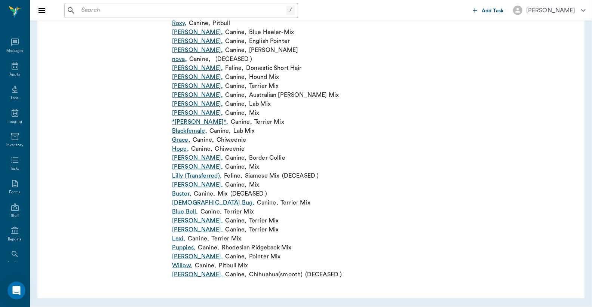
click at [184, 122] on link "*Ruthie* ," at bounding box center [200, 122] width 56 height 9
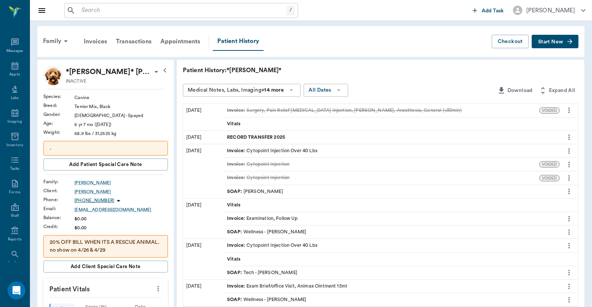
click at [98, 42] on div "Invoices" at bounding box center [95, 42] width 32 height 18
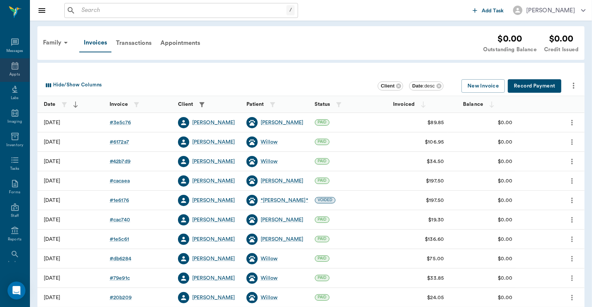
click at [11, 70] on div "Appts" at bounding box center [15, 70] width 30 height 24
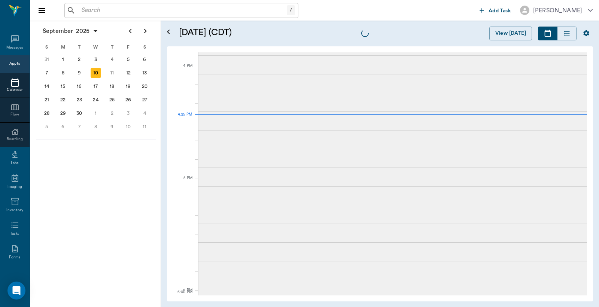
scroll to position [899, 0]
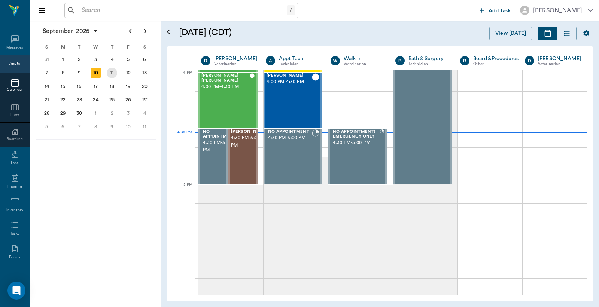
click at [113, 73] on div "11" at bounding box center [112, 73] width 10 height 10
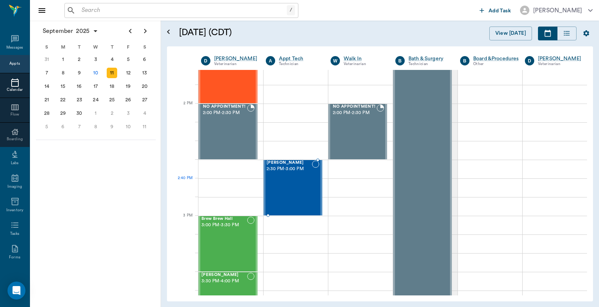
scroll to position [665, 0]
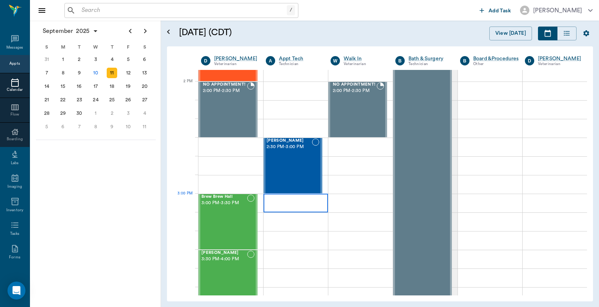
click at [282, 207] on div at bounding box center [295, 203] width 64 height 19
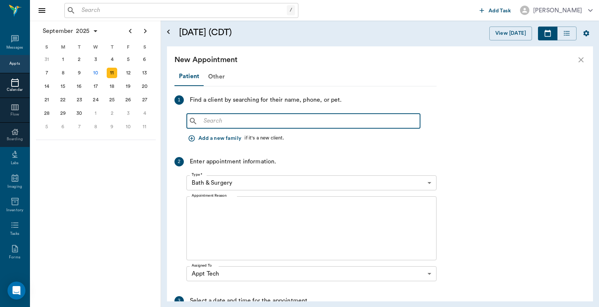
click at [204, 122] on input "text" at bounding box center [309, 121] width 216 height 10
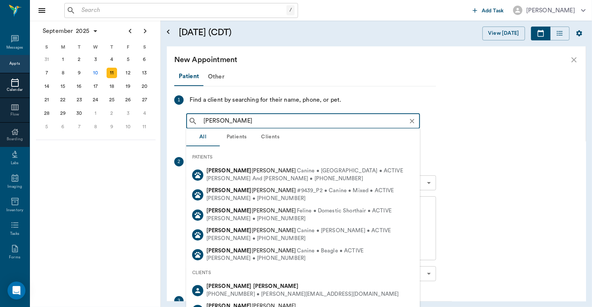
click at [251, 291] on div "(903) 824-8375 • TRAPP@atlisd.net" at bounding box center [303, 295] width 193 height 8
type input "Tina Rapp"
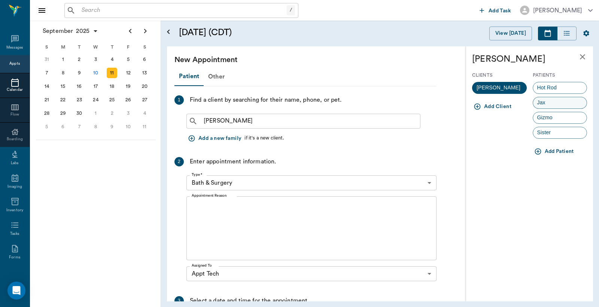
click at [544, 100] on span "Jax" at bounding box center [541, 103] width 16 height 8
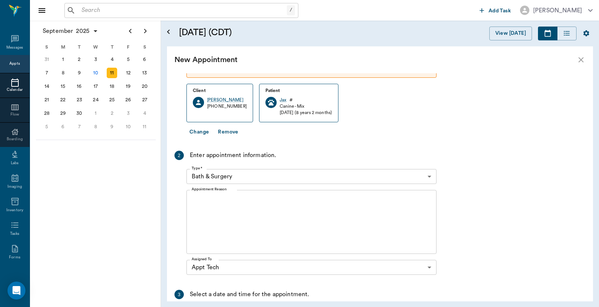
scroll to position [111, 0]
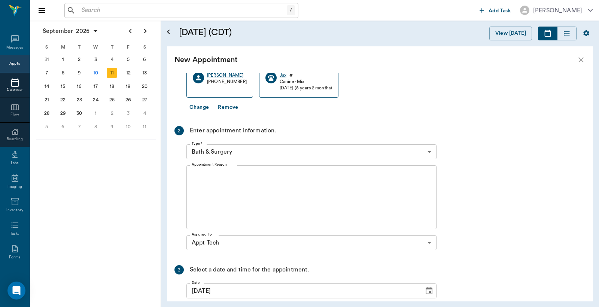
click at [429, 152] on body "/ ​ Add Task Dr. Bert Ellsworth Nectar Messages Appts Calendar Flow Boarding La…" at bounding box center [299, 153] width 599 height 307
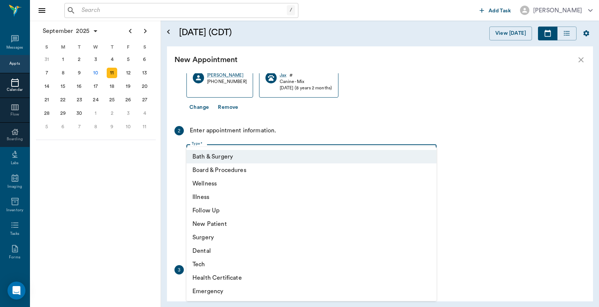
click at [206, 263] on li "Tech" at bounding box center [311, 264] width 250 height 13
type input "65d2be4f46e3a538d89b8c1a"
type input "03:30 PM"
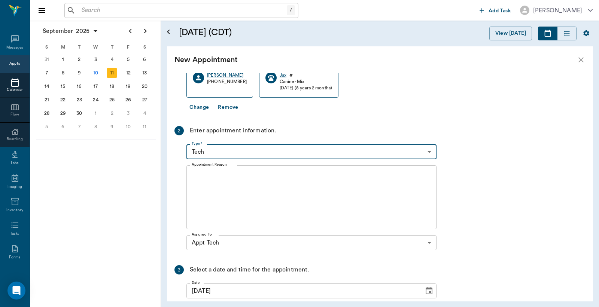
click at [192, 175] on textarea "Appointment Reason" at bounding box center [312, 198] width 240 height 52
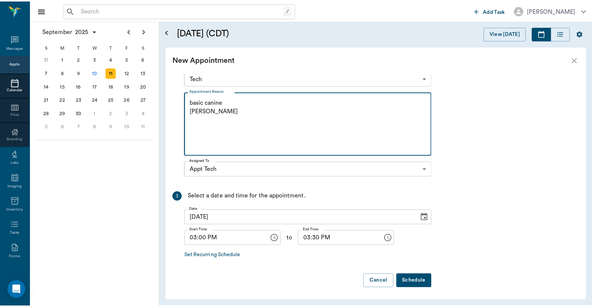
scroll to position [185, 0]
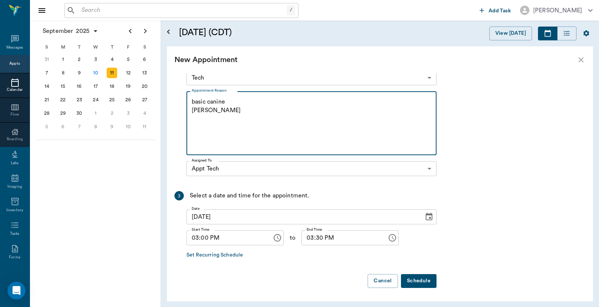
type textarea "basic canine Christy"
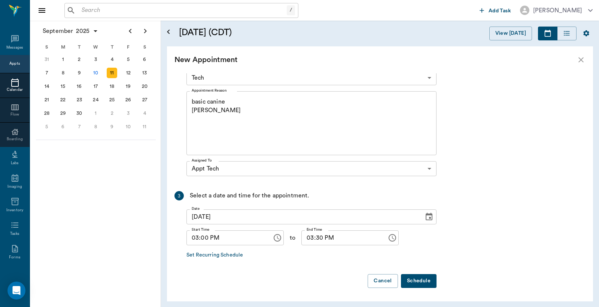
click at [418, 281] on button "Schedule" at bounding box center [419, 281] width 36 height 14
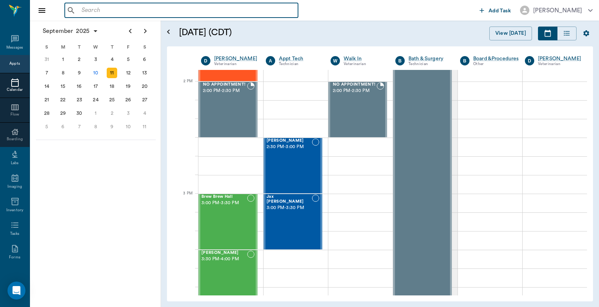
click at [82, 12] on input "text" at bounding box center [187, 10] width 216 height 10
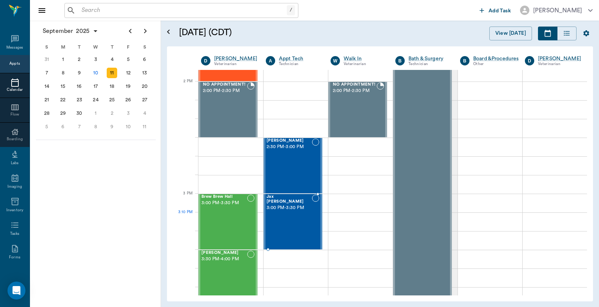
click at [290, 223] on div "Jax Rapp 3:00 PM - 3:30 PM" at bounding box center [288, 222] width 45 height 55
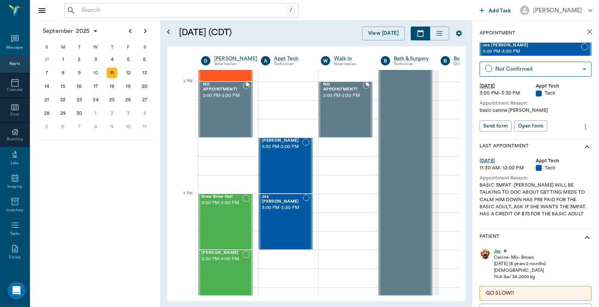
click at [498, 251] on div "Jax" at bounding box center [497, 251] width 7 height 6
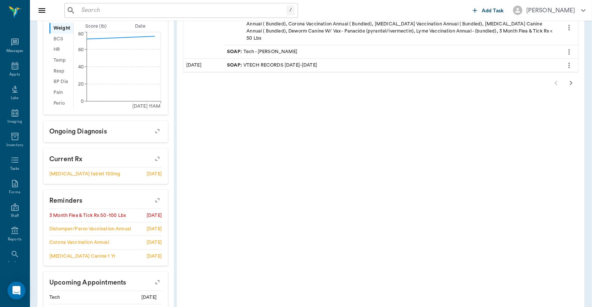
scroll to position [314, 0]
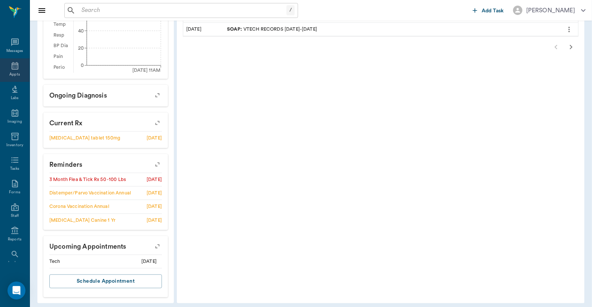
click at [10, 72] on div "Appts" at bounding box center [14, 75] width 10 height 6
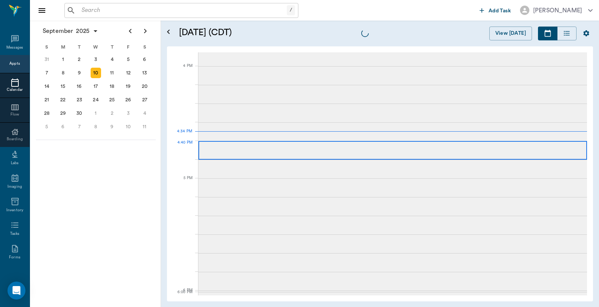
scroll to position [900, 0]
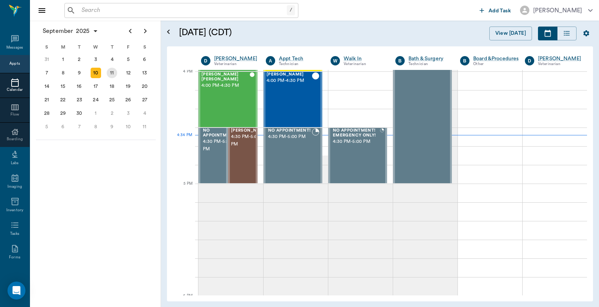
click at [113, 73] on div "11" at bounding box center [112, 73] width 10 height 10
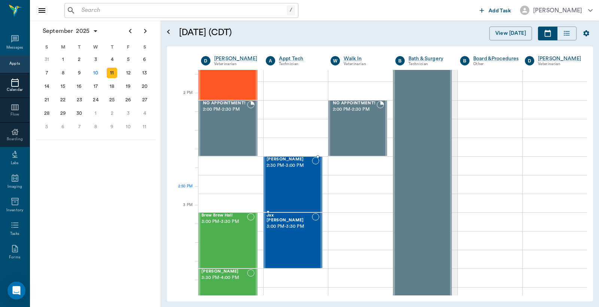
scroll to position [665, 0]
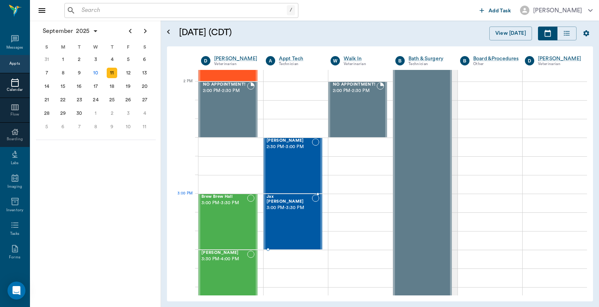
click at [286, 208] on div "Jax Rapp 3:00 PM - 3:30 PM" at bounding box center [288, 222] width 45 height 55
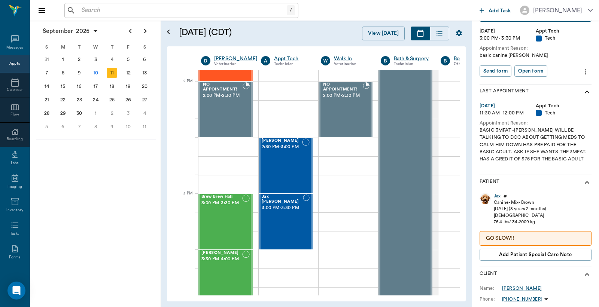
scroll to position [111, 0]
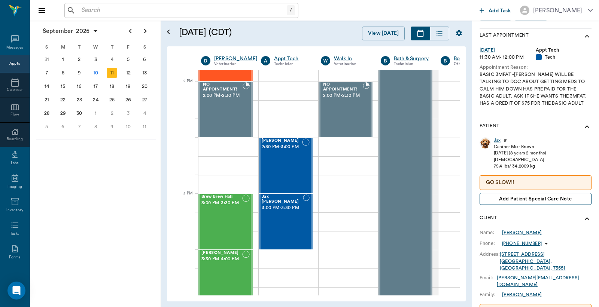
click at [515, 197] on span "Add patient Special Care Note" at bounding box center [535, 199] width 73 height 8
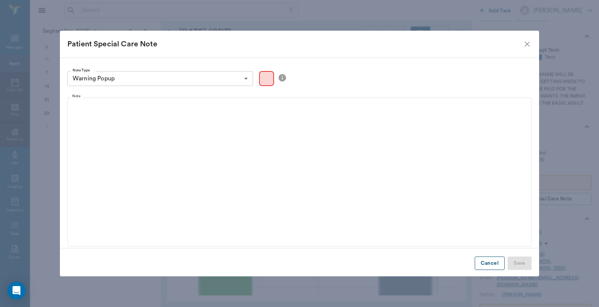
click at [492, 263] on button "Cancel" at bounding box center [490, 264] width 30 height 14
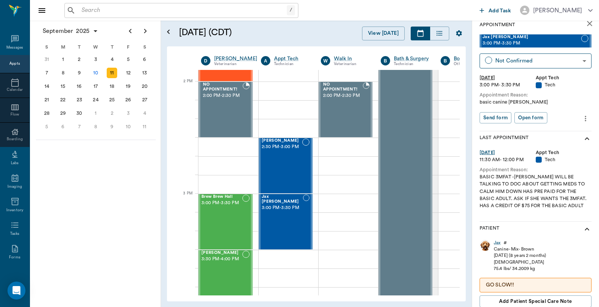
scroll to position [0, 0]
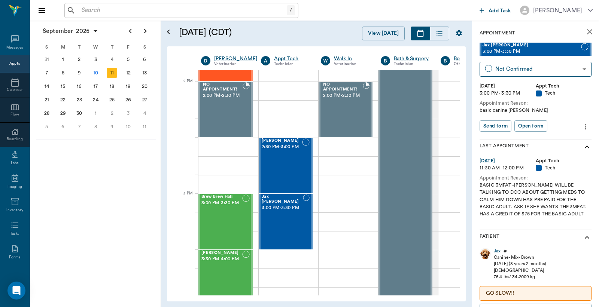
click at [581, 128] on icon "more" at bounding box center [585, 126] width 8 height 9
click at [549, 141] on span "Edit appointment" at bounding box center [547, 139] width 63 height 8
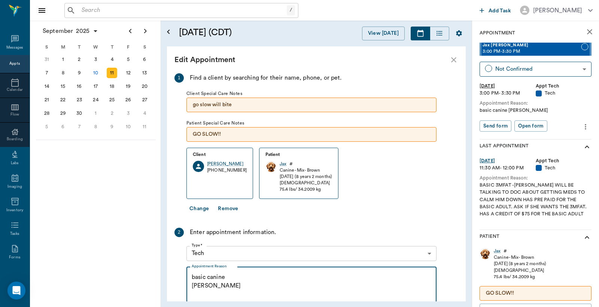
click at [226, 278] on textarea "basic canine Christy" at bounding box center [312, 299] width 240 height 52
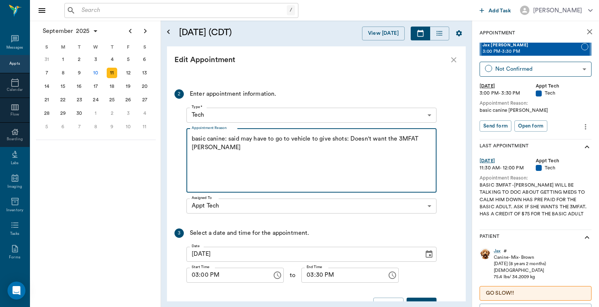
scroll to position [162, 0]
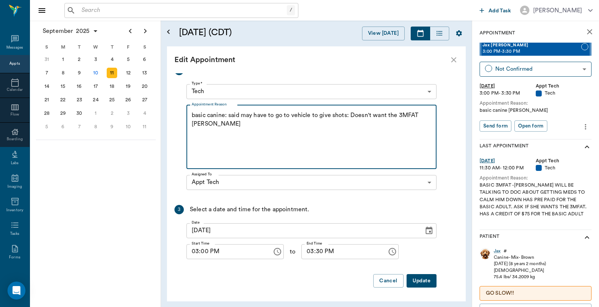
type textarea "basic canine: said may have to go to vehicle to give shots: Doesn't want the 3M…"
click at [421, 282] on button "Update" at bounding box center [421, 281] width 30 height 14
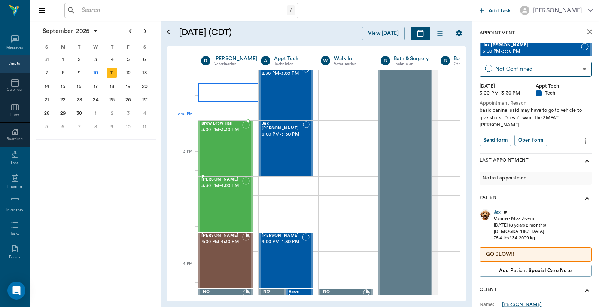
scroll to position [610, 0]
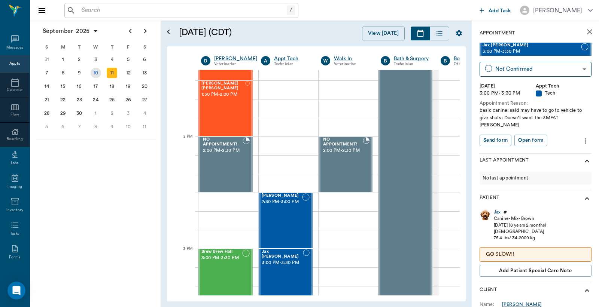
click at [96, 71] on div "10" at bounding box center [96, 73] width 10 height 10
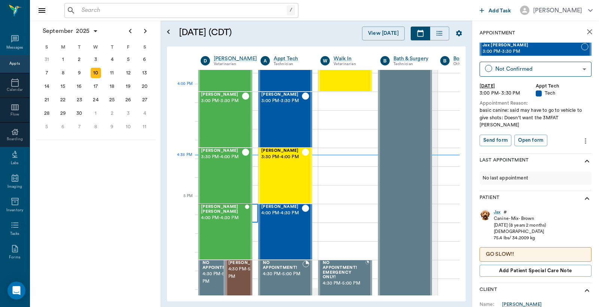
scroll to position [887, 0]
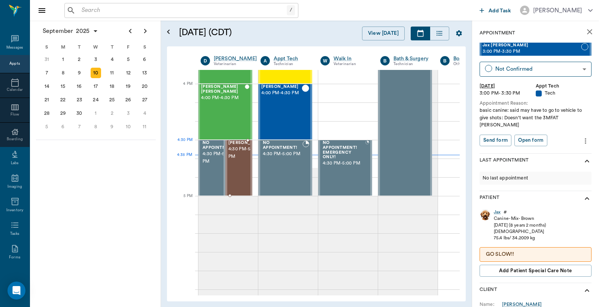
click at [237, 156] on span "4:30 PM - 5:00 PM" at bounding box center [246, 153] width 37 height 15
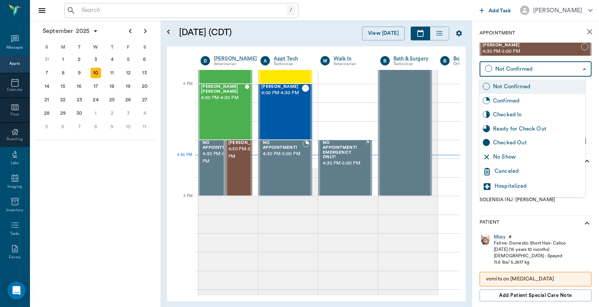
click at [507, 68] on body "/ ​ Add Task Dr. Bert Ellsworth Nectar Messages Appts Calendar Flow Boarding La…" at bounding box center [299, 153] width 599 height 307
click at [503, 116] on div "Checked In" at bounding box center [537, 115] width 89 height 8
type input "CHECKED_IN"
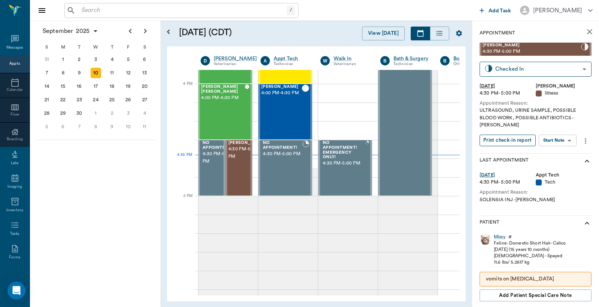
click at [499, 135] on button "Print check-in report" at bounding box center [507, 141] width 56 height 12
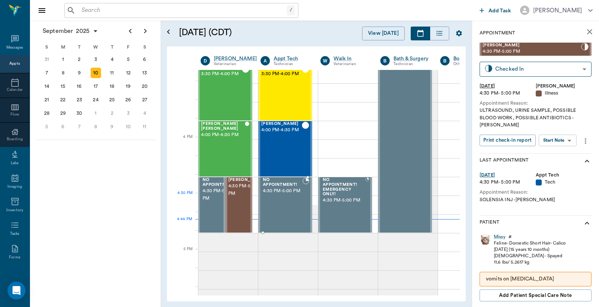
scroll to position [832, 0]
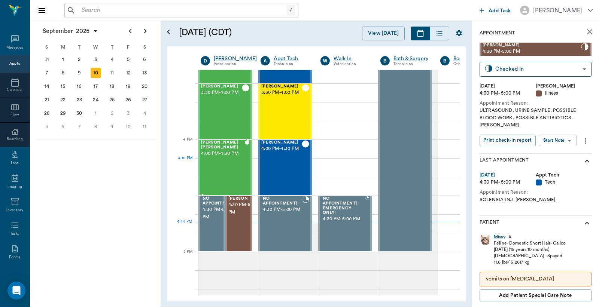
click at [224, 172] on div "Snoop Dog Waters 4:00 PM - 4:30 PM" at bounding box center [223, 167] width 44 height 55
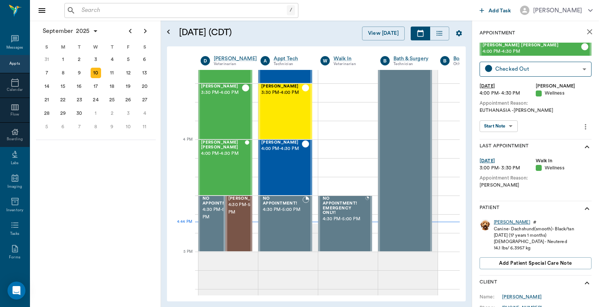
click at [503, 223] on div "Snoop Dog" at bounding box center [512, 222] width 36 height 6
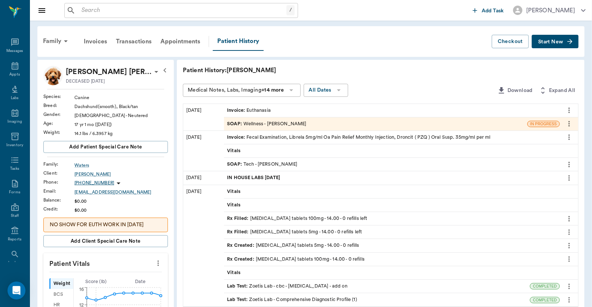
click at [304, 111] on div "Invoice : Euthanasia" at bounding box center [392, 110] width 336 height 13
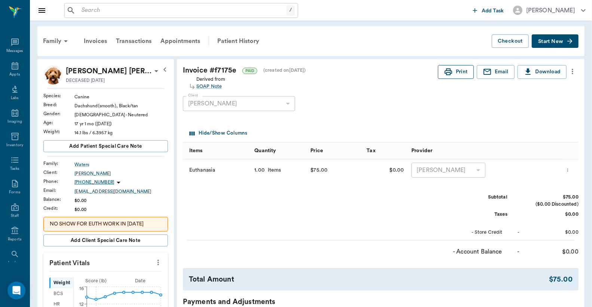
click at [455, 73] on button "Print" at bounding box center [456, 72] width 36 height 14
click at [12, 68] on icon at bounding box center [14, 65] width 9 height 9
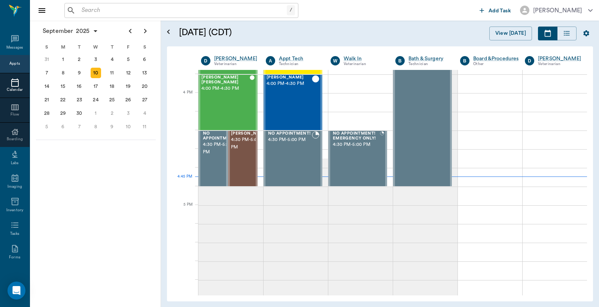
scroll to position [900, 0]
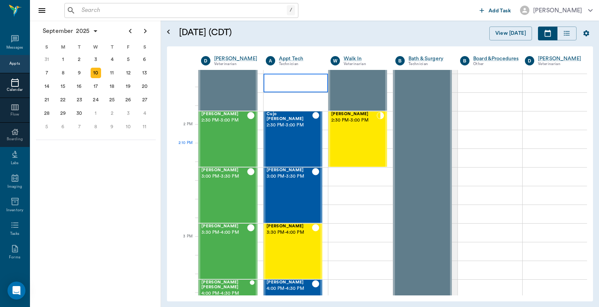
scroll to position [622, 0]
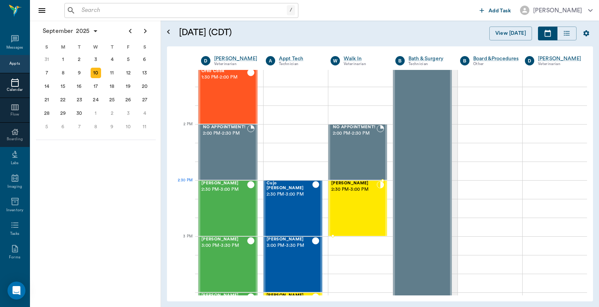
click at [349, 195] on div "[PERSON_NAME][GEOGRAPHIC_DATA] 2:30 PM - 3:00 PM" at bounding box center [353, 208] width 45 height 55
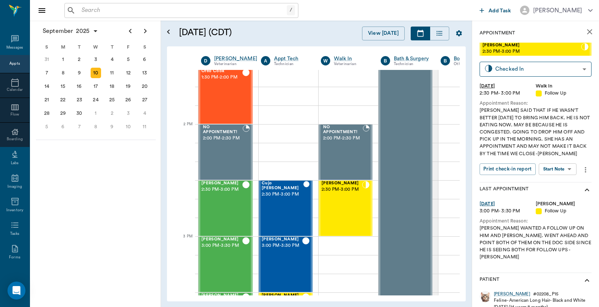
scroll to position [55, 0]
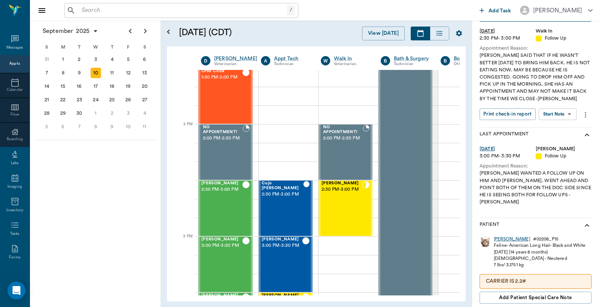
click at [503, 236] on div "Slyvester" at bounding box center [512, 239] width 36 height 6
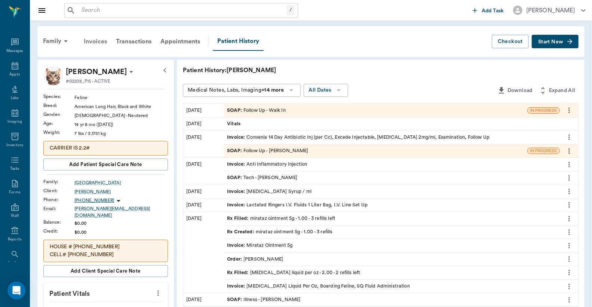
click at [95, 40] on div "Invoices" at bounding box center [95, 42] width 32 height 18
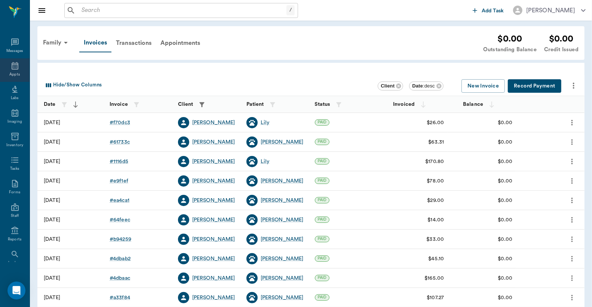
click at [13, 70] on div "Appts" at bounding box center [15, 70] width 30 height 24
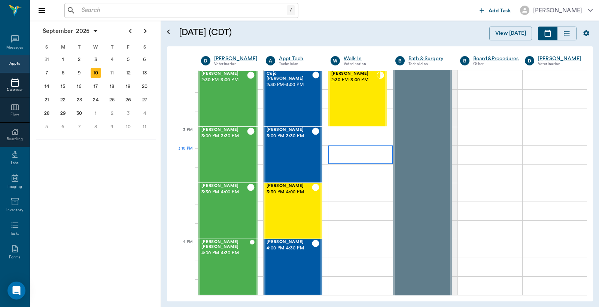
scroll to position [677, 0]
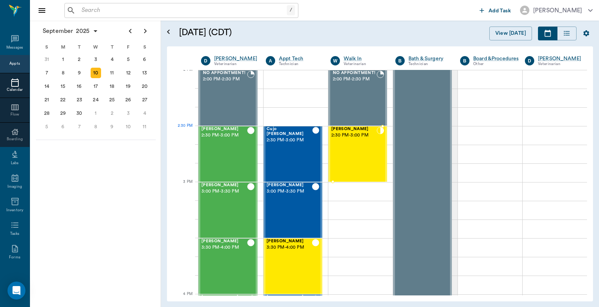
click at [370, 143] on div "Slyvester Milano 2:30 PM - 3:00 PM" at bounding box center [353, 154] width 45 height 55
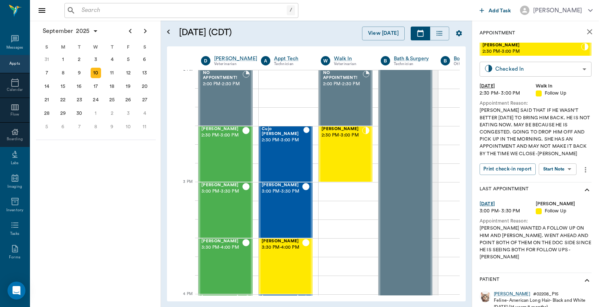
click at [520, 70] on body "/ ​ Add Task Dr. Bert Ellsworth Nectar Messages Appts Calendar Flow Boarding La…" at bounding box center [299, 153] width 599 height 307
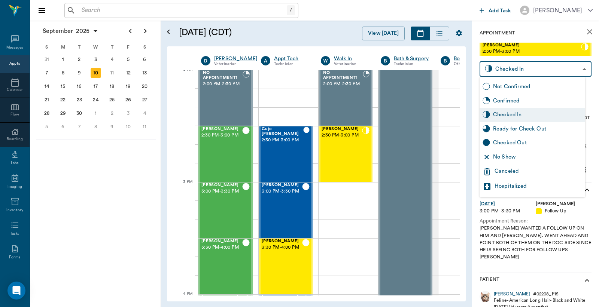
click at [501, 146] on div "Checked Out" at bounding box center [537, 143] width 89 height 8
type input "CHECKED_OUT"
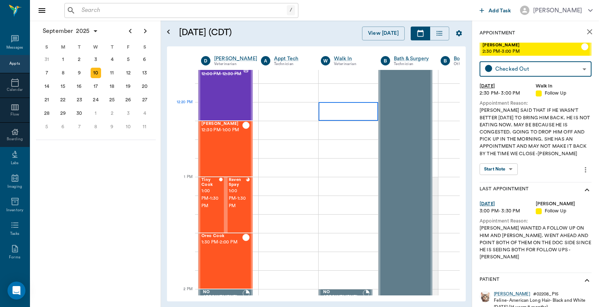
scroll to position [455, 0]
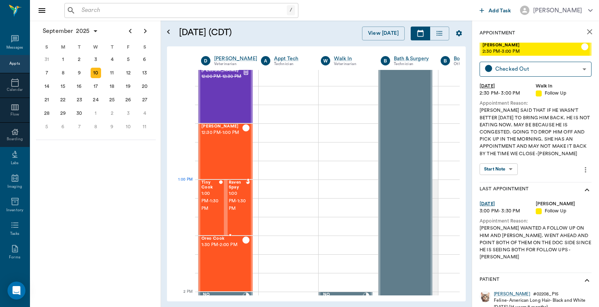
click at [241, 196] on span "1:00 PM - 1:30 PM" at bounding box center [238, 201] width 18 height 22
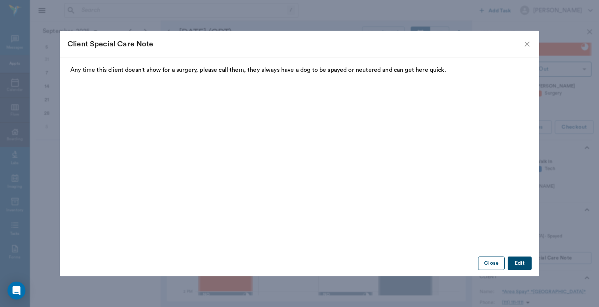
drag, startPoint x: 487, startPoint y: 265, endPoint x: 487, endPoint y: 259, distance: 5.6
click at [487, 265] on button "Close" at bounding box center [491, 264] width 27 height 14
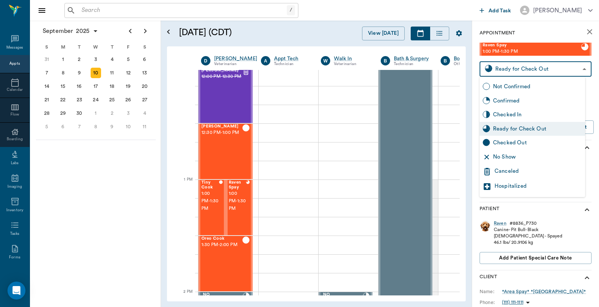
click at [543, 70] on body "/ ​ Add Task Dr. Bert Ellsworth Nectar Messages Appts Calendar Flow Boarding La…" at bounding box center [299, 153] width 599 height 307
click at [504, 142] on div "Checked Out" at bounding box center [537, 143] width 89 height 8
type input "CHECKED_OUT"
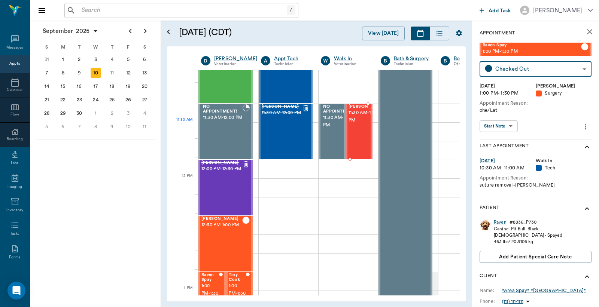
scroll to position [344, 0]
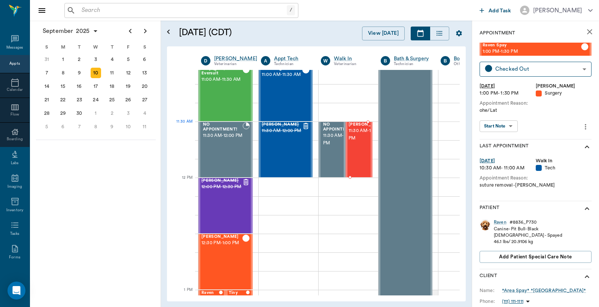
click at [360, 137] on span "11:30 AM - 12:00 PM" at bounding box center [366, 134] width 37 height 15
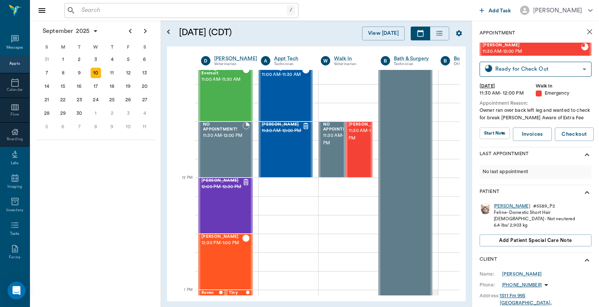
click at [499, 206] on div "Charlie" at bounding box center [512, 206] width 36 height 6
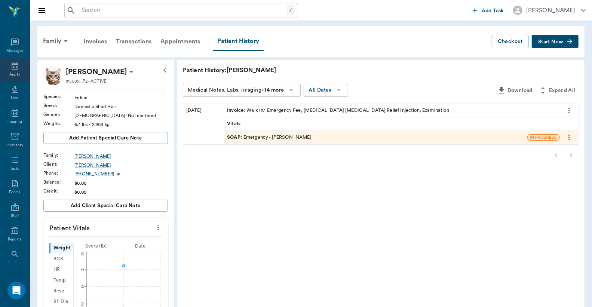
click at [15, 68] on icon at bounding box center [14, 65] width 9 height 9
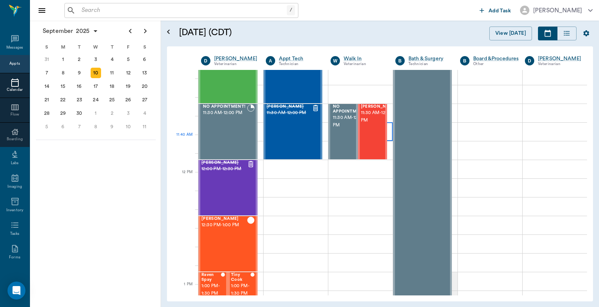
scroll to position [344, 0]
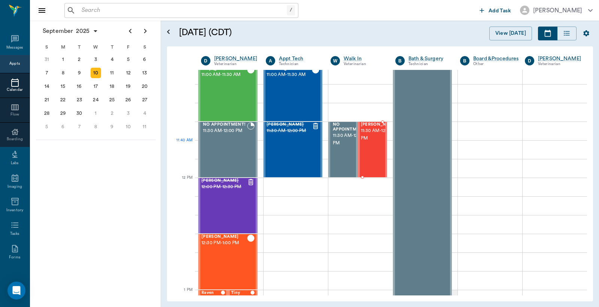
click at [372, 142] on span "11:30 AM - 12:00 PM" at bounding box center [379, 134] width 37 height 15
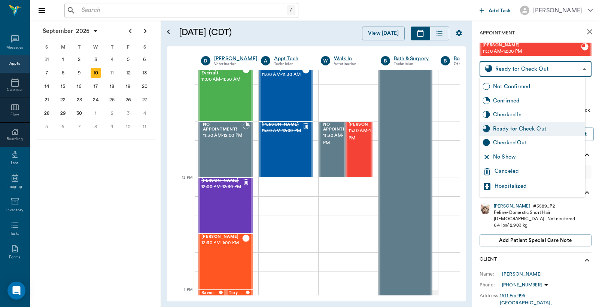
click at [512, 71] on body "/ ​ Add Task Dr. Bert Ellsworth Nectar Messages Appts Calendar Flow Boarding La…" at bounding box center [299, 153] width 599 height 307
click at [491, 144] on div "Checked Out" at bounding box center [532, 143] width 106 height 14
type input "CHECKED_OUT"
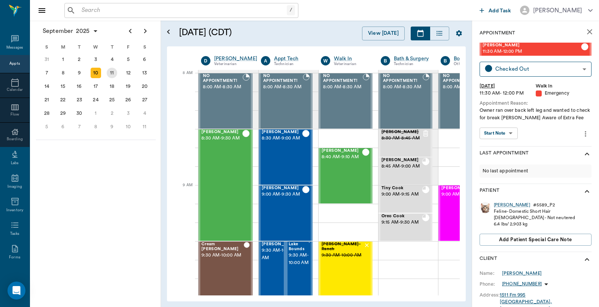
click at [113, 73] on div "11" at bounding box center [112, 73] width 10 height 10
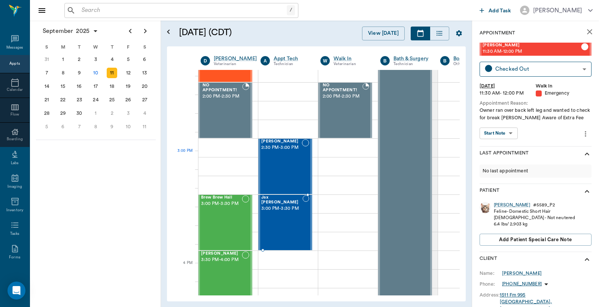
scroll to position [720, 0]
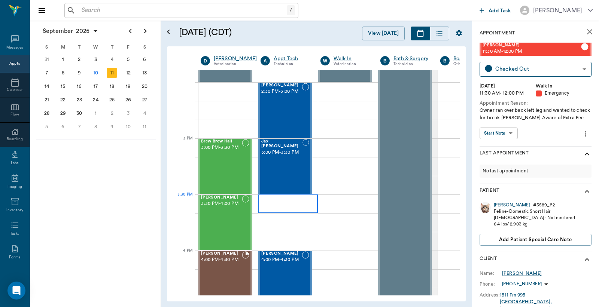
click at [285, 210] on div at bounding box center [288, 204] width 60 height 19
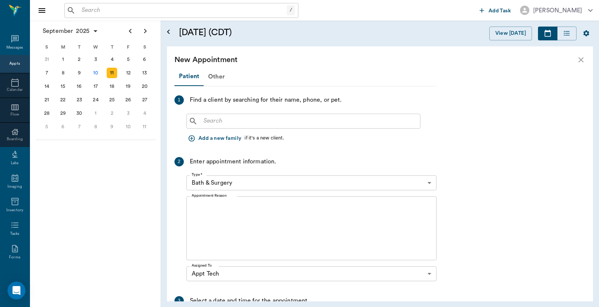
scroll to position [720, 0]
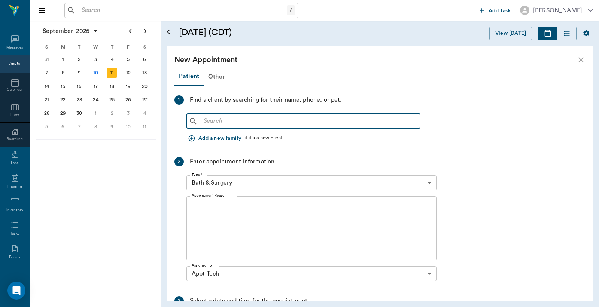
click at [205, 122] on input "text" at bounding box center [309, 121] width 216 height 10
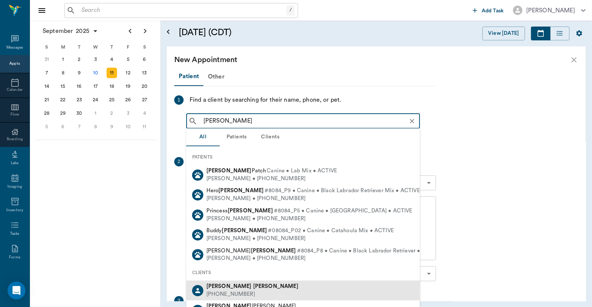
click at [272, 293] on div "Linda Lutrick (903) 217-8581" at bounding box center [303, 291] width 234 height 20
type input "Linda Lutri"
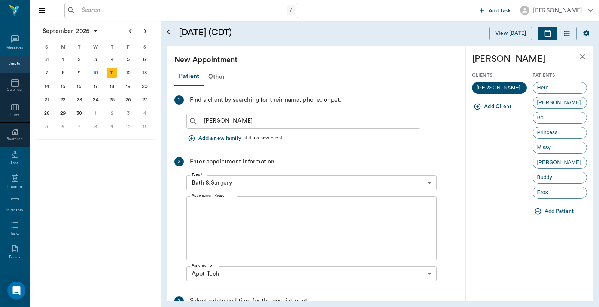
click at [545, 101] on span "BILLIE" at bounding box center [559, 103] width 52 height 8
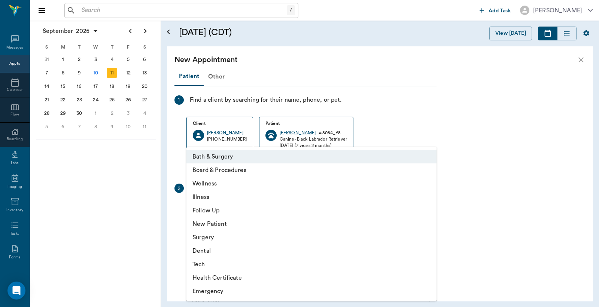
click at [429, 209] on body "/ ​ Add Task Dr. Bert Ellsworth Nectar Messages Appts Calendar Flow Boarding La…" at bounding box center [299, 153] width 599 height 307
click at [241, 267] on li "Tech" at bounding box center [311, 264] width 250 height 13
type input "65d2be4f46e3a538d89b8c1a"
type input "04:00 PM"
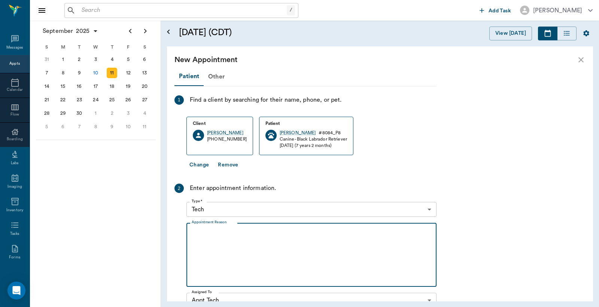
click at [195, 230] on textarea "Appointment Reason" at bounding box center [312, 255] width 240 height 52
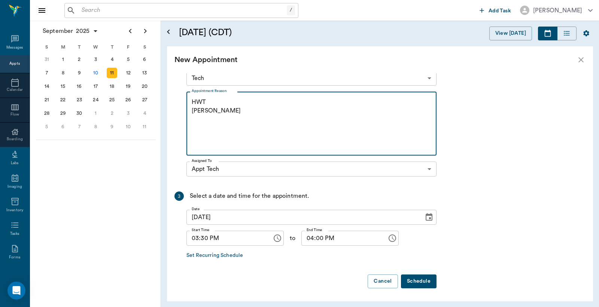
type textarea "HWT Christy"
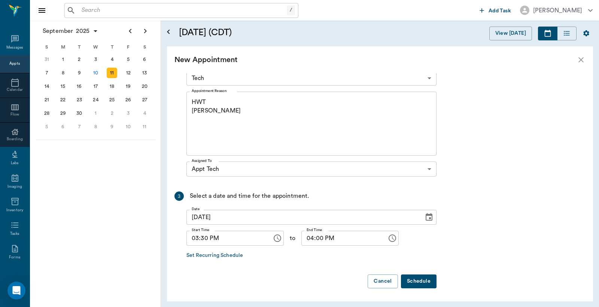
drag, startPoint x: 420, startPoint y: 282, endPoint x: 465, endPoint y: 132, distance: 157.1
click at [420, 278] on button "Schedule" at bounding box center [419, 282] width 36 height 14
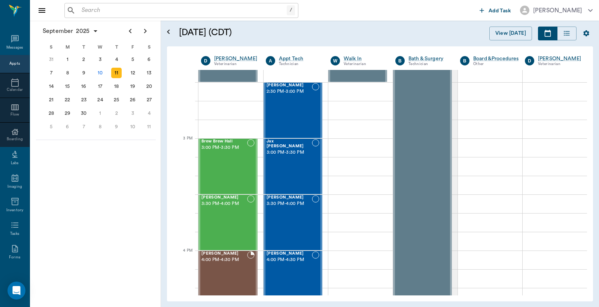
drag, startPoint x: 100, startPoint y: 73, endPoint x: 113, endPoint y: 80, distance: 15.2
click at [107, 79] on div "S M T W T F S 31 Sep 1 2 3 4 5 6 7 8 9 10 11 12 13 14 15 16 17 18 19 20 21 22 2…" at bounding box center [100, 88] width 114 height 92
click at [96, 70] on div "10" at bounding box center [96, 73] width 10 height 10
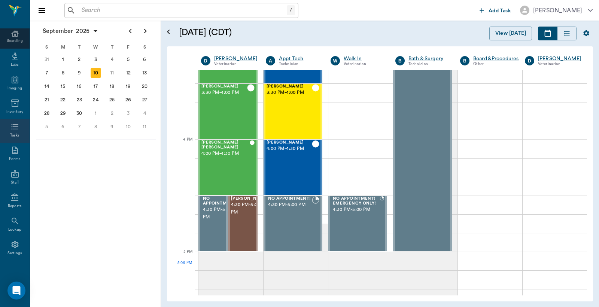
scroll to position [99, 0]
click at [14, 201] on div "Reports" at bounding box center [15, 201] width 30 height 24
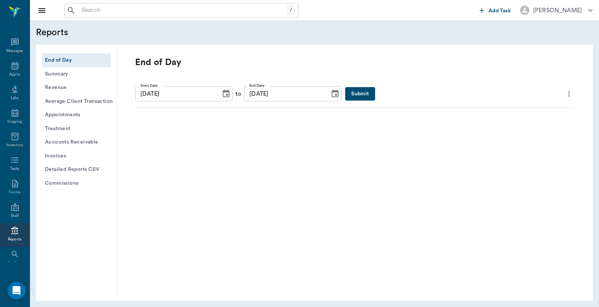
scroll to position [34, 0]
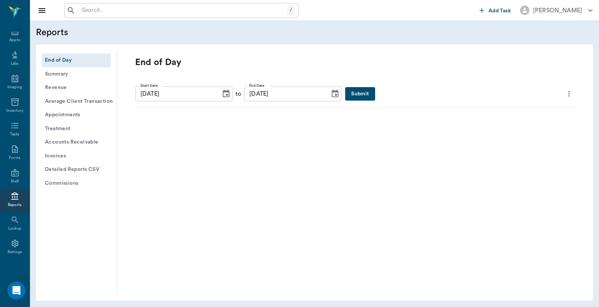
drag, startPoint x: 346, startPoint y: 91, endPoint x: 345, endPoint y: 87, distance: 4.6
click at [346, 91] on button "Submit" at bounding box center [360, 94] width 30 height 14
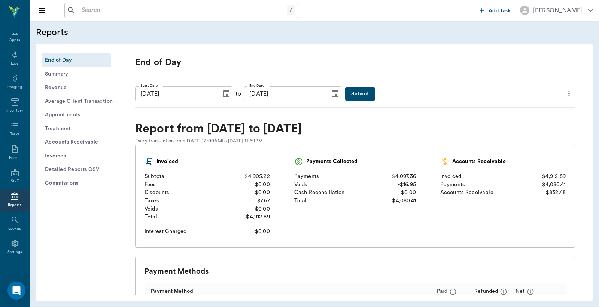
click at [568, 92] on icon "more" at bounding box center [568, 94] width 1 height 6
click at [510, 139] on span "Print Report" at bounding box center [526, 136] width 71 height 8
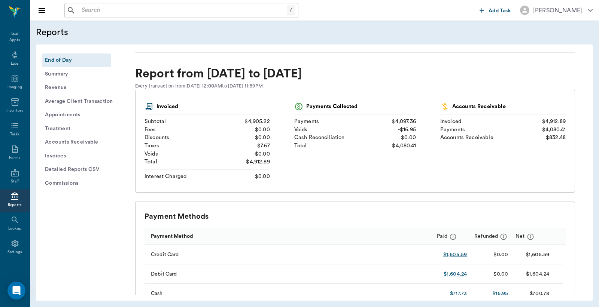
scroll to position [0, 0]
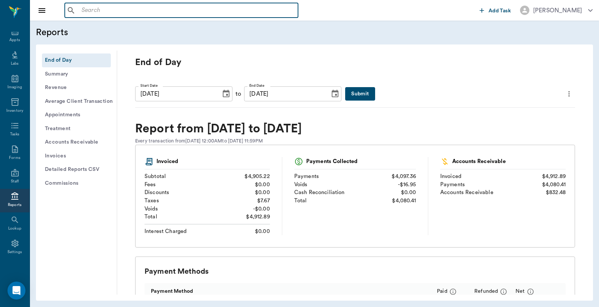
click at [83, 12] on input "text" at bounding box center [187, 10] width 216 height 10
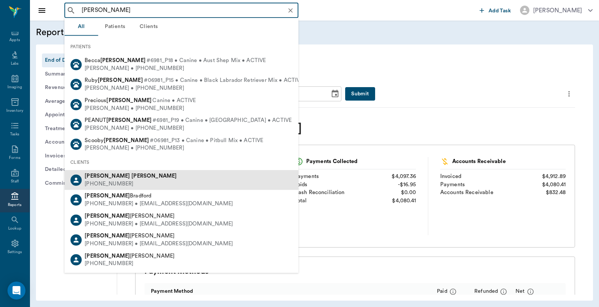
click at [176, 184] on div "Lora Trimble (903) 336-4675" at bounding box center [181, 180] width 234 height 20
type input "[PERSON_NAME]"
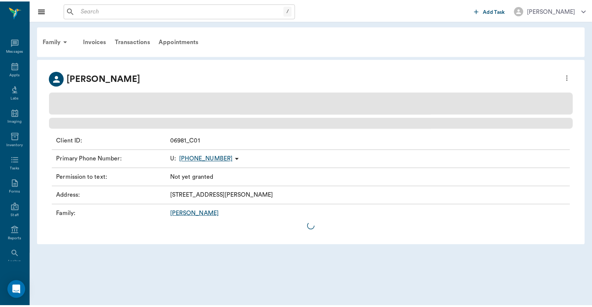
scroll to position [34, 0]
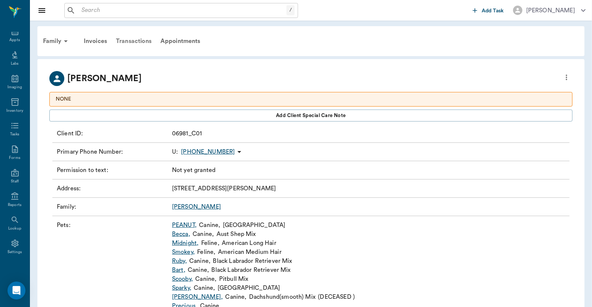
click at [135, 41] on div "Transactions" at bounding box center [134, 41] width 45 height 18
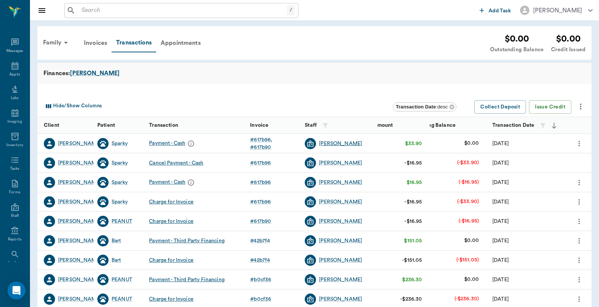
scroll to position [34, 0]
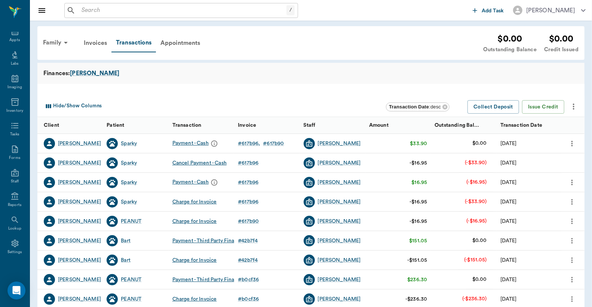
click at [572, 144] on icon "more" at bounding box center [572, 144] width 1 height 6
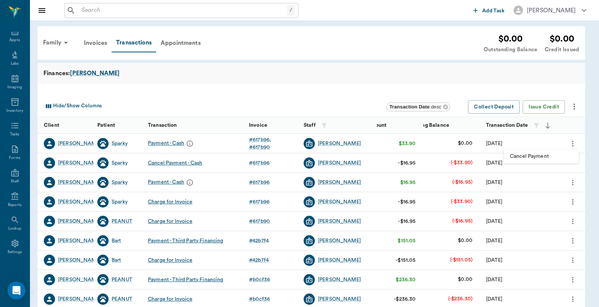
click at [539, 158] on span "Cancel Payment" at bounding box center [541, 157] width 63 height 8
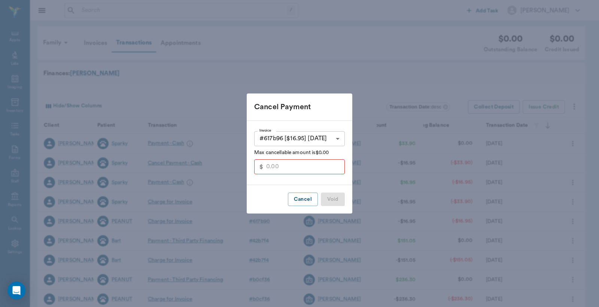
type input "16.95"
click at [336, 200] on button "Void" at bounding box center [333, 200] width 24 height 14
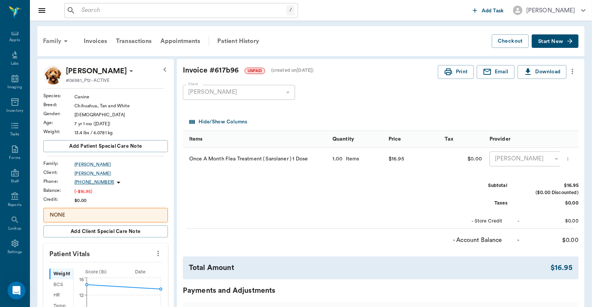
click at [57, 40] on div "Family" at bounding box center [57, 41] width 36 height 18
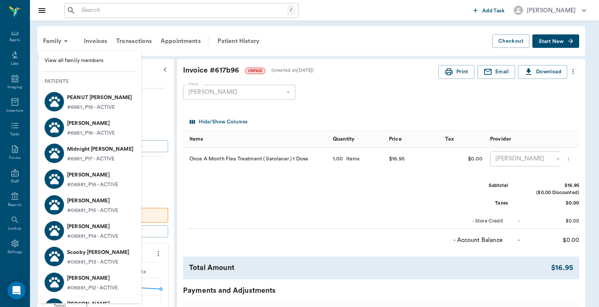
click at [84, 103] on p "PEANUT Trimble" at bounding box center [99, 98] width 65 height 12
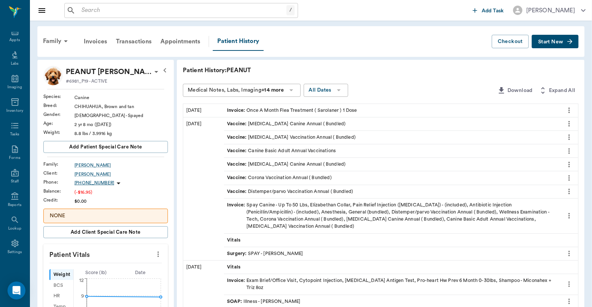
click at [278, 111] on div "Invoice : Once A Month Flea Treatment ( Sarolaner ) 1 Dose" at bounding box center [292, 110] width 130 height 7
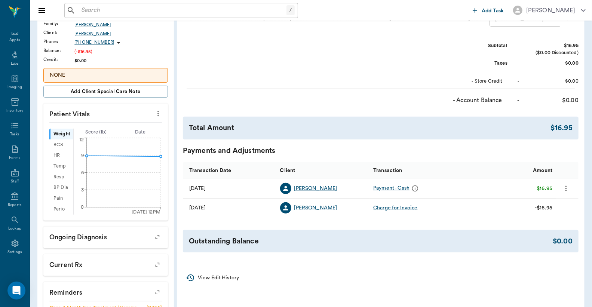
scroll to position [166, 0]
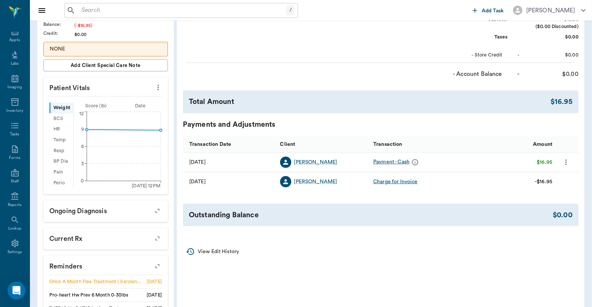
click at [566, 167] on icon "more" at bounding box center [566, 162] width 8 height 9
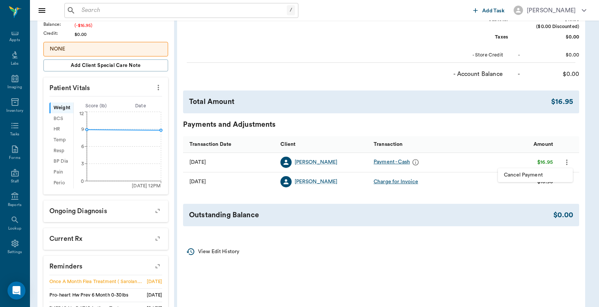
click at [530, 175] on span "Cancel Payment" at bounding box center [535, 175] width 63 height 8
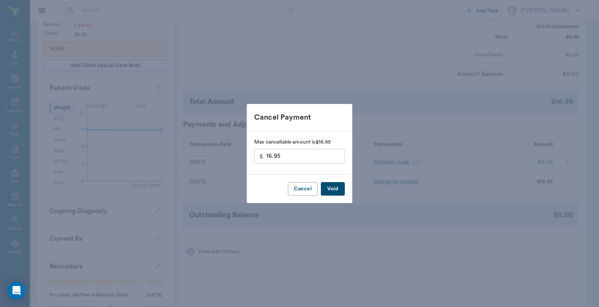
click at [327, 191] on button "Void" at bounding box center [333, 189] width 24 height 14
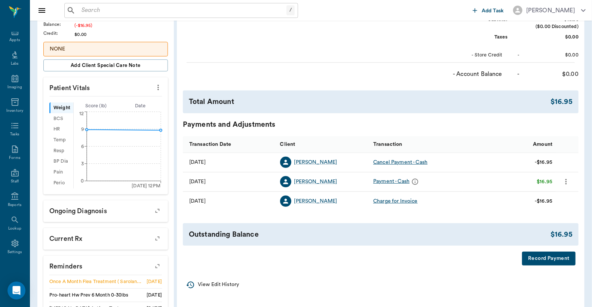
click at [537, 259] on button "Record Payment" at bounding box center [549, 259] width 54 height 14
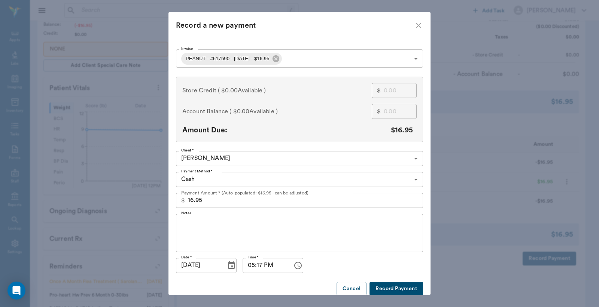
click at [411, 57] on body "/ ​ Add Task Dr. Bert Ellsworth Nectar Messages Appts Labs Imaging Inventory Ta…" at bounding box center [299, 117] width 599 height 567
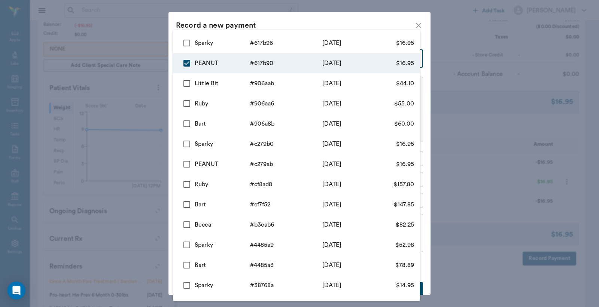
click at [187, 42] on input "checkbox" at bounding box center [187, 43] width 16 height 16
checkbox input "true"
type input "68c1e6d6f99c2d1c88617b90,68c1e70df99c2d1c88617b96"
type input "33.90"
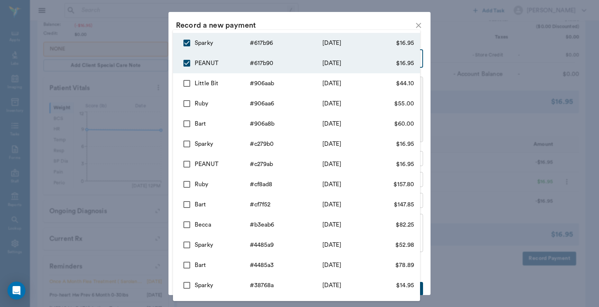
click at [415, 25] on div at bounding box center [299, 153] width 599 height 307
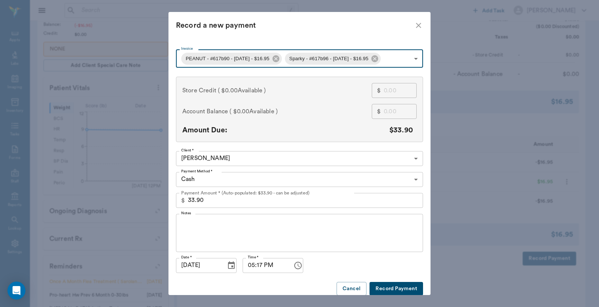
click at [413, 180] on body "/ ​ Add Task Dr. Bert Ellsworth Nectar Messages Appts Labs Imaging Inventory Ta…" at bounding box center [299, 117] width 599 height 567
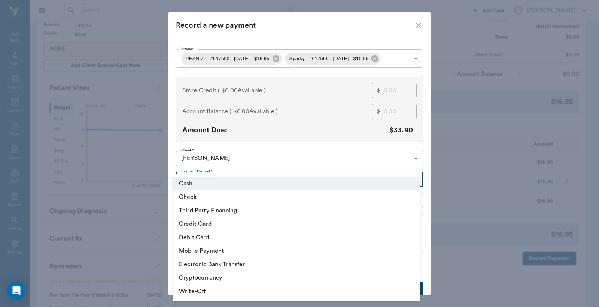
click at [267, 210] on li "Third Party Financing" at bounding box center [296, 210] width 247 height 13
type input "CREDIT"
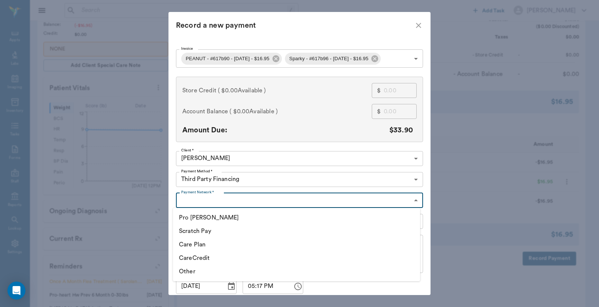
click at [415, 201] on body "/ ​ Add Task Dr. Bert Ellsworth Nectar Messages Appts Labs Imaging Inventory Ta…" at bounding box center [299, 117] width 599 height 567
click at [204, 257] on li "CareCredit" at bounding box center [296, 257] width 247 height 13
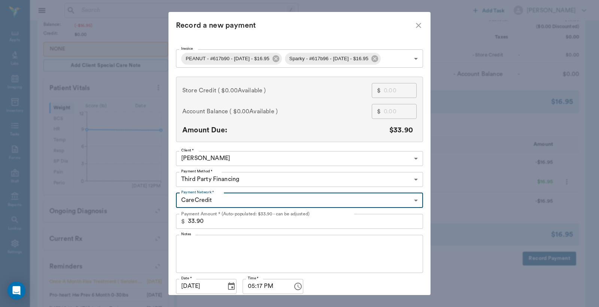
type input "CARE_CREDIT"
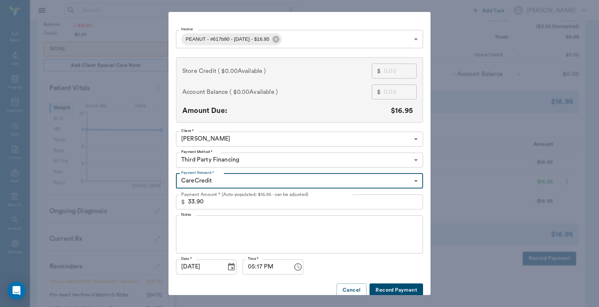
type input "68c1e6d6f99c2d1c88617b90"
type input "16.95"
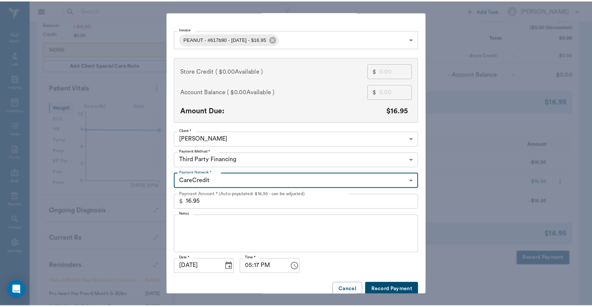
scroll to position [29, 0]
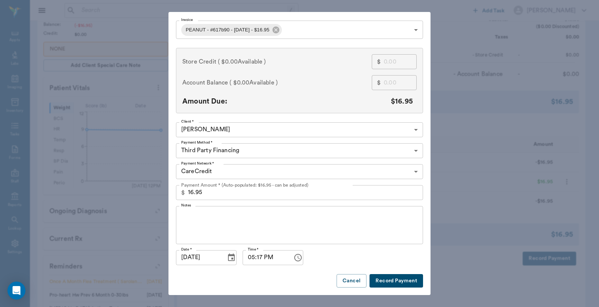
click at [390, 279] on button "Record Payment" at bounding box center [396, 281] width 54 height 14
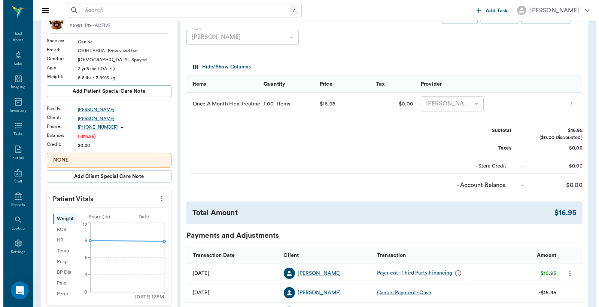
scroll to position [0, 0]
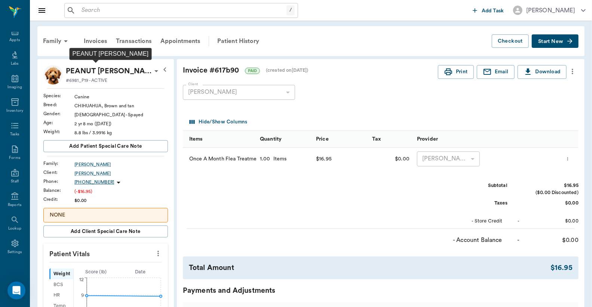
click at [112, 73] on p "PEANUT Trimble" at bounding box center [109, 71] width 86 height 12
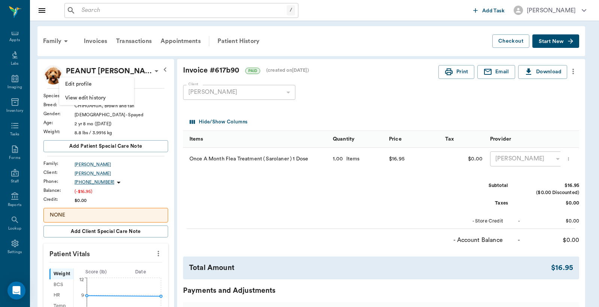
click at [130, 69] on div at bounding box center [299, 153] width 599 height 307
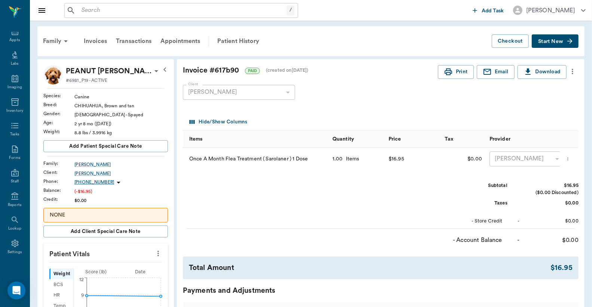
click at [152, 69] on icon at bounding box center [156, 71] width 9 height 9
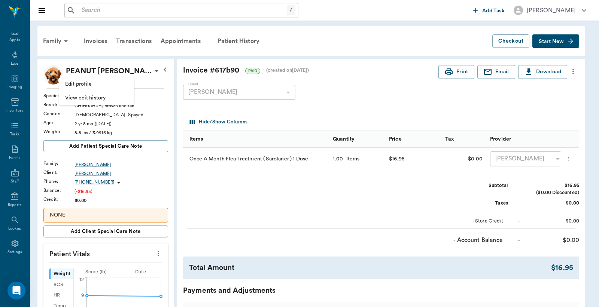
click at [162, 91] on div at bounding box center [299, 153] width 599 height 307
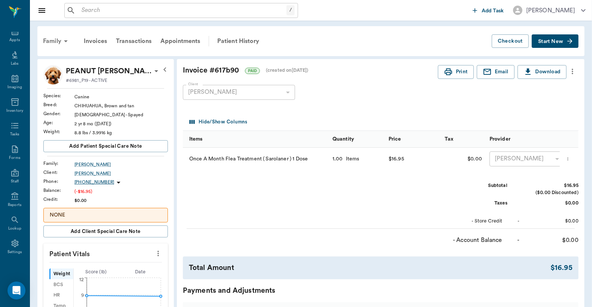
click at [59, 42] on div "Family" at bounding box center [57, 41] width 36 height 18
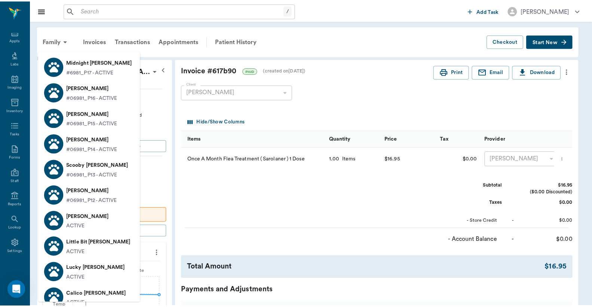
scroll to position [111, 0]
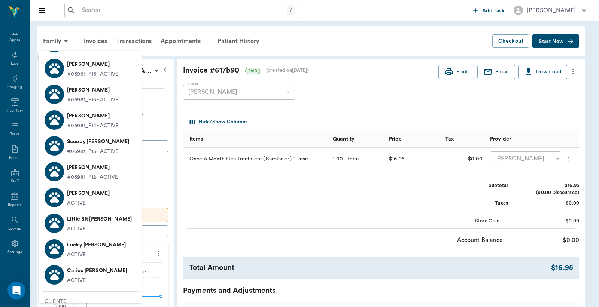
click at [97, 174] on p "#06981_P12 - ACTIVE" at bounding box center [92, 178] width 51 height 8
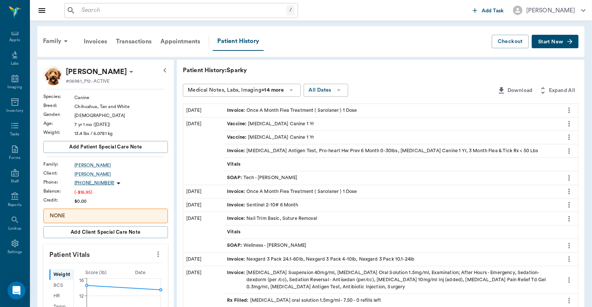
click at [286, 110] on div "Invoice : Once A Month Flea Treatment ( Sarolaner ) 1 Dose" at bounding box center [292, 110] width 130 height 7
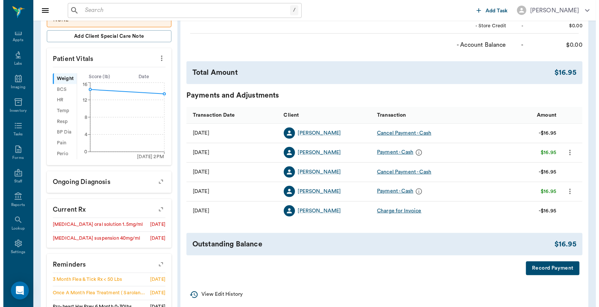
scroll to position [222, 0]
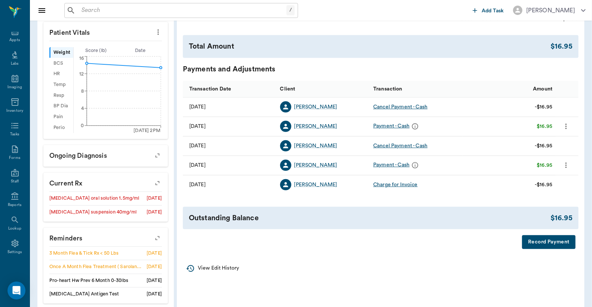
click at [551, 249] on button "Record Payment" at bounding box center [549, 242] width 54 height 14
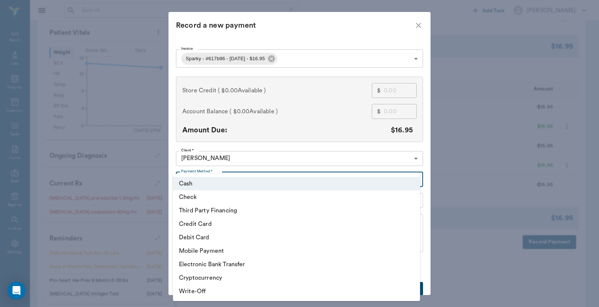
click at [413, 179] on body "/ ​ Add Task Dr. Bert Ellsworth Nectar Messages Appts Labs Imaging Inventory Ta…" at bounding box center [299, 75] width 599 height 594
click at [309, 211] on li "Third Party Financing" at bounding box center [296, 210] width 247 height 13
type input "CREDIT"
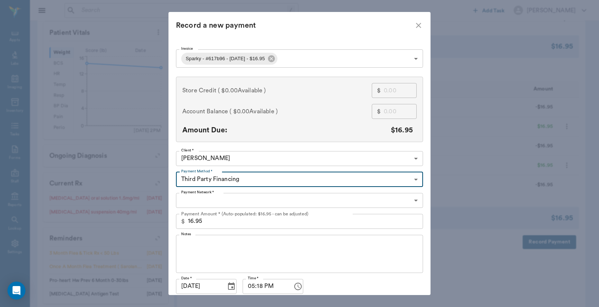
click at [410, 200] on body "/ ​ Add Task Dr. Bert Ellsworth Nectar Messages Appts Labs Imaging Inventory Ta…" at bounding box center [299, 75] width 599 height 594
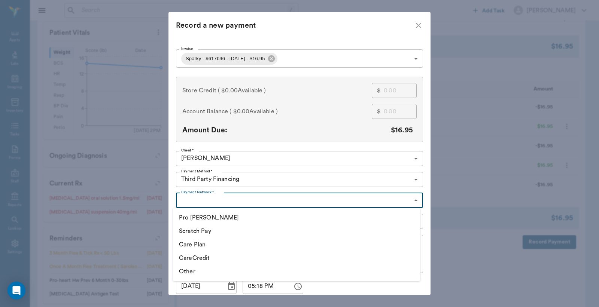
drag, startPoint x: 202, startPoint y: 261, endPoint x: 217, endPoint y: 259, distance: 15.2
click at [203, 261] on li "CareCredit" at bounding box center [296, 257] width 247 height 13
type input "CARE_CREDIT"
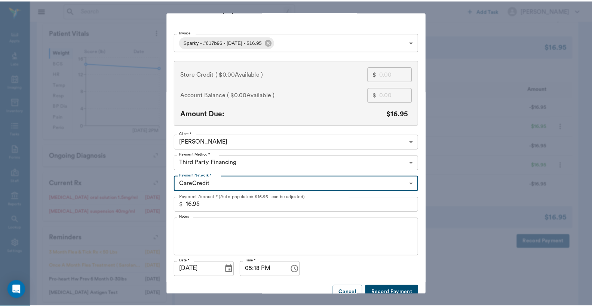
scroll to position [29, 0]
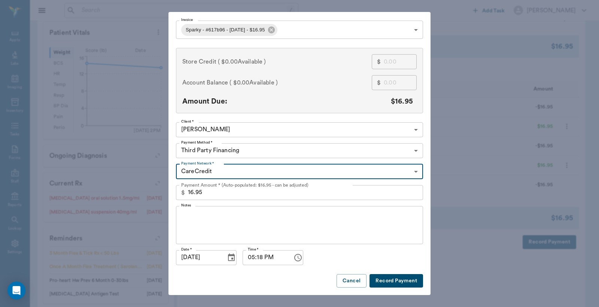
click at [387, 281] on button "Record Payment" at bounding box center [396, 281] width 54 height 14
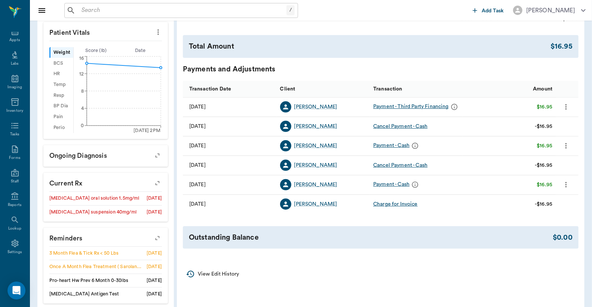
click at [80, 8] on input "text" at bounding box center [183, 10] width 208 height 10
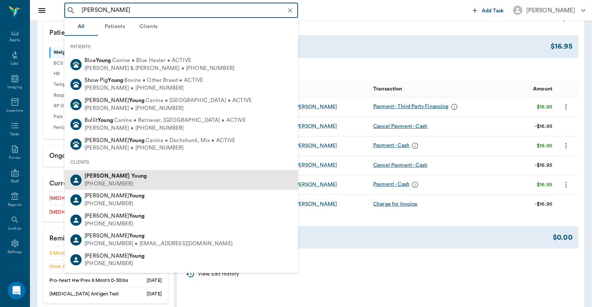
click at [127, 186] on div "Delwin Young (903) 767-7203" at bounding box center [181, 180] width 234 height 20
type input "[PERSON_NAME]"
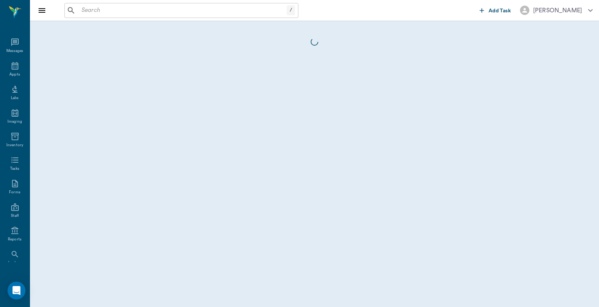
scroll to position [34, 0]
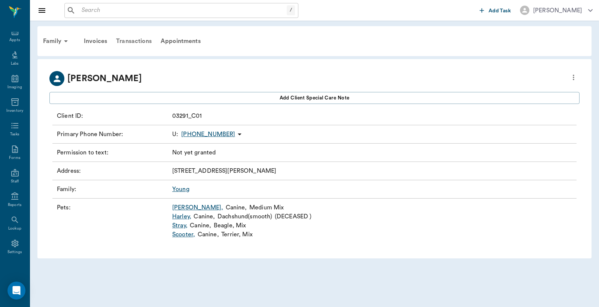
click at [137, 39] on div "Transactions" at bounding box center [134, 41] width 45 height 18
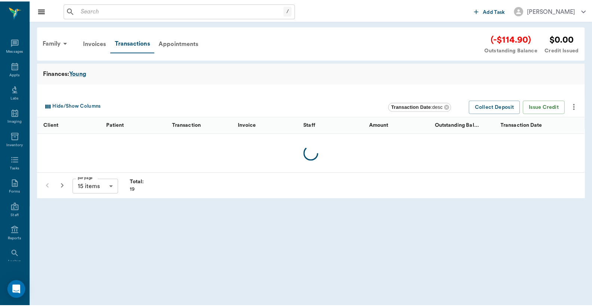
scroll to position [34, 0]
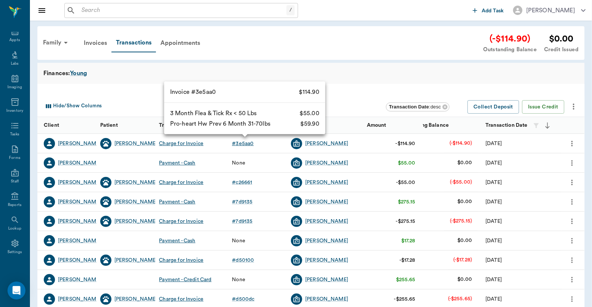
click at [240, 144] on div "# 3e5aa0" at bounding box center [243, 143] width 22 height 7
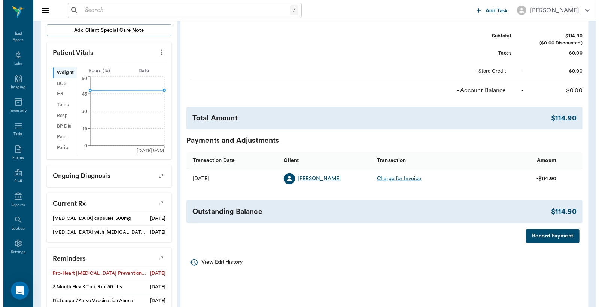
scroll to position [158, 0]
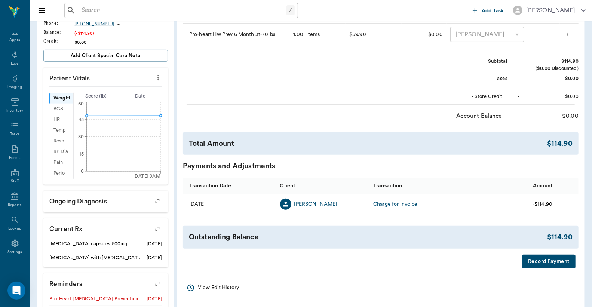
click at [549, 265] on button "Record Payment" at bounding box center [549, 262] width 54 height 14
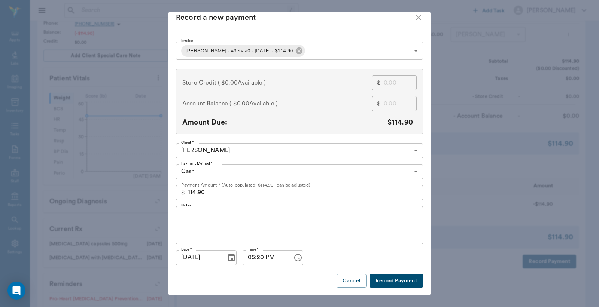
scroll to position [14, 0]
click at [396, 275] on button "Record Payment" at bounding box center [396, 281] width 54 height 14
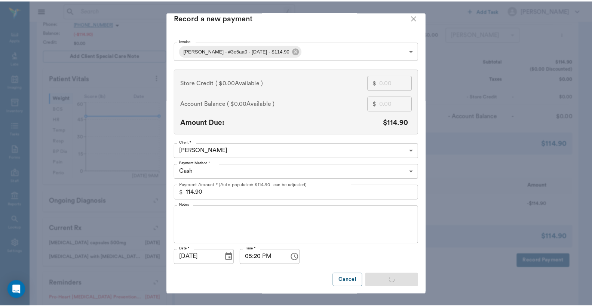
scroll to position [8, 0]
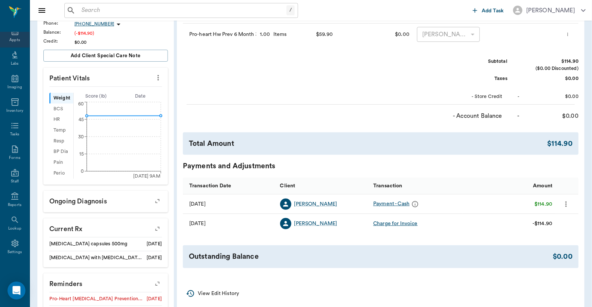
click at [12, 36] on div "Appts" at bounding box center [15, 36] width 30 height 24
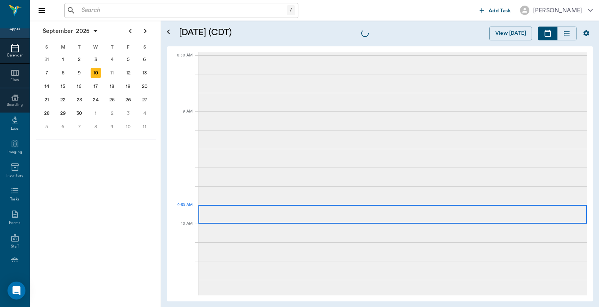
scroll to position [1010, 0]
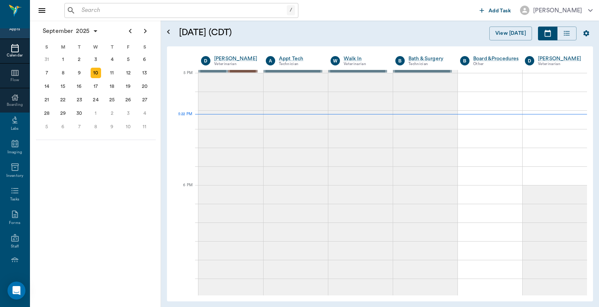
click at [95, 73] on div "10" at bounding box center [96, 73] width 10 height 10
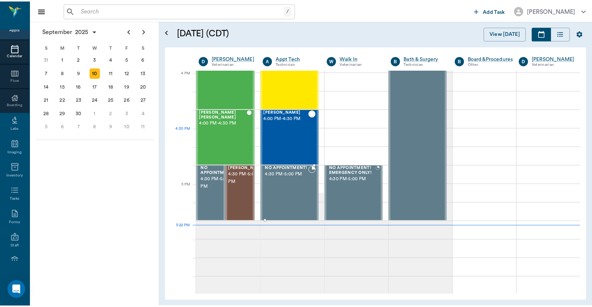
scroll to position [850, 0]
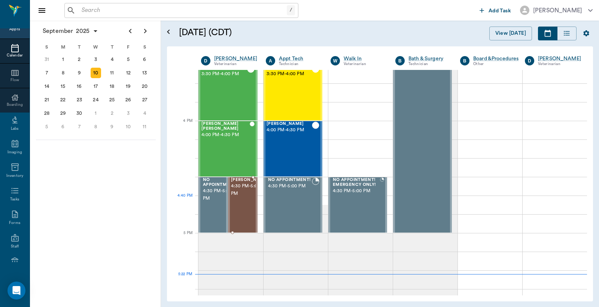
click at [237, 196] on span "4:30 PM - 5:00 PM" at bounding box center [249, 190] width 37 height 15
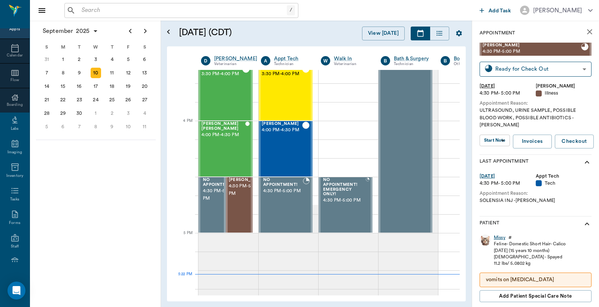
click at [498, 235] on div "Missy" at bounding box center [500, 238] width 12 height 6
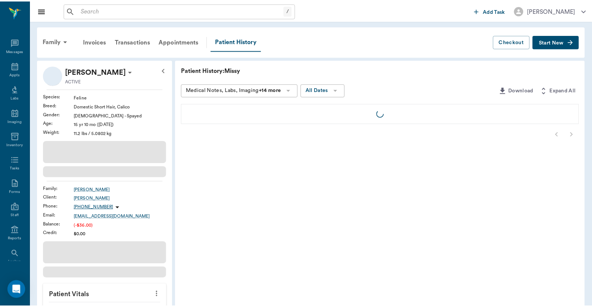
scroll to position [34, 0]
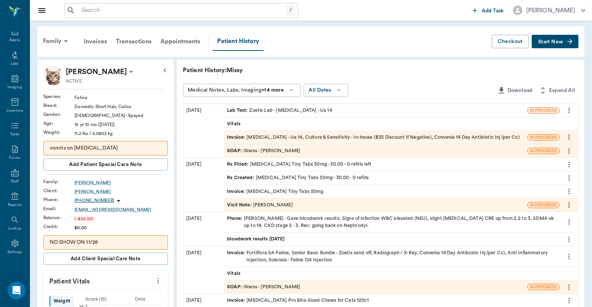
click at [312, 136] on div "Invoice : Urinalysis - Ua 14, Culture & Sensitivity - In-house ($35 Discount If…" at bounding box center [373, 137] width 293 height 7
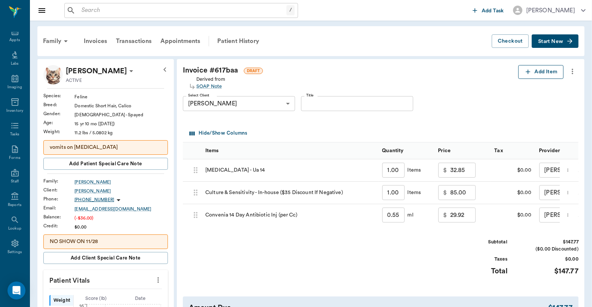
click at [543, 72] on button "Add Item" at bounding box center [541, 72] width 45 height 14
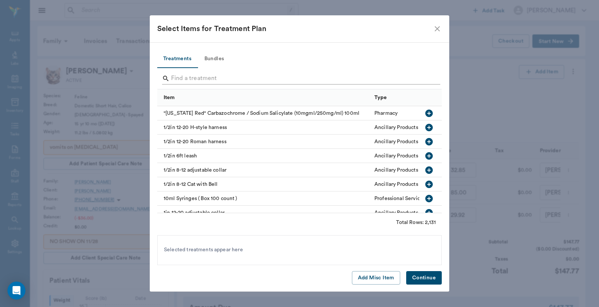
click at [175, 76] on input "Search" at bounding box center [300, 79] width 258 height 12
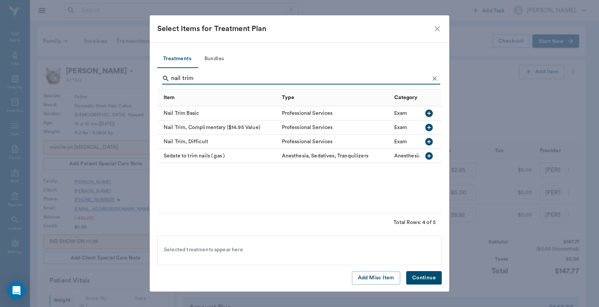
type input "nail trim"
click at [429, 113] on icon "button" at bounding box center [428, 113] width 9 height 9
click at [429, 280] on button "Continue" at bounding box center [424, 278] width 36 height 14
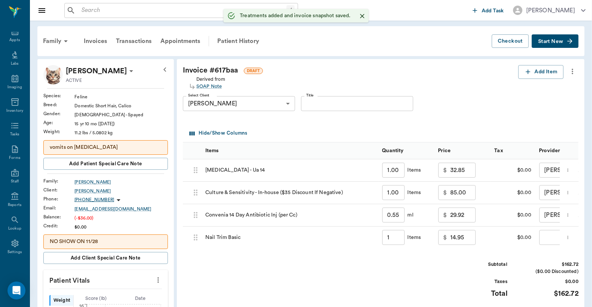
type input "1.00"
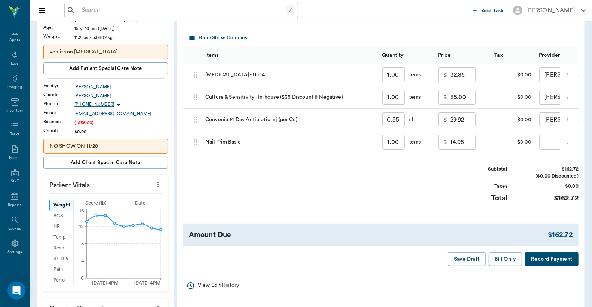
scroll to position [111, 0]
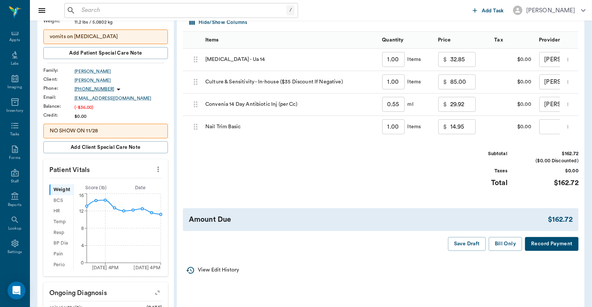
click at [547, 250] on button "Record Payment" at bounding box center [552, 244] width 54 height 14
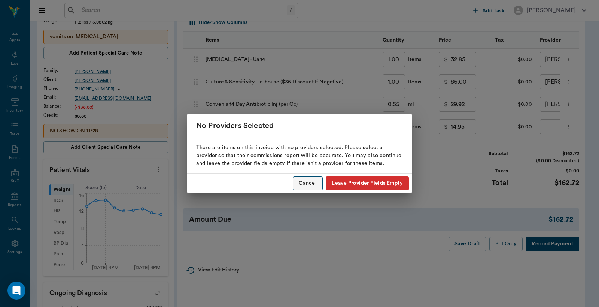
click at [308, 183] on button "Cancel" at bounding box center [308, 184] width 30 height 14
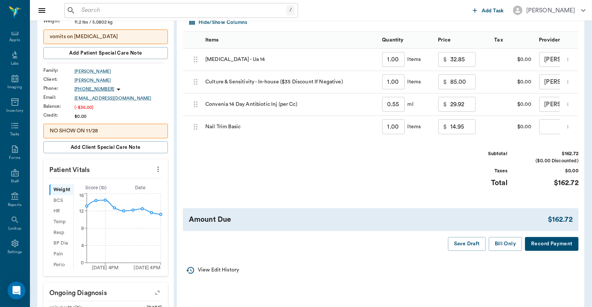
click at [553, 132] on body "/ ​ Add Task Dr. Bert Ellsworth Nectar Messages Appts Labs Imaging Inventory Ta…" at bounding box center [296, 206] width 592 height 634
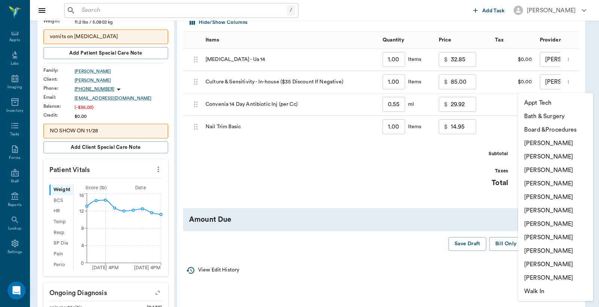
click at [533, 156] on li "[PERSON_NAME]" at bounding box center [555, 156] width 75 height 13
type input "none-63ec2e2852e12b0ba117910e"
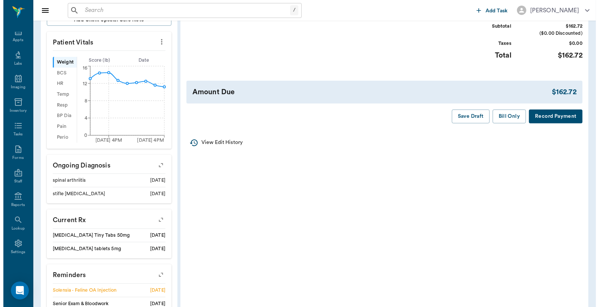
scroll to position [277, 0]
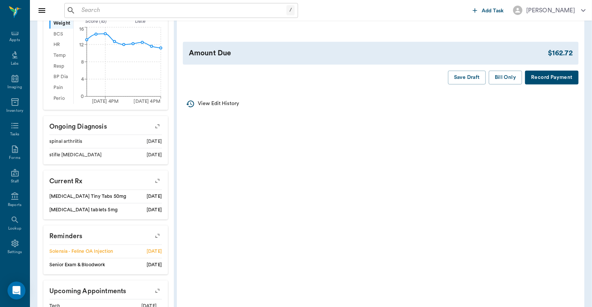
click at [541, 84] on button "Record Payment" at bounding box center [552, 78] width 54 height 14
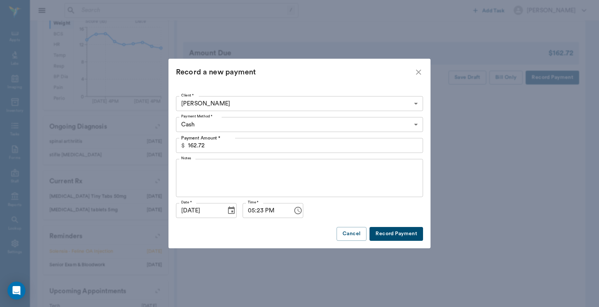
click at [415, 125] on body "/ ​ Add Task Dr. Bert Ellsworth Nectar Messages Appts Labs Imaging Inventory Ta…" at bounding box center [299, 40] width 599 height 634
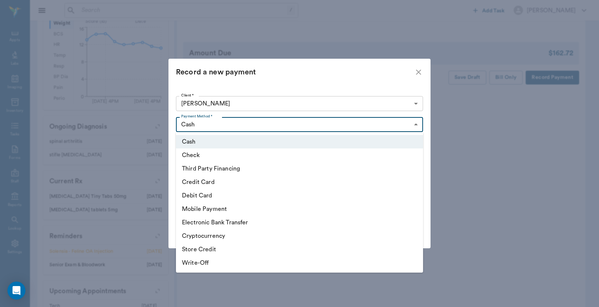
click at [292, 196] on li "Debit Card" at bounding box center [299, 195] width 247 height 13
type input "DEBIT_CARD"
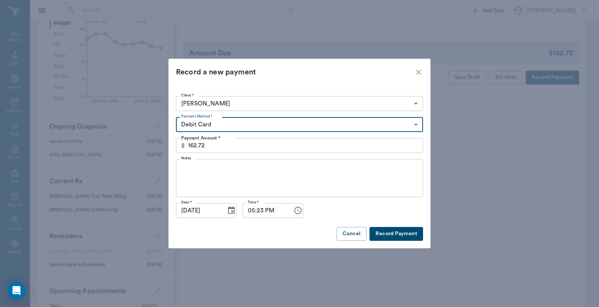
click at [412, 237] on button "Record Payment" at bounding box center [396, 234] width 54 height 14
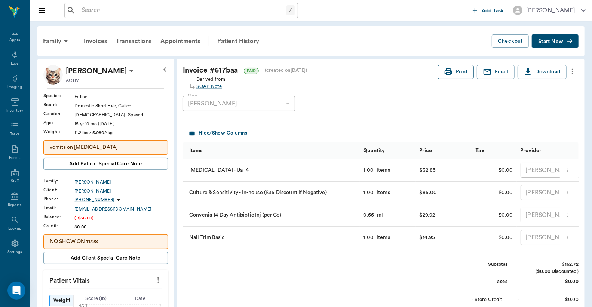
click at [455, 73] on button "Print" at bounding box center [456, 72] width 36 height 14
click at [9, 202] on div "Reports" at bounding box center [15, 205] width 14 height 6
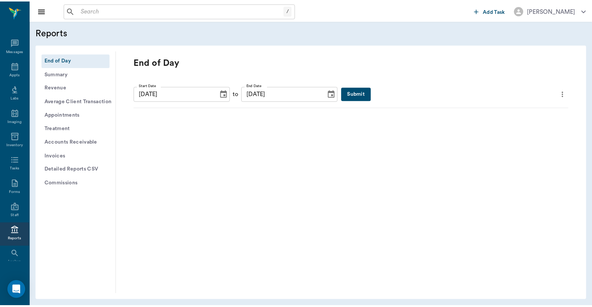
scroll to position [34, 0]
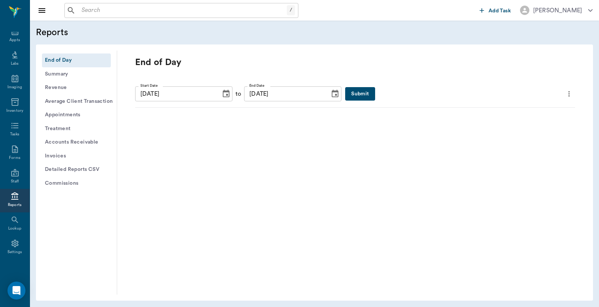
click at [347, 96] on button "Submit" at bounding box center [360, 94] width 30 height 14
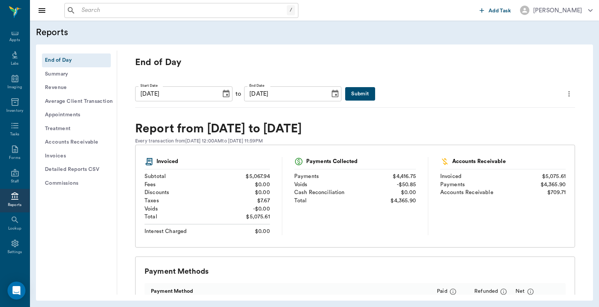
click at [565, 95] on icon "more" at bounding box center [569, 93] width 8 height 9
click at [508, 135] on span "Print Report" at bounding box center [526, 136] width 71 height 8
click at [10, 204] on div "Reports" at bounding box center [15, 205] width 14 height 6
click at [345, 95] on button "Submit" at bounding box center [360, 94] width 30 height 14
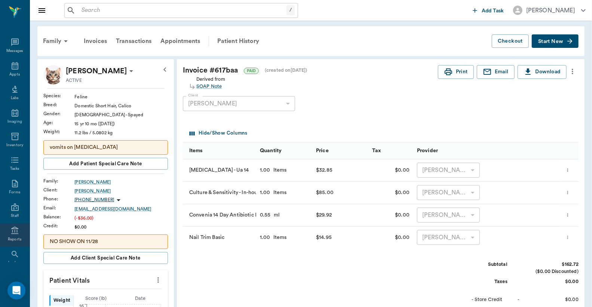
click at [10, 237] on div "Reports" at bounding box center [15, 240] width 14 height 6
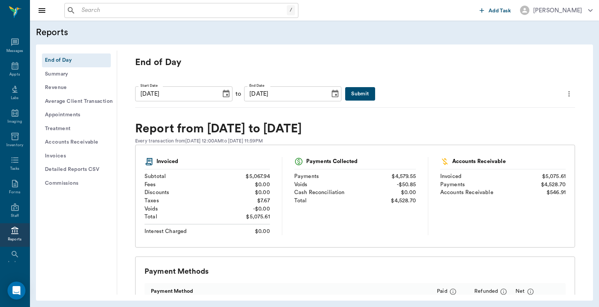
scroll to position [34, 0]
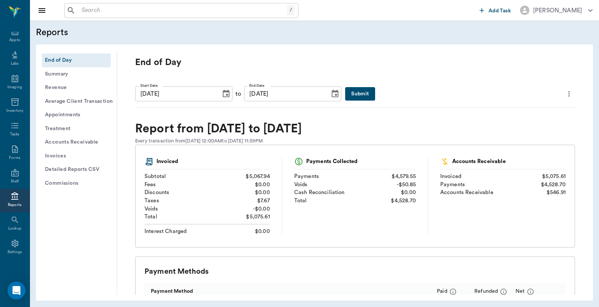
click at [346, 95] on button "Submit" at bounding box center [360, 94] width 30 height 14
click at [565, 92] on icon "more" at bounding box center [569, 93] width 8 height 9
click at [508, 137] on span "Print Report" at bounding box center [526, 136] width 71 height 8
